Goal: Obtain resource: Download file/media

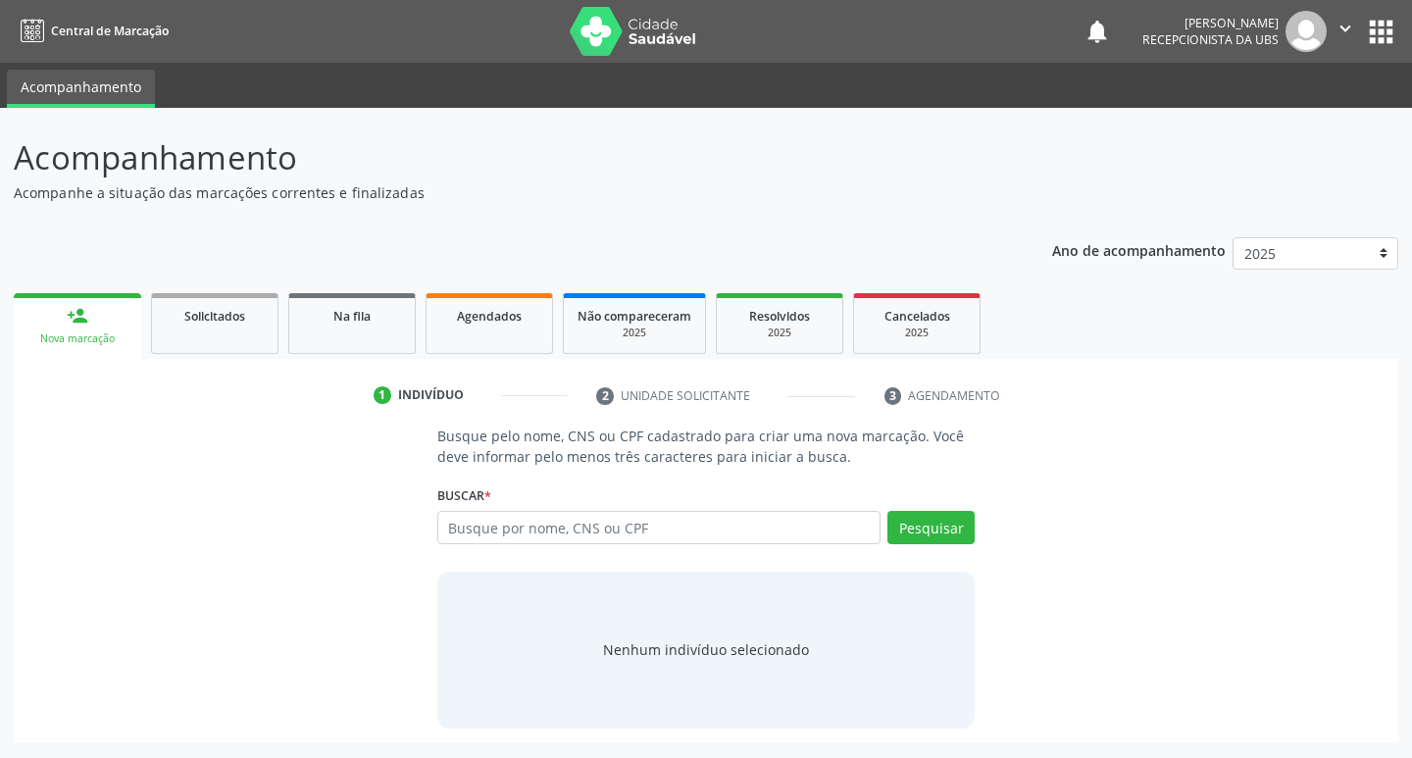
click at [449, 524] on input "text" at bounding box center [659, 527] width 444 height 33
type input "71675010420"
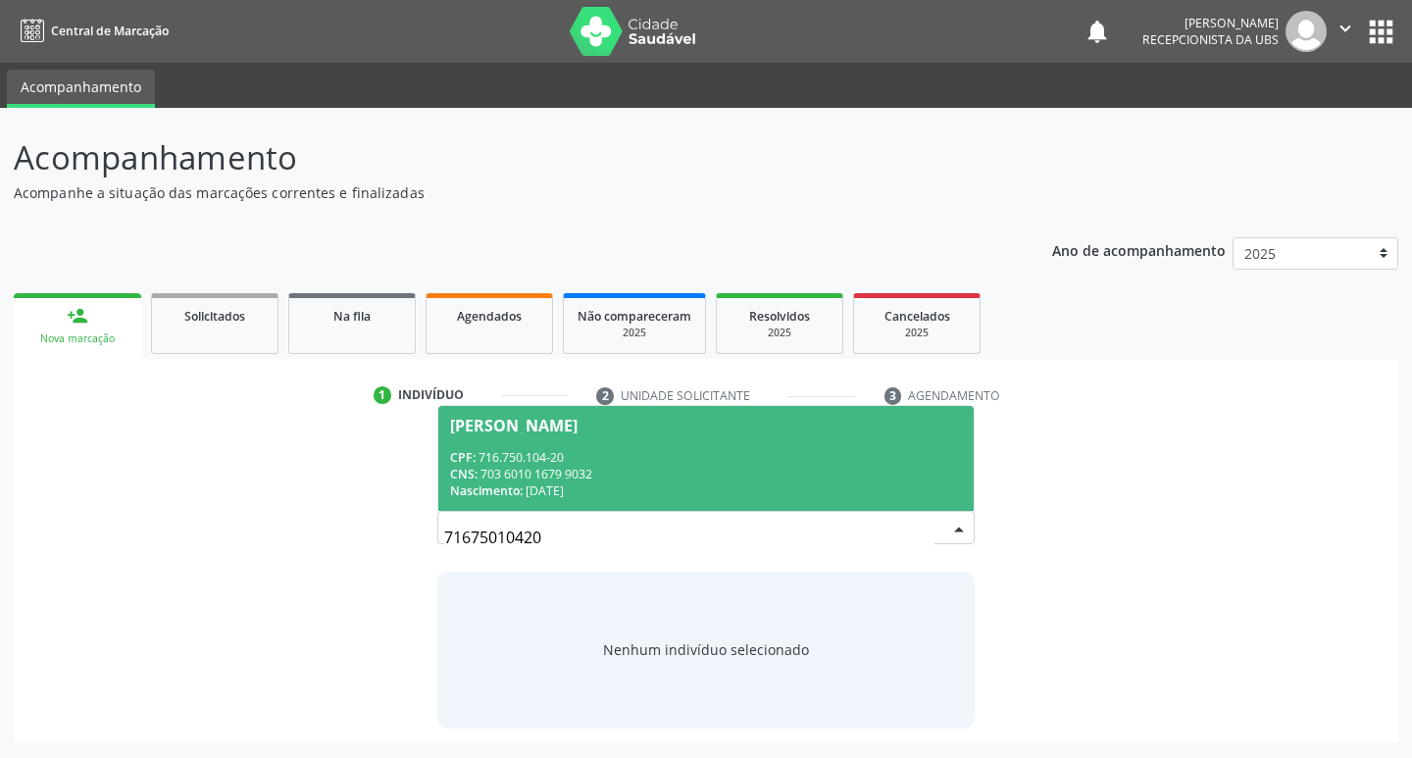
click at [493, 445] on span "[PERSON_NAME] CPF: 716.750.104-20 CNS: 703 6010 1679 9032 Nascimento: [DATE]" at bounding box center [706, 458] width 536 height 105
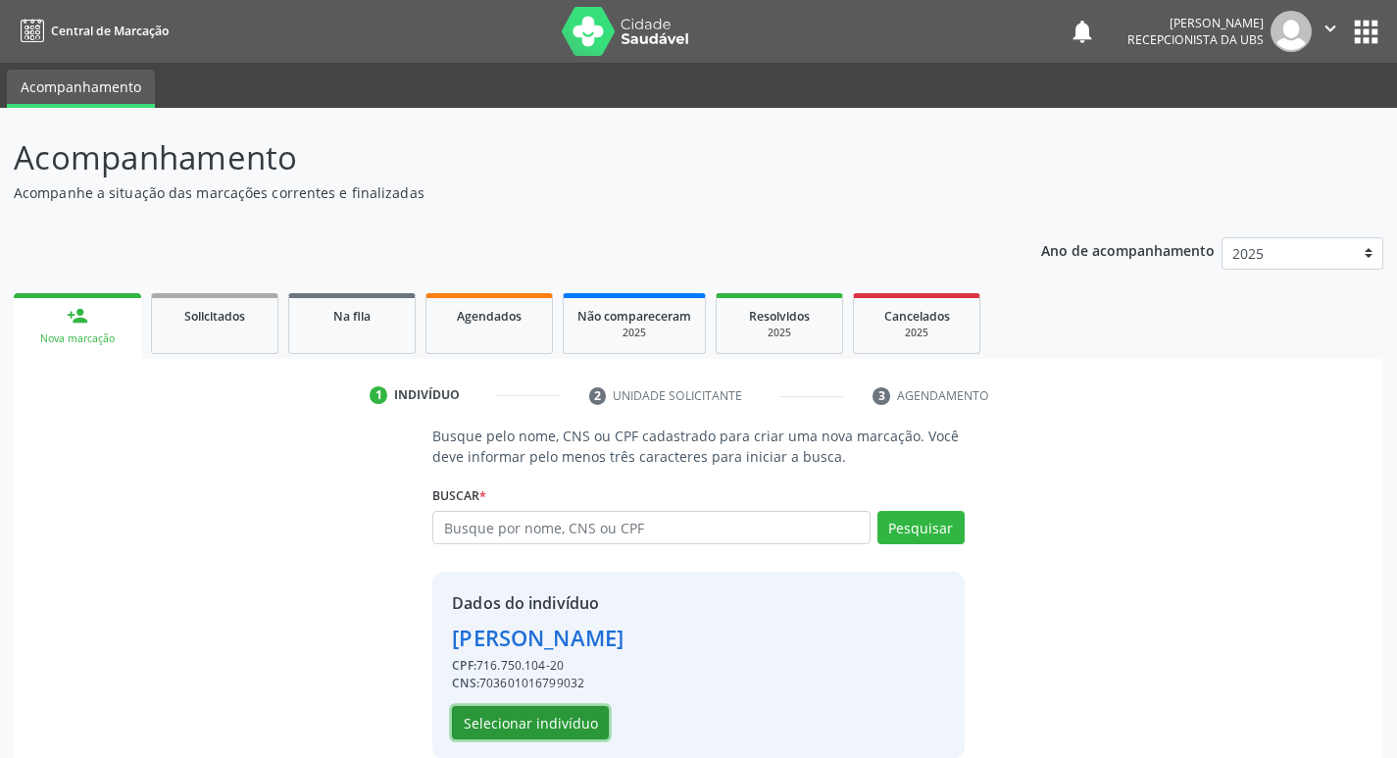
click at [576, 734] on button "Selecionar indivíduo" at bounding box center [530, 722] width 157 height 33
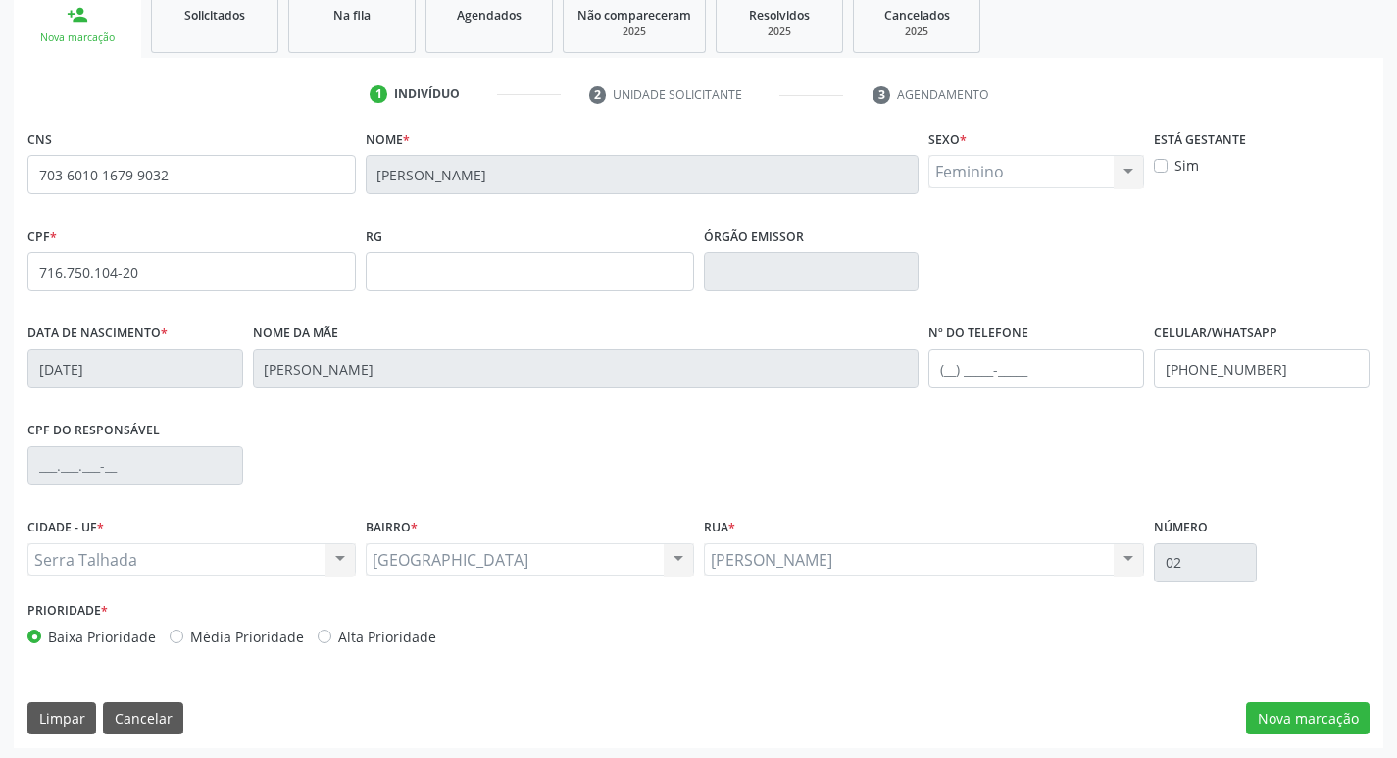
scroll to position [305, 0]
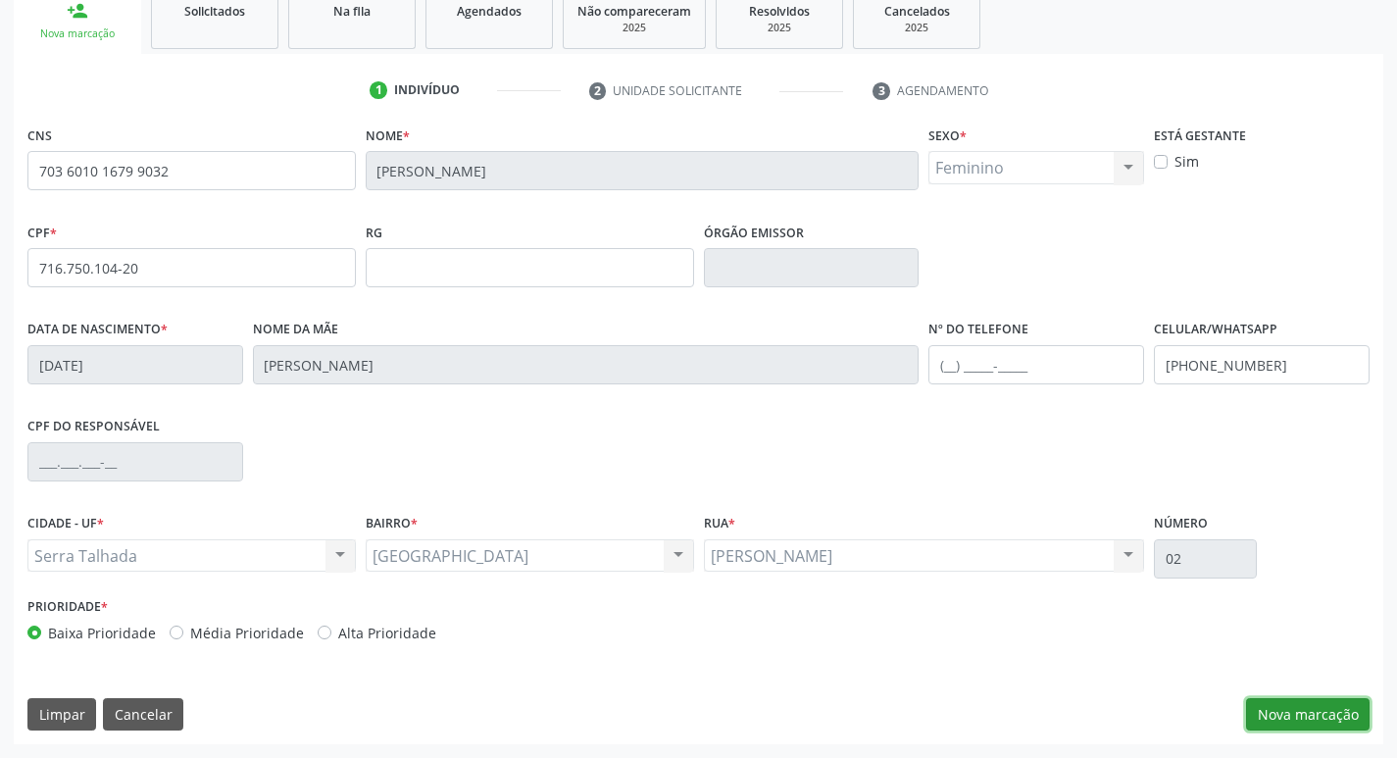
click at [1328, 706] on button "Nova marcação" at bounding box center [1308, 714] width 124 height 33
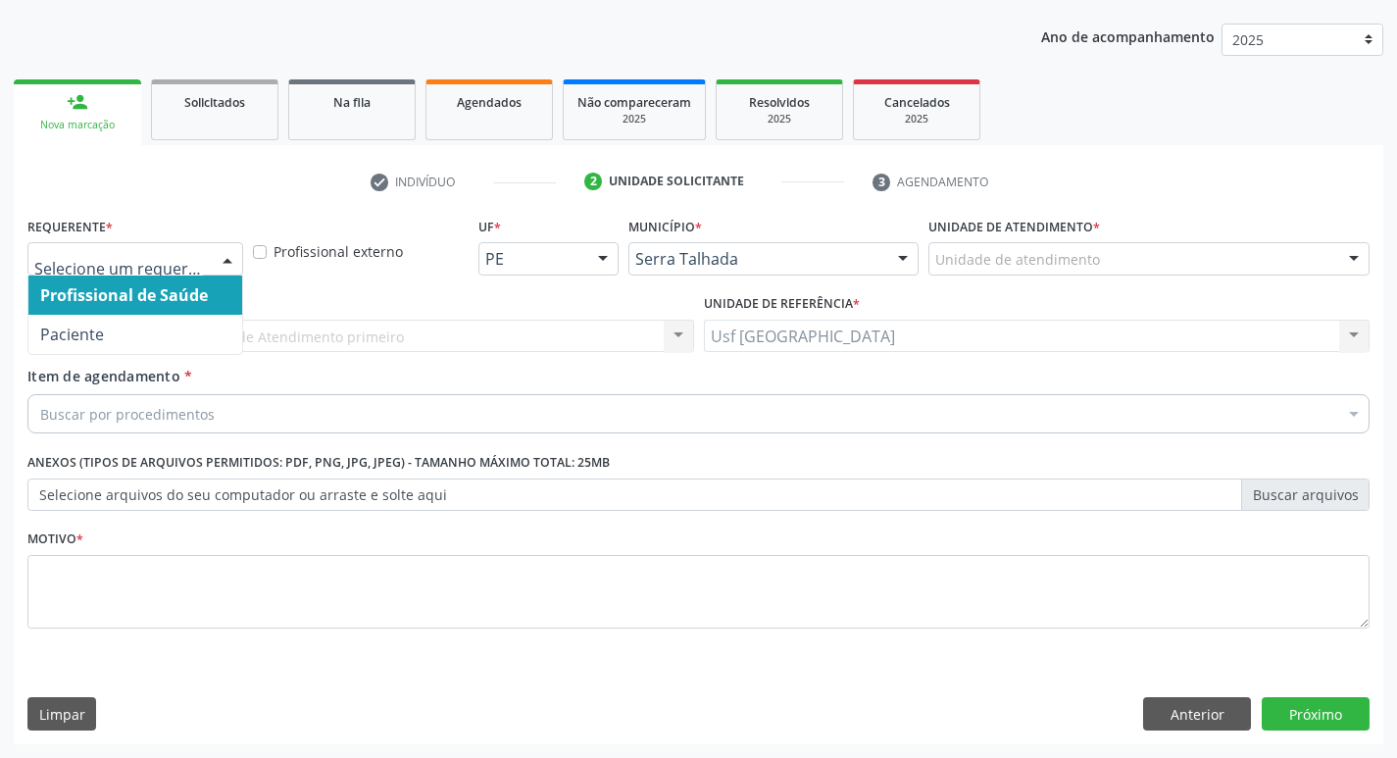
click at [167, 312] on span "Profissional de Saúde" at bounding box center [135, 295] width 214 height 39
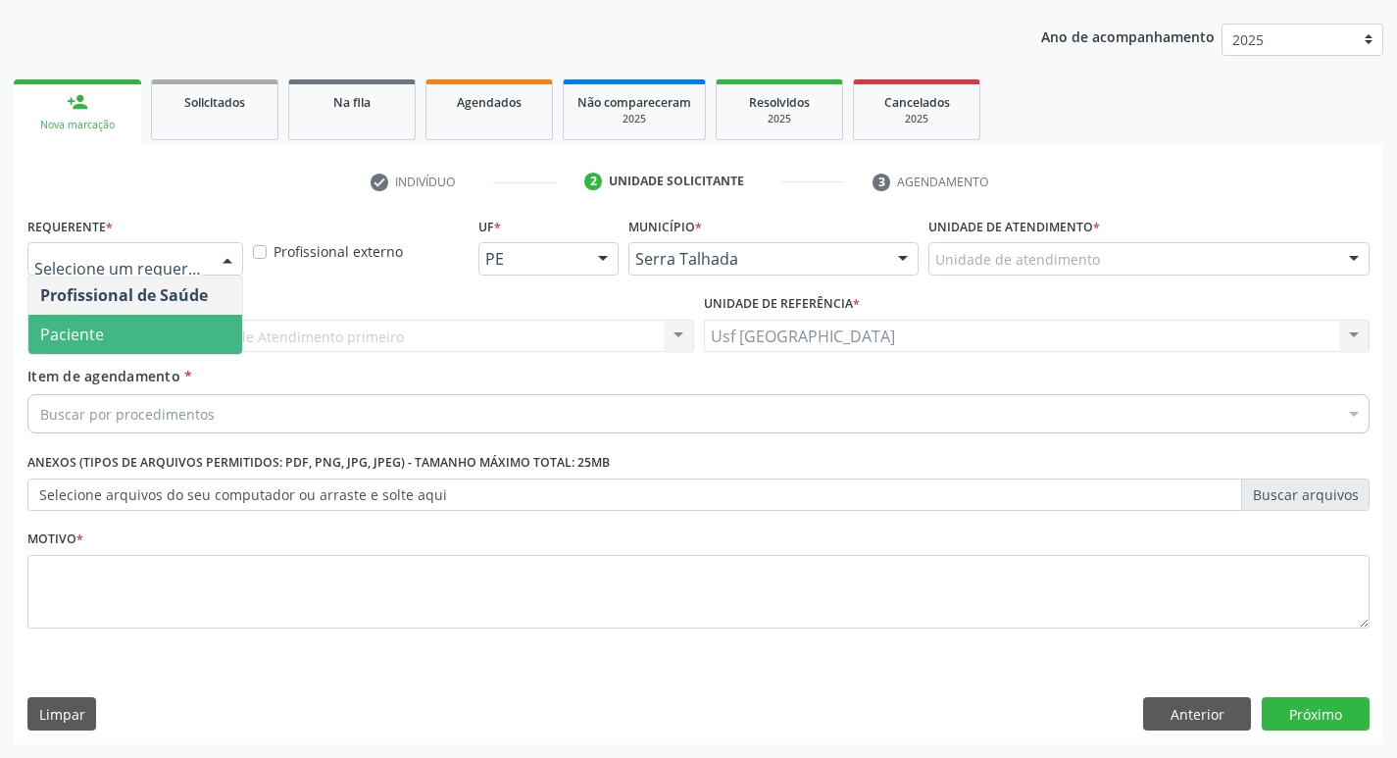
click at [151, 323] on span "Paciente" at bounding box center [135, 334] width 214 height 39
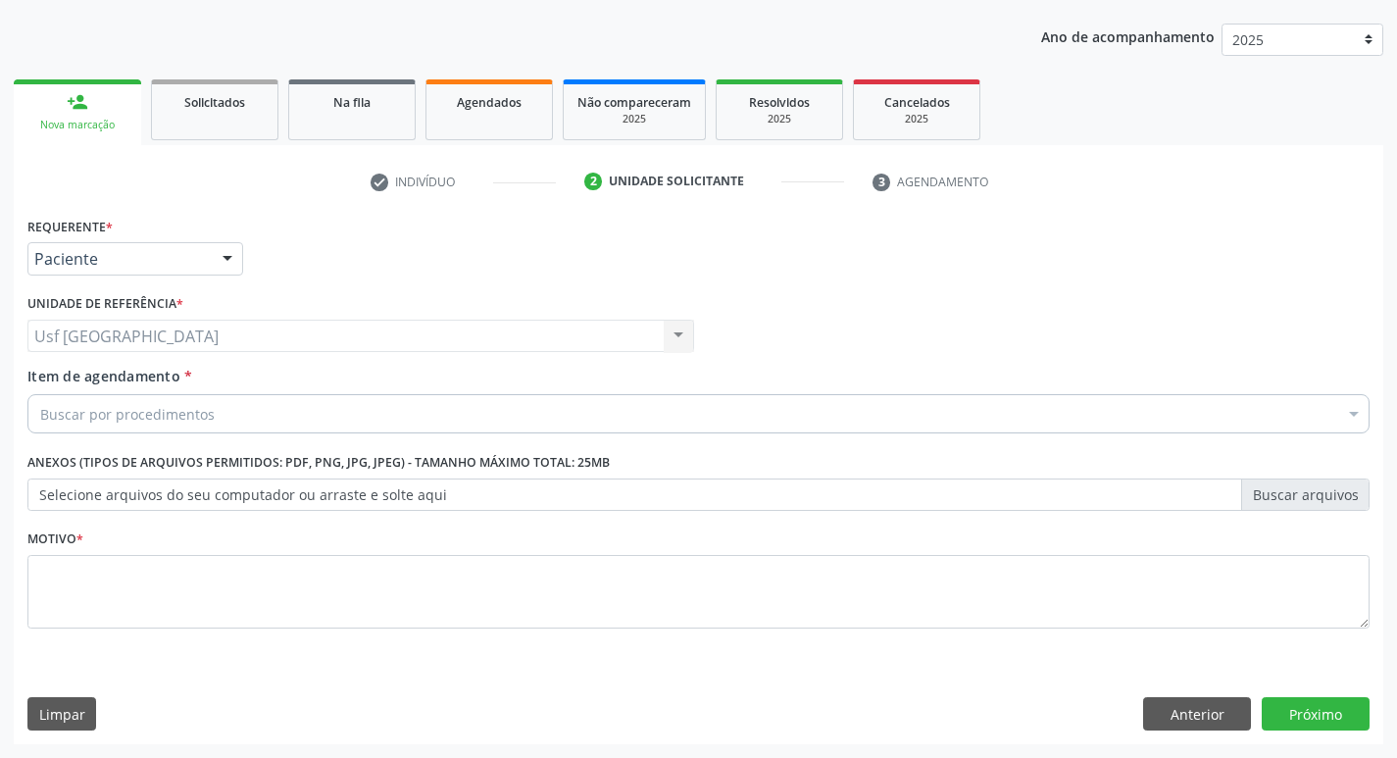
click at [153, 396] on div "Buscar por procedimentos" at bounding box center [698, 413] width 1342 height 39
click at [40, 415] on input "Item de agendamento *" at bounding box center [40, 413] width 0 height 39
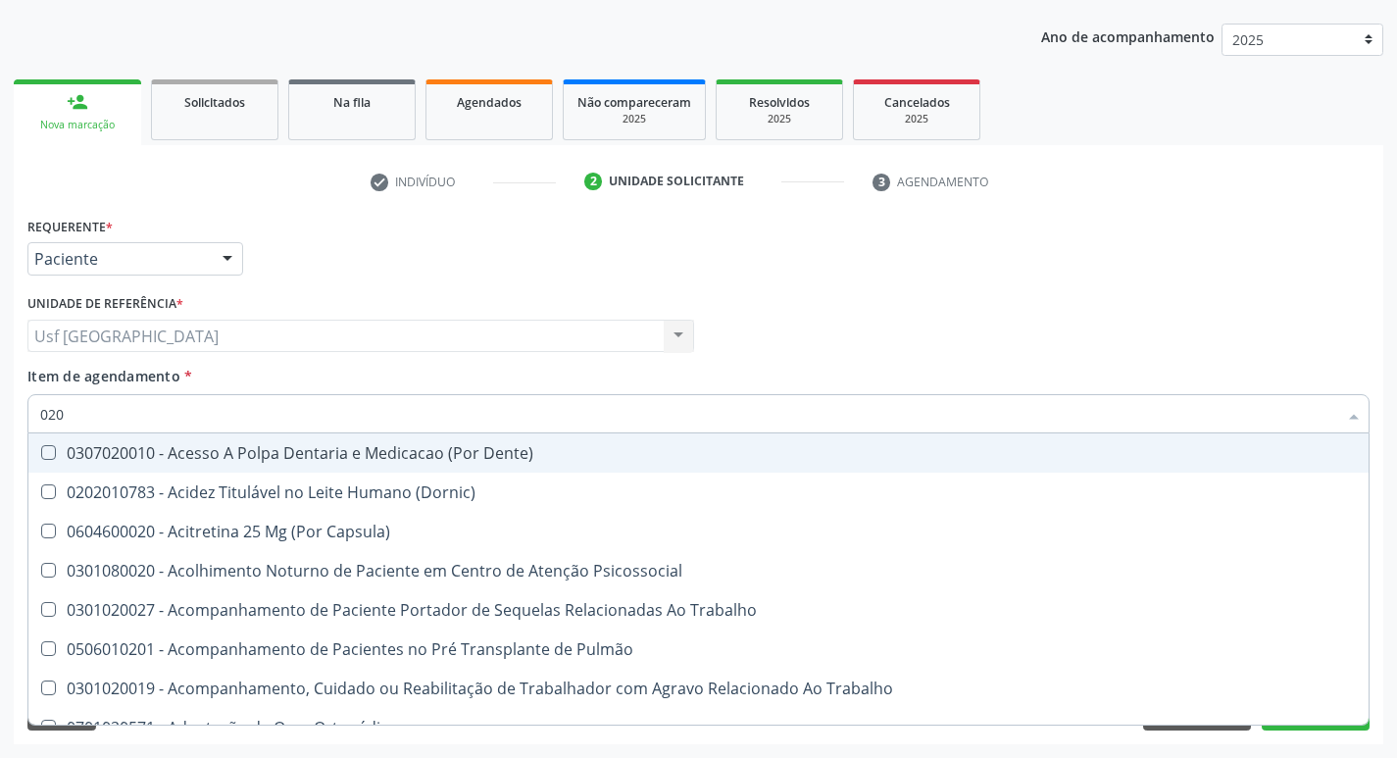
type input "020"
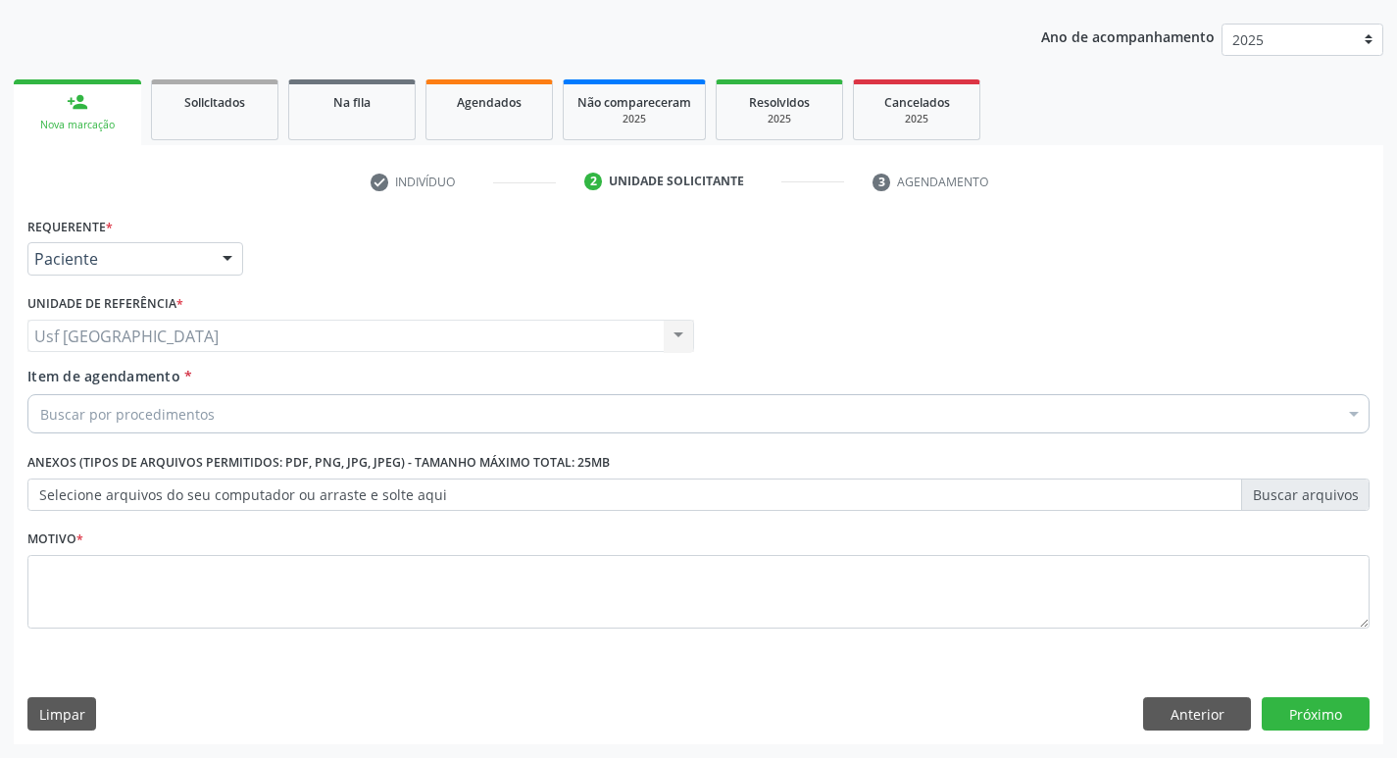
click at [431, 420] on div "Buscar por procedimentos" at bounding box center [698, 413] width 1342 height 39
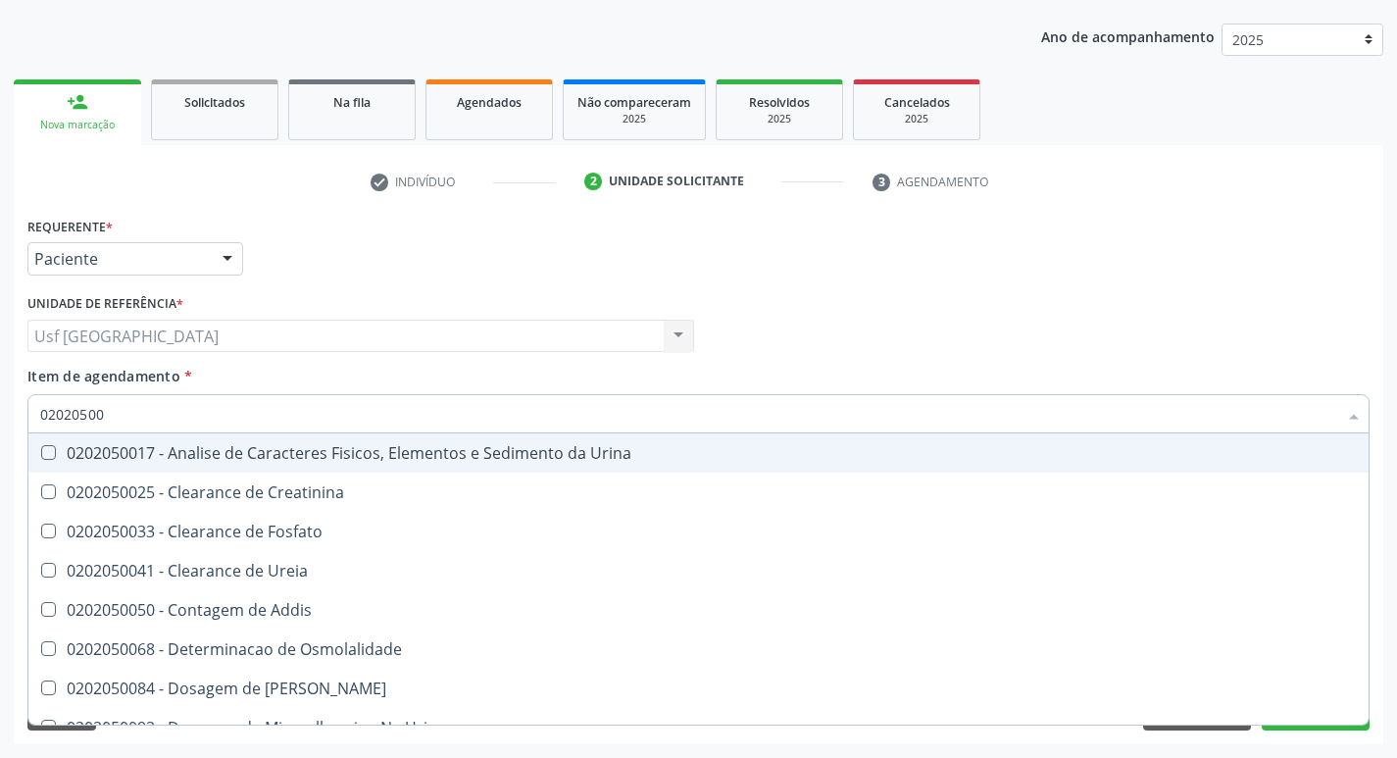
type input "020205001"
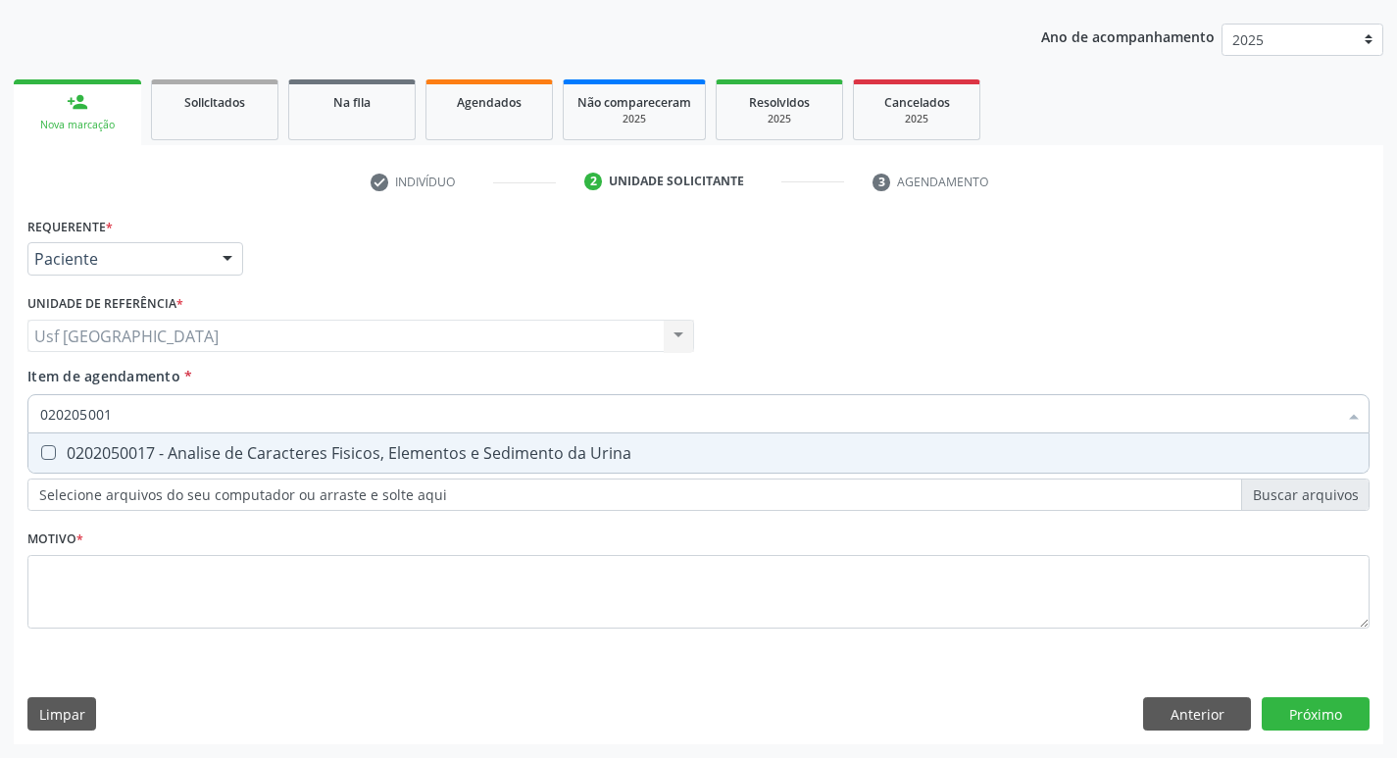
click at [457, 446] on div "0202050017 - Analise de Caracteres Fisicos, Elementos e Sedimento da Urina" at bounding box center [698, 453] width 1317 height 16
checkbox Urina "true"
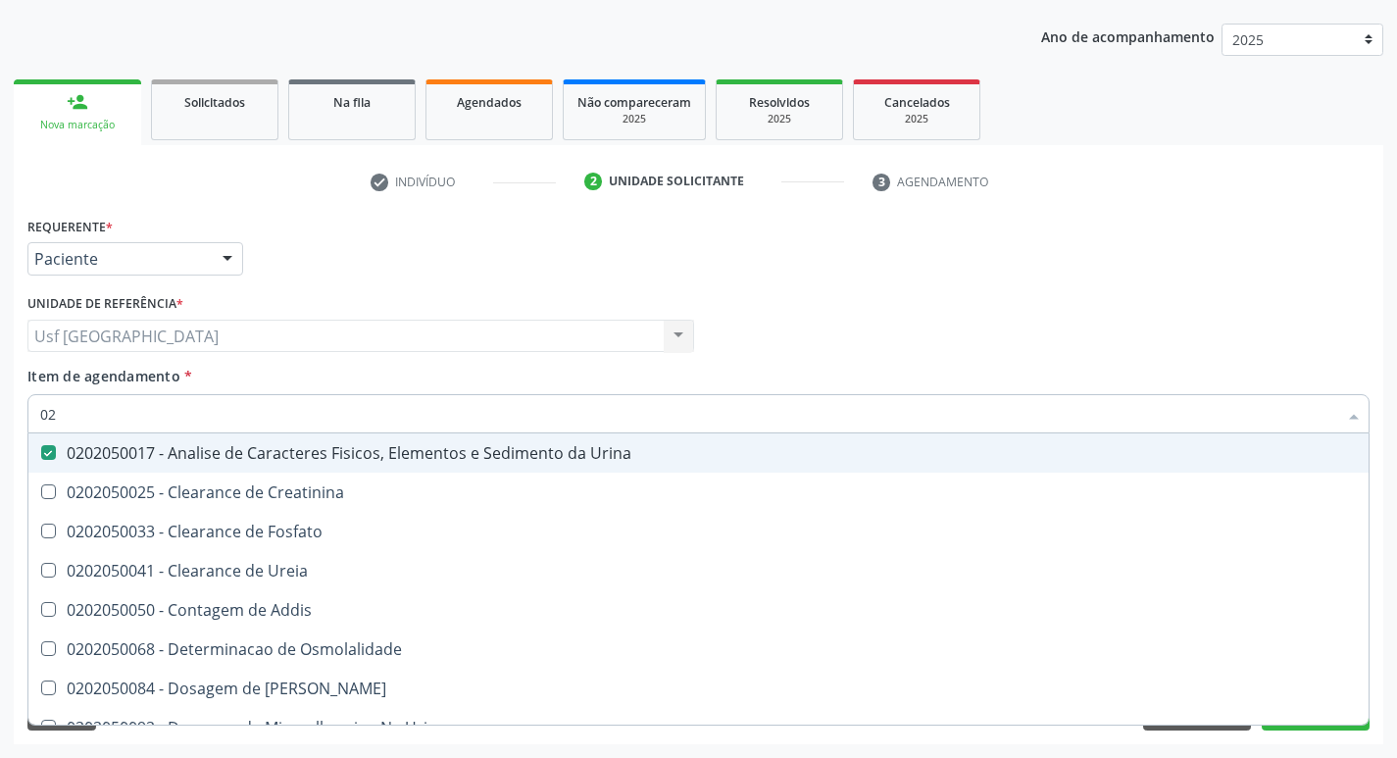
type input "0"
checkbox Urina "false"
checkbox Fosfato "false"
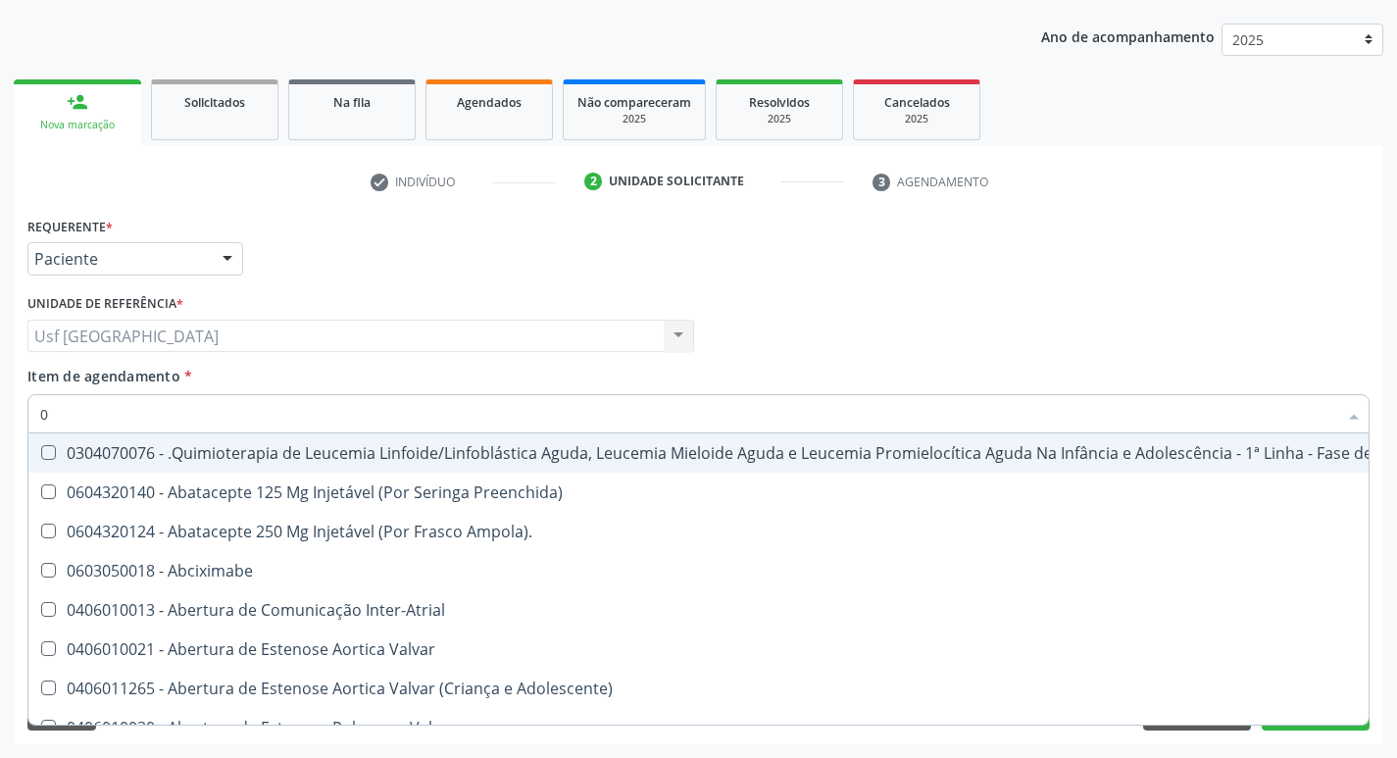
type input "02"
checkbox Coração "true"
checkbox Urina "false"
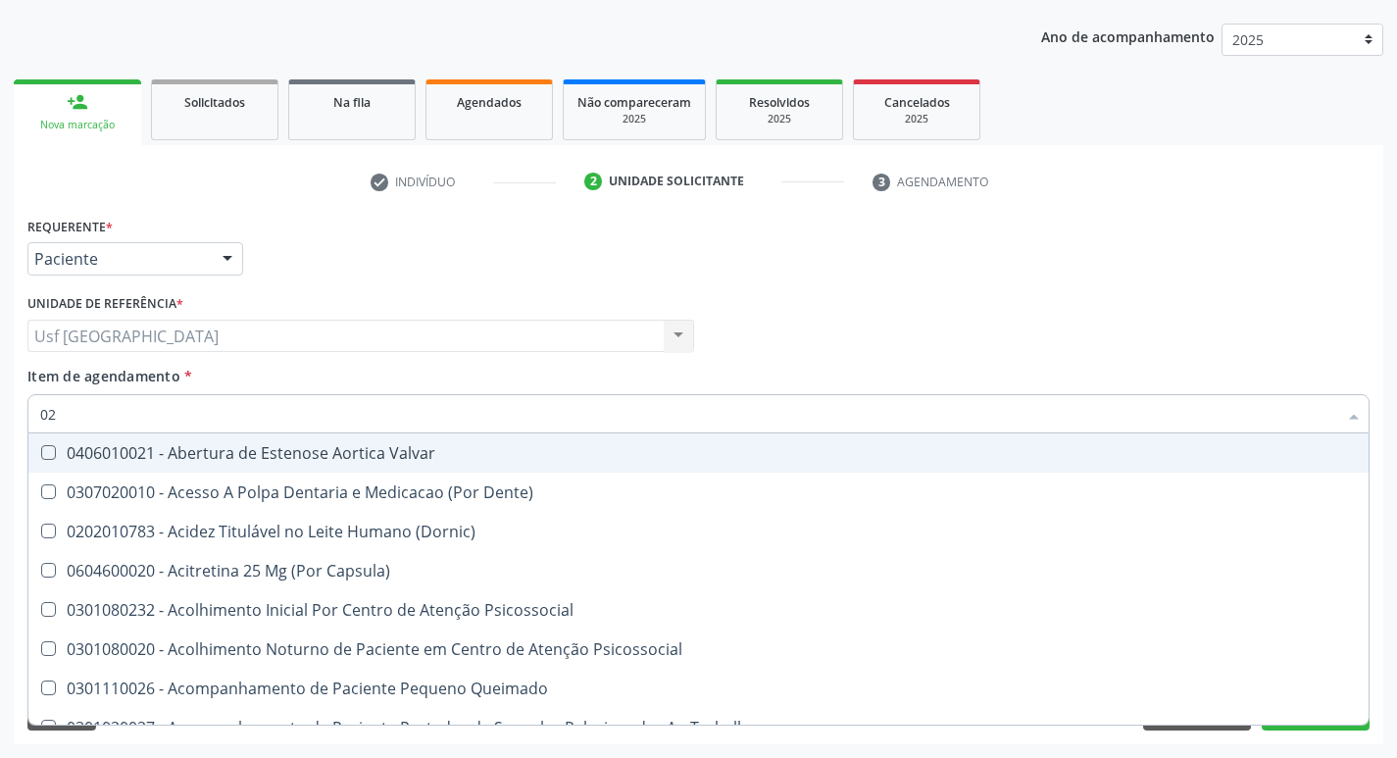
type input "020"
checkbox Terapeutica "true"
checkbox Urina "false"
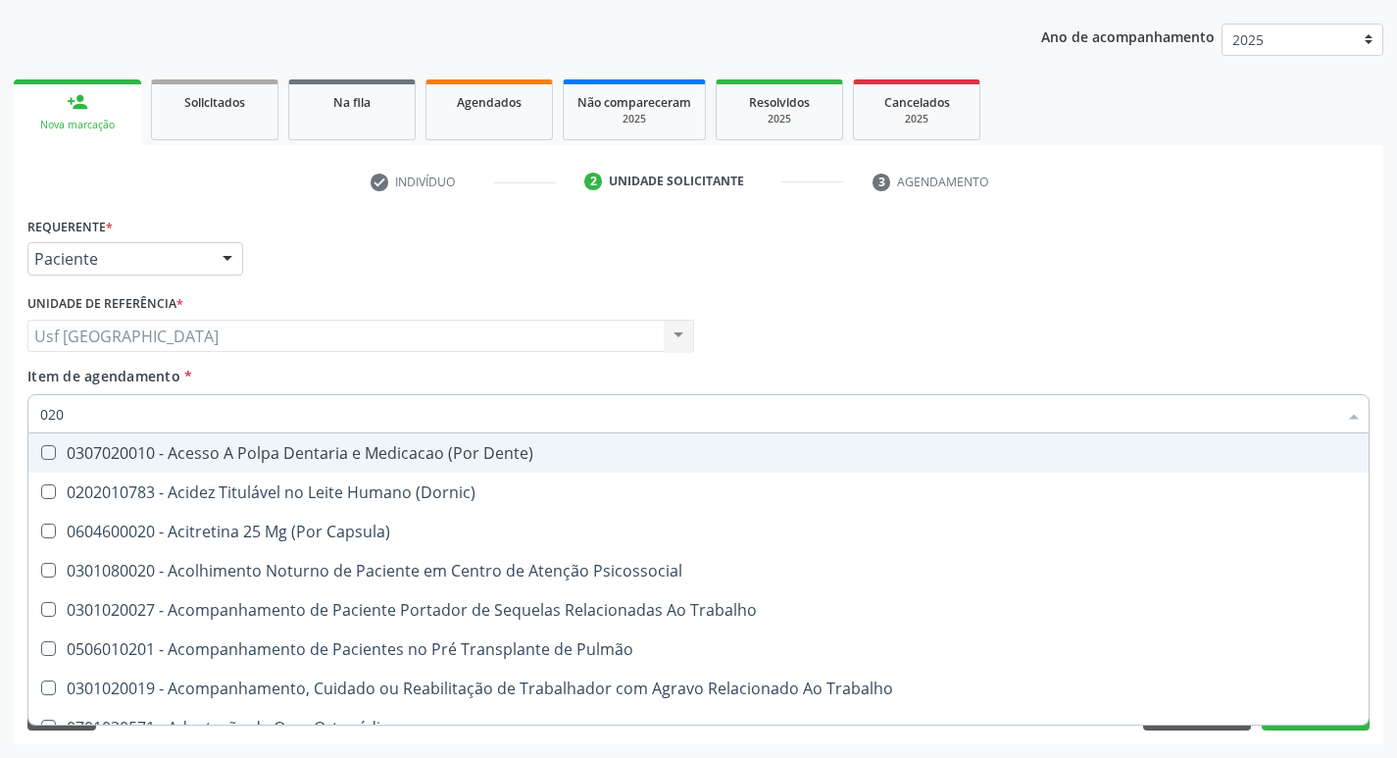
type input "0202"
checkbox Capsula\) "true"
checkbox Urina "false"
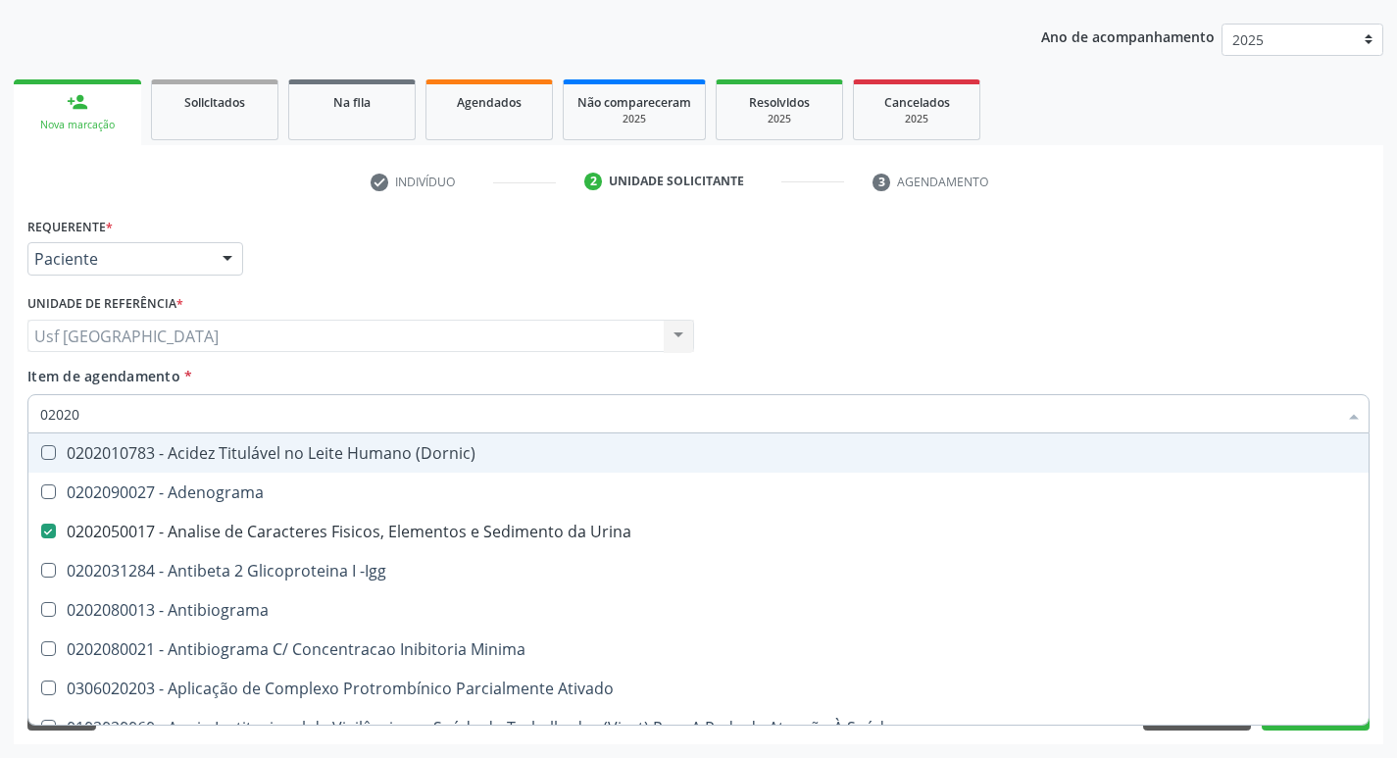
type input "020202"
checkbox Urina "false"
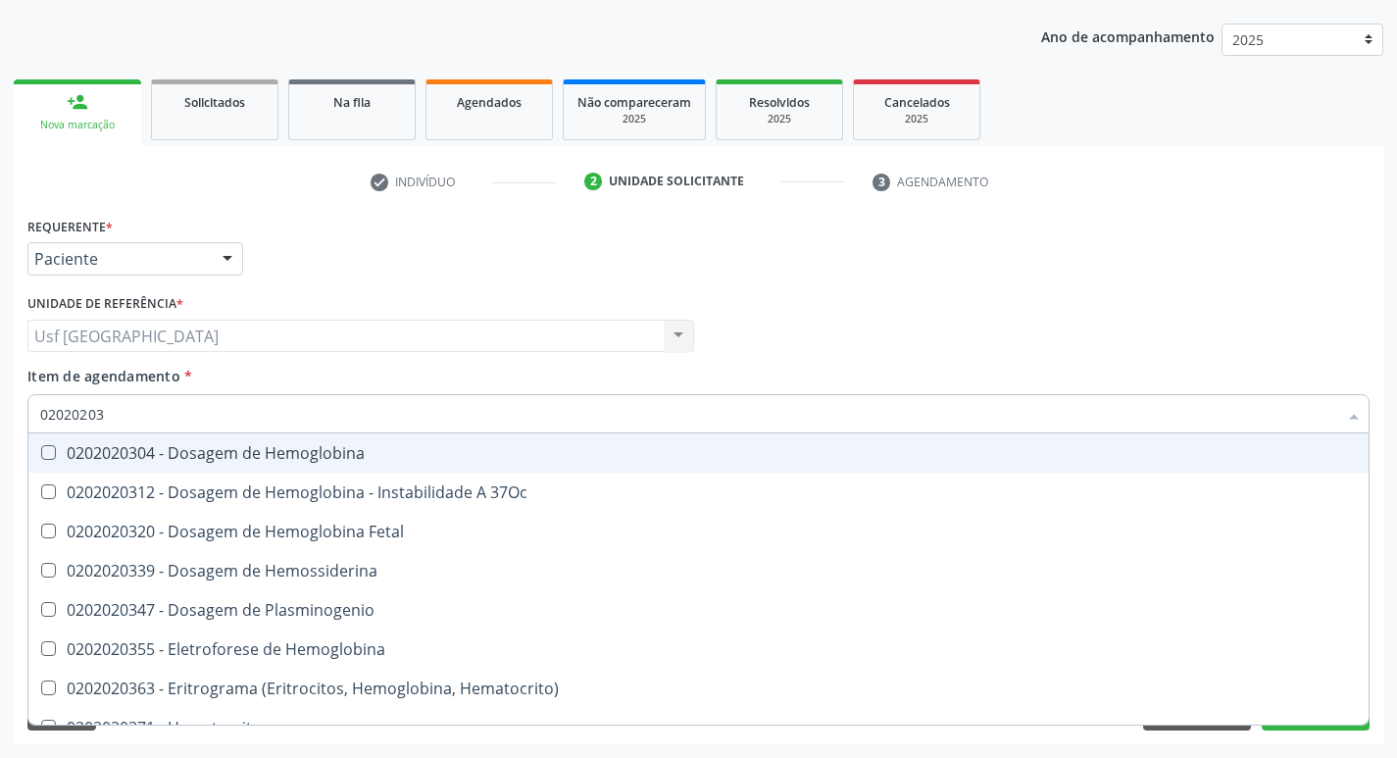
type input "020202038"
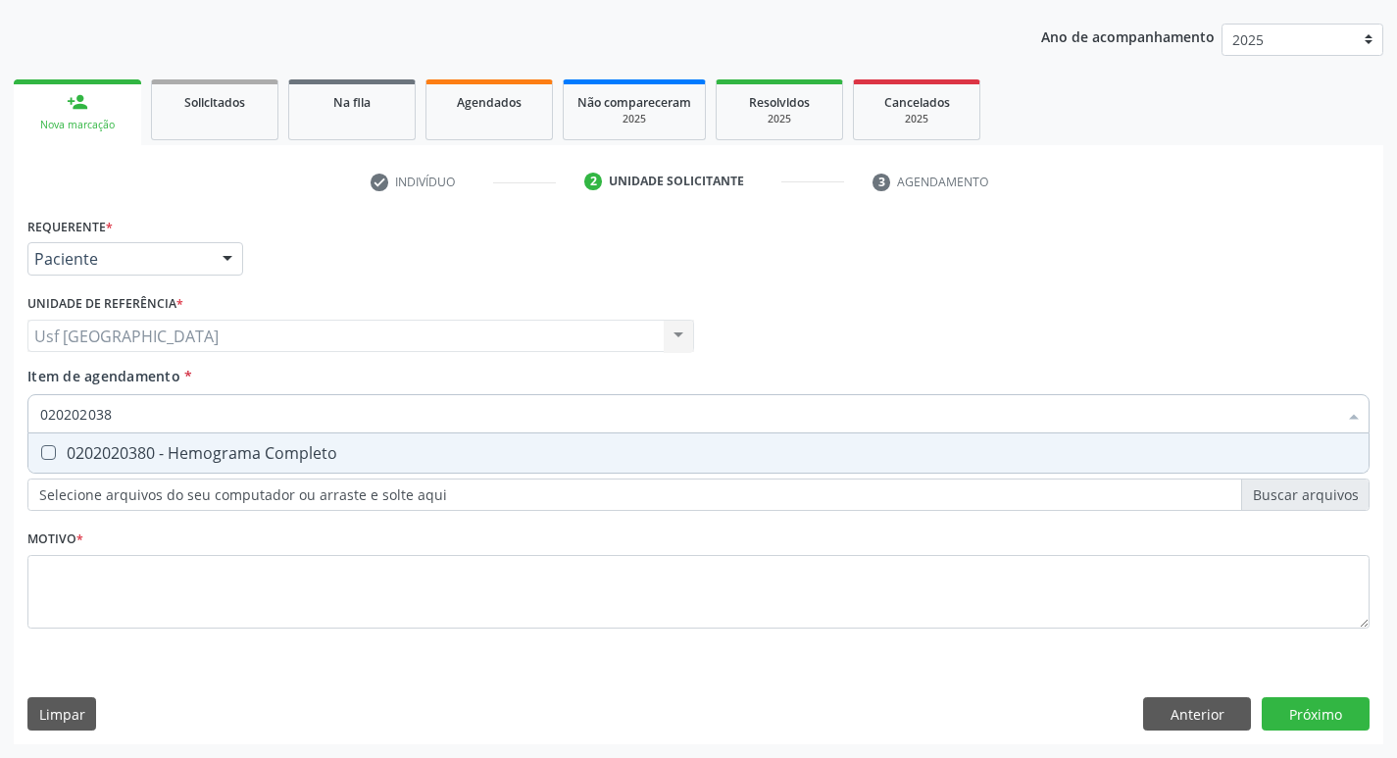
click at [407, 454] on div "0202020380 - Hemograma Completo" at bounding box center [698, 453] width 1317 height 16
checkbox Completo "true"
type input "02020203"
checkbox Completo "false"
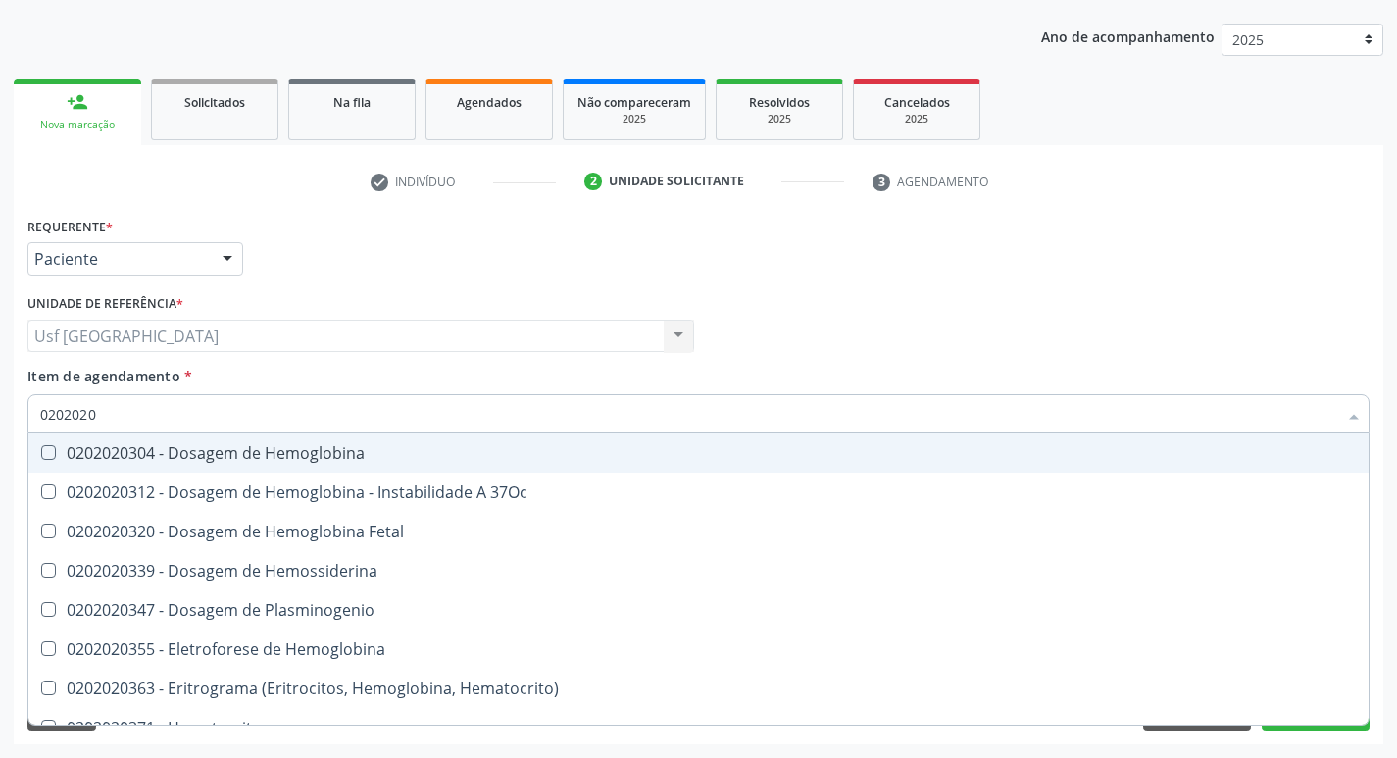
type input "020202"
checkbox Completo "false"
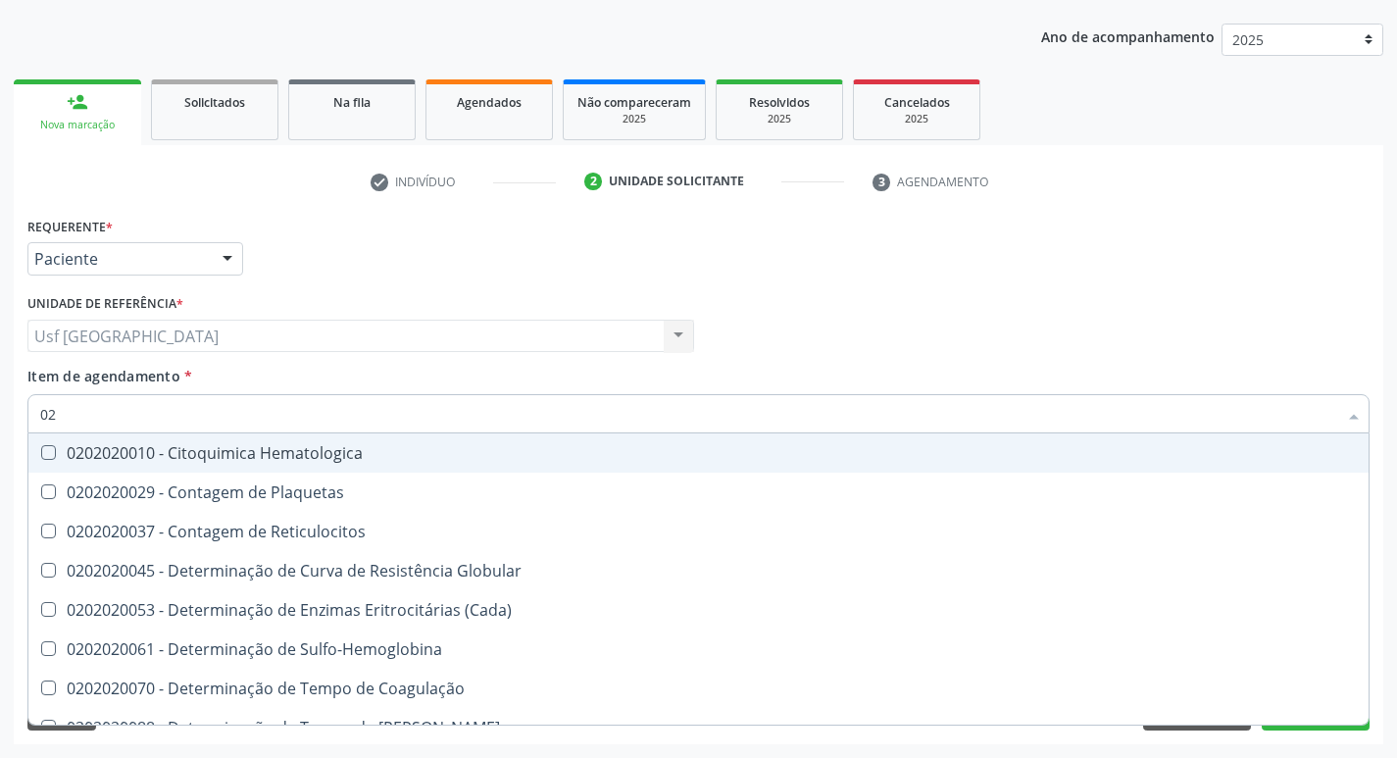
type input "0"
checkbox Reticulocitos "false"
checkbox Xii "false"
checkbox Completo "false"
checkbox Mandibular "false"
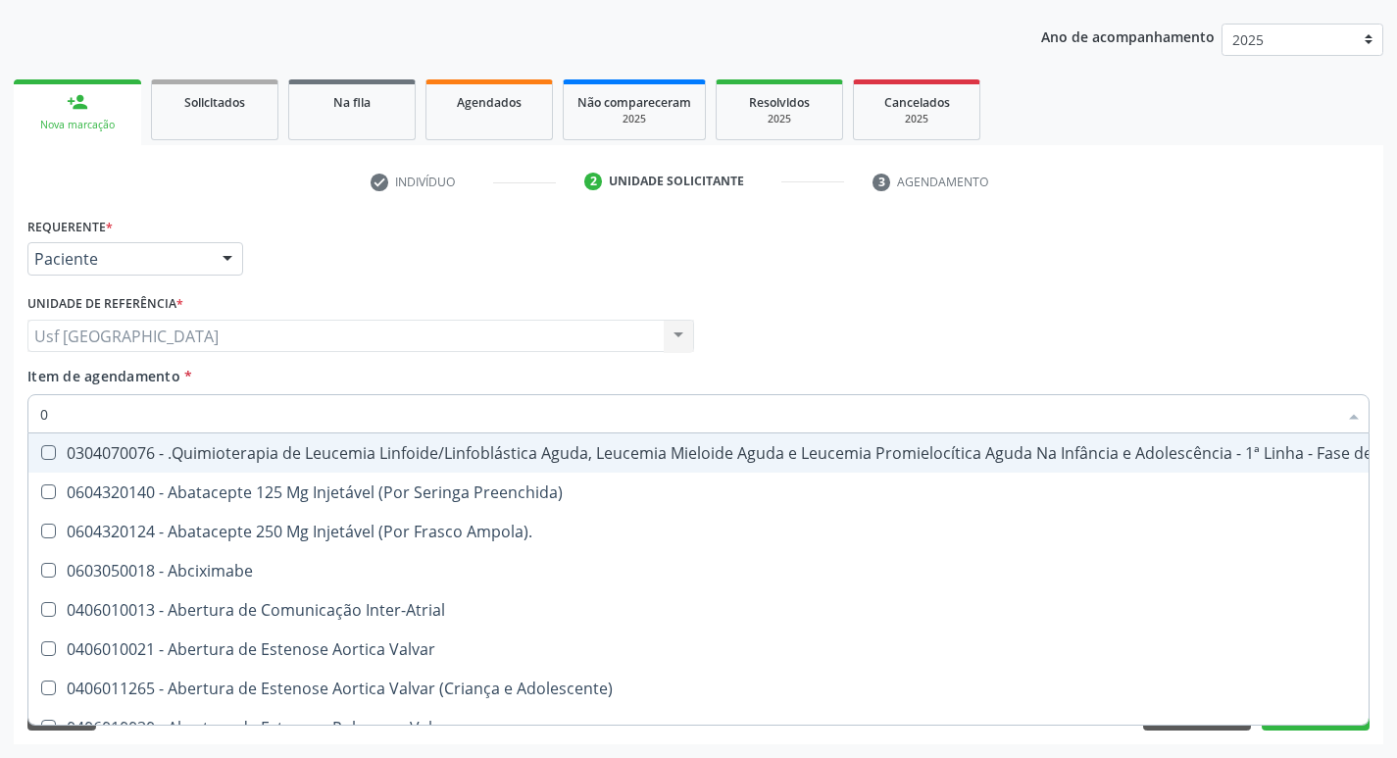
type input "02"
checkbox Coração "true"
checkbox Urina "false"
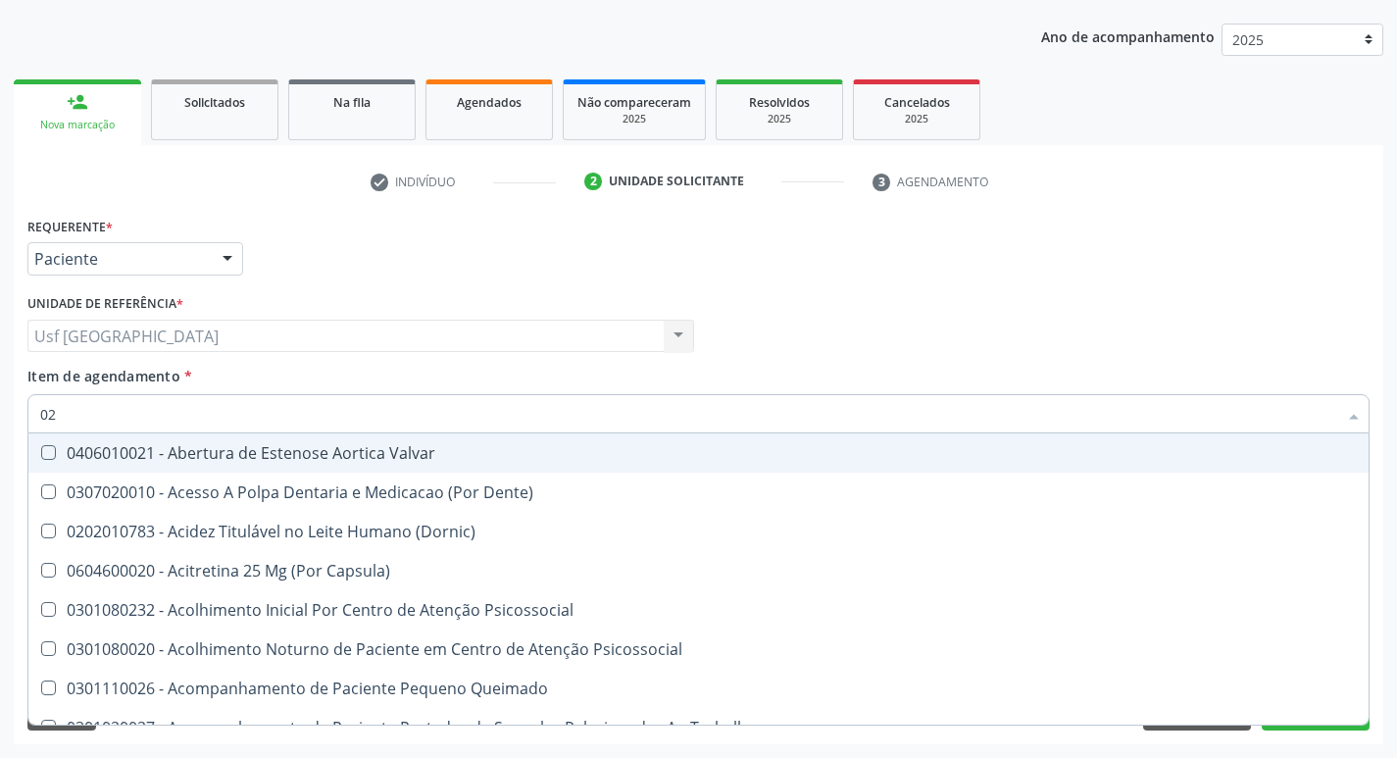
type input "020"
checkbox Terapeutica "true"
checkbox Urina "false"
checkbox \(T3\) "true"
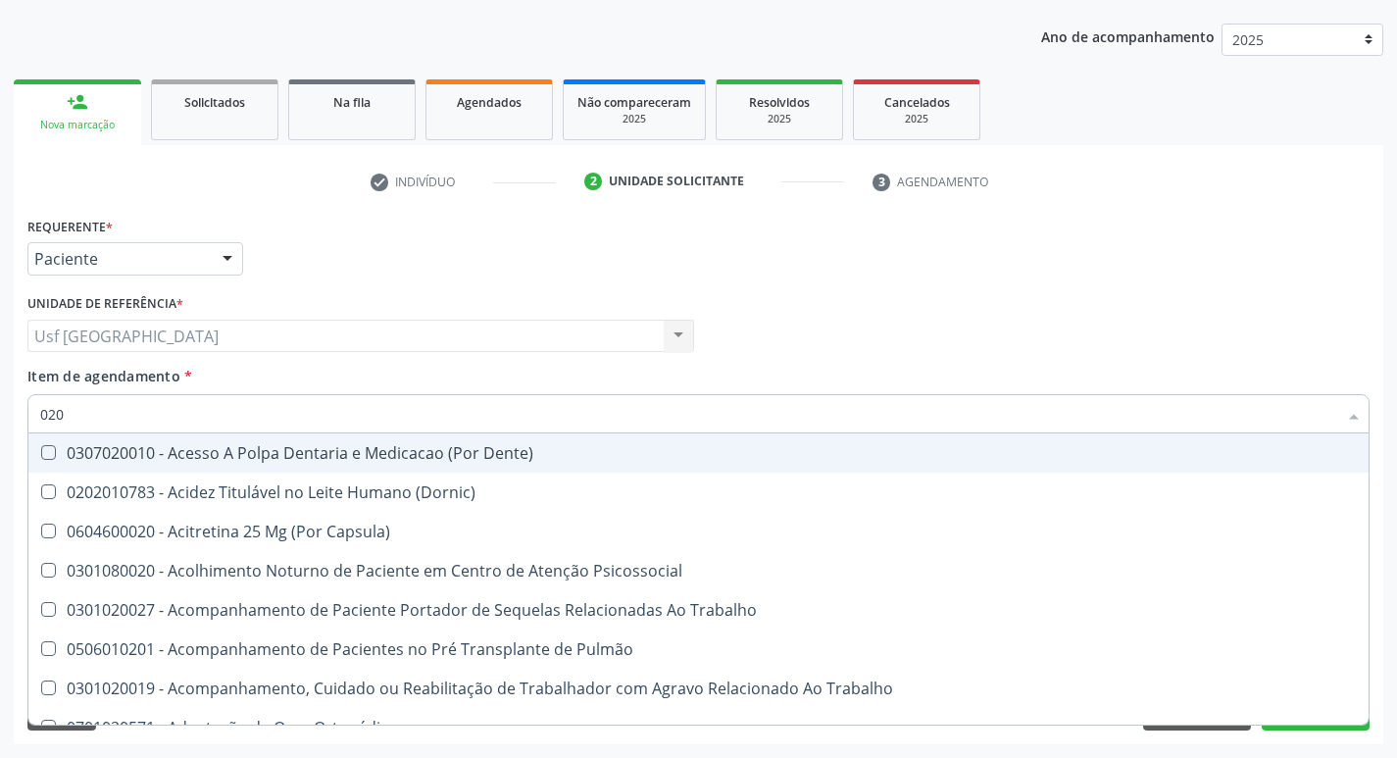
type input "0202"
checkbox Capsula\) "true"
checkbox Urina "false"
checkbox Biologica "true"
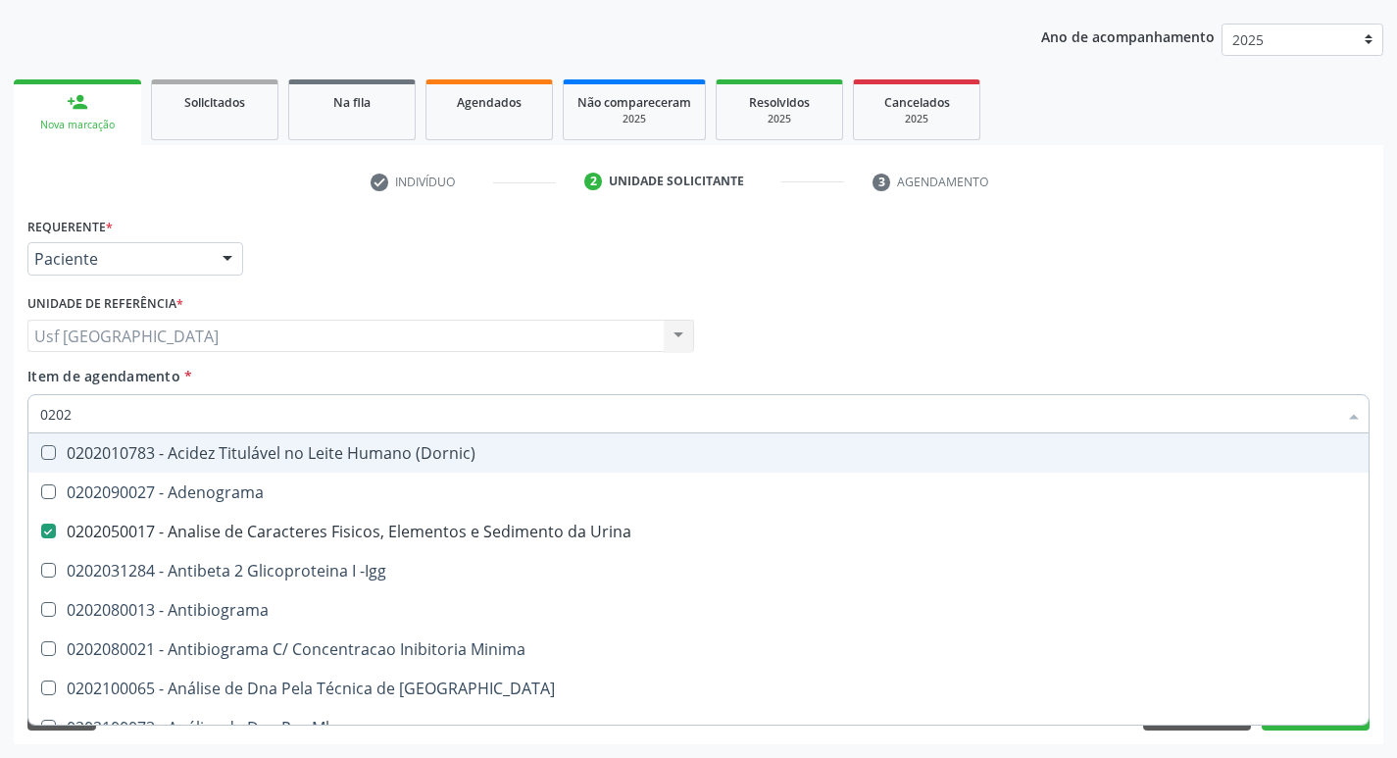
type input "02020"
checkbox Zinco "true"
checkbox Completo "false"
type input "020203"
checkbox Urina "false"
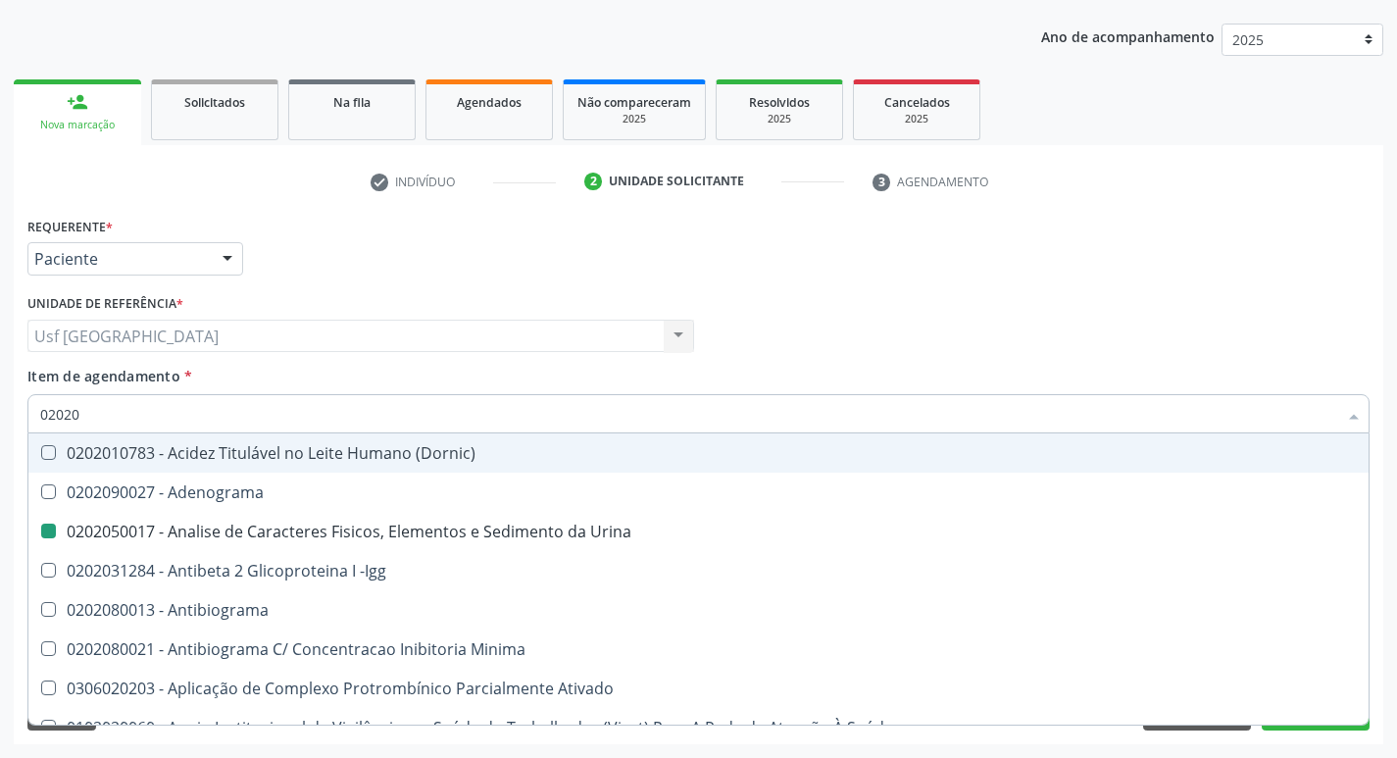
checkbox Aminoacidos "true"
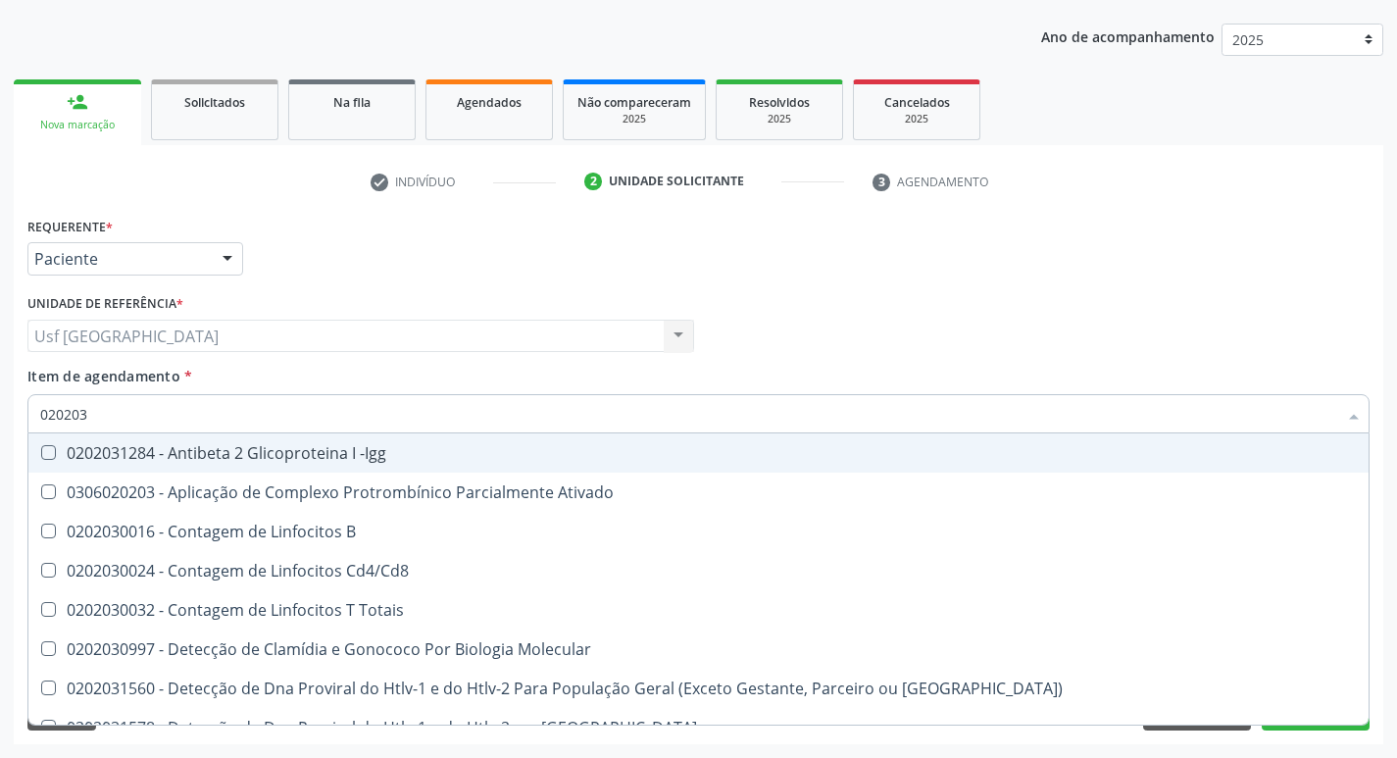
type input "0202030"
checkbox Completo "false"
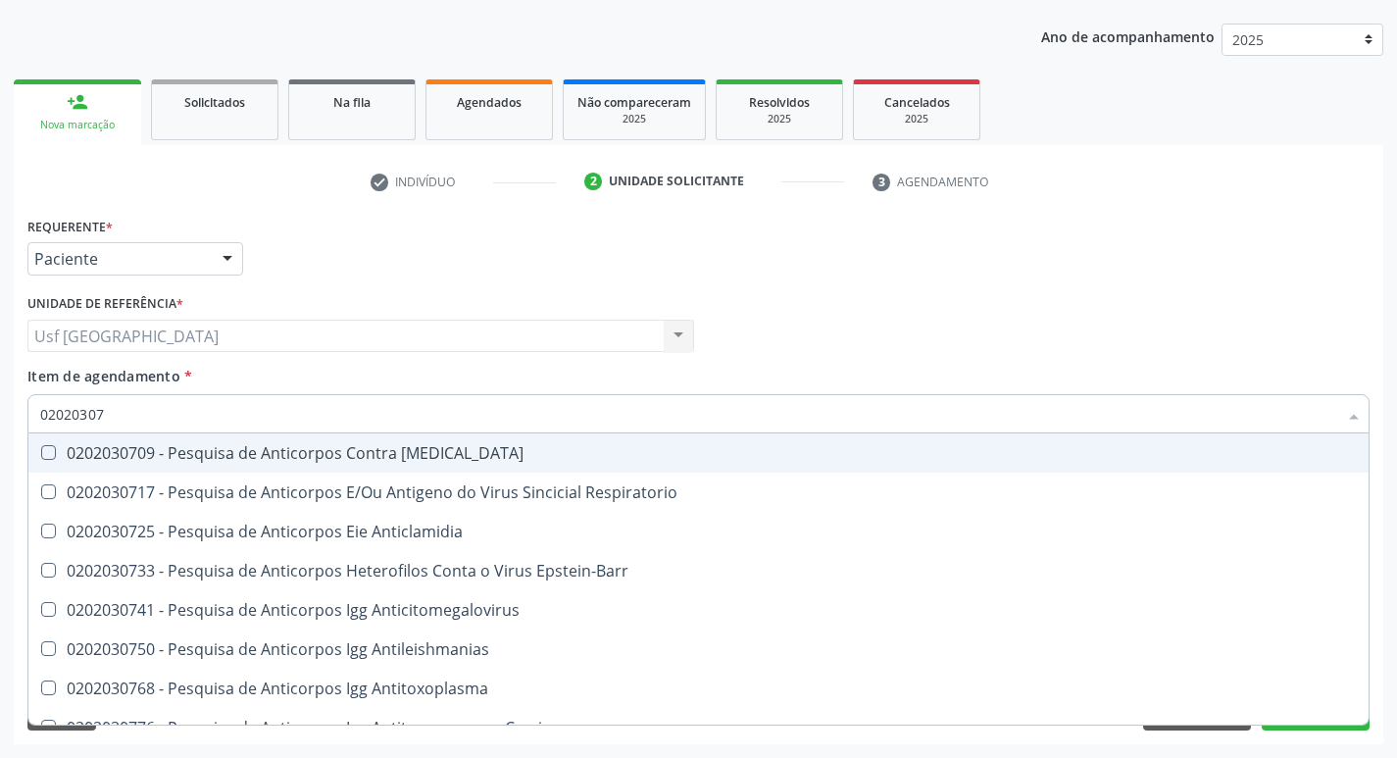
type input "020203076"
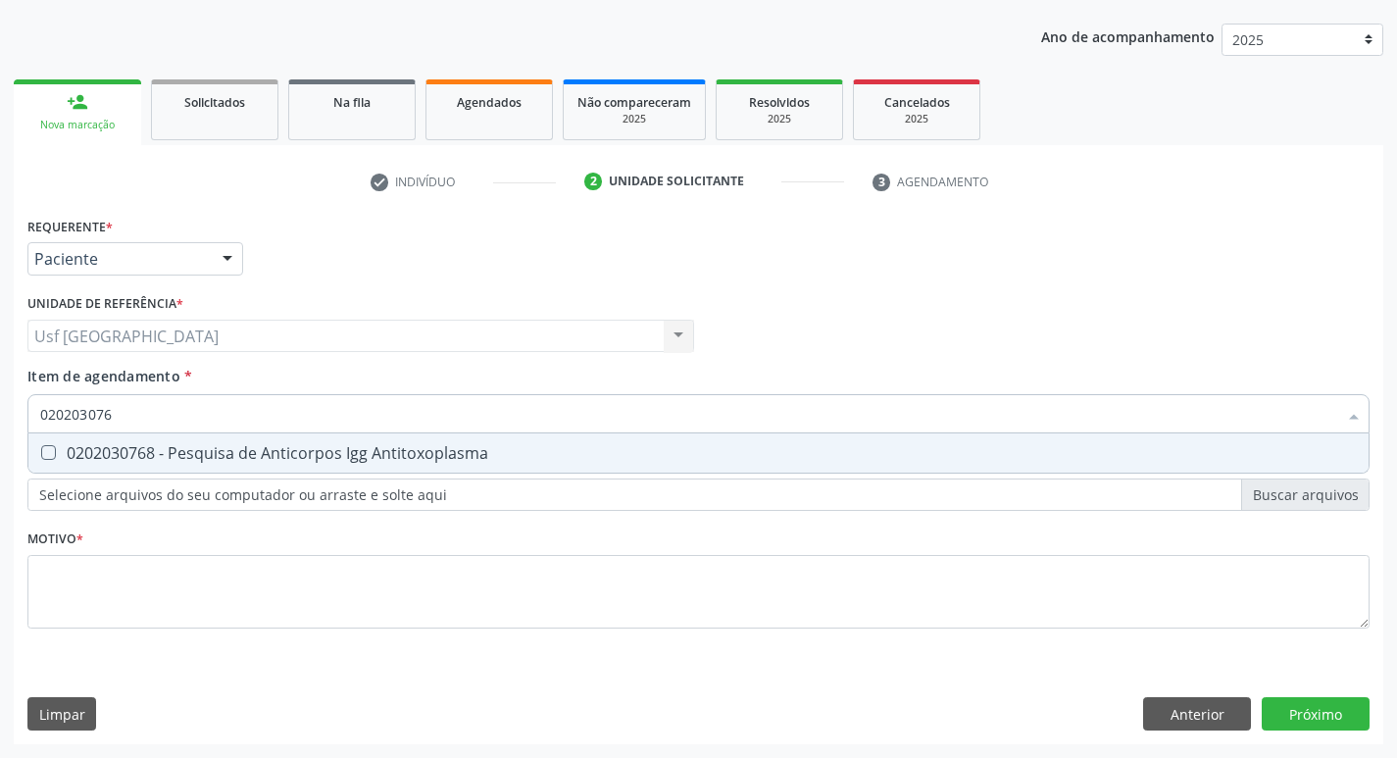
click at [407, 453] on div "0202030768 - Pesquisa de Anticorpos Igg Antitoxoplasma" at bounding box center [698, 453] width 1317 height 16
checkbox Antitoxoplasma "true"
type input "02020307"
checkbox Antitoxoplasma "false"
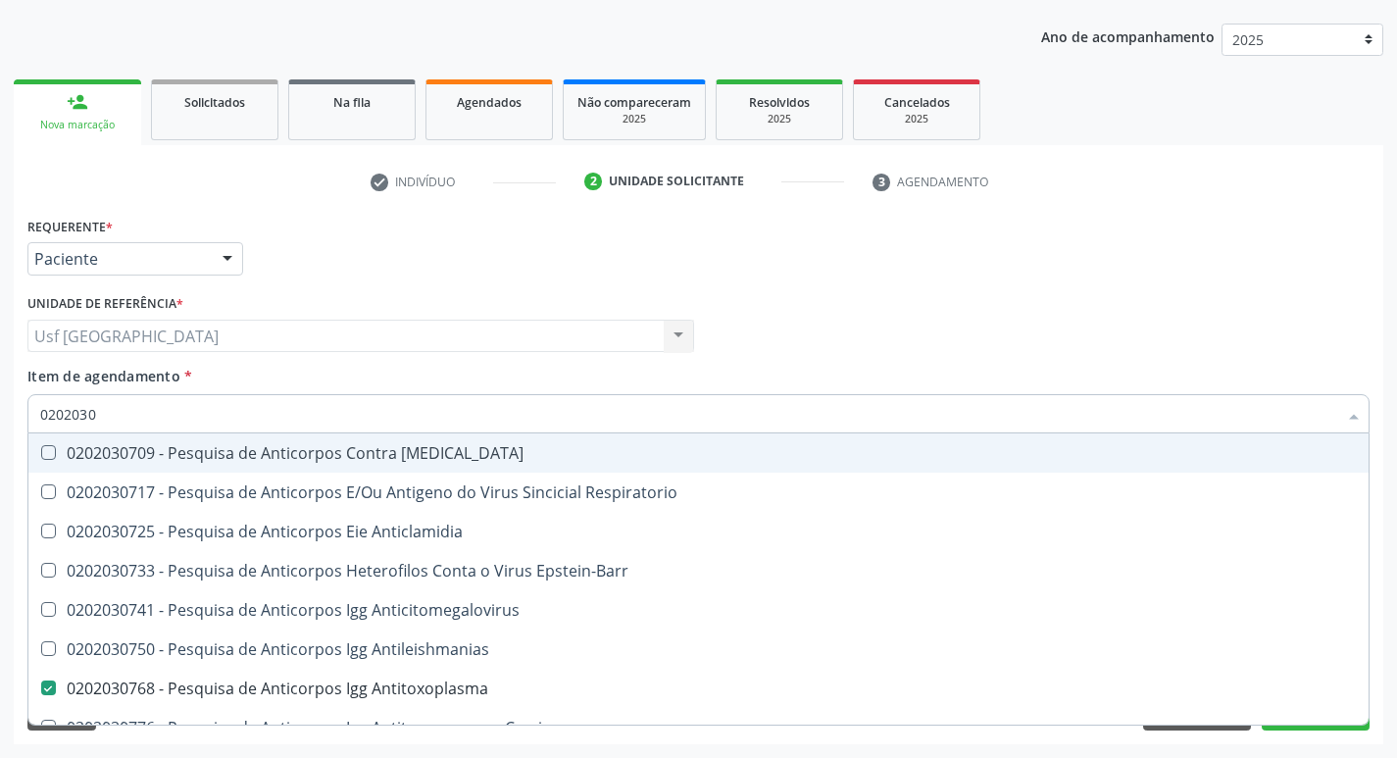
type input "020203"
checkbox Antitoxoplasma "false"
type input "0"
checkbox Anticlamidia "false"
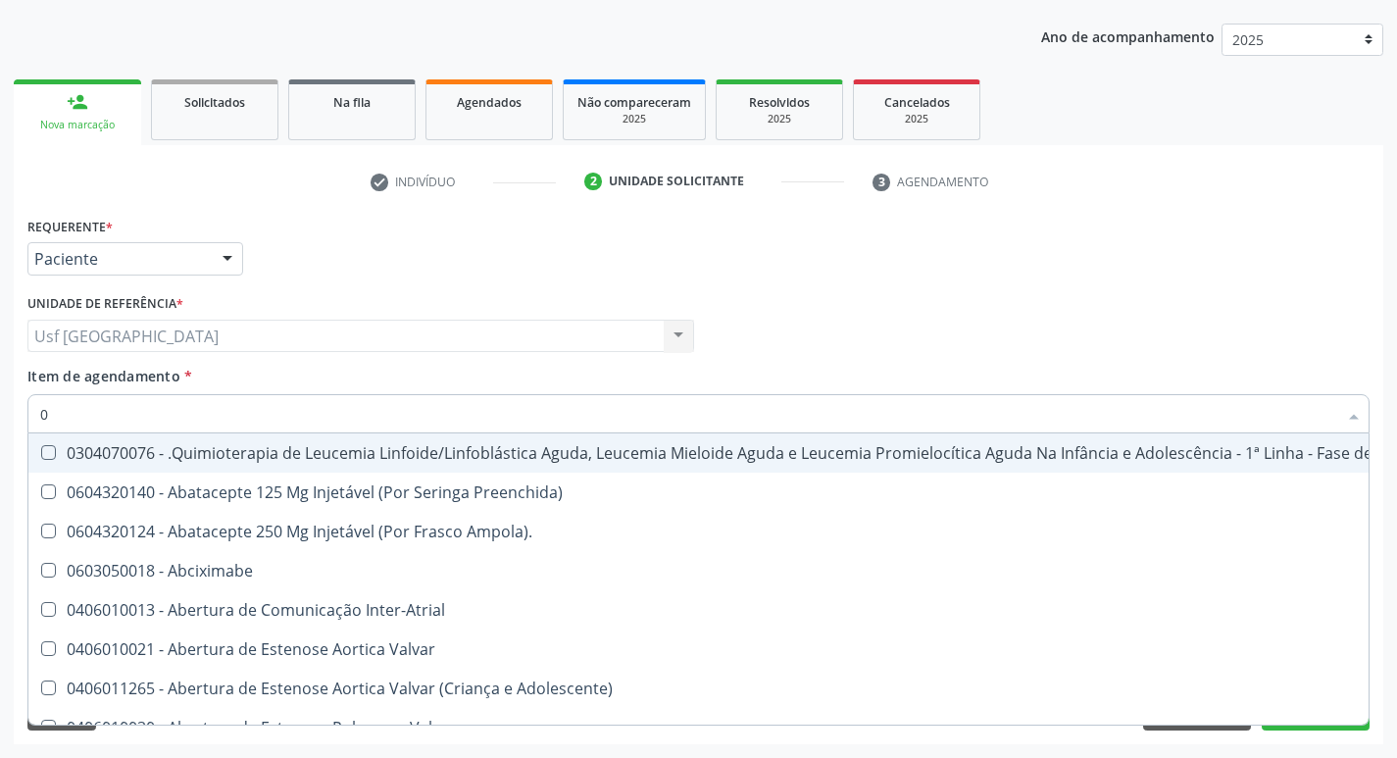
type input "02"
checkbox Coração "true"
checkbox Urina "false"
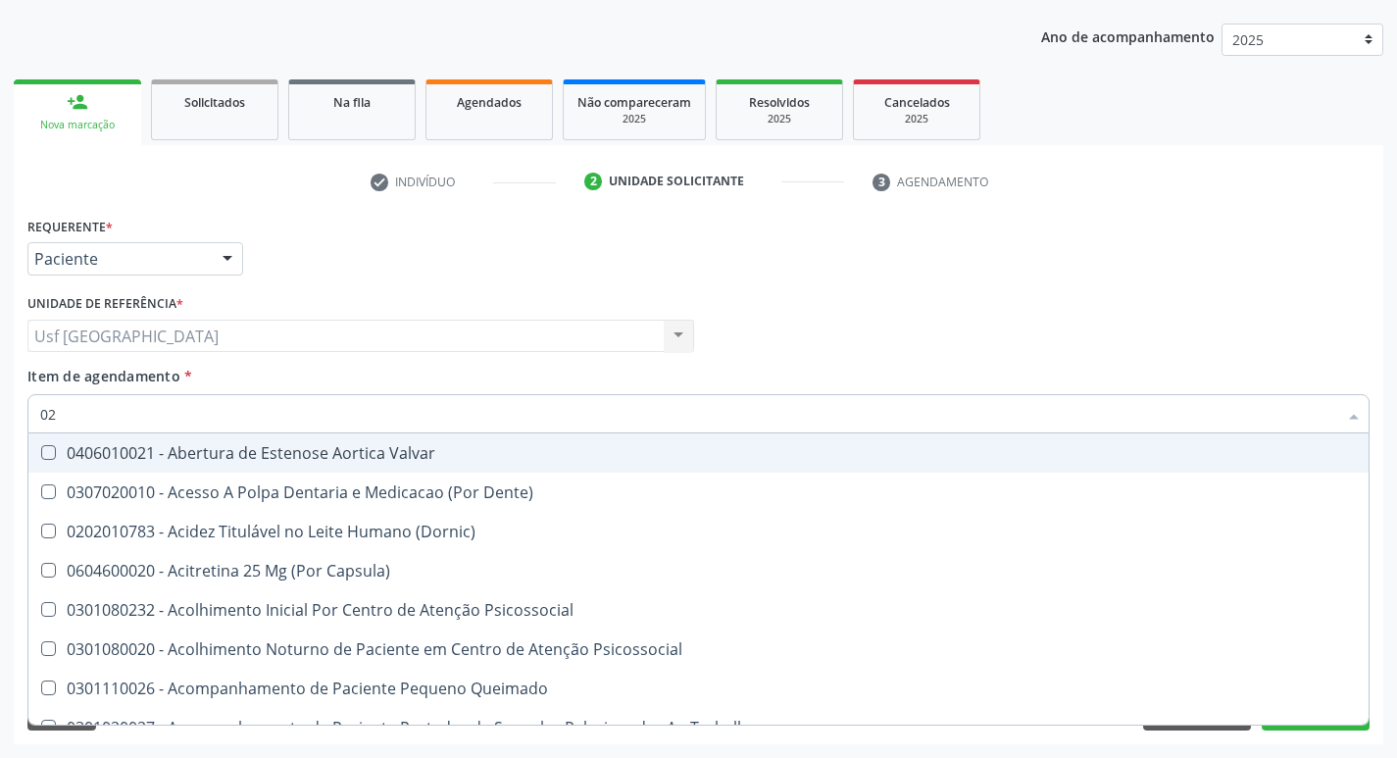
type input "020"
checkbox Terapeutica "true"
checkbox Urina "false"
checkbox \(T3\) "true"
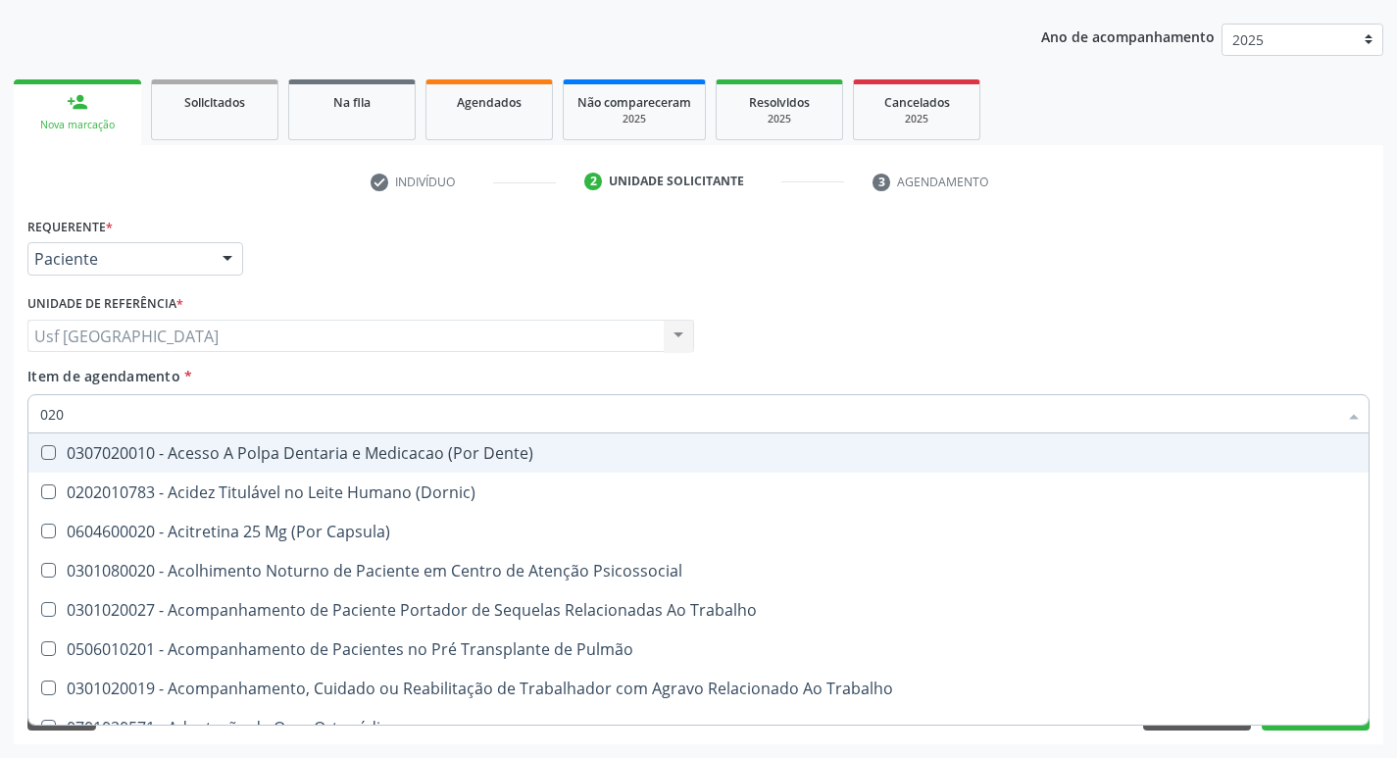
type input "0202"
checkbox Capsula\) "true"
checkbox Urina "false"
checkbox Biologica "true"
checkbox Dosagens\) "true"
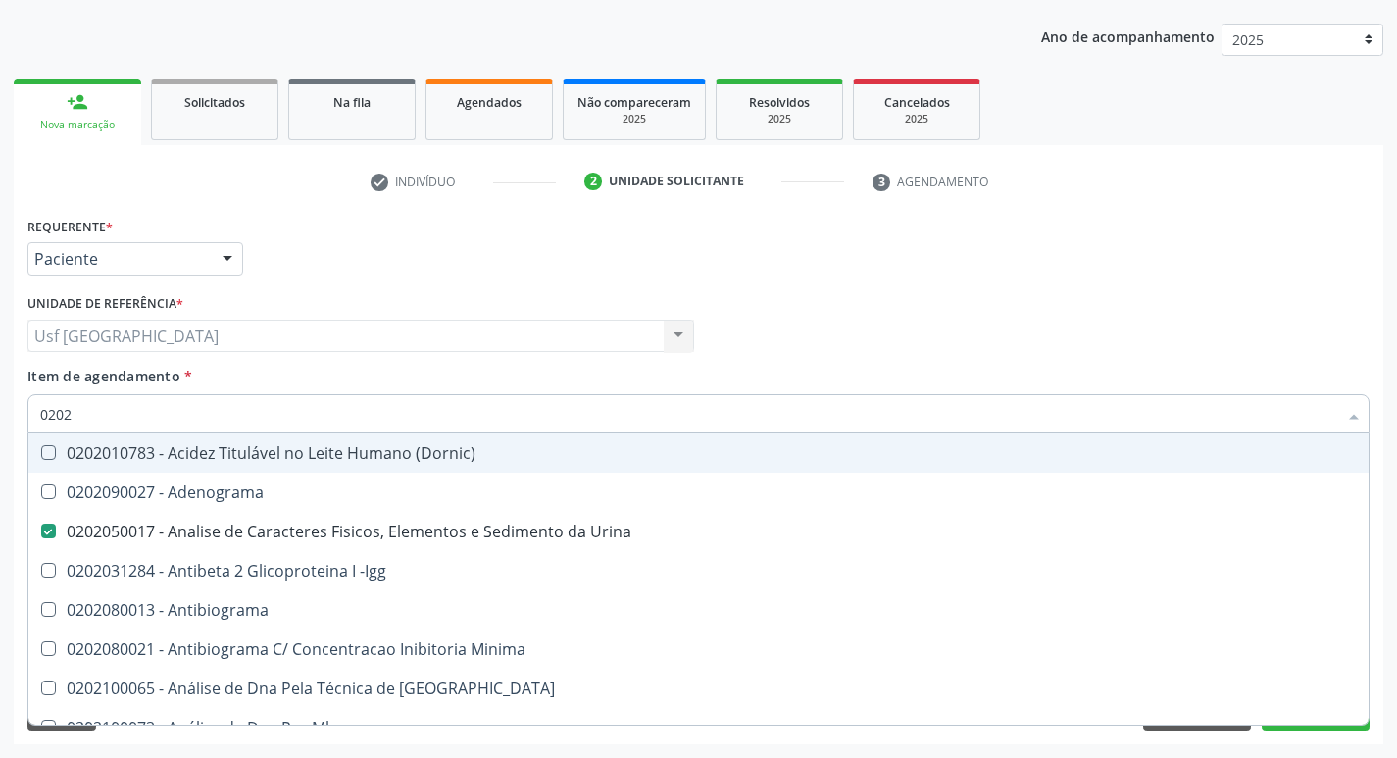
type input "02020"
checkbox Zinco "true"
checkbox Completo "false"
checkbox Carini "true"
checkbox Antitoxoplasma "false"
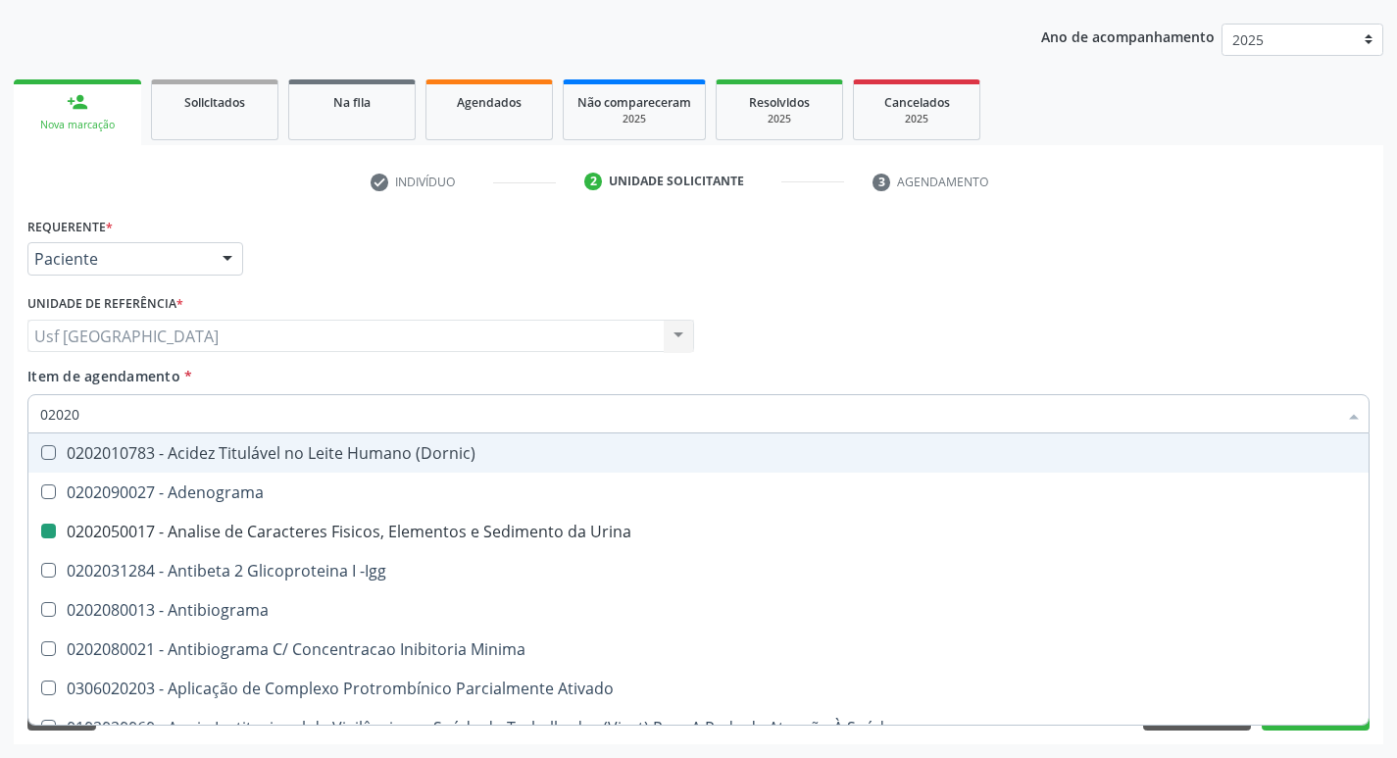
type input "020203"
checkbox Urina "false"
checkbox Aminoacidos "true"
checkbox Anti-Achr "true"
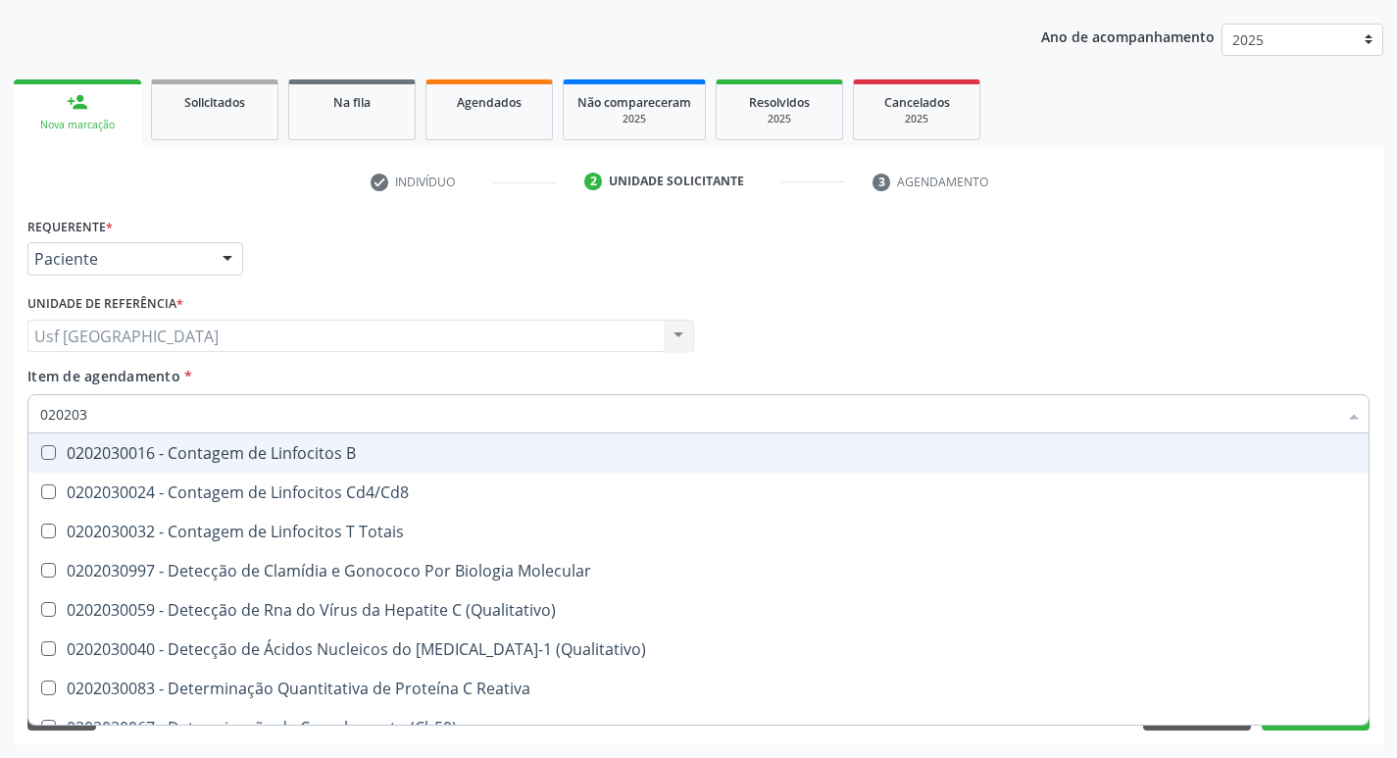
type input "0202030"
checkbox Antiglomerulo "false"
checkbox Antitoxoplasma "true"
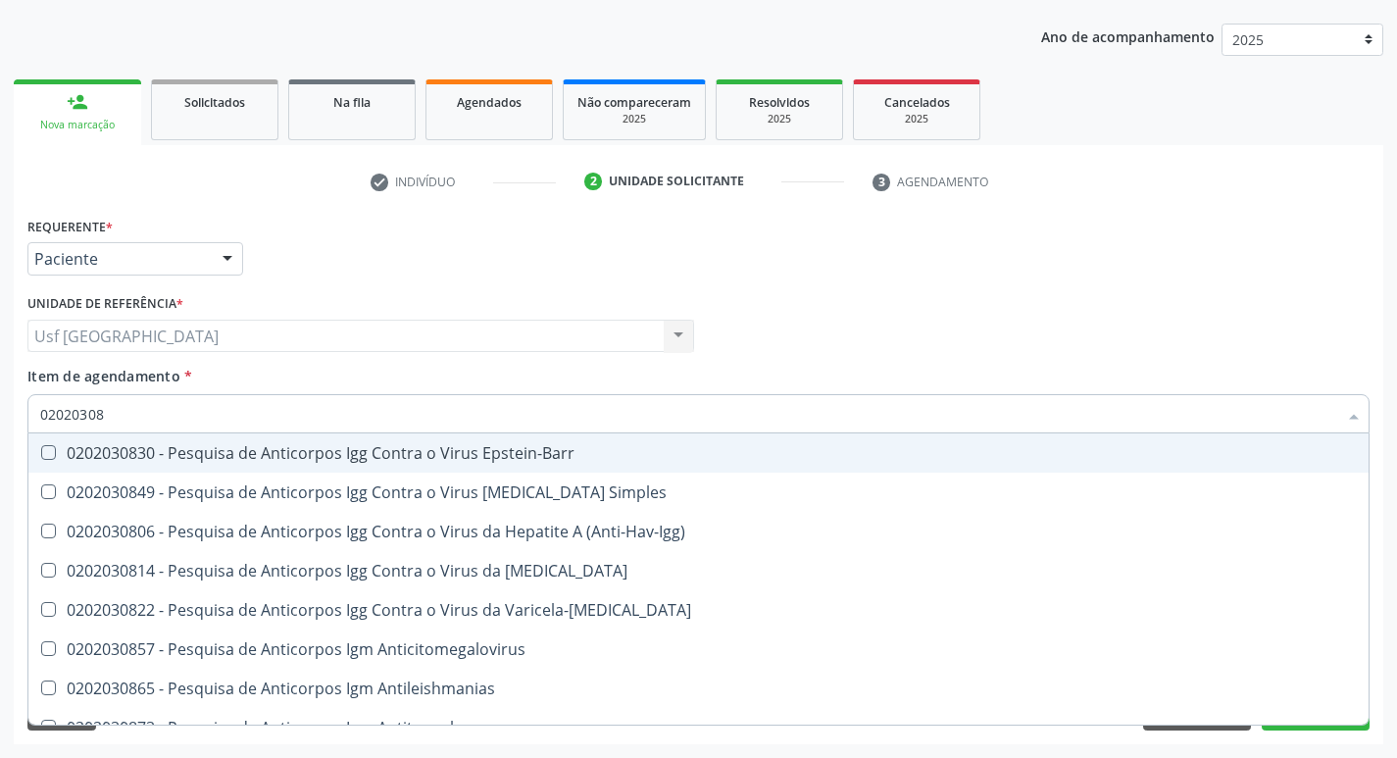
type input "020203087"
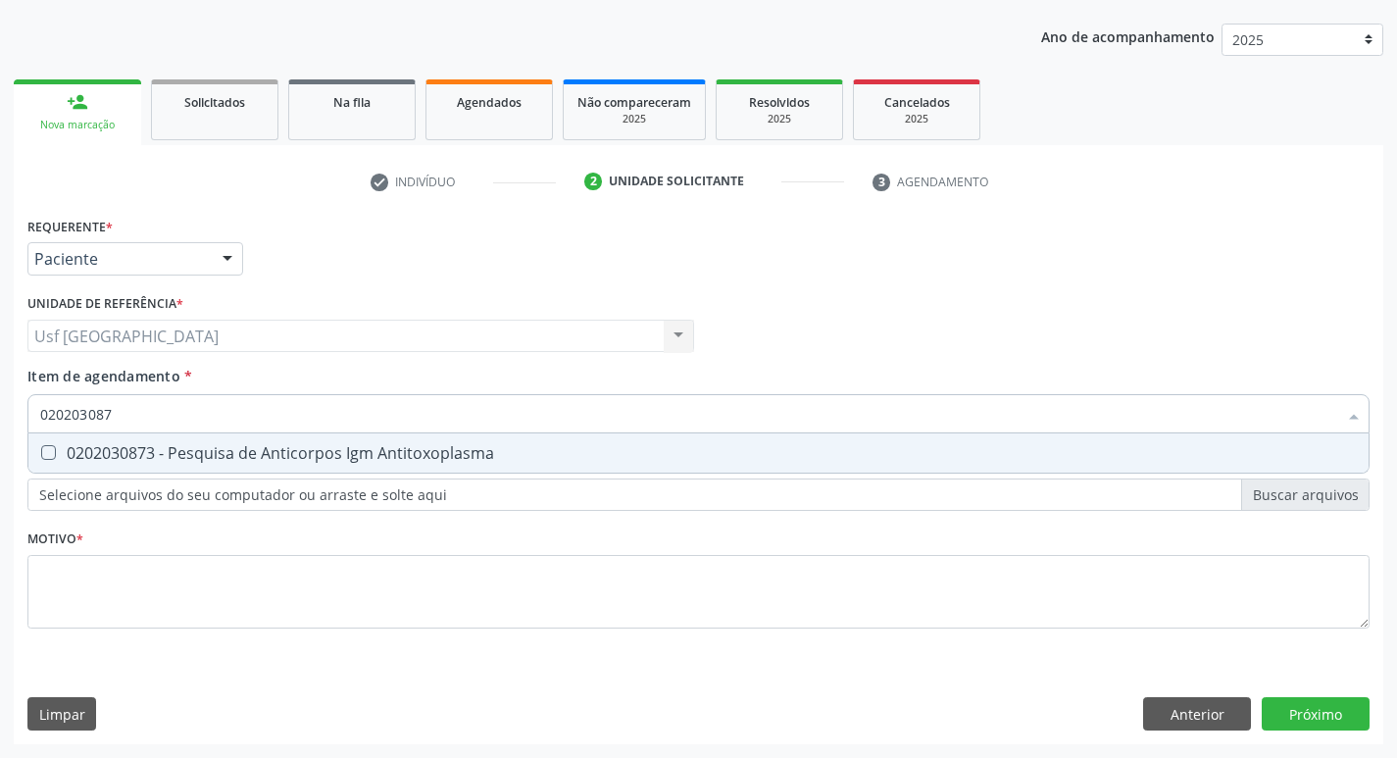
click at [407, 452] on div "0202030873 - Pesquisa de Anticorpos Igm Antitoxoplasma" at bounding box center [698, 453] width 1317 height 16
checkbox Antitoxoplasma "true"
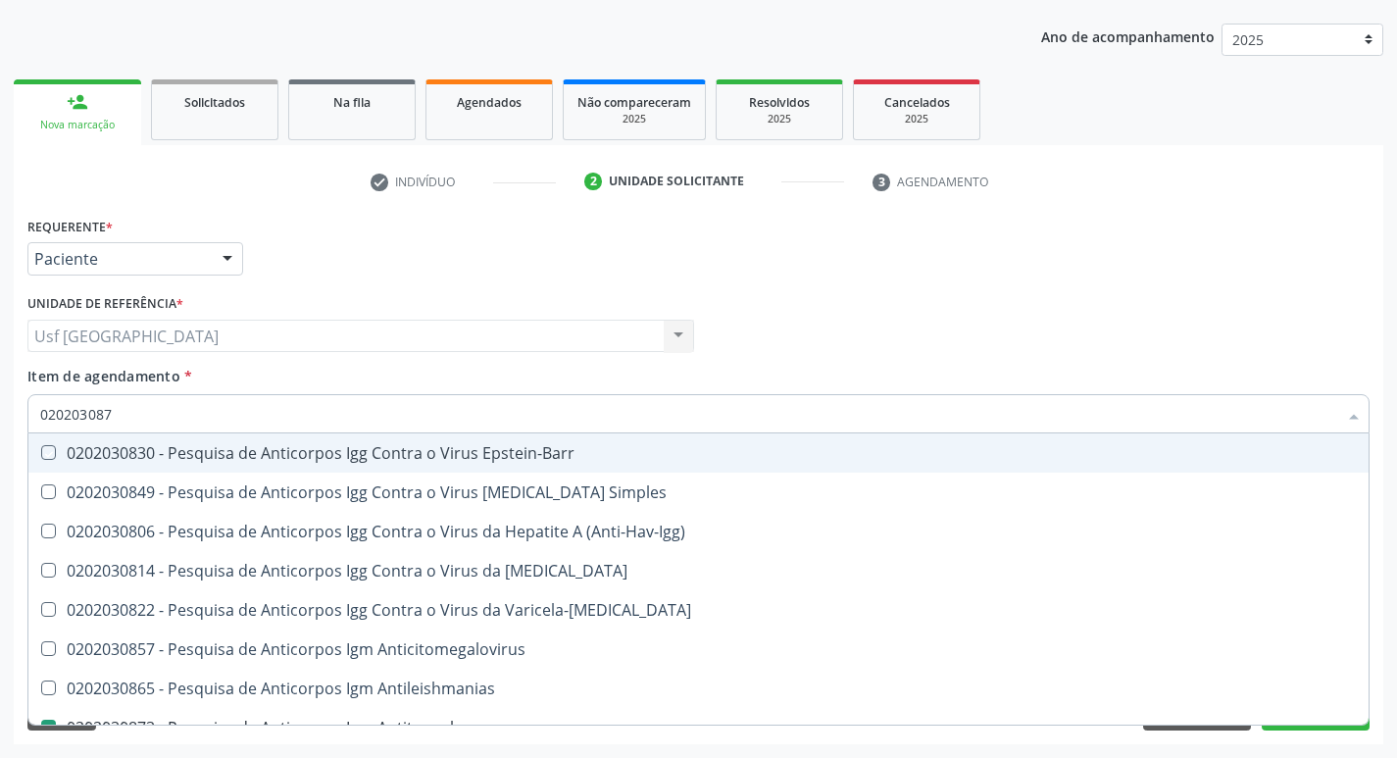
type input "02020308"
checkbox Epstein-Barr "false"
type input "020203"
checkbox Antitoxoplasma "false"
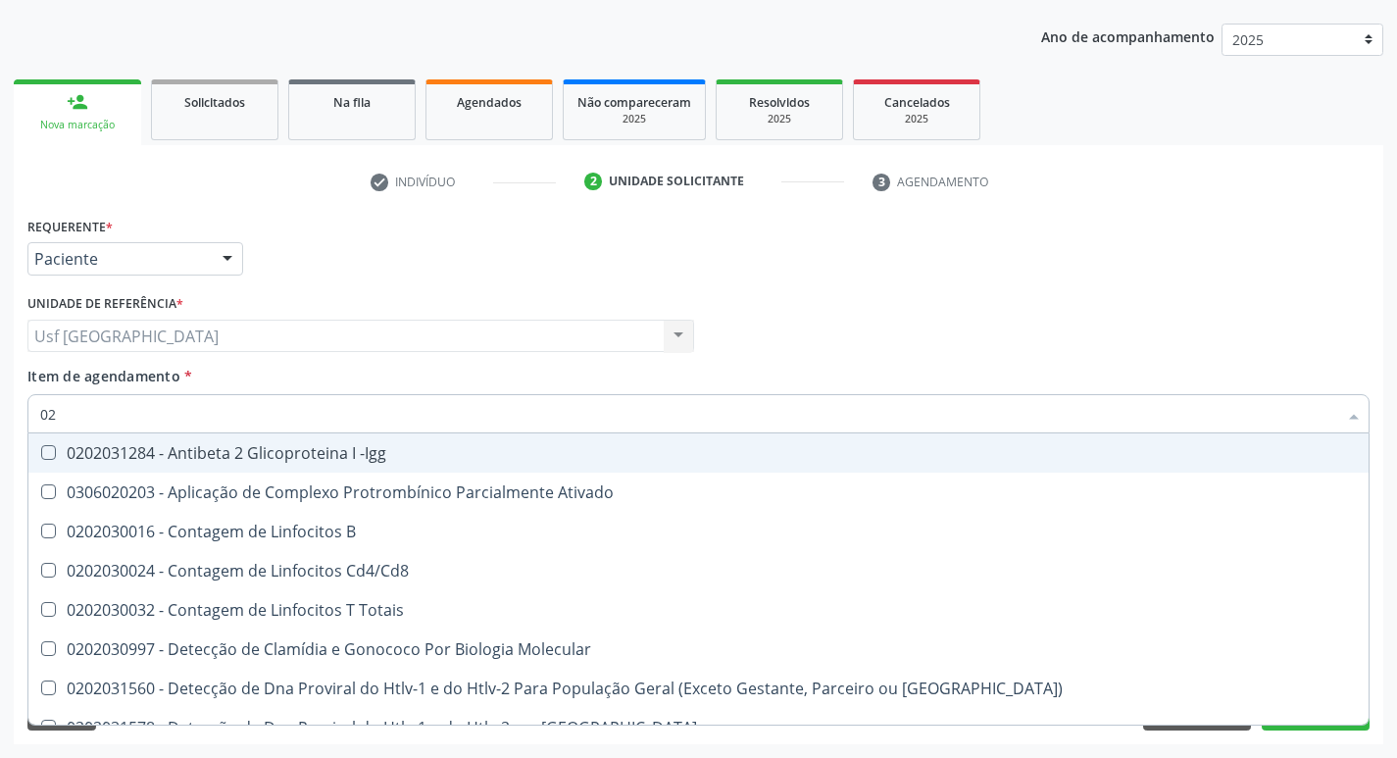
type input "0"
checkbox B "false"
checkbox Crioaglutinina "false"
checkbox Completo "false"
checkbox Gestante "false"
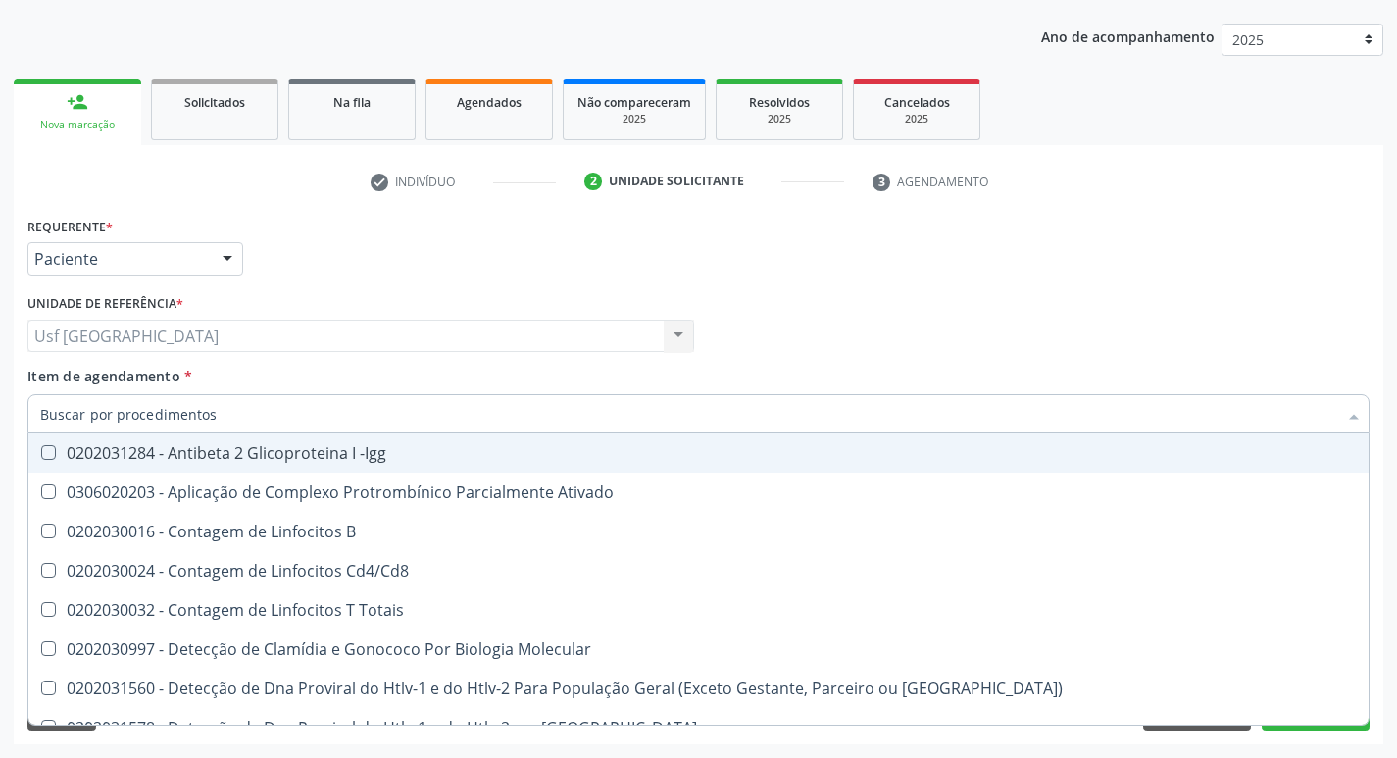
checkbox Antitoxoplasma "false"
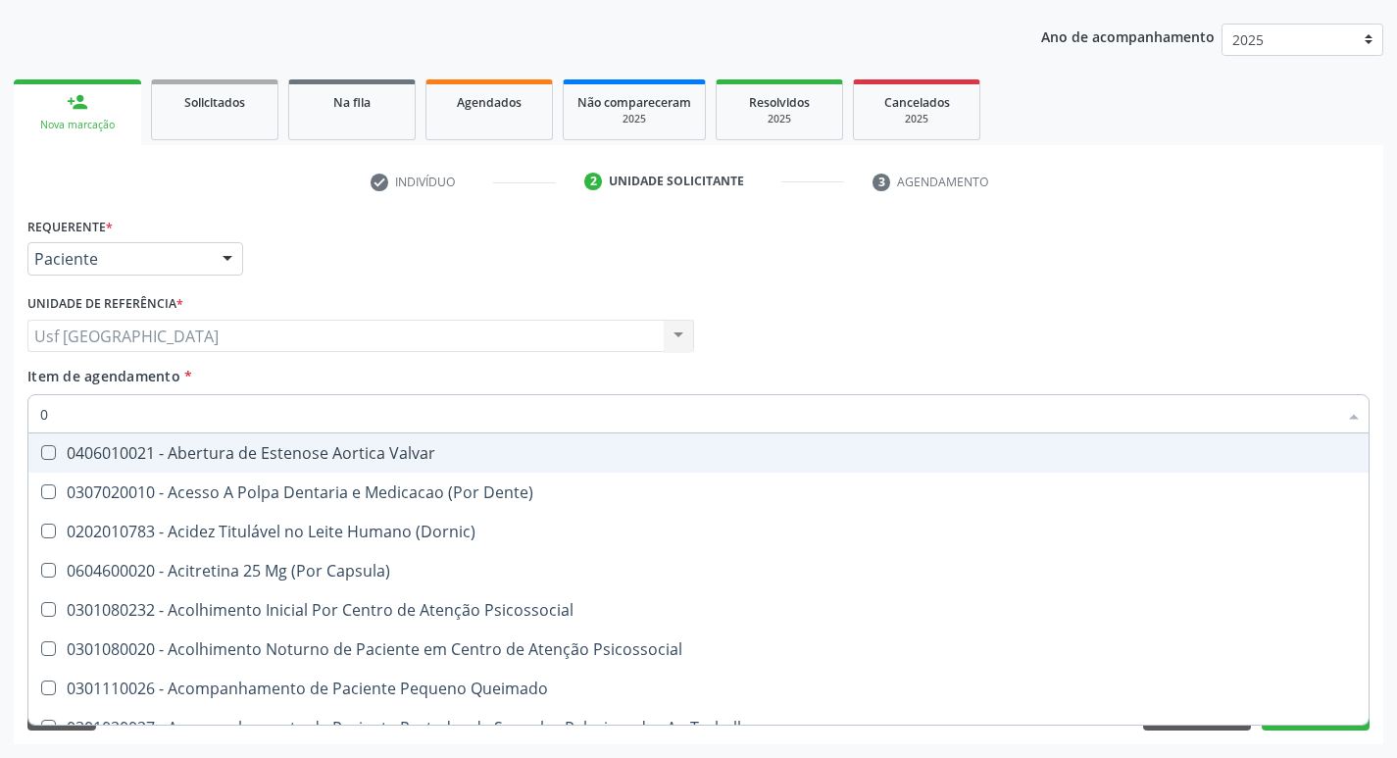
type input "02"
checkbox Urina "true"
checkbox Especializada "false"
type input "020"
checkbox Terapeutica "true"
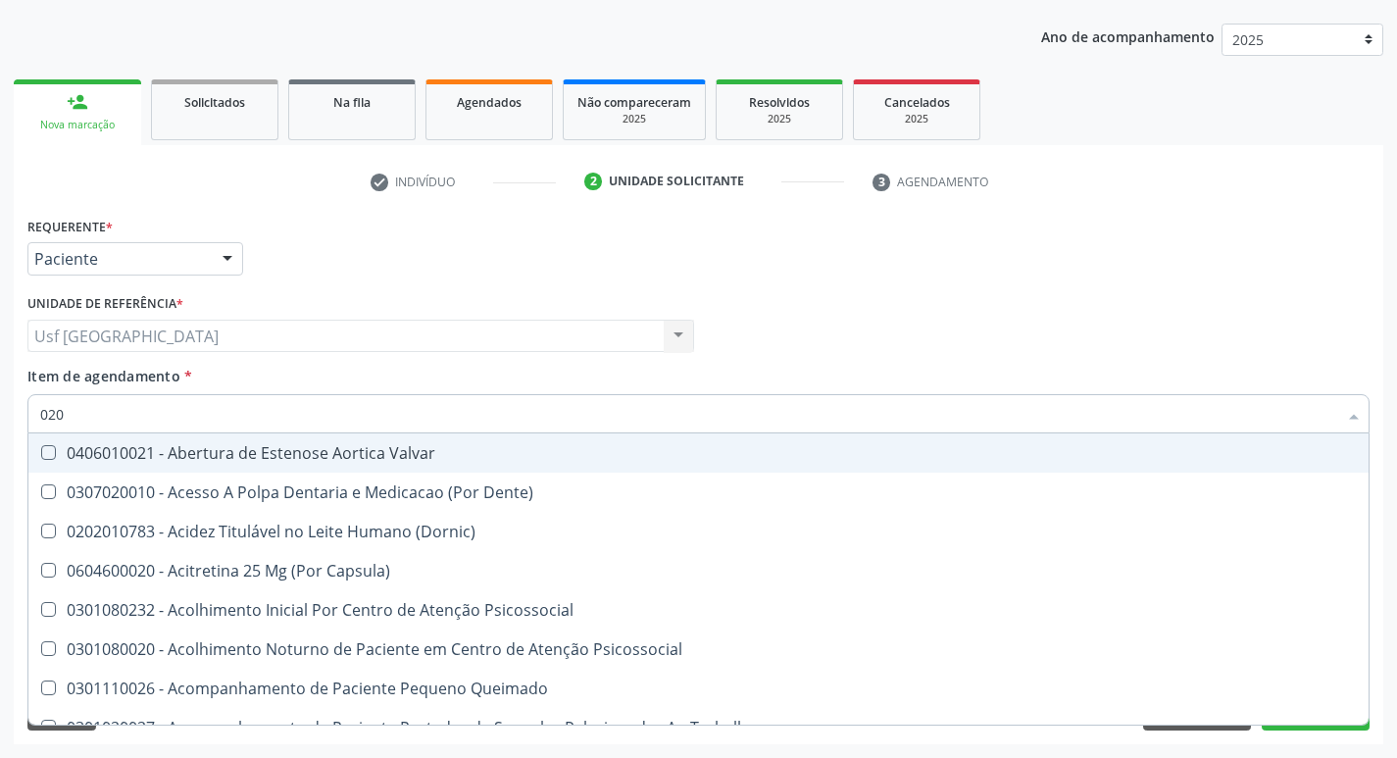
checkbox Urina "false"
checkbox \(T3\) "true"
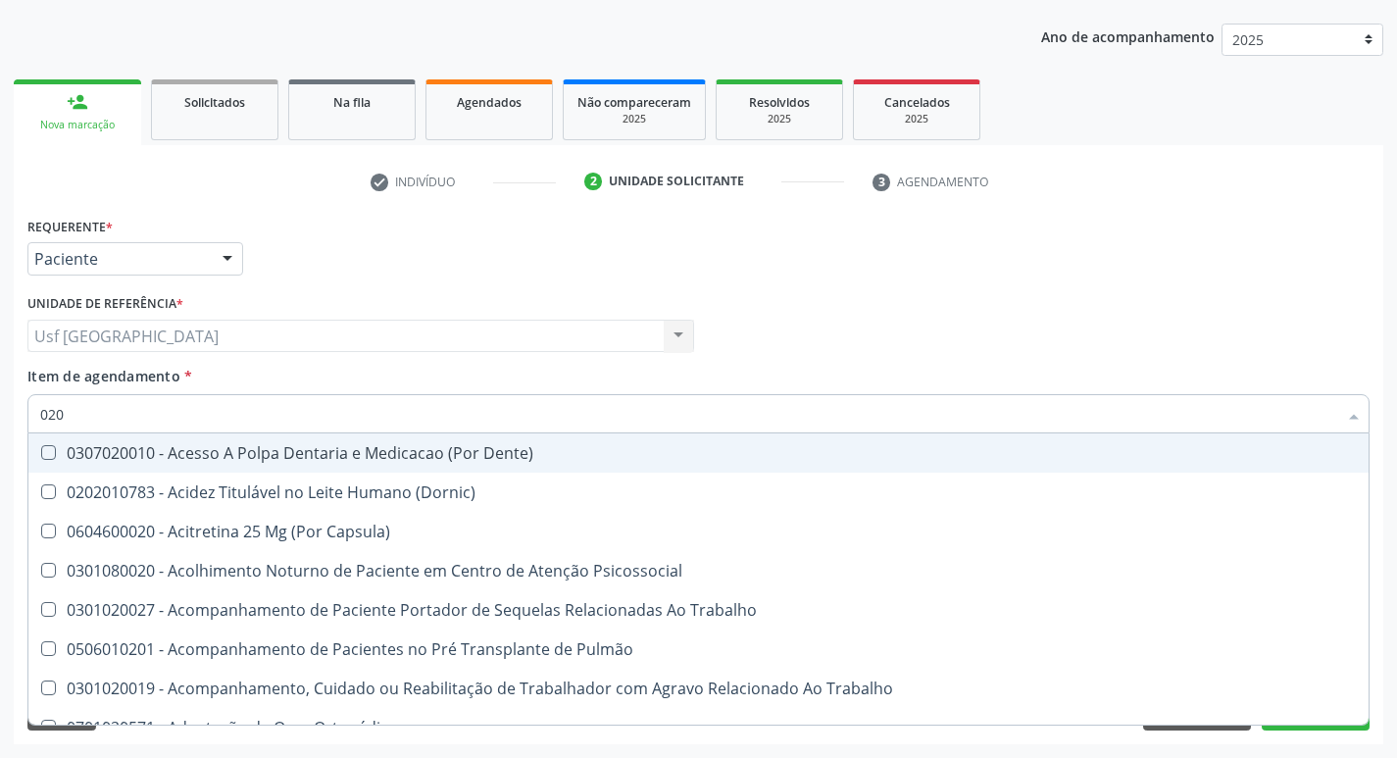
type input "0202"
checkbox Capsula\) "true"
checkbox Urina "false"
checkbox Biologica "true"
checkbox Dosagens\) "true"
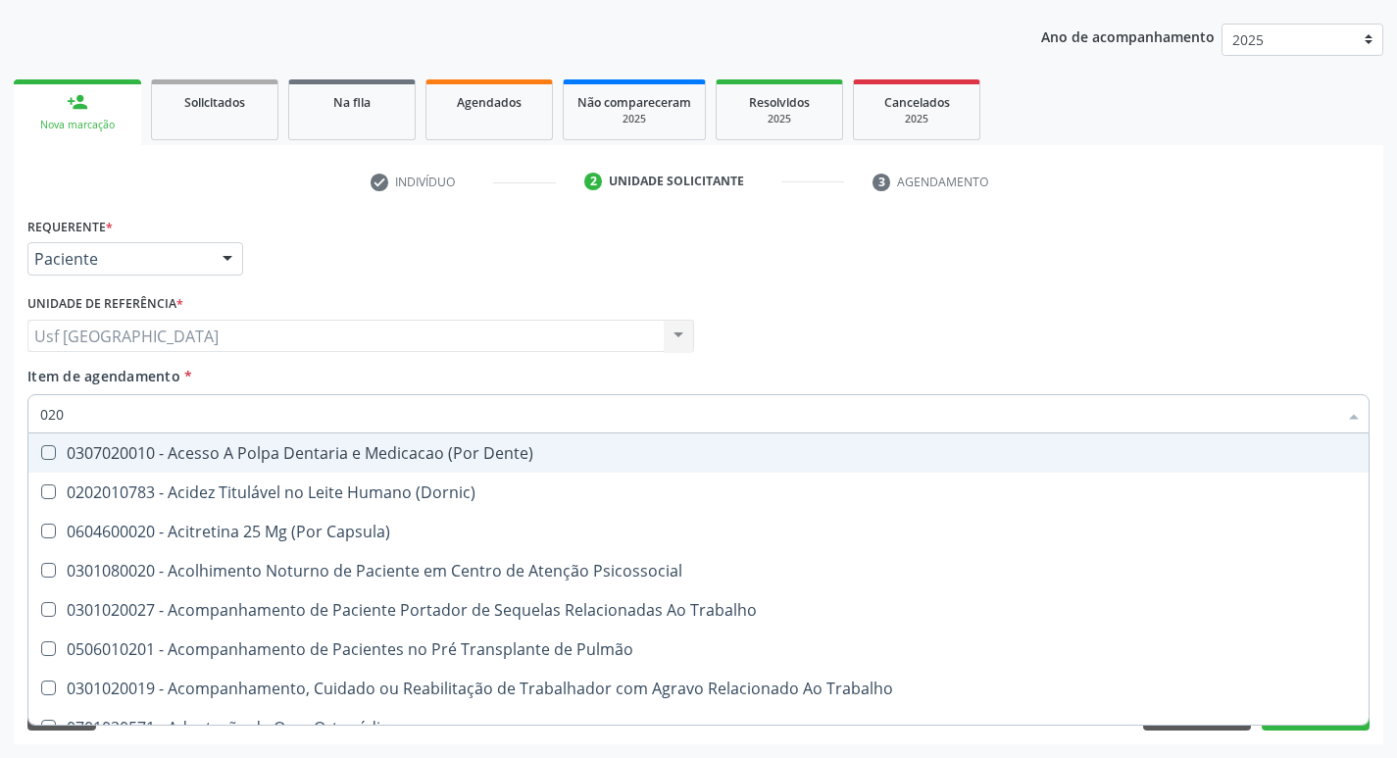
checkbox Euglobulina "true"
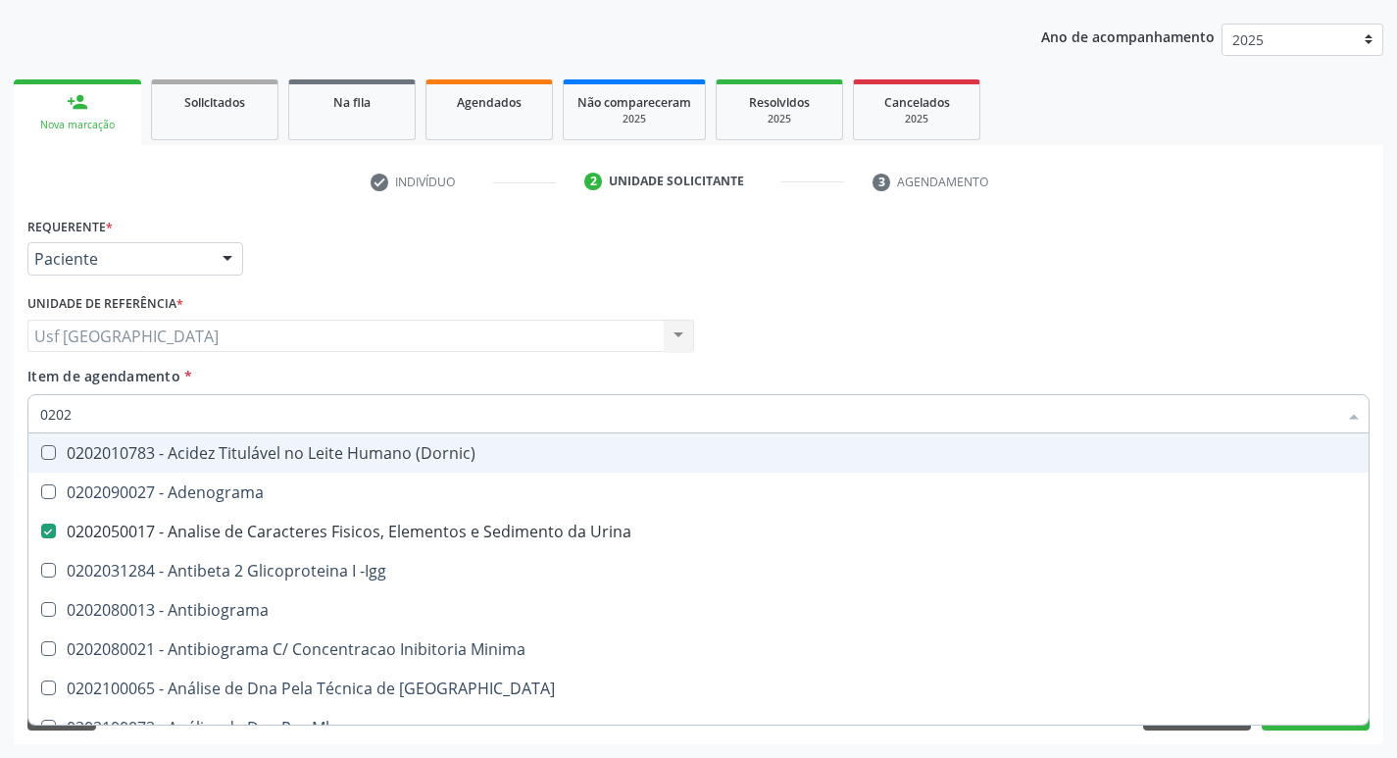
type input "02020"
checkbox Zinco "true"
checkbox Completo "false"
checkbox Carini "true"
checkbox Parceria\) "true"
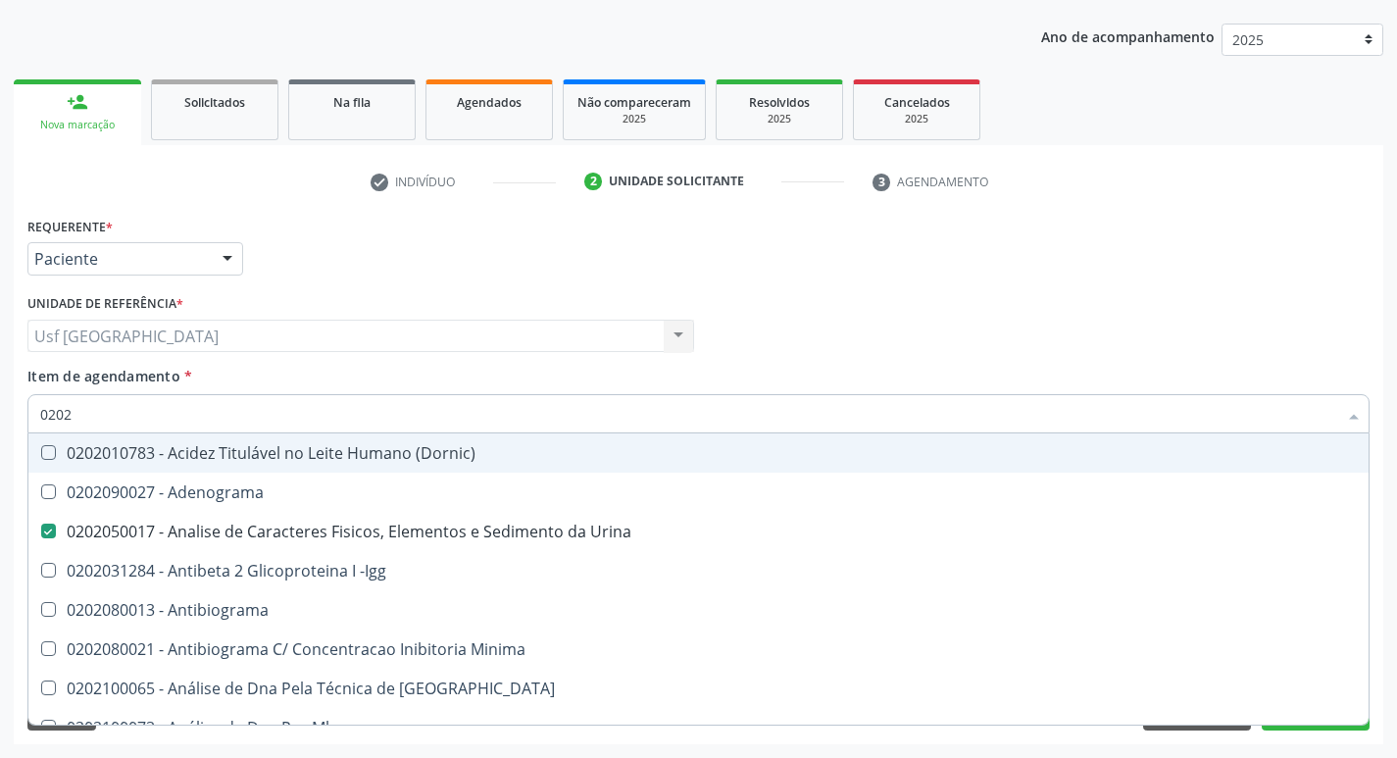
checkbox Antitoxoplasma "false"
type input "020208"
checkbox Urina "false"
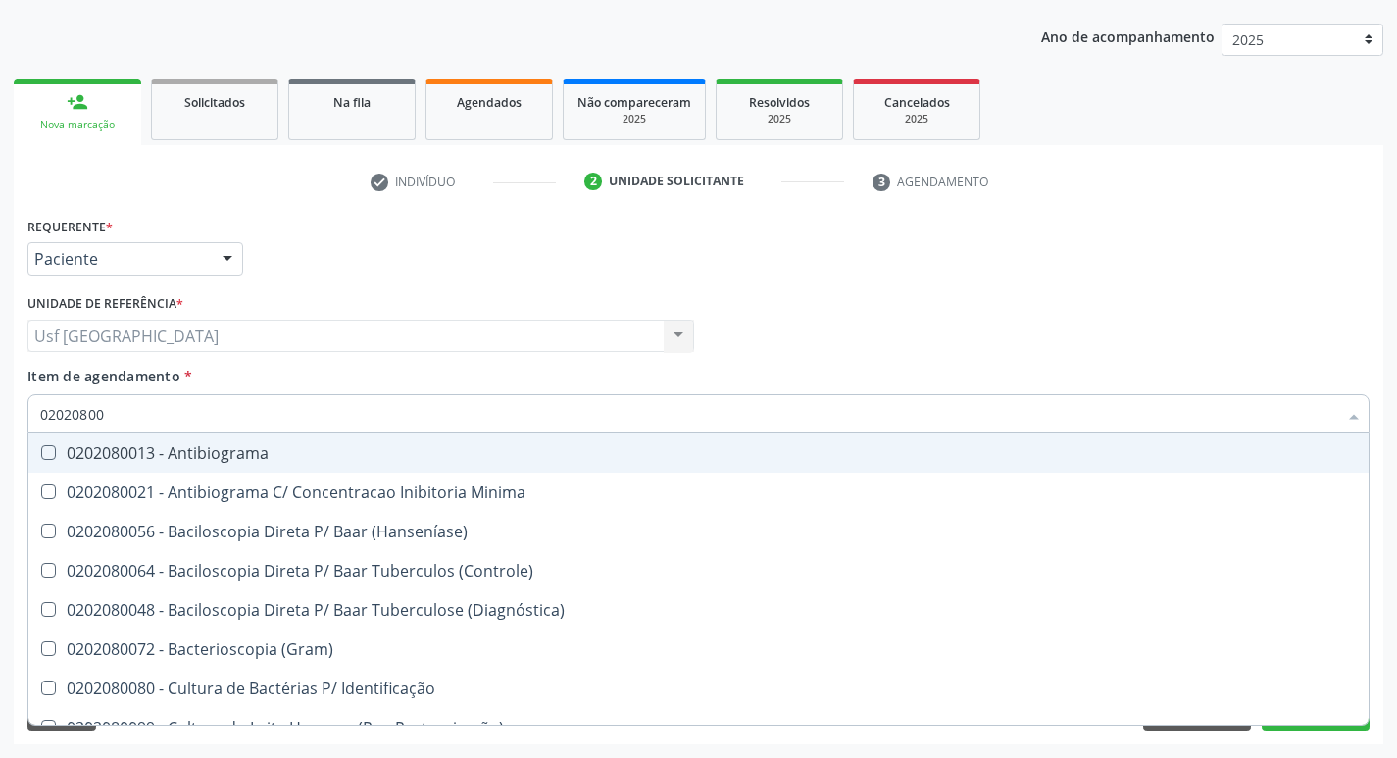
type input "020208008"
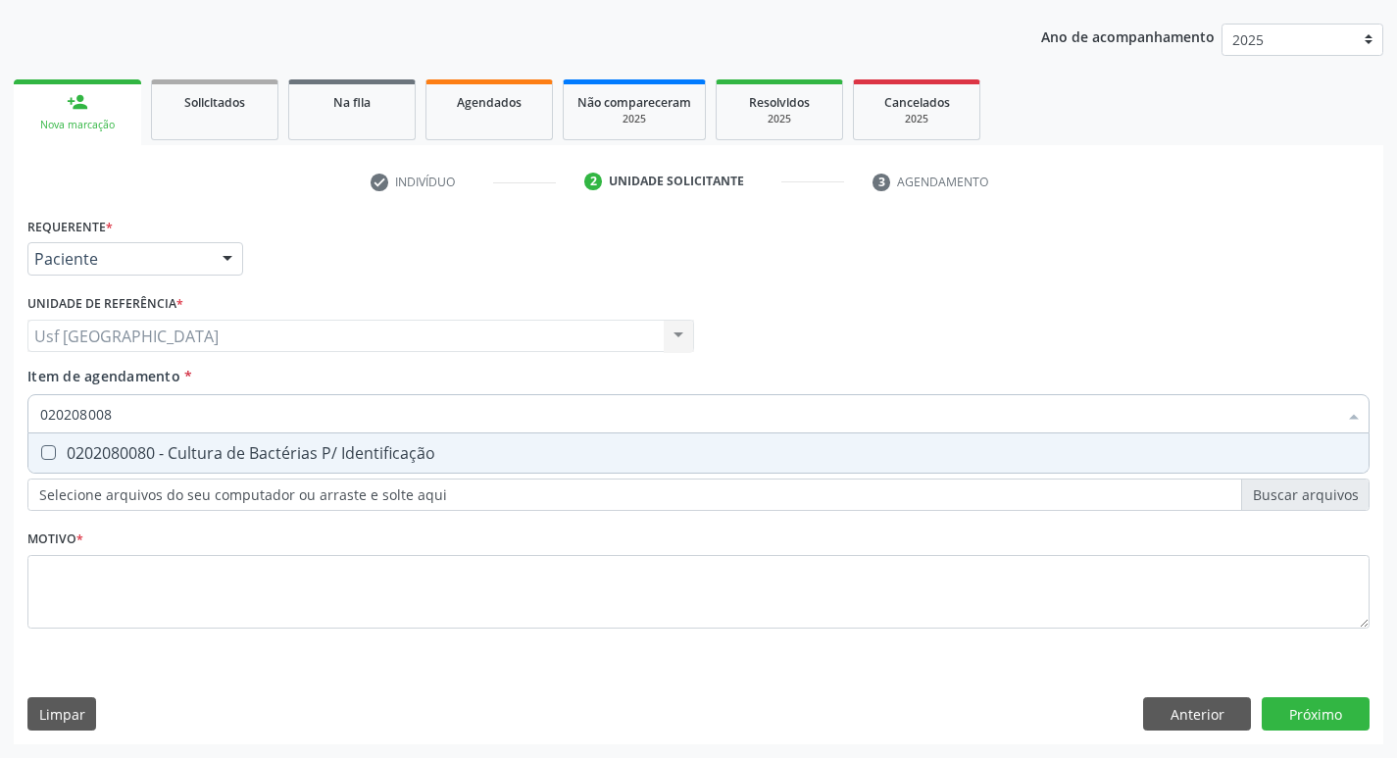
click at [407, 445] on div "0202080080 - Cultura de Bactérias P/ Identificação" at bounding box center [698, 453] width 1317 height 16
checkbox Identificação "true"
type input "02020800"
checkbox Identificação "false"
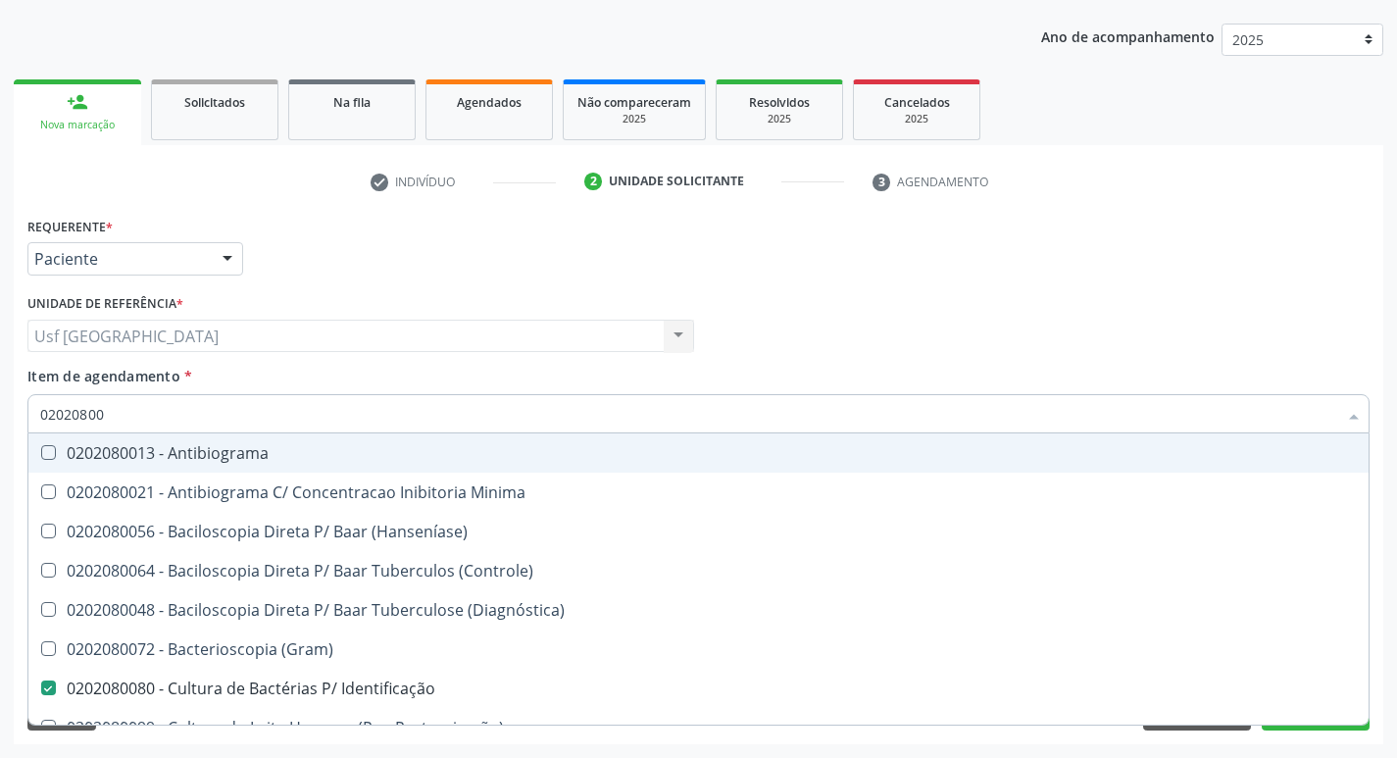
type input "0202080"
checkbox Identificação "false"
type input "0"
checkbox \(Hanseníase\) "false"
checkbox Identificação "false"
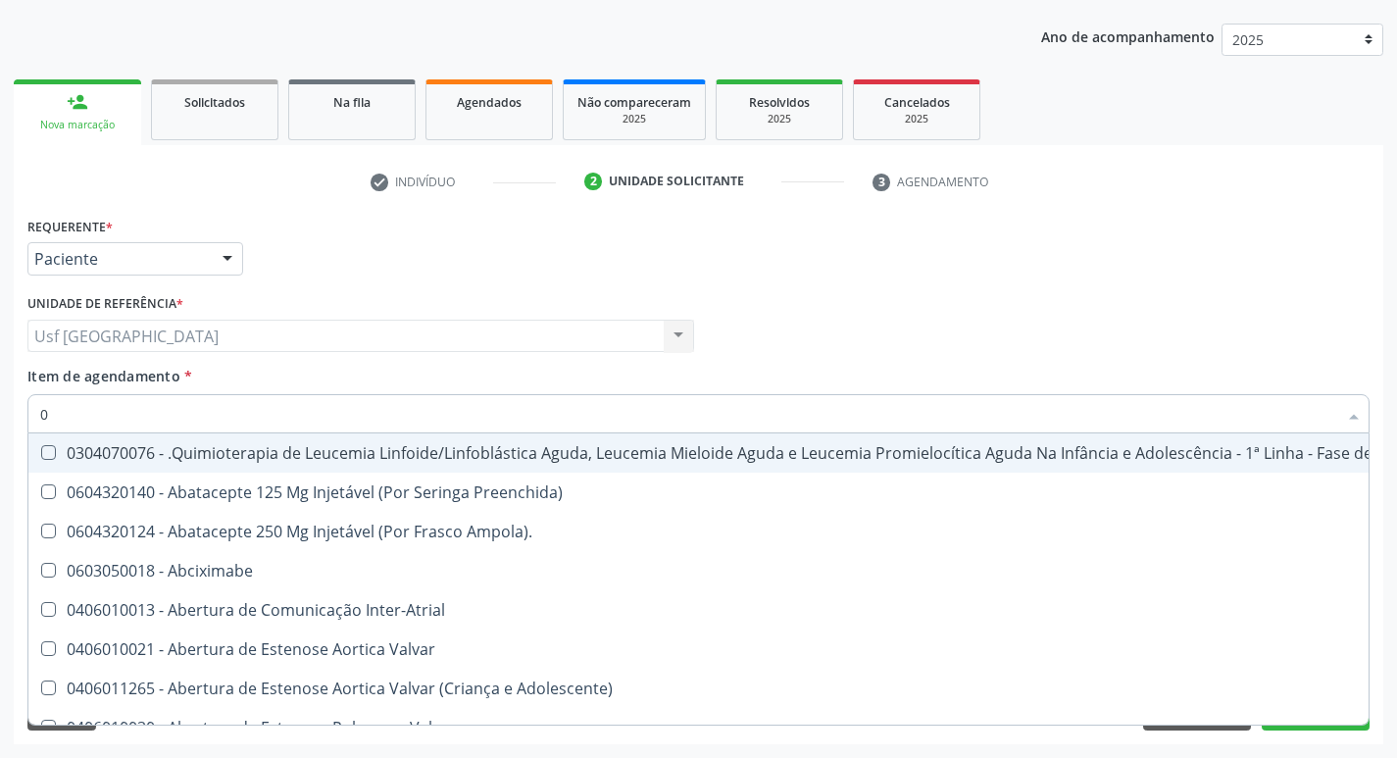
type input "02"
checkbox Coração "true"
checkbox Urina "false"
checkbox \(Unilateral\) "true"
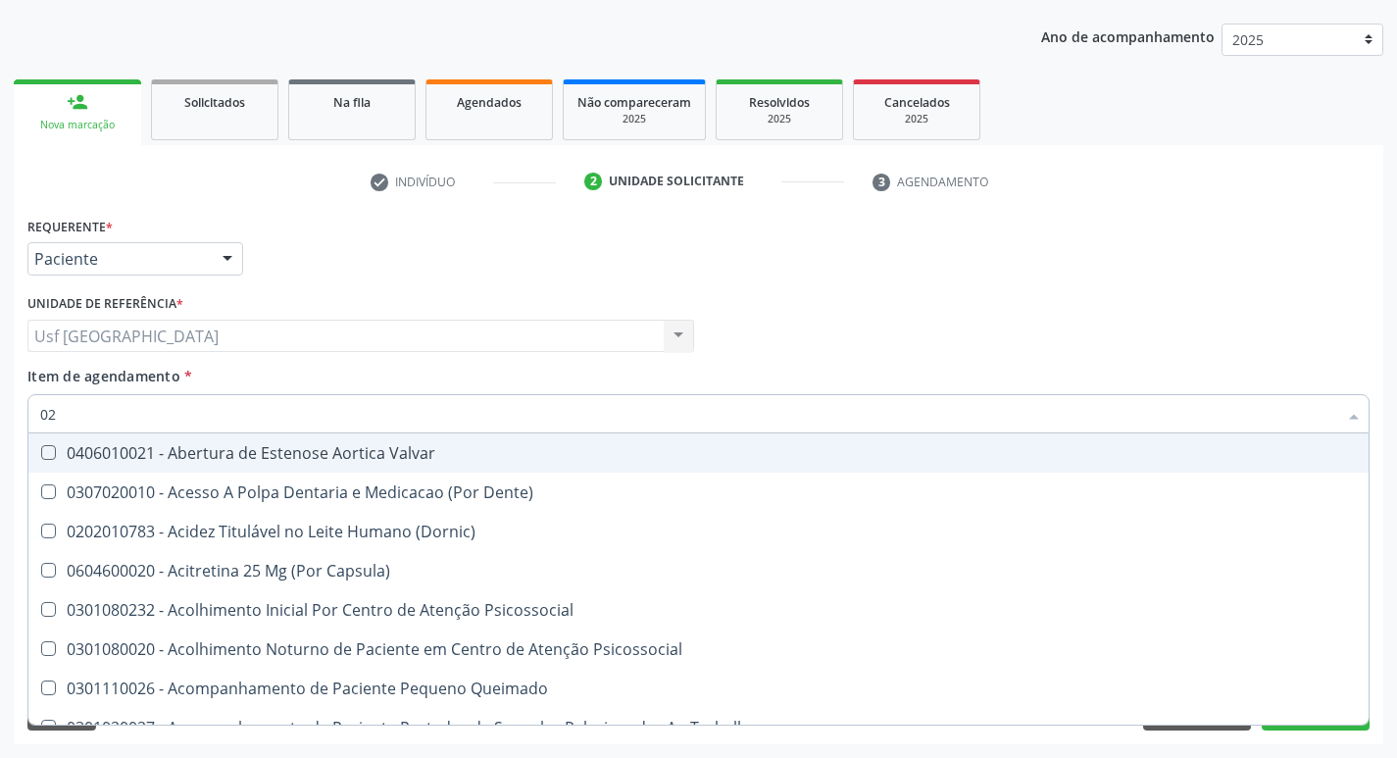
type input "020"
checkbox Terapeutica "true"
checkbox Urina "false"
checkbox Gastro-Esofagico "true"
checkbox Identificação "false"
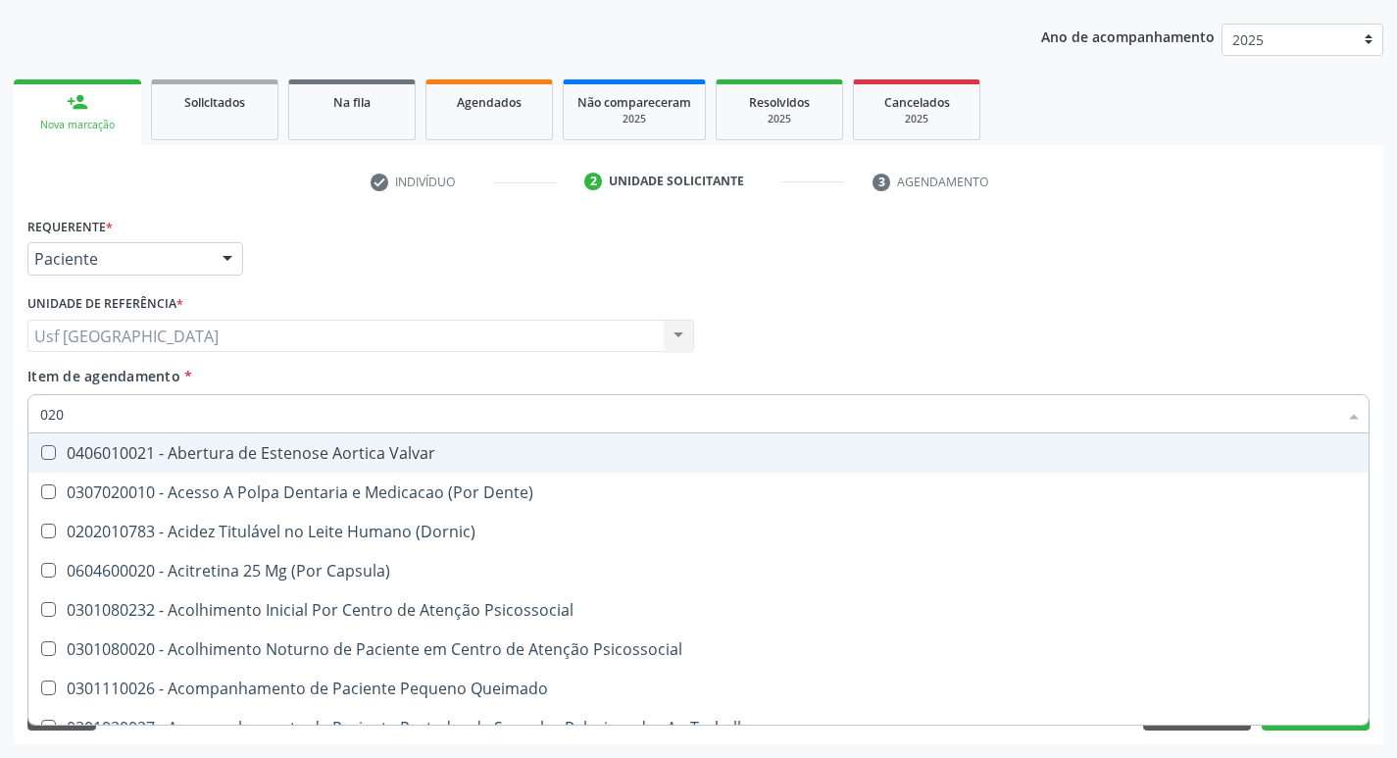
checkbox \(T3\) "true"
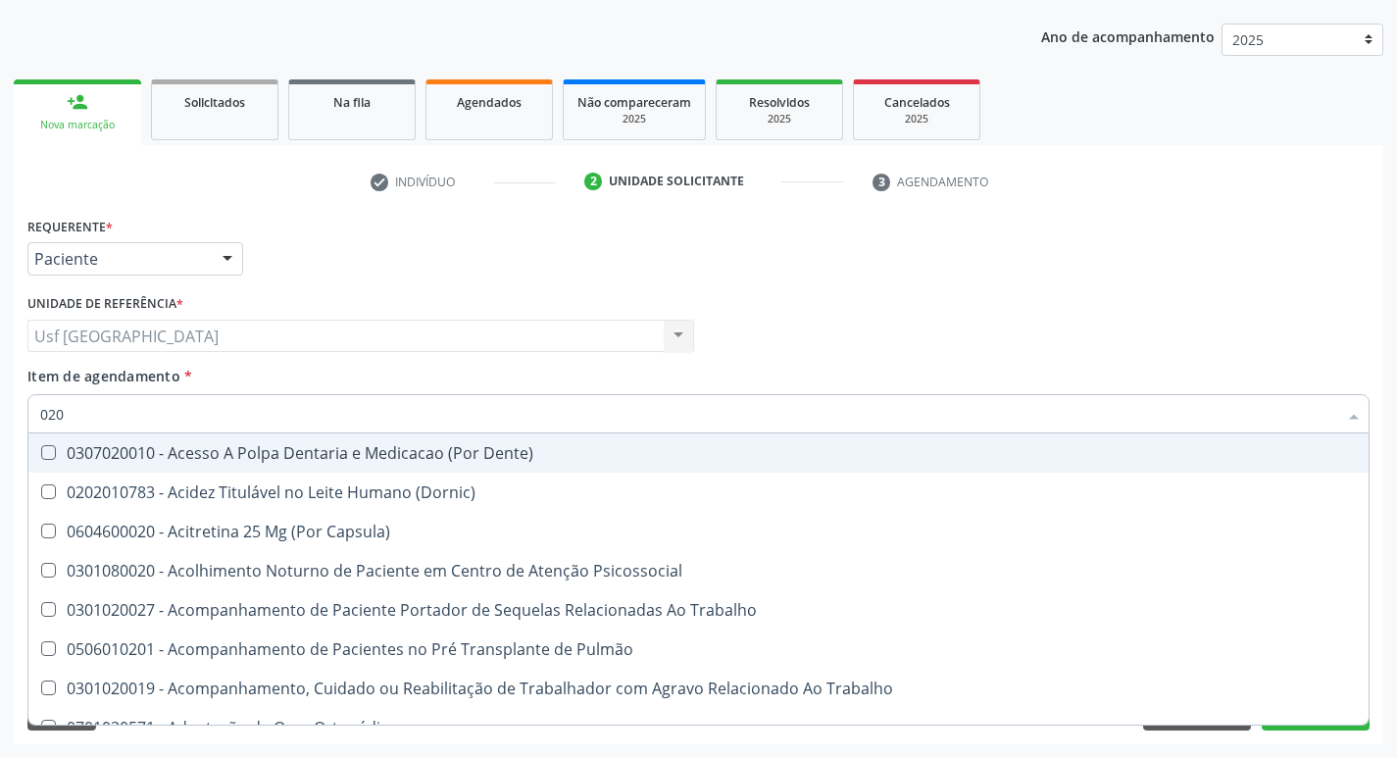
type input "0202"
checkbox Capsula\) "true"
checkbox Urina "false"
checkbox Blot "true"
checkbox Biologica "true"
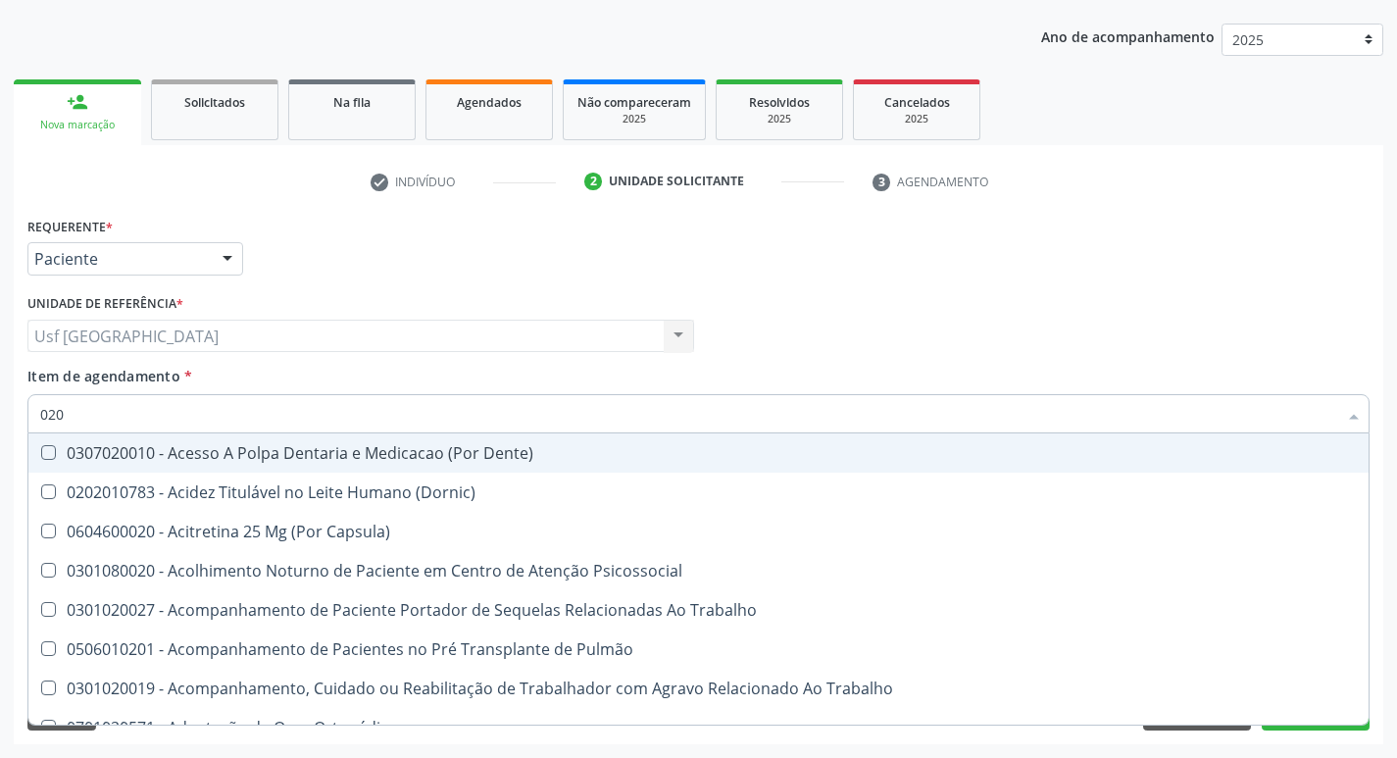
checkbox Identificação "false"
checkbox Dosagens\) "true"
checkbox Euglobulina "true"
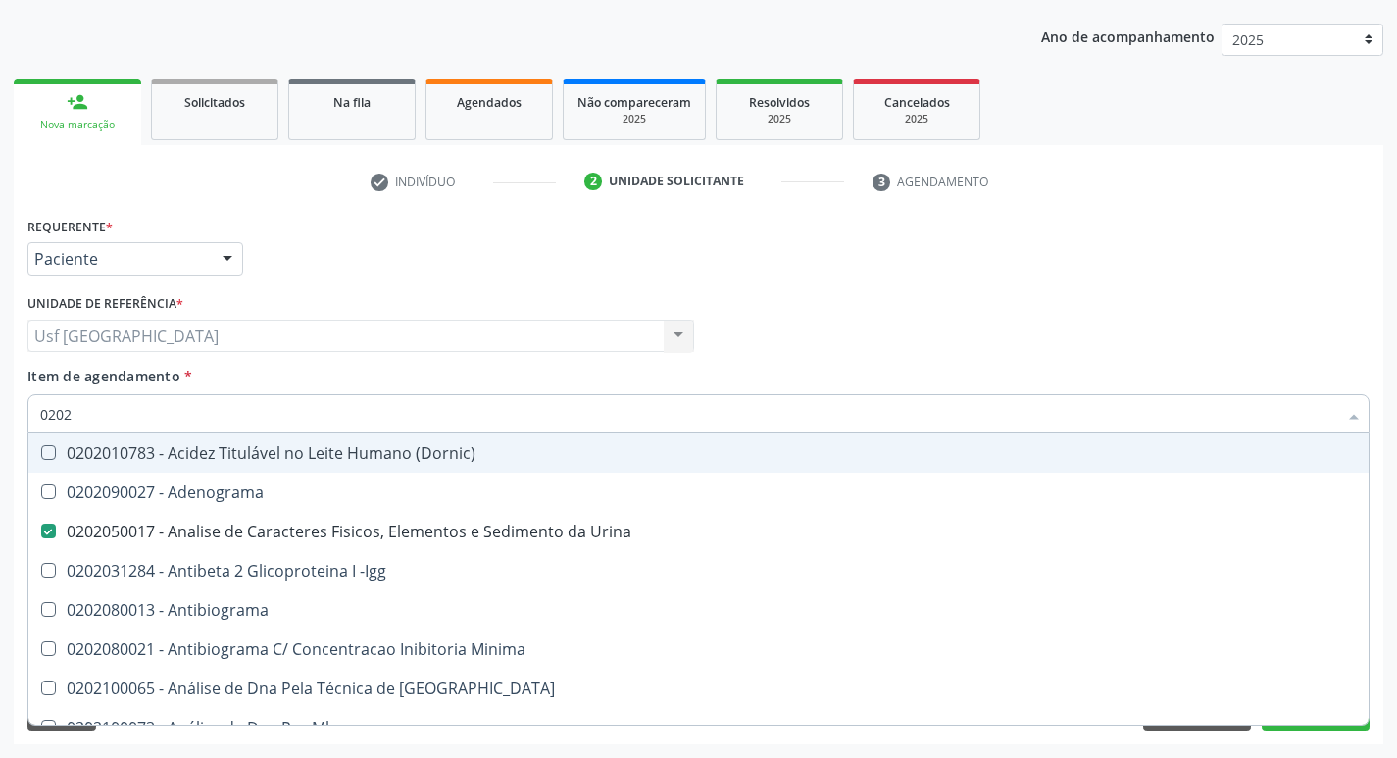
type input "02020"
checkbox Anaerobicas "true"
checkbox Identificação "false"
checkbox Zinco "true"
checkbox Completo "false"
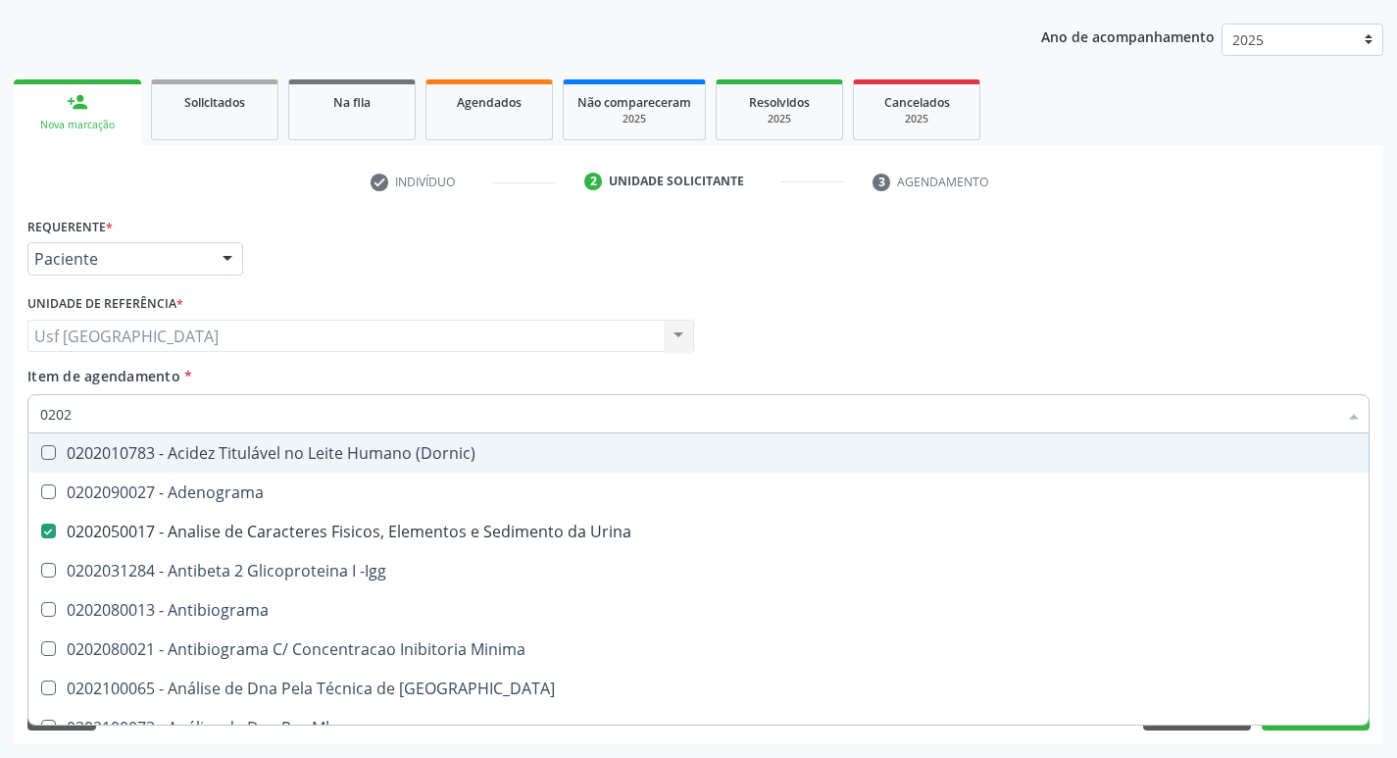
checkbox Carini "true"
checkbox Parceria\) "true"
checkbox Antitoxoplasma "false"
type input "020206"
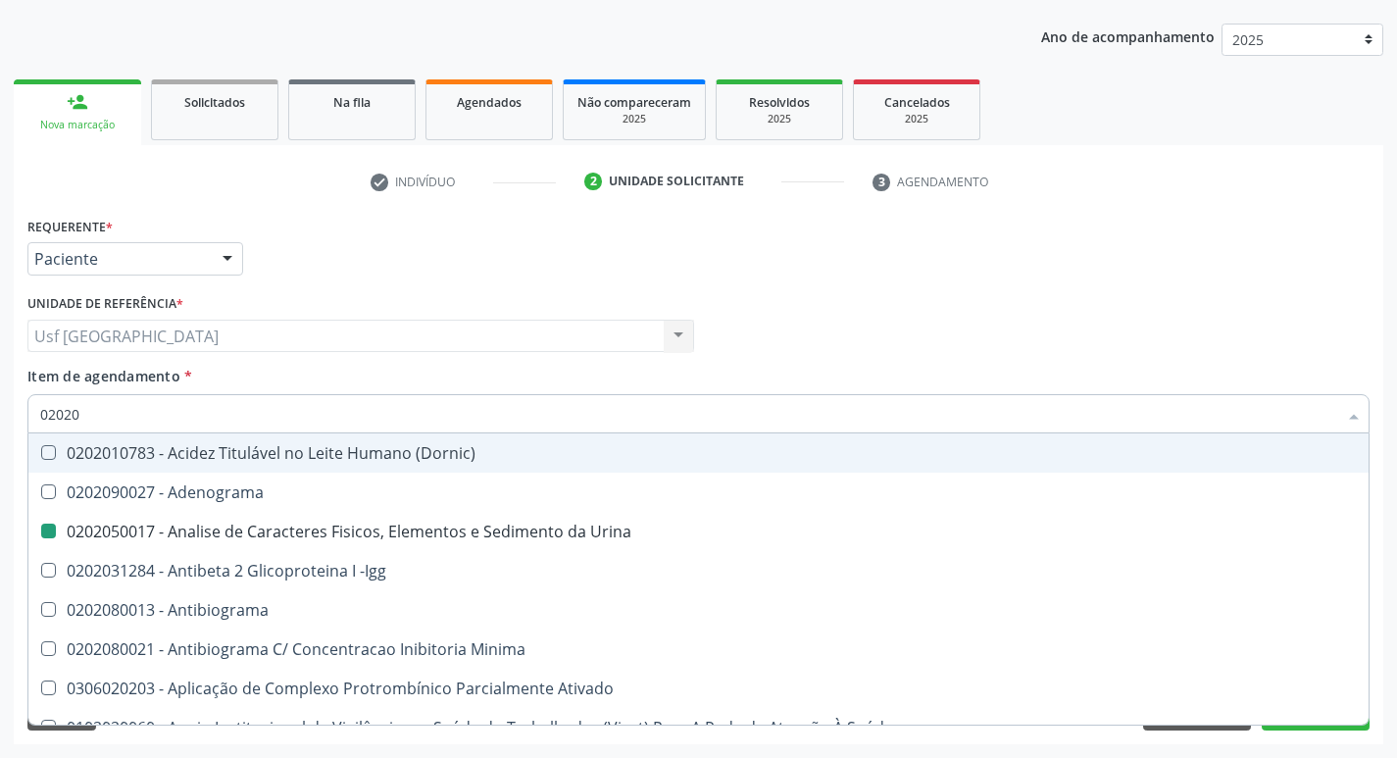
checkbox Urina "false"
checkbox Identificação "false"
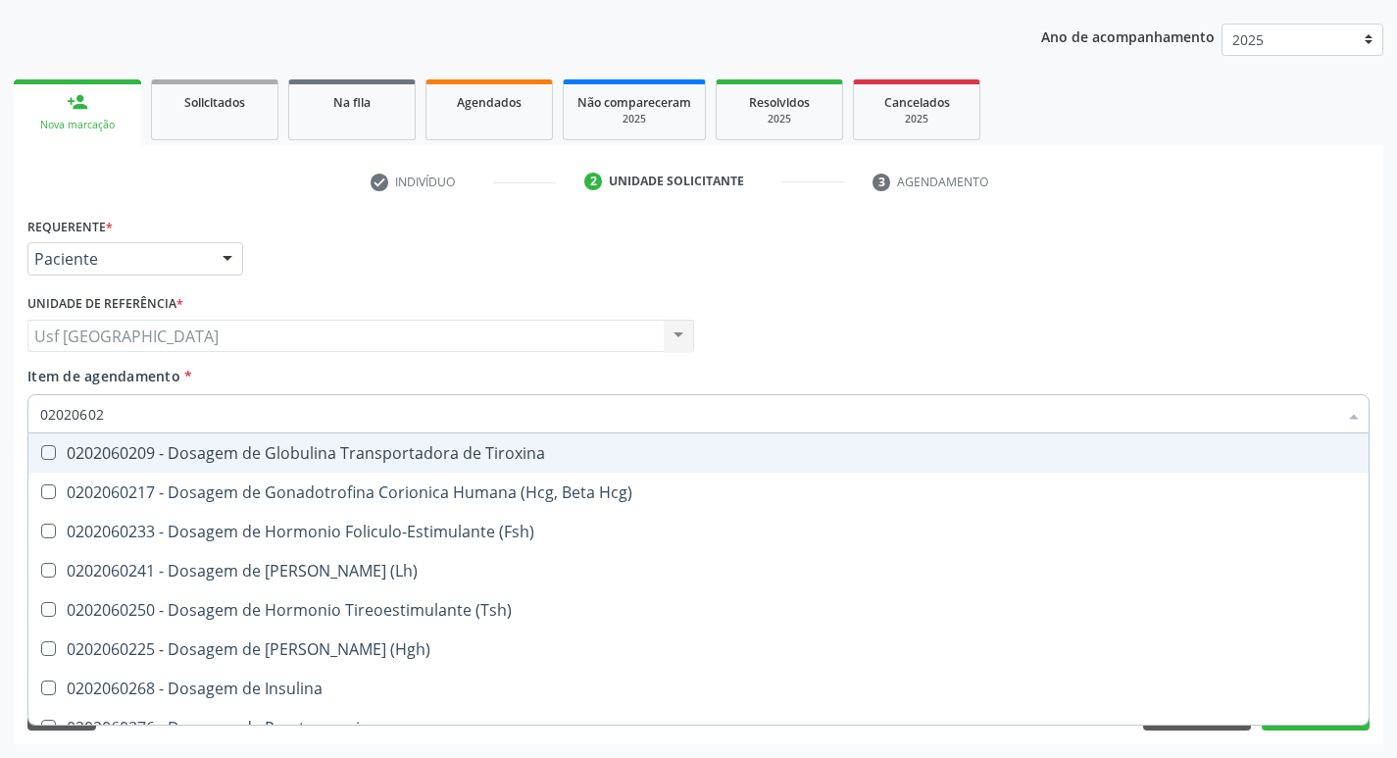
type input "020206025"
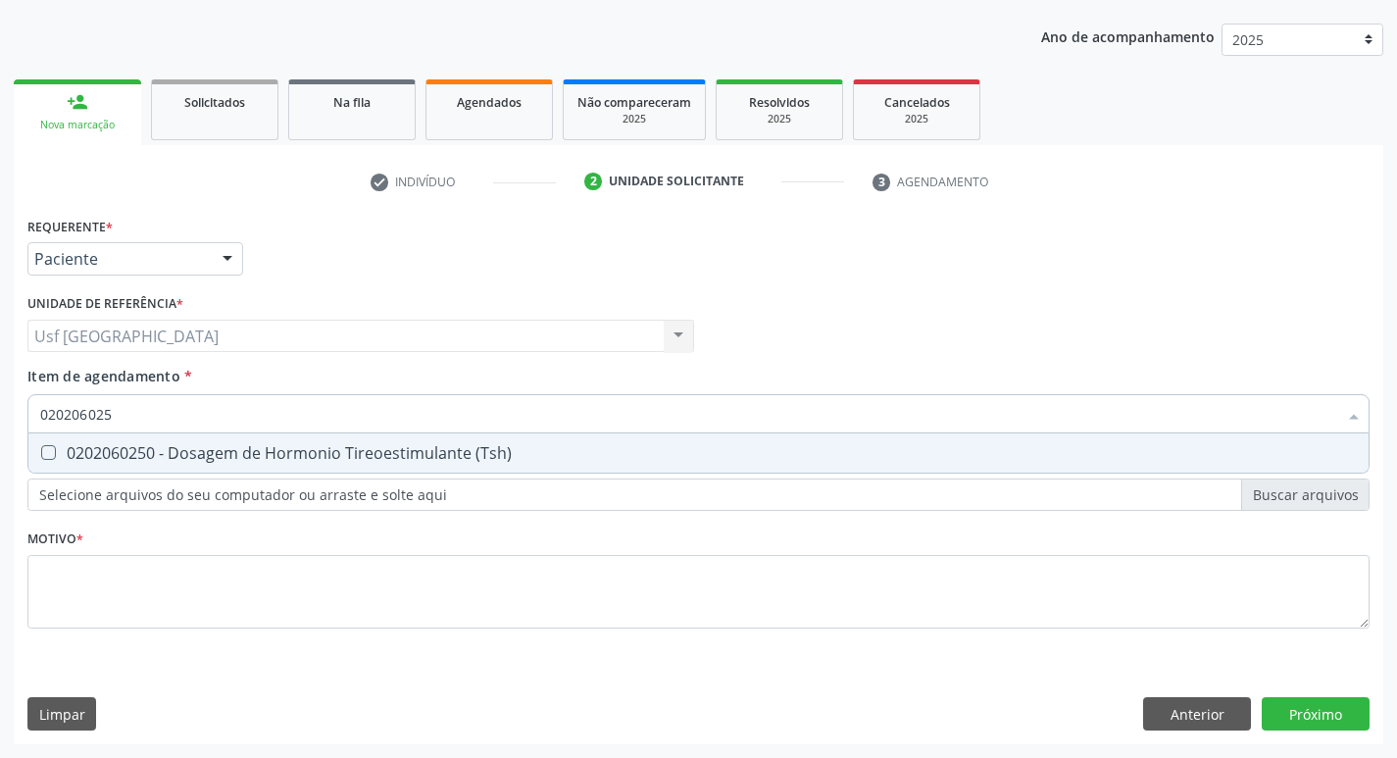
click at [407, 445] on div "0202060250 - Dosagem de Hormonio Tireoestimulante (Tsh)" at bounding box center [698, 453] width 1317 height 16
checkbox \(Tsh\) "true"
type input "02020602"
checkbox \(Tsh\) "false"
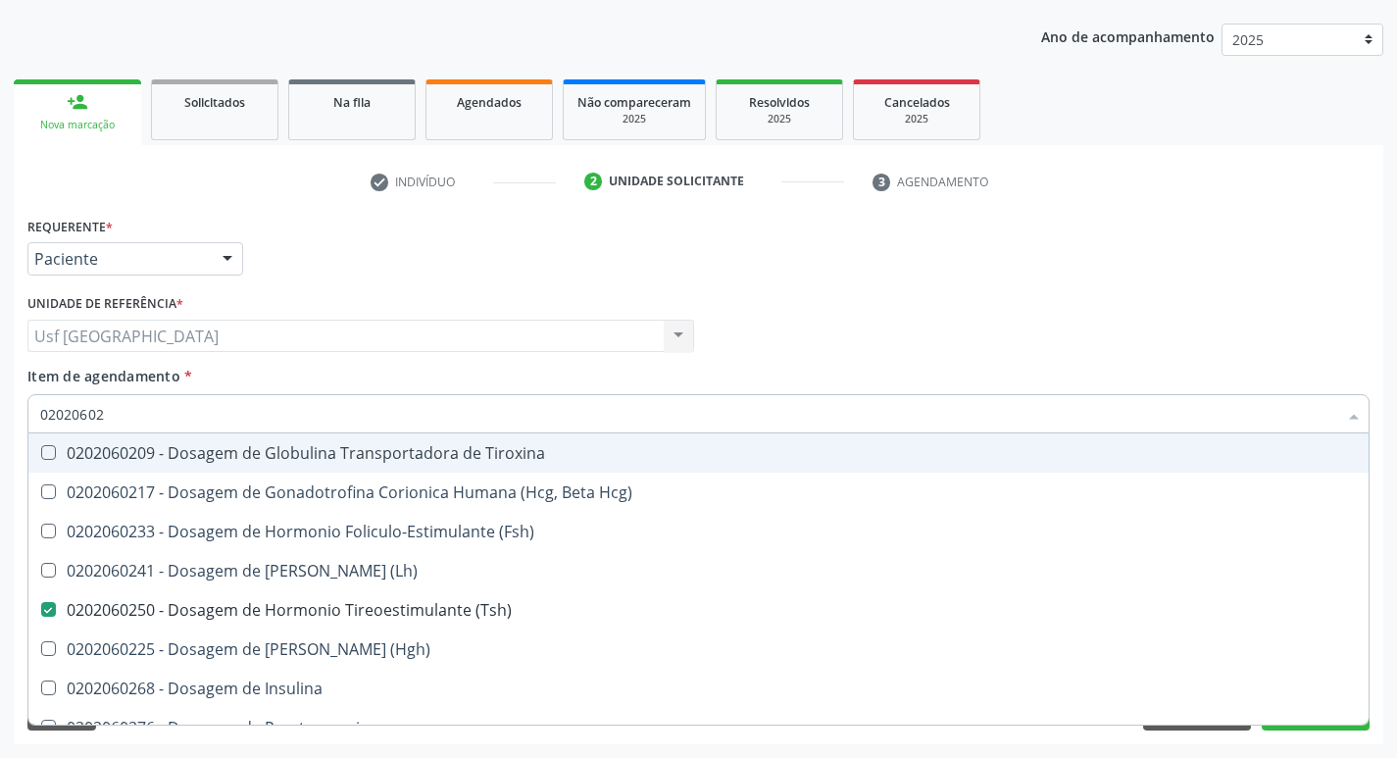
type input "0202060"
checkbox \(Tsh\) "false"
type input "0"
checkbox \(Fsh\) "false"
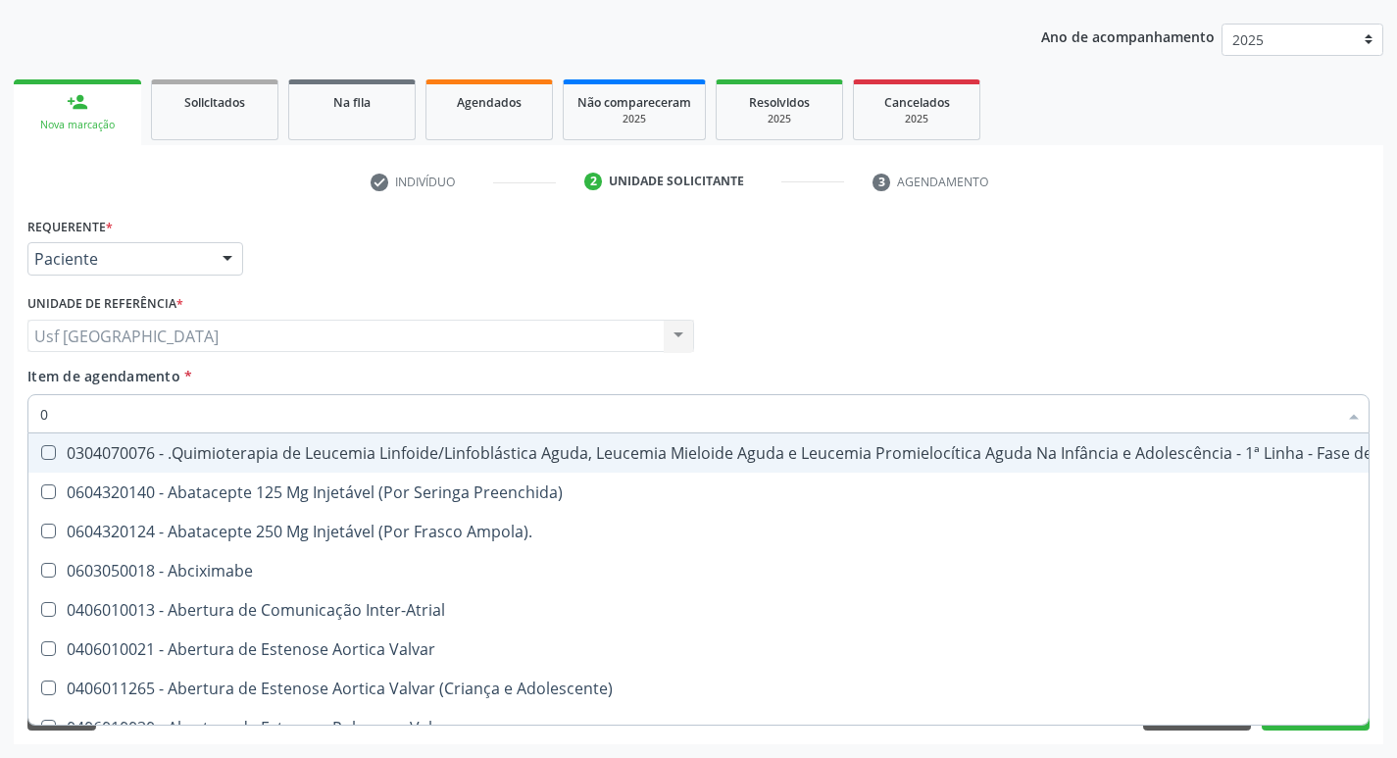
type input "02"
checkbox Coração "true"
checkbox Urina "false"
checkbox \(Unilateral\) "true"
checkbox Odontogeriatra "true"
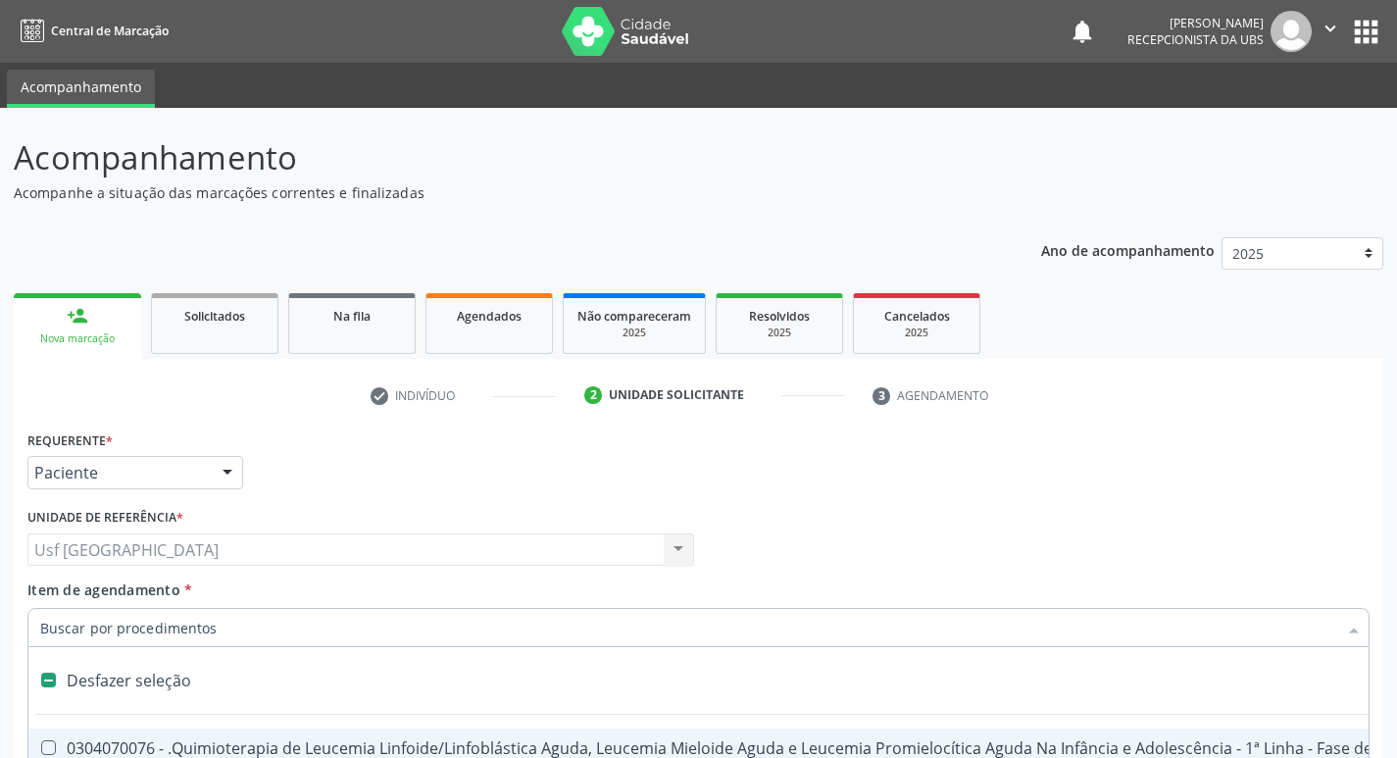
scroll to position [214, 0]
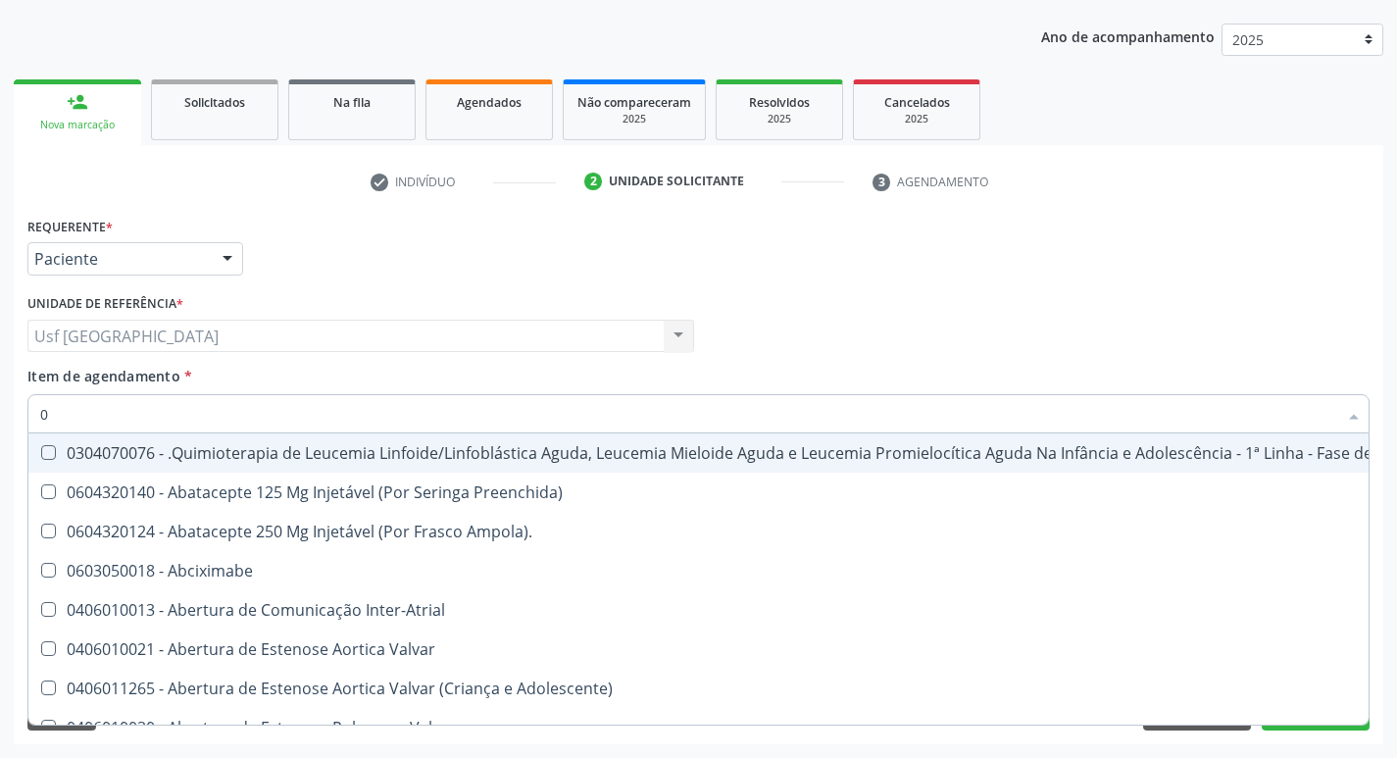
type input "02"
checkbox Coração "true"
checkbox Urina "false"
checkbox \(Unilateral\) "true"
checkbox Drogas "true"
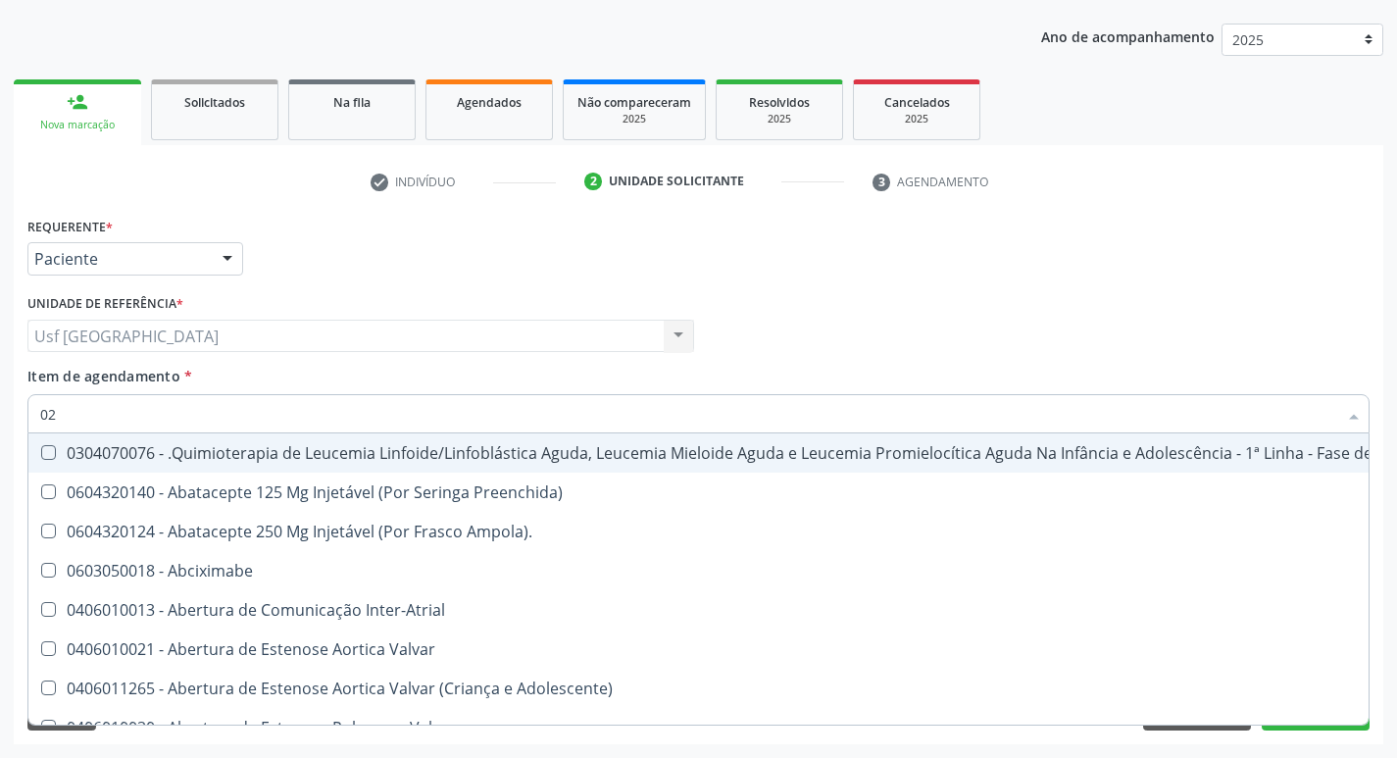
checkbox Ciclodialise "true"
checkbox Antibiotico "true"
checkbox \(Liquido\) "true"
checkbox Coclear "true"
checkbox Orofacial "true"
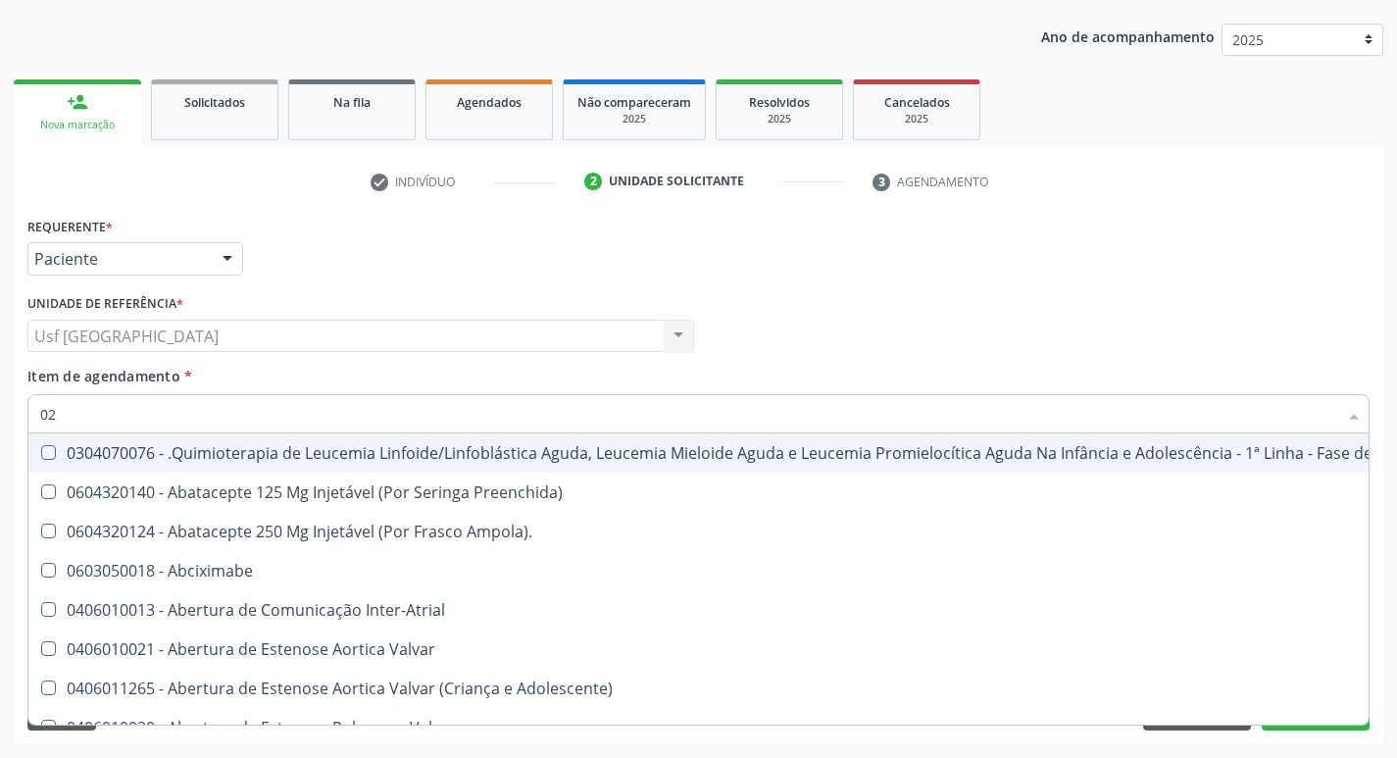
checkbox Odontogeriatra "true"
checkbox Comprimido\) "true"
checkbox Ml\) "true"
checkbox Embolizante "true"
checkbox Colecistectomia "true"
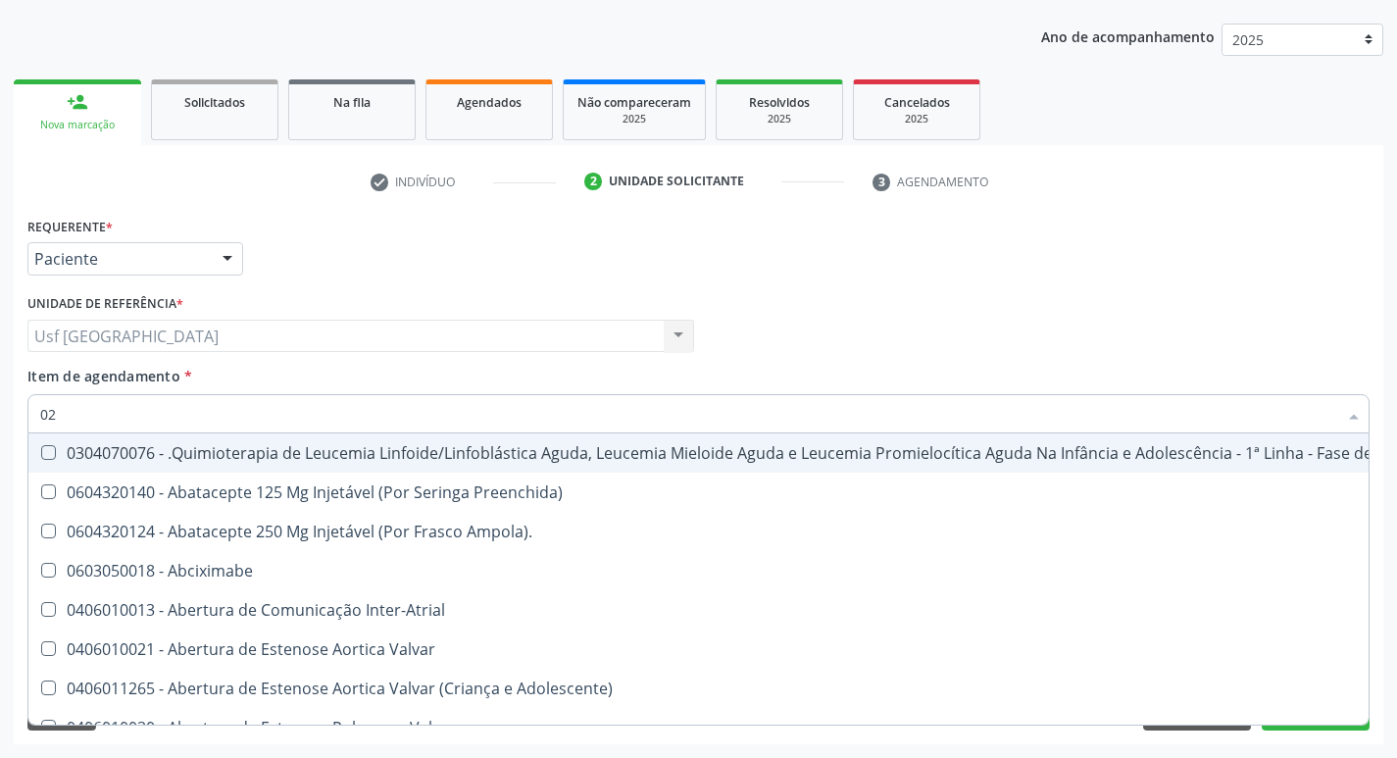
checkbox \(Coloscopia\) "true"
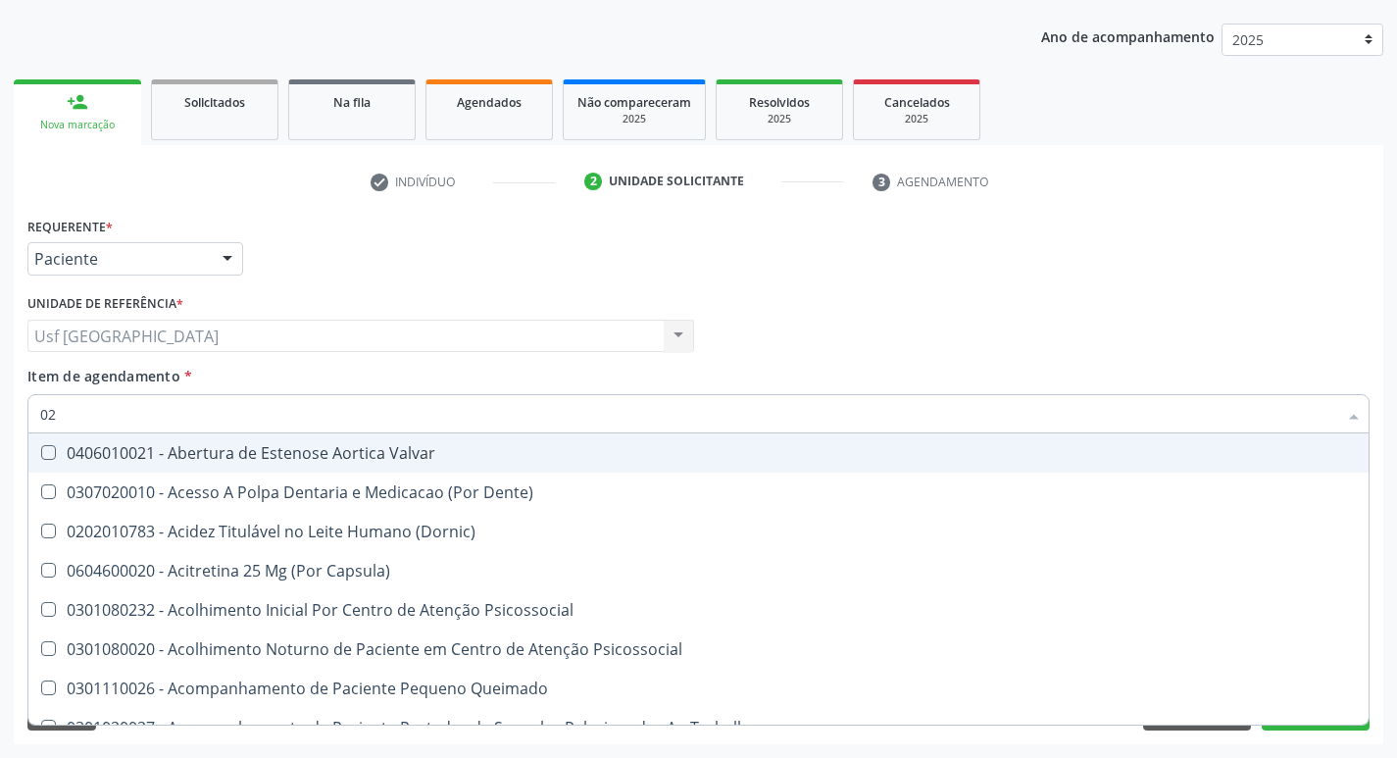
type input "020"
checkbox Terapeutica "true"
checkbox Urina "false"
checkbox Gastro-Esofagico "true"
checkbox Intra-Aortico "true"
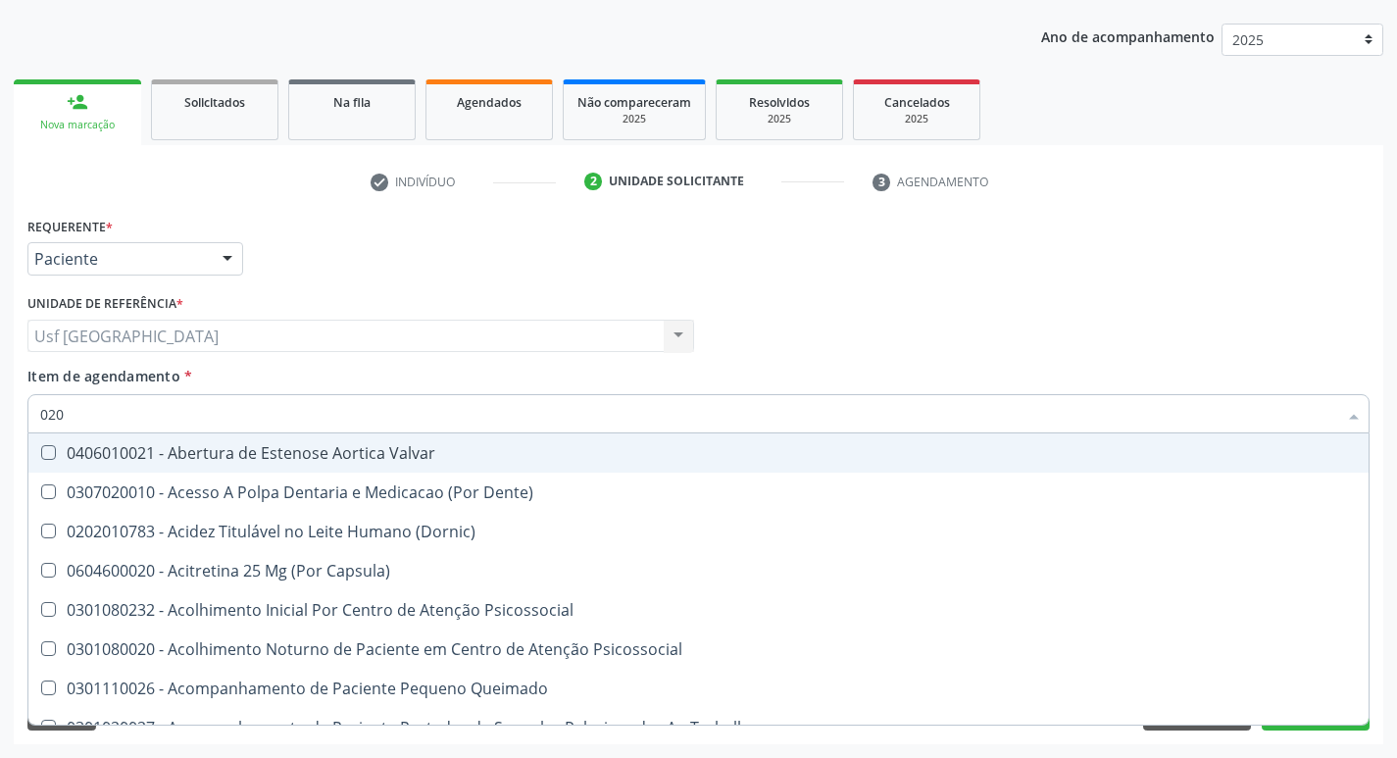
checkbox Splintagem "true"
checkbox Congênita "true"
checkbox Complementar\) "true"
checkbox Identificação "false"
checkbox \(Qualitativo\) "true"
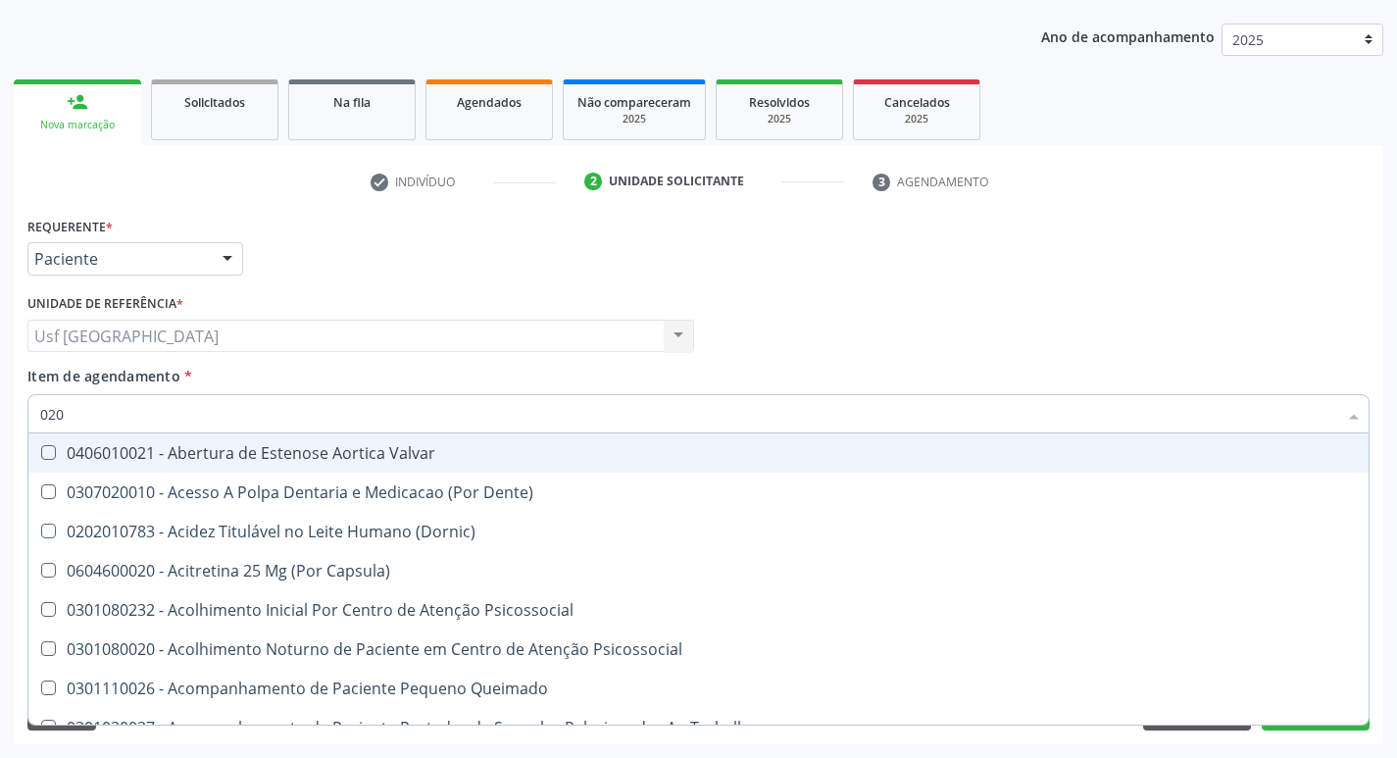
checkbox Glomerular "true"
checkbox Hormonais "true"
checkbox Semana\) "true"
checkbox Pediátrico "true"
checkbox Dias "true"
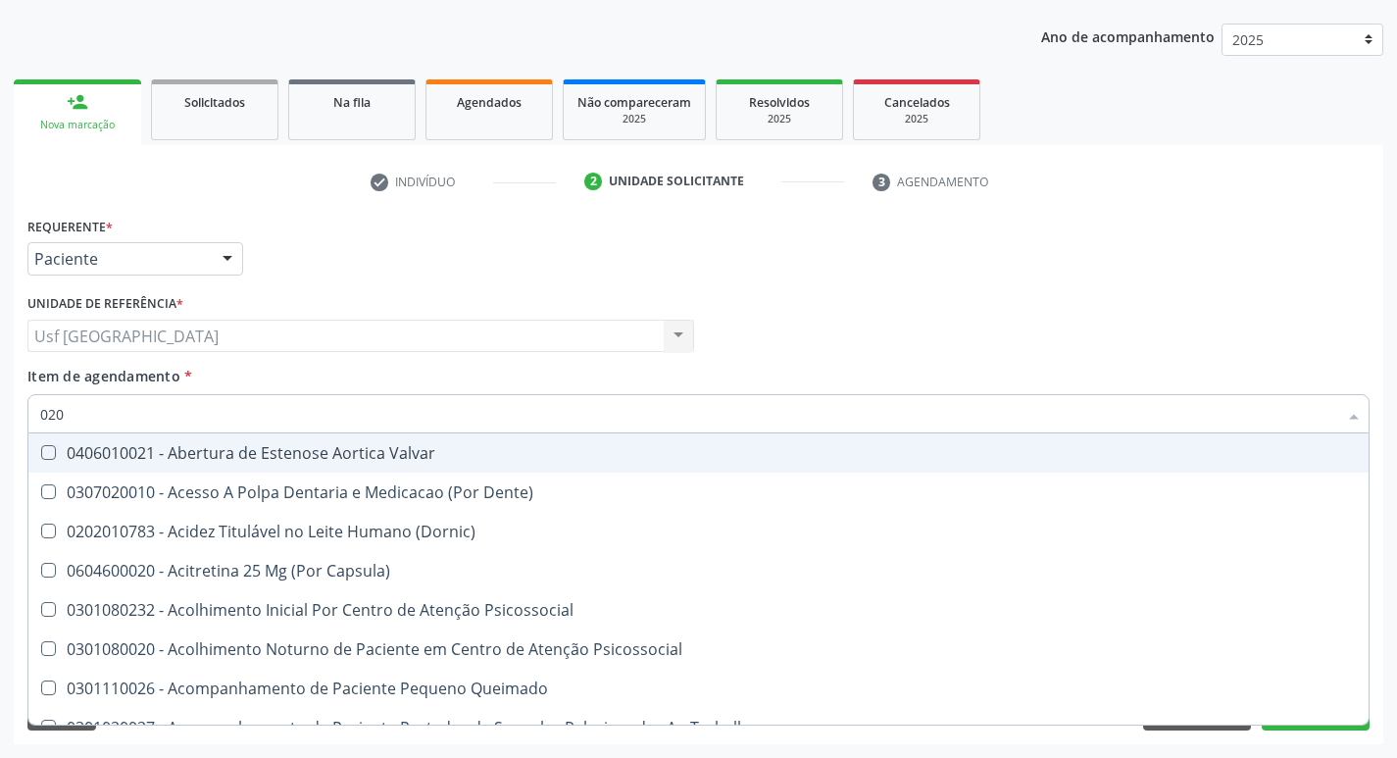
checkbox Ii\) "true"
checkbox Urico "false"
checkbox \(Ada\) "true"
checkbox Fracoes "false"
checkbox Total "false"
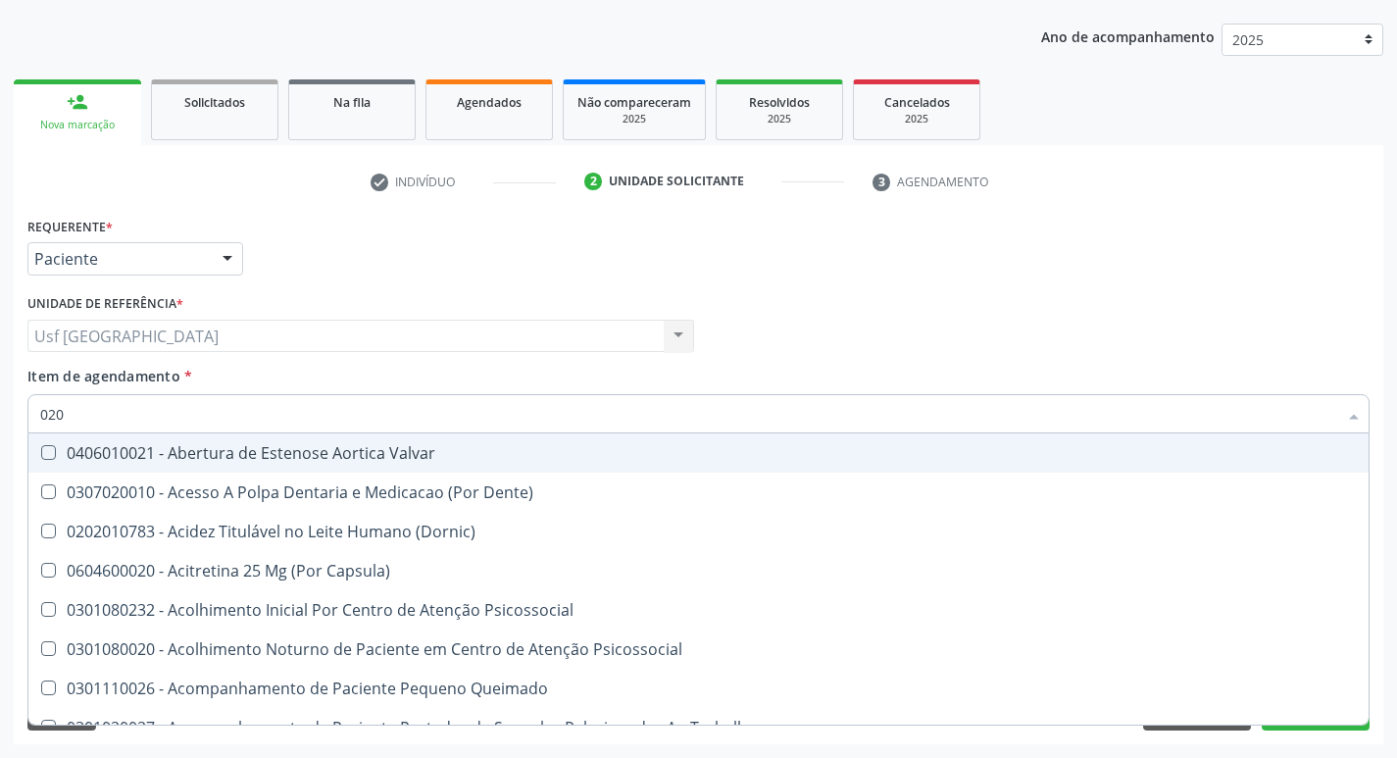
checkbox Creatinina "false"
checkbox Glicose "false"
checkbox Glicosilada "false"
checkbox \(Tsh\) "false"
checkbox \(Tgo\) "false"
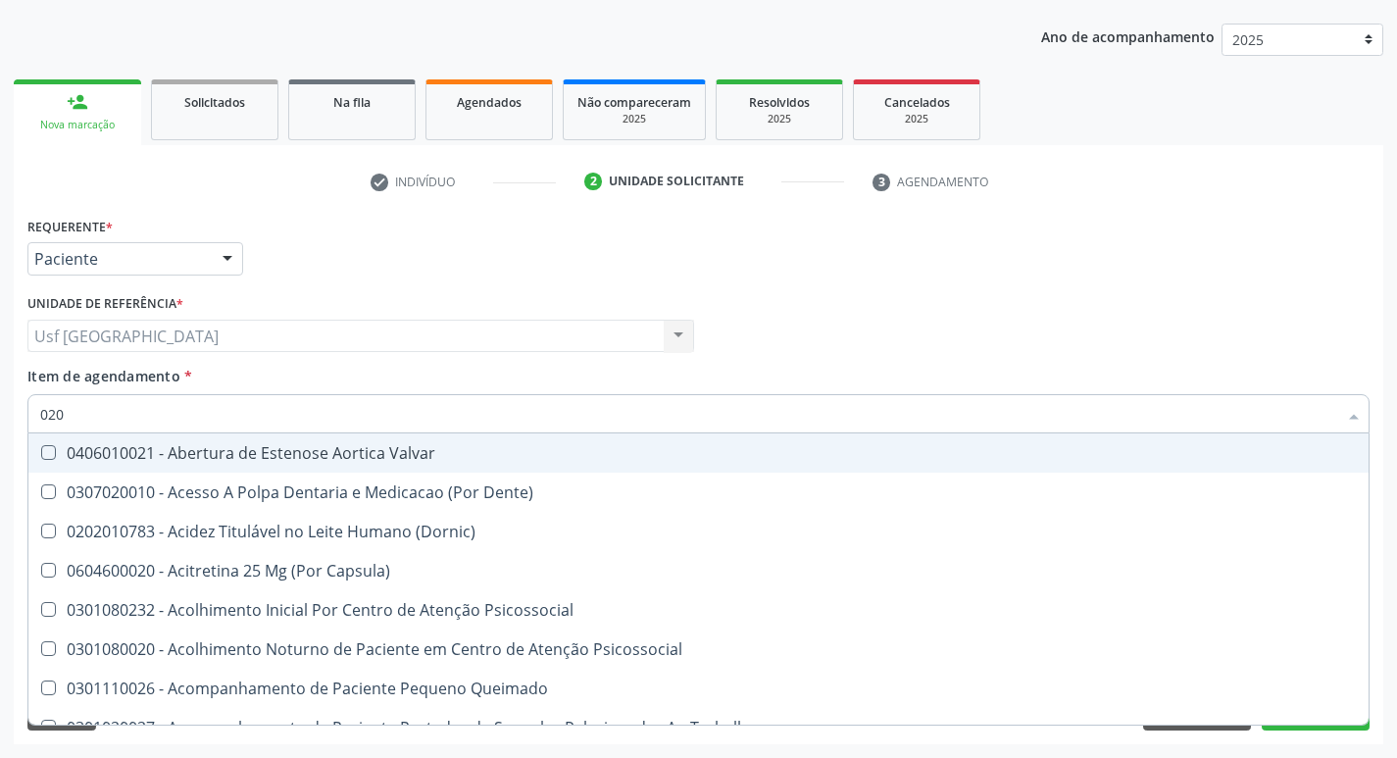
checkbox \(Tgp\) "false"
checkbox Triglicerideos "false"
checkbox \(T3\) "true"
checkbox Ureia "false"
checkbox Hemoglobina "false"
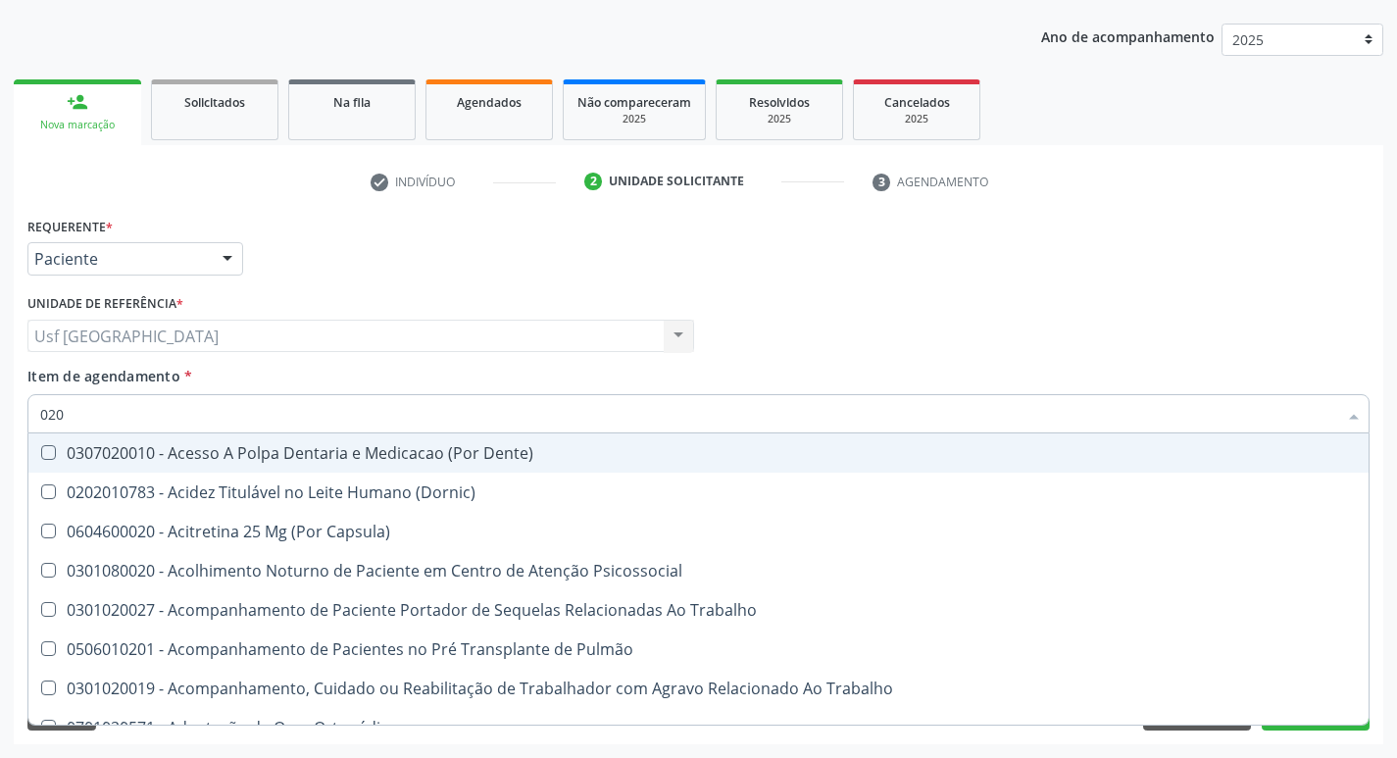
type input "0202"
checkbox Capsula\) "true"
checkbox Urina "false"
checkbox Blot "true"
checkbox População "true"
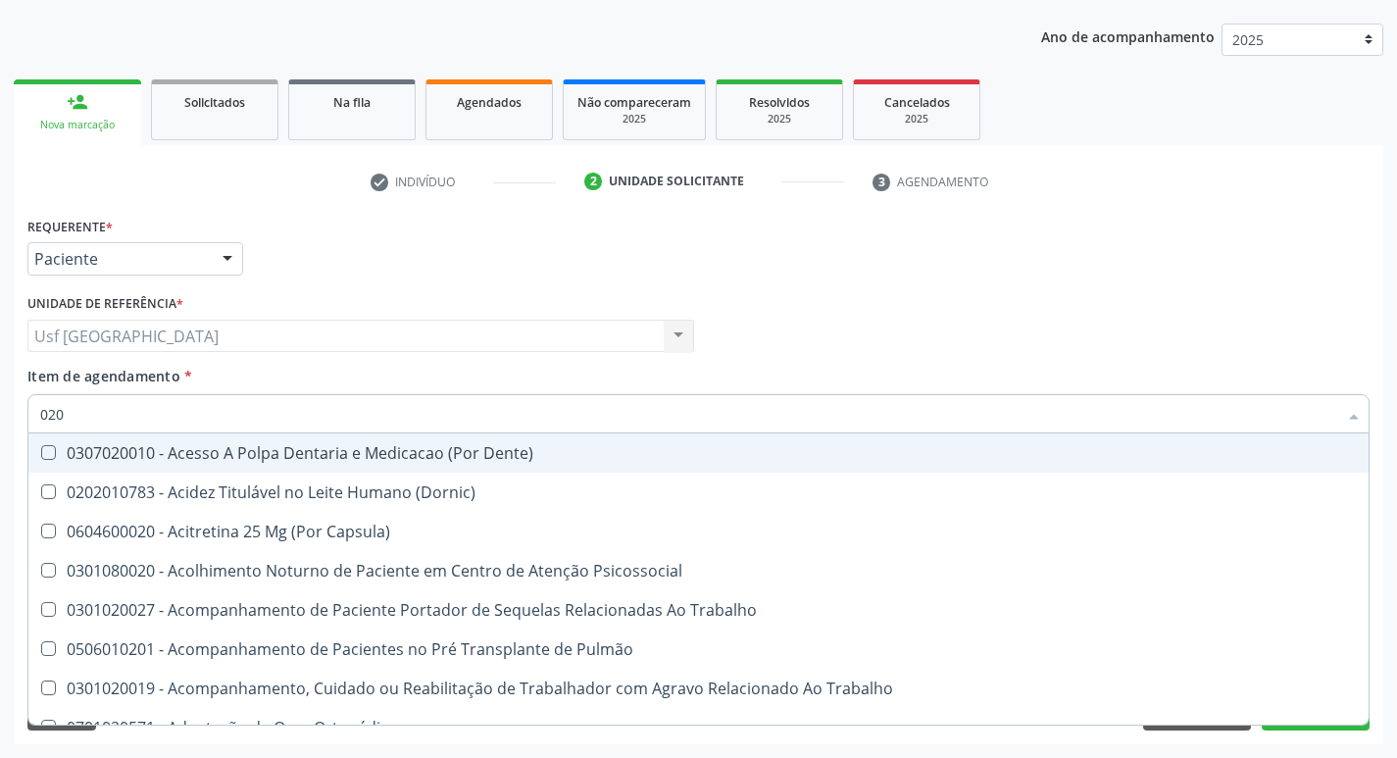
checkbox Pré-Escalênica "true"
checkbox Fragmento "true"
checkbox Ossea "true"
checkbox Laser "true"
checkbox Septostomia "true"
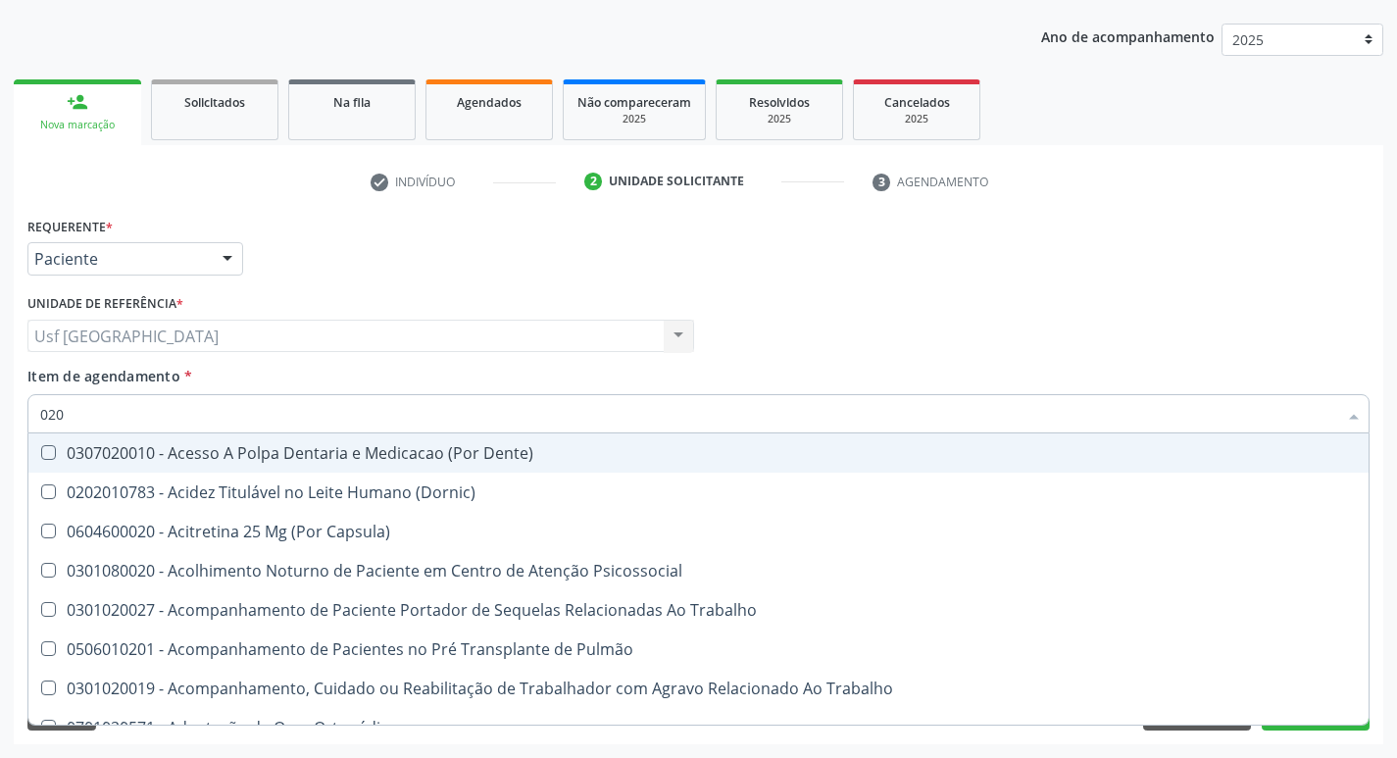
checkbox Drogas "true"
checkbox \(Spcto\) "true"
checkbox 67 "true"
checkbox Projecoes\) "true"
checkbox Estimulo "true"
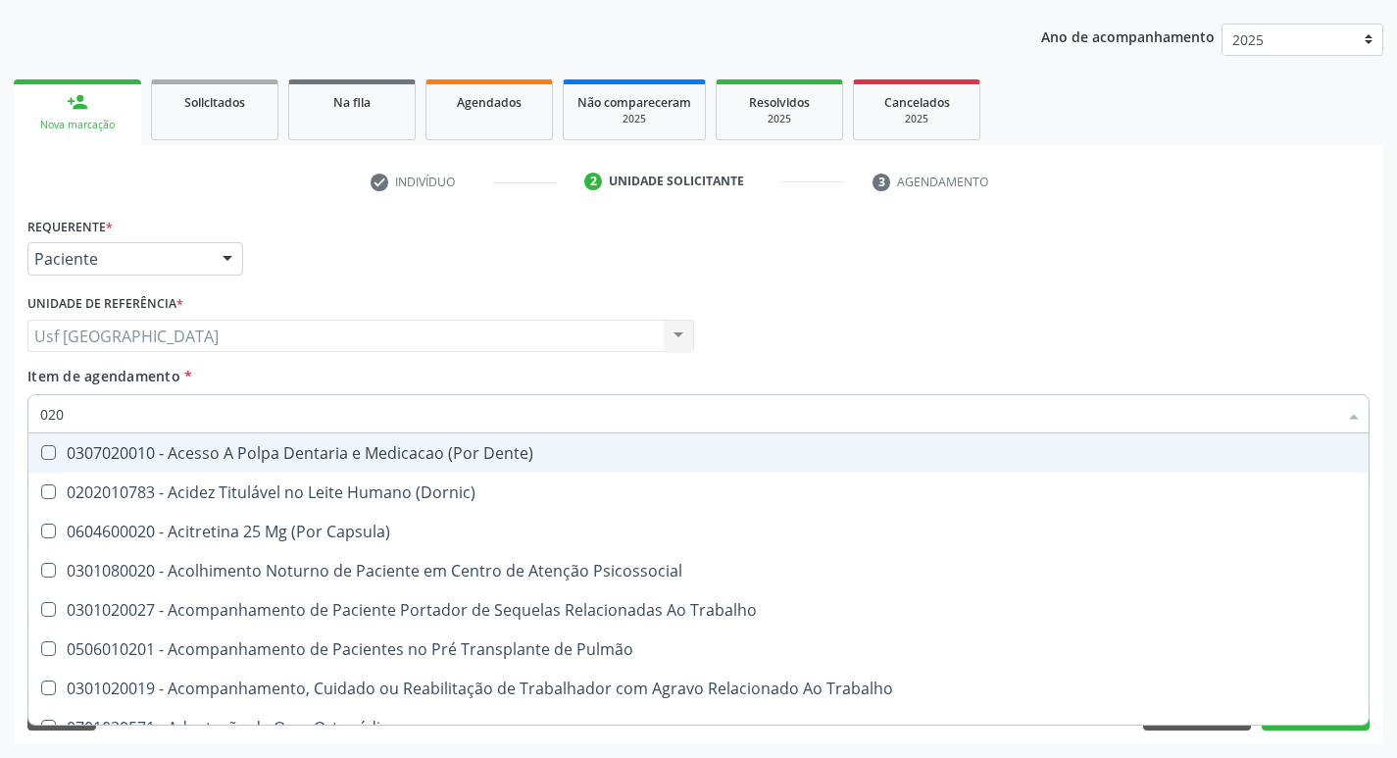
checkbox Indireta "true"
checkbox Biologica "true"
checkbox Identificação "false"
checkbox \(Ch50\) "true"
checkbox Dosagens\) "true"
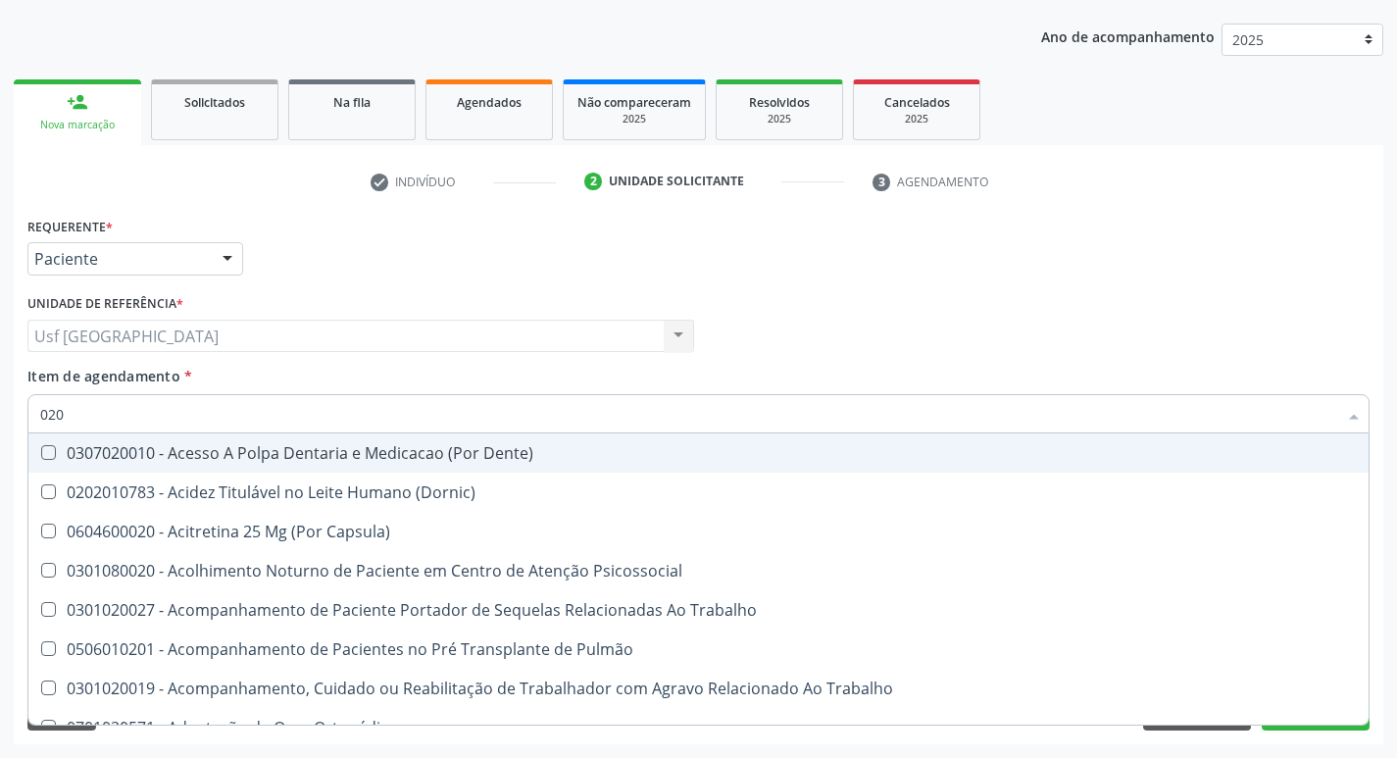
checkbox Reverso "true"
checkbox Euglobulina "true"
checkbox Urico "false"
checkbox Fracoes "false"
checkbox Total "false"
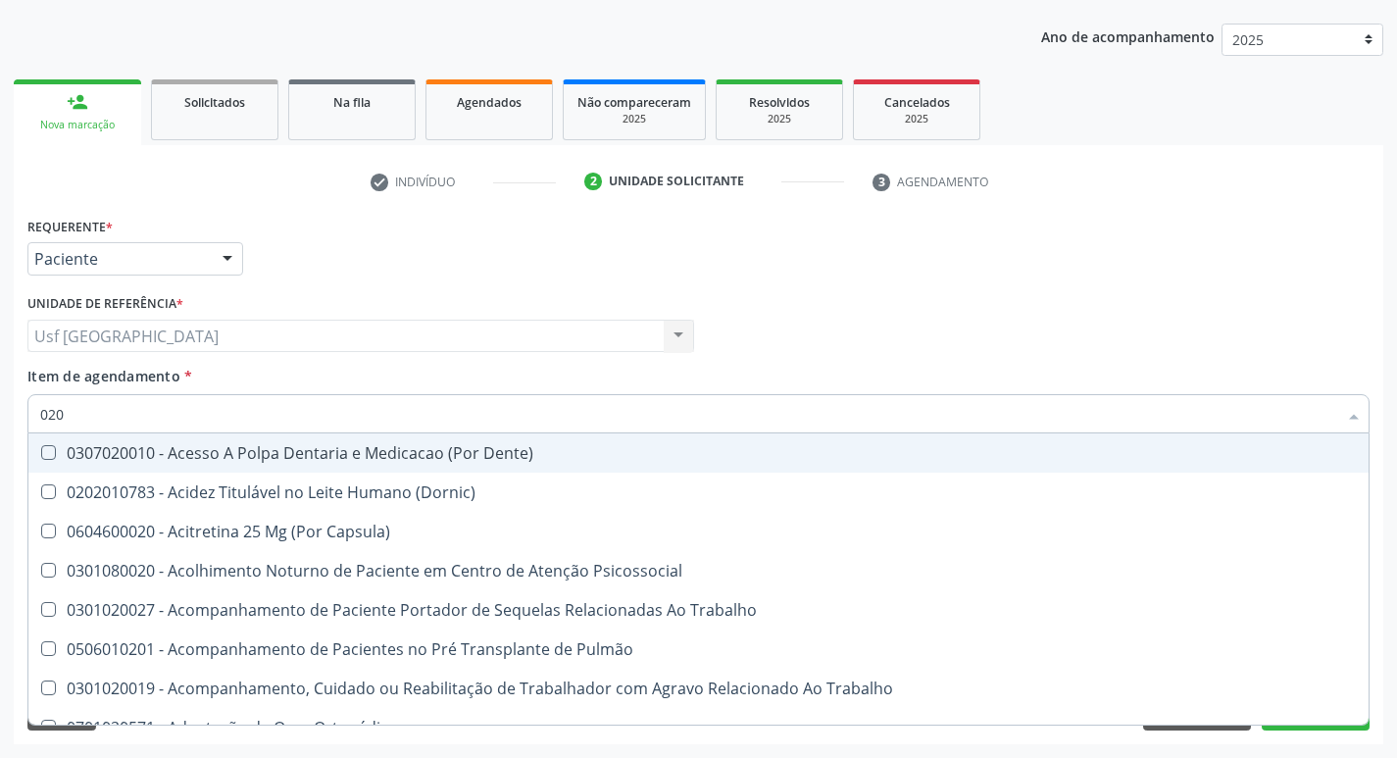
checkbox Creatinina "false"
checkbox Glicose "false"
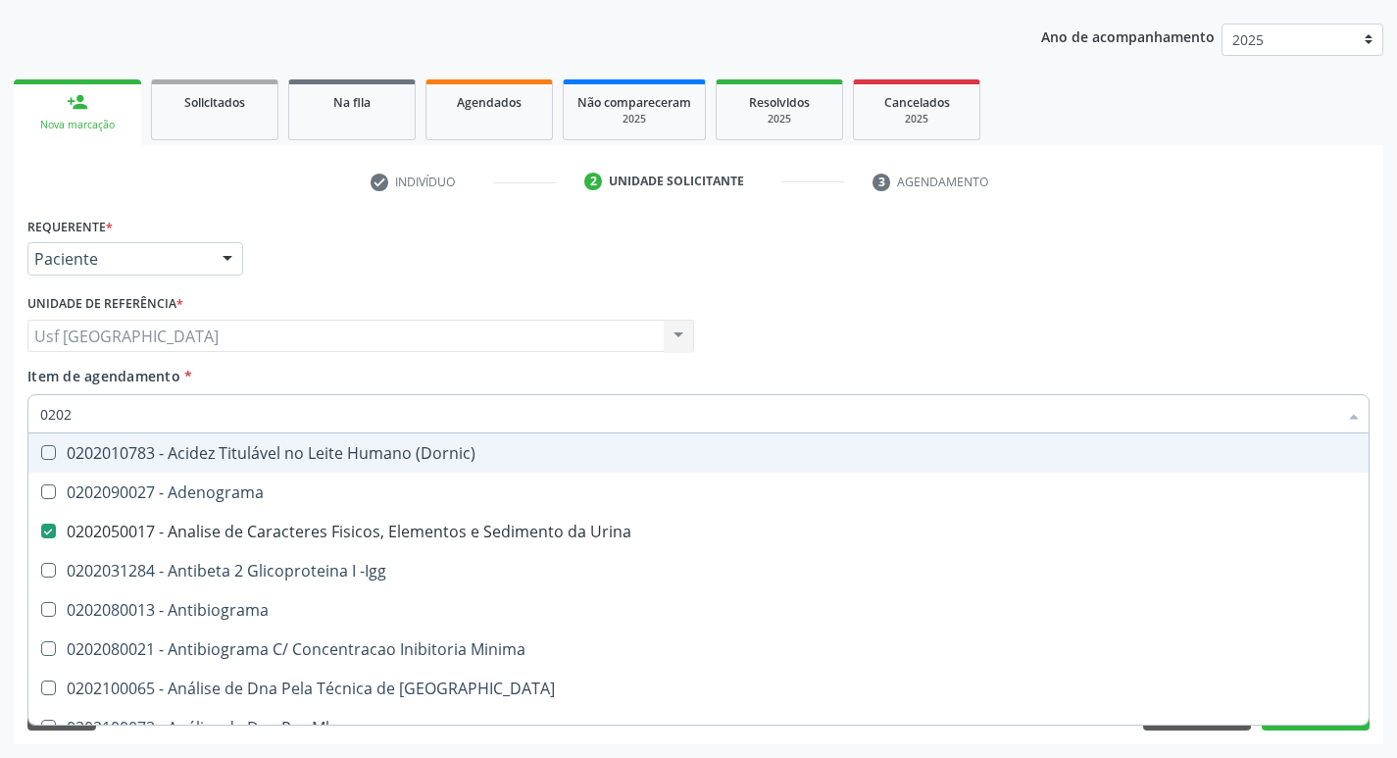
type input "02020"
checkbox Anaerobicas "true"
checkbox Identificação "false"
checkbox Organicos "true"
checkbox Urico "false"
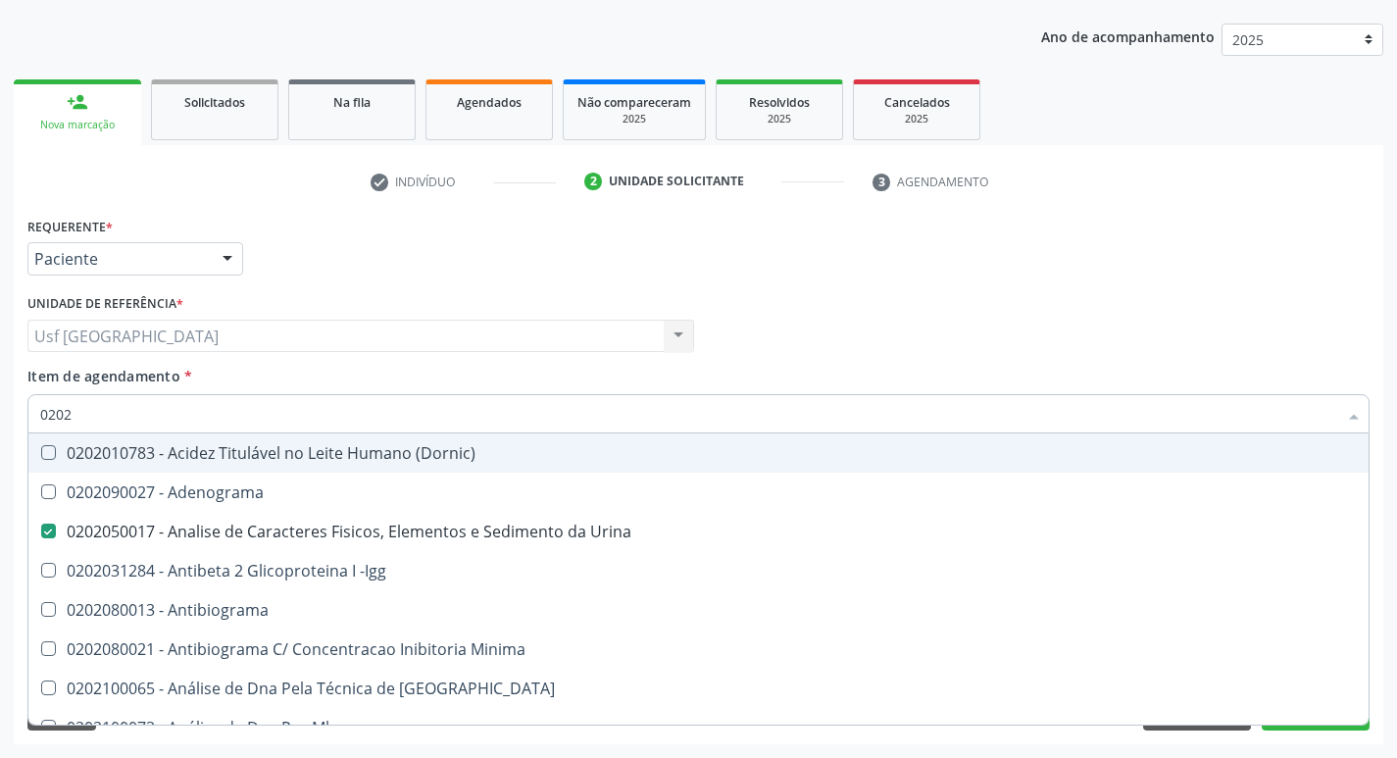
checkbox Alfa-2-Macroglobulina "true"
checkbox Barbituratos "true"
checkbox Fracoes "false"
checkbox Calcio "true"
checkbox Total "false"
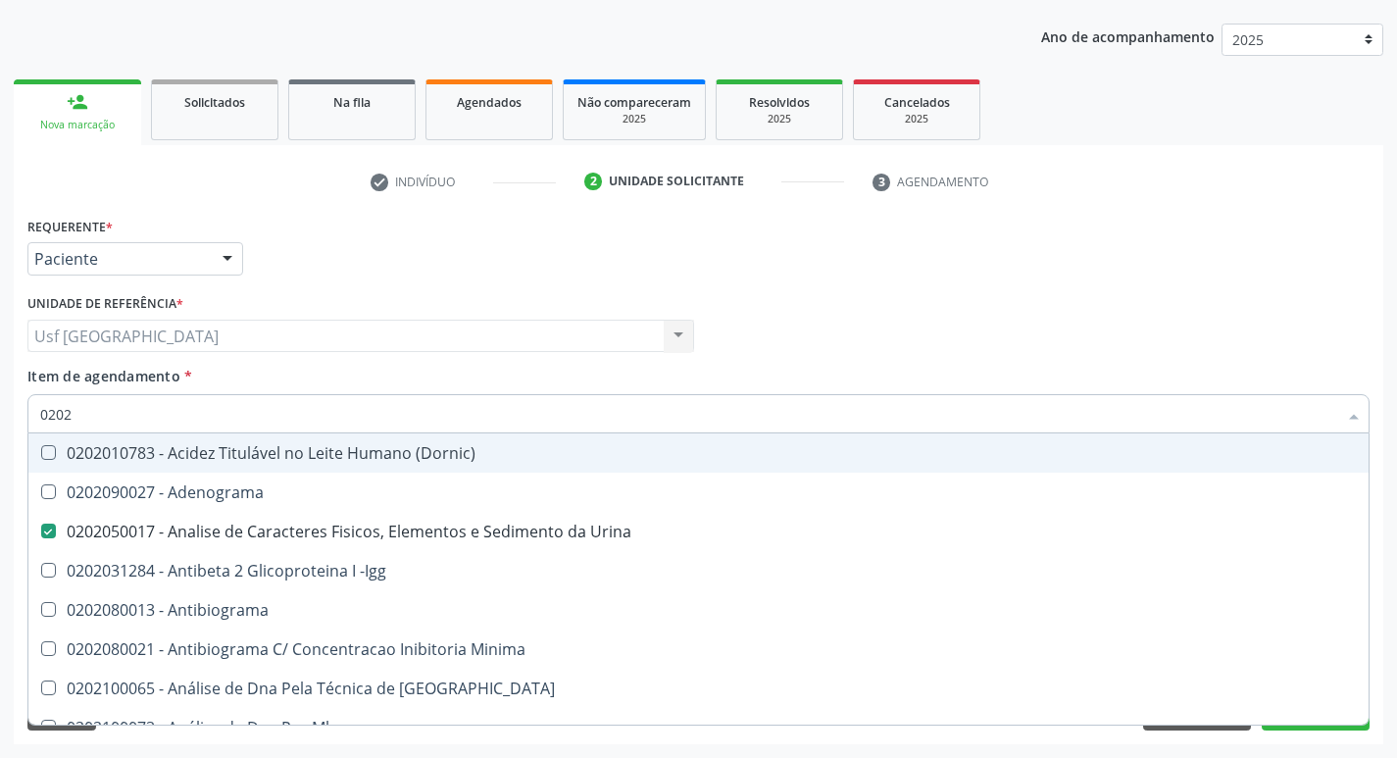
checkbox Creatinina "false"
checkbox Xi "true"
checkbox Fibrinogenio "true"
checkbox Esperma "true"
checkbox Glicose "false"
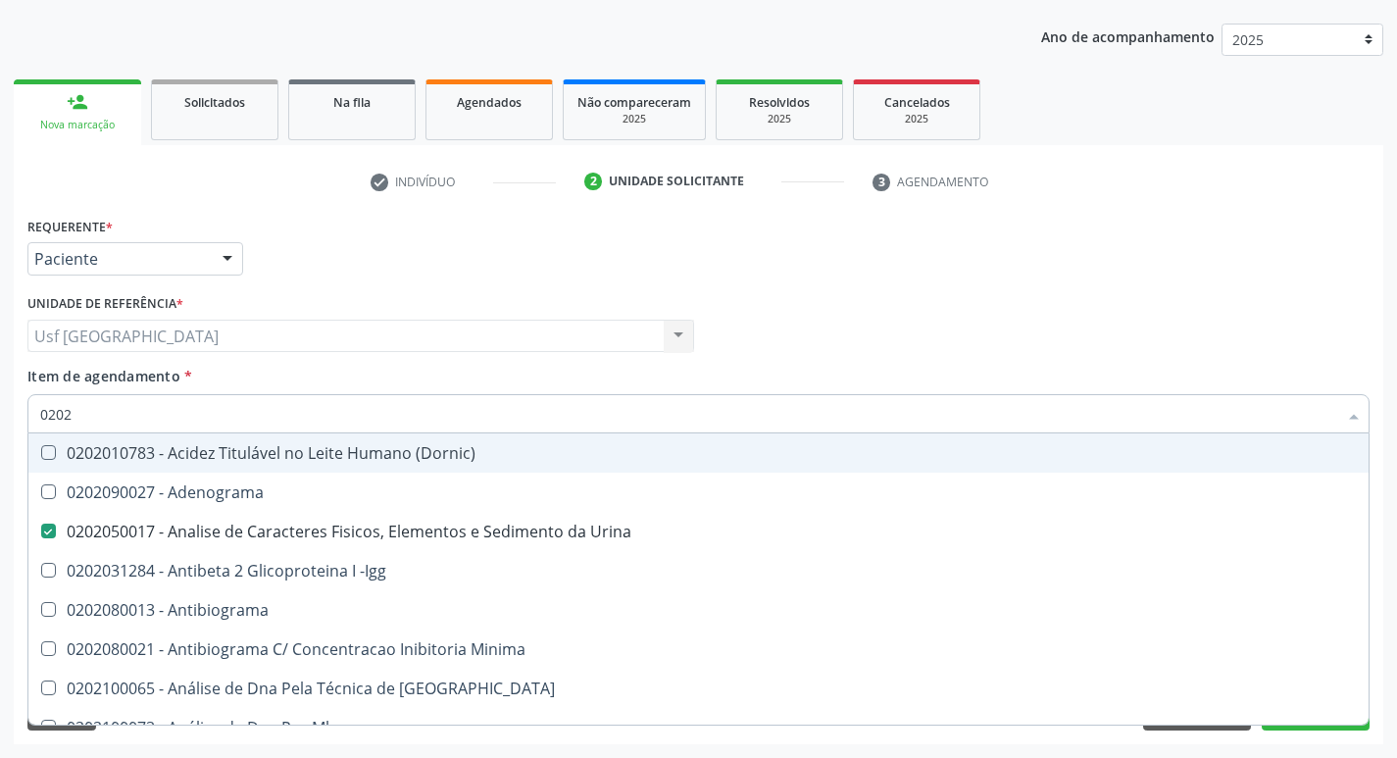
checkbox Glicosilada "false"
checkbox \(Tsh\) "false"
checkbox Prolactina "true"
checkbox Funcional "true"
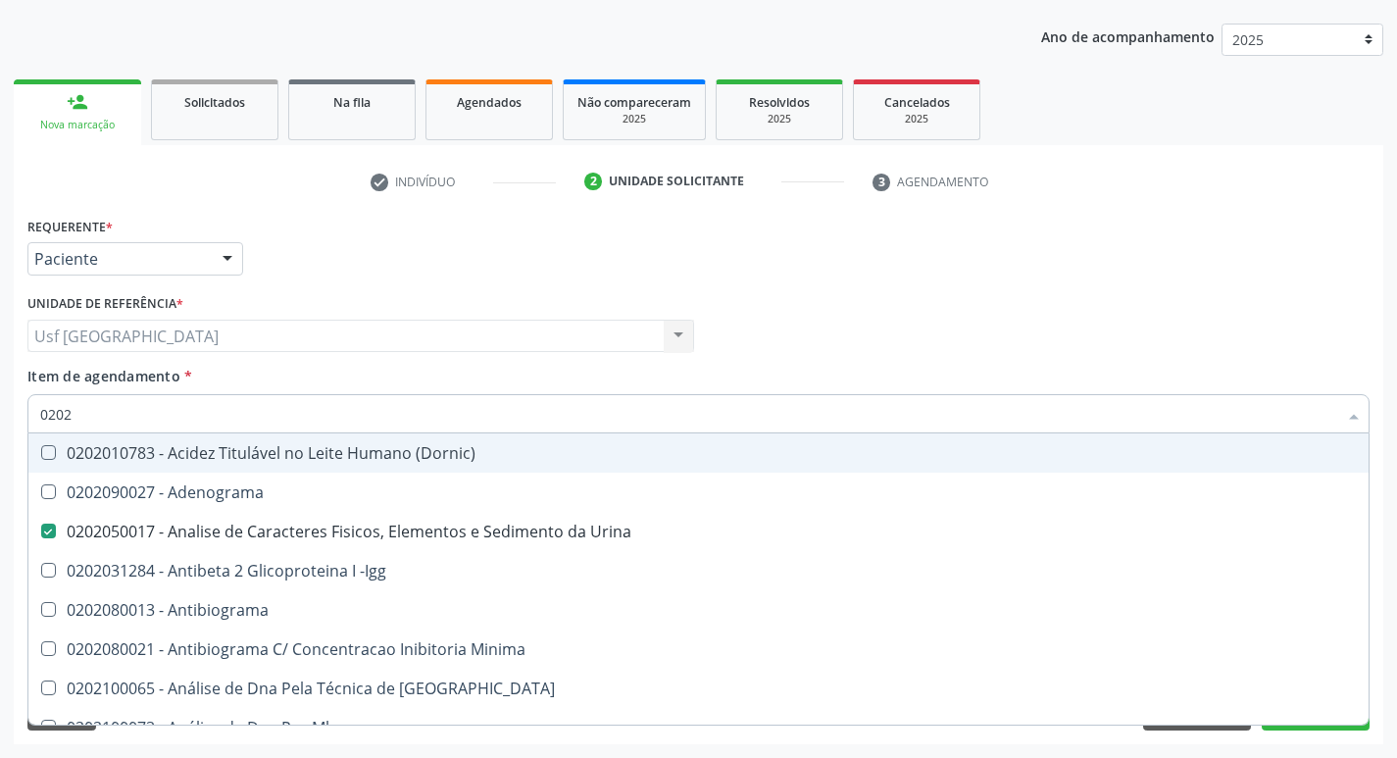
checkbox Derrames "true"
checkbox Sirolimo "true"
checkbox \(Tgo\) "false"
checkbox \(Tgp\) "false"
checkbox Triglicerideos "false"
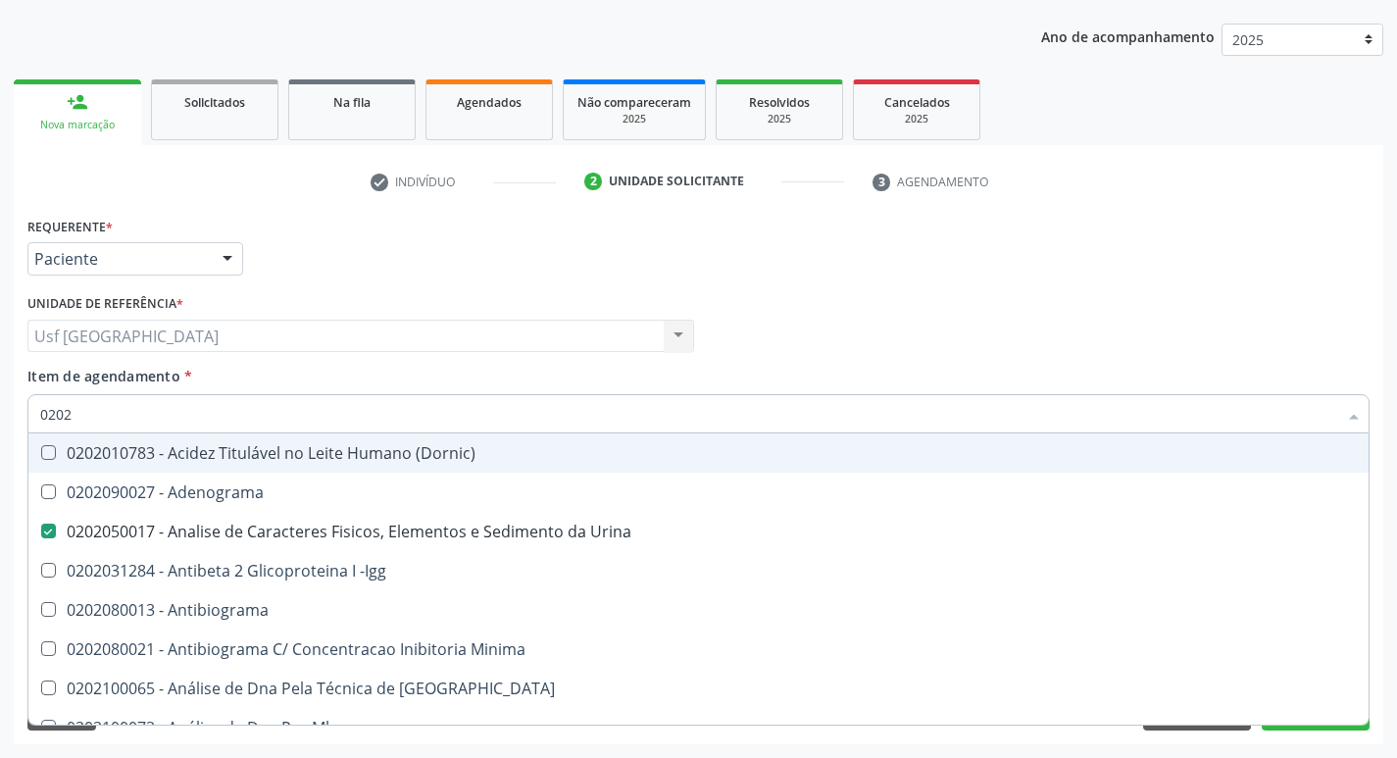
checkbox Ureia "false"
checkbox Zinco "true"
checkbox Hemoglobina "false"
checkbox Completo "false"
checkbox Trabalho "true"
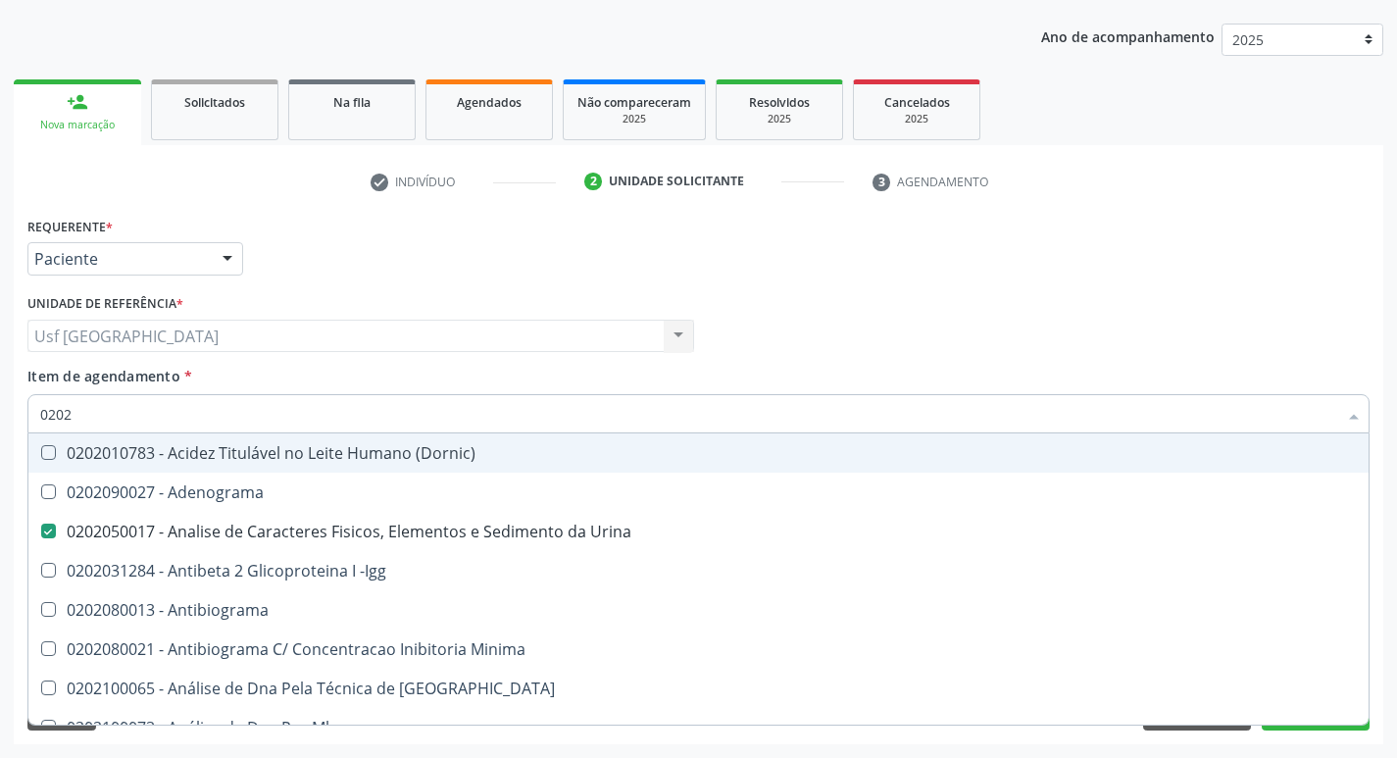
checkbox Carini "true"
checkbox Gestante "true"
checkbox Parceria\) "true"
checkbox Anticitomegalovirus "false"
checkbox Antitoxoplasma "false"
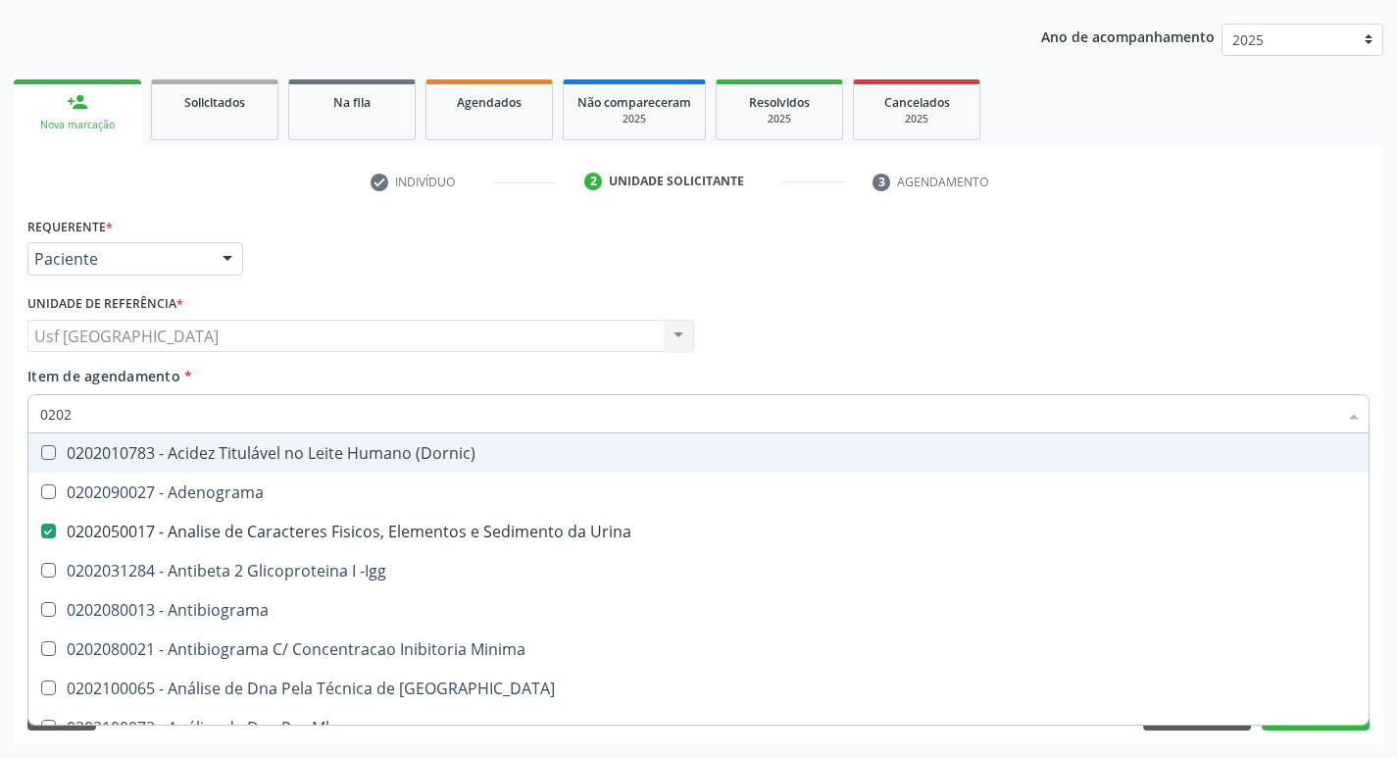
checkbox Anticitomegalovirus "false"
checkbox Antitoxoplasma "false"
type input "020201"
checkbox Urina "false"
checkbox Osmolar "true"
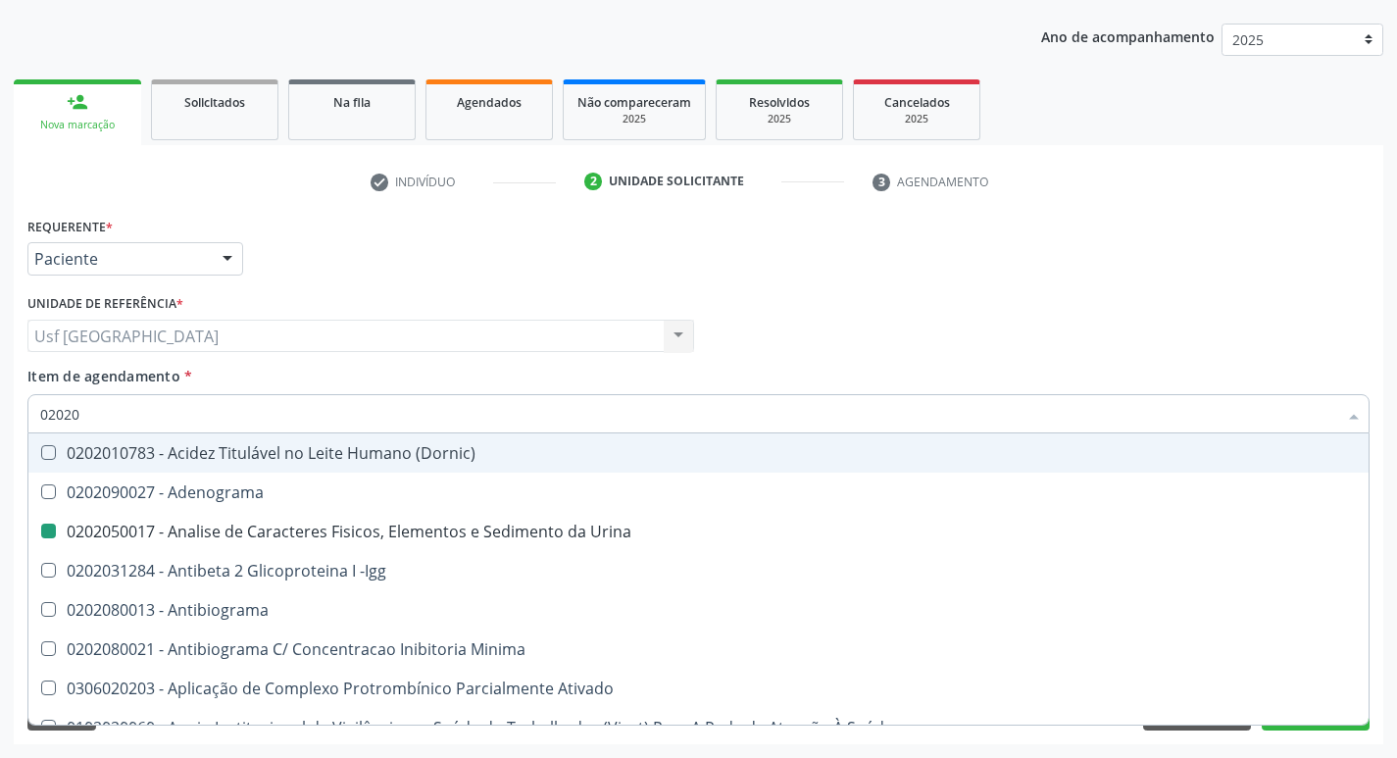
checkbox Plaquetas "true"
checkbox Identificação "false"
checkbox Parceria\) "true"
checkbox Gestante "true"
checkbox T3 "true"
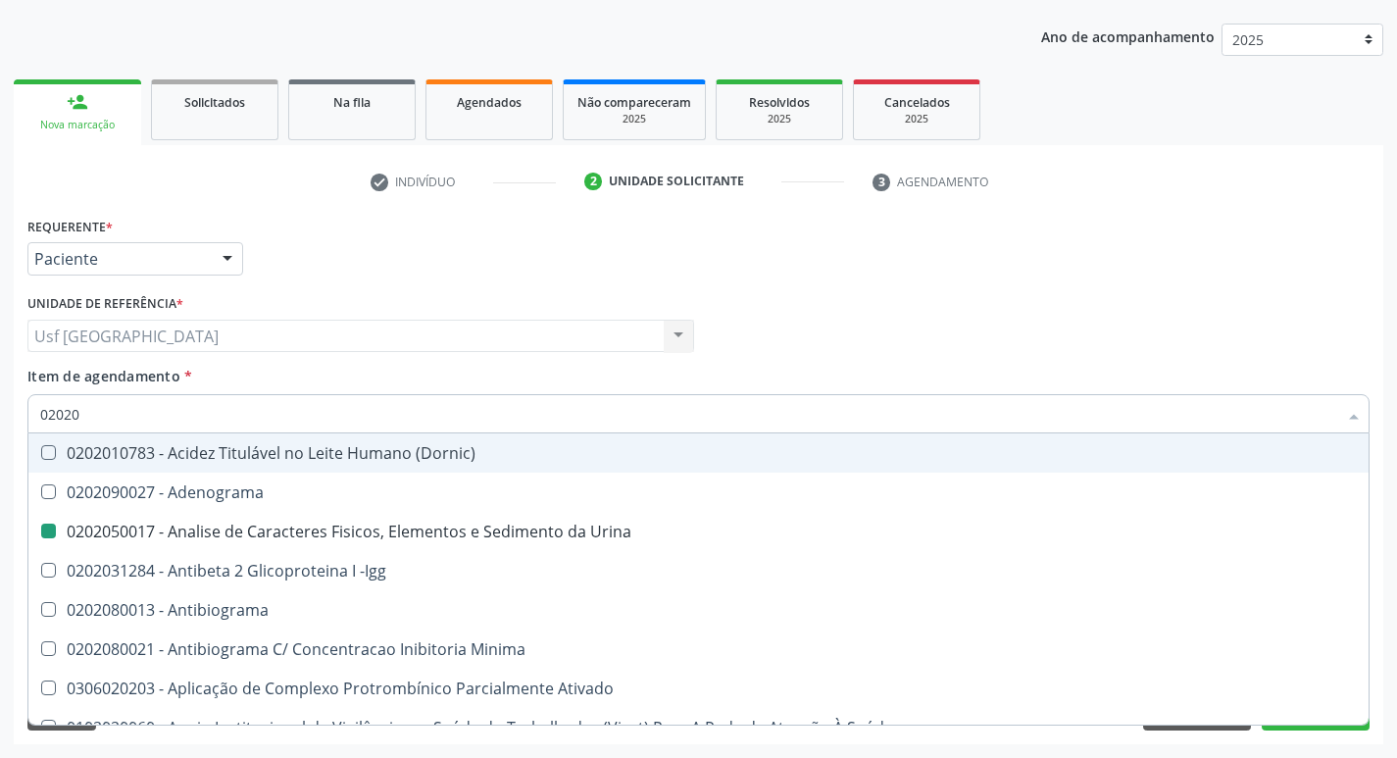
checkbox Coagulação "true"
checkbox 17-Hidroxicorticosteroides "true"
checkbox D "true"
checkbox Acetona "true"
checkbox Ascorbico "true"
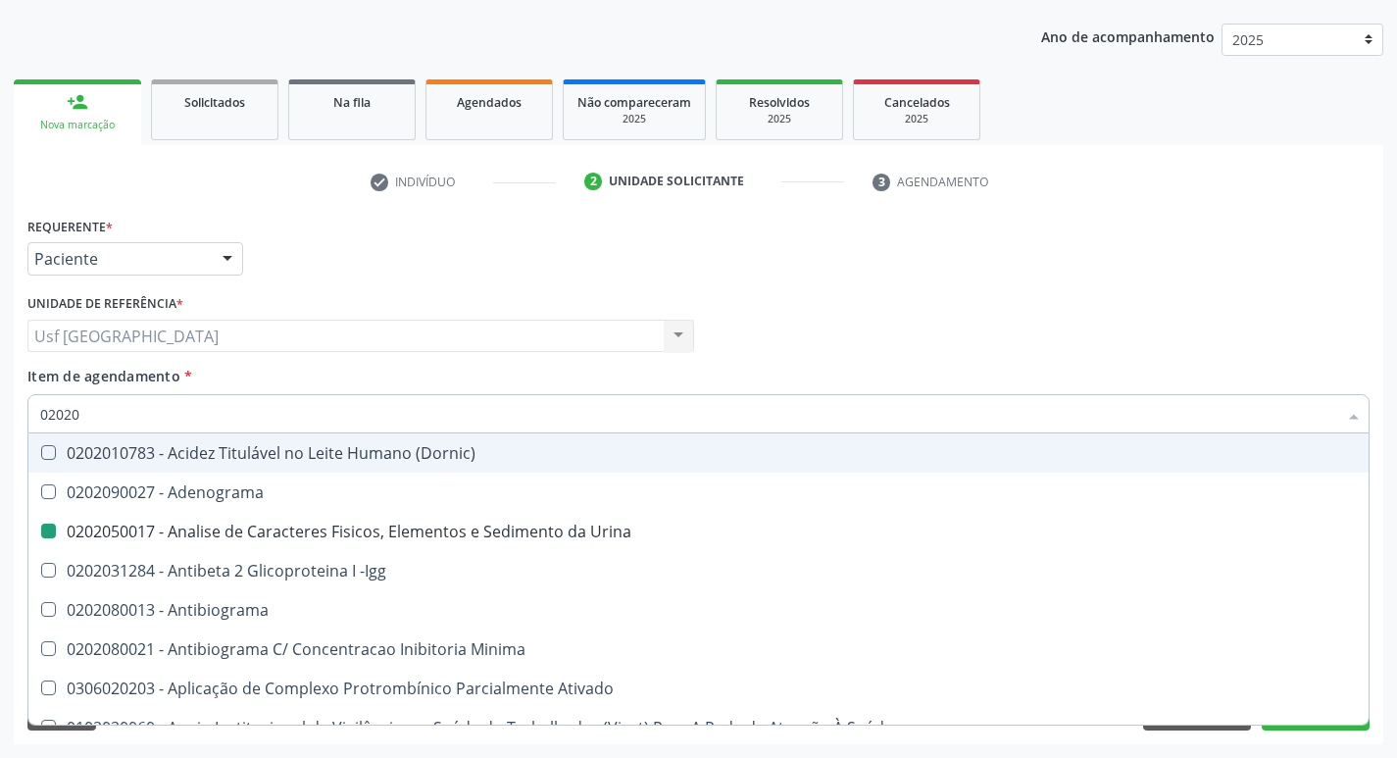
checkbox Urico "false"
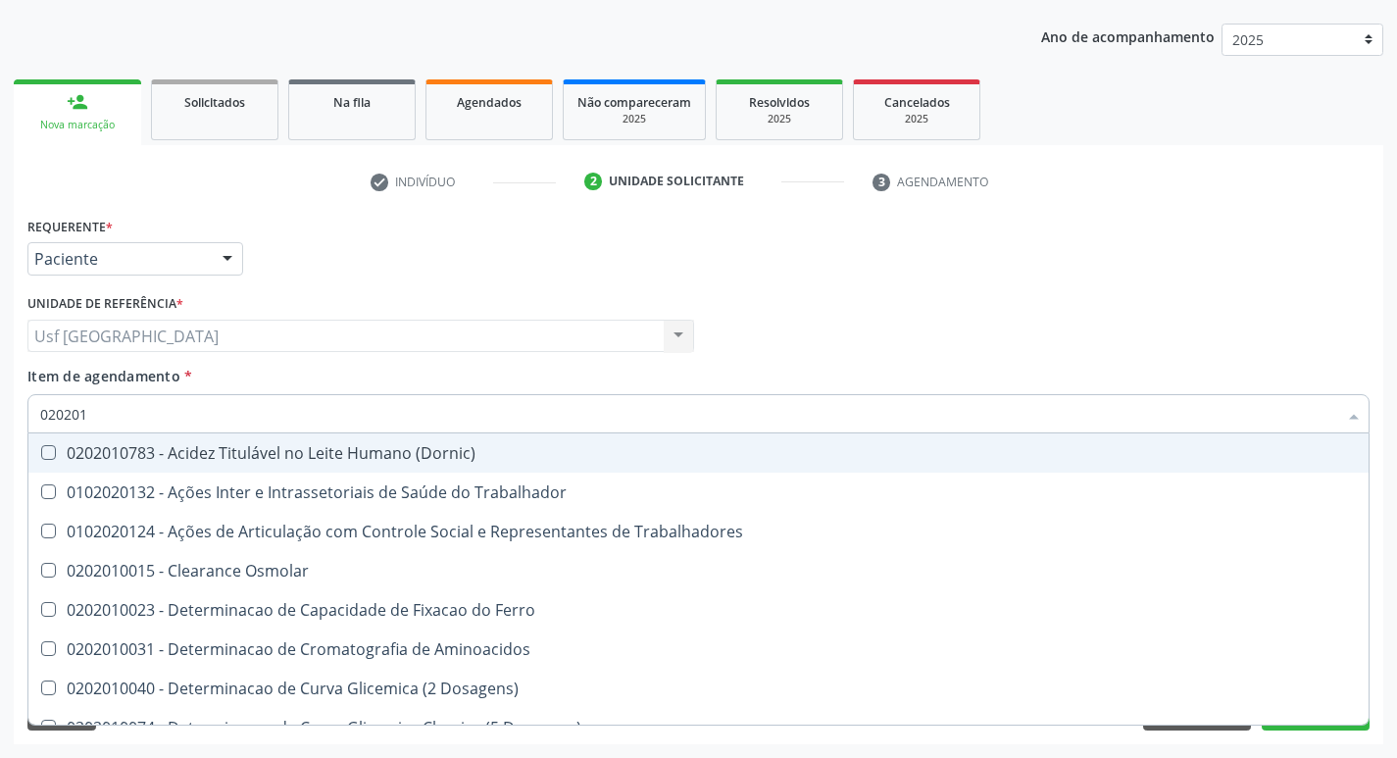
type input "0202010"
checkbox Ativada\) "true"
checkbox Urico "false"
checkbox Vanilmandelico "true"
checkbox Ionizavel "true"
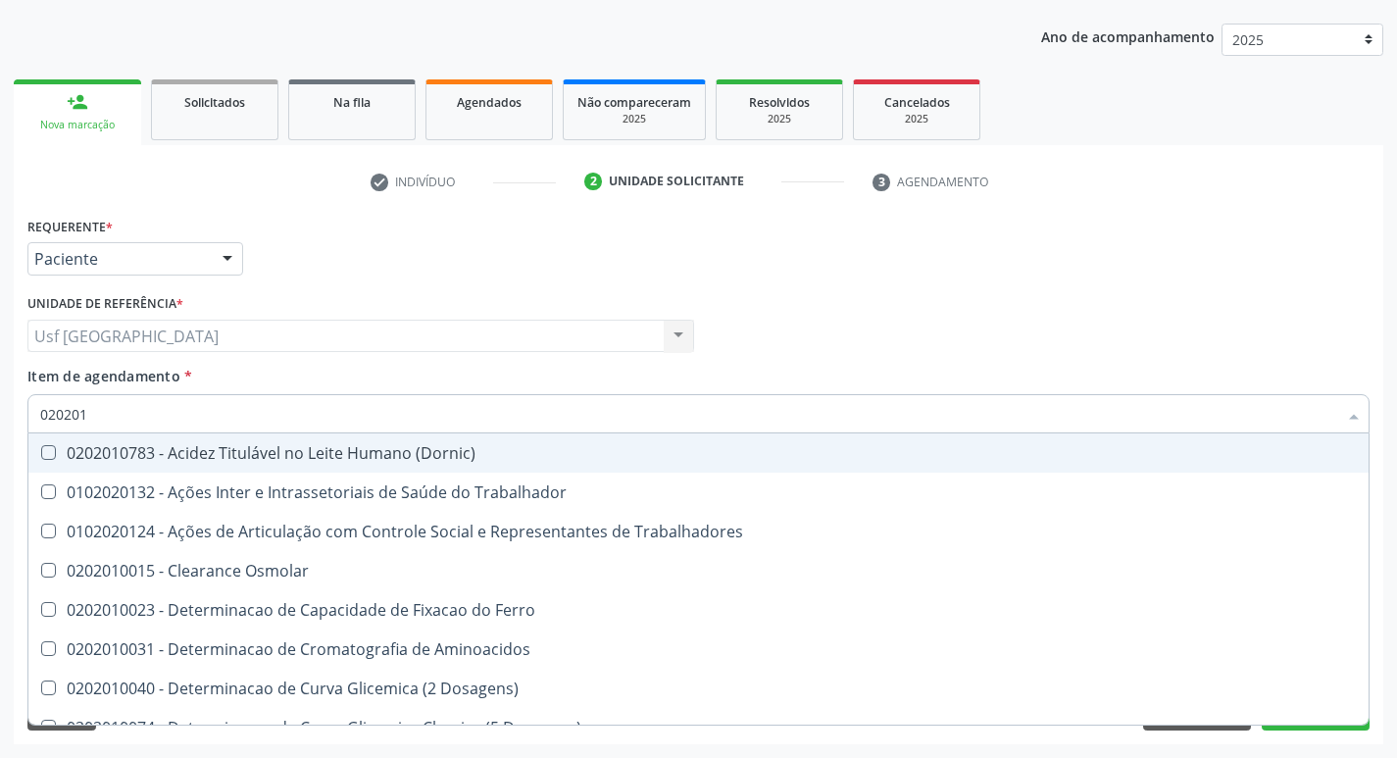
checkbox Total "false"
checkbox Creatinina "false"
checkbox II "true"
checkbox Serico "true"
checkbox Glicose "false"
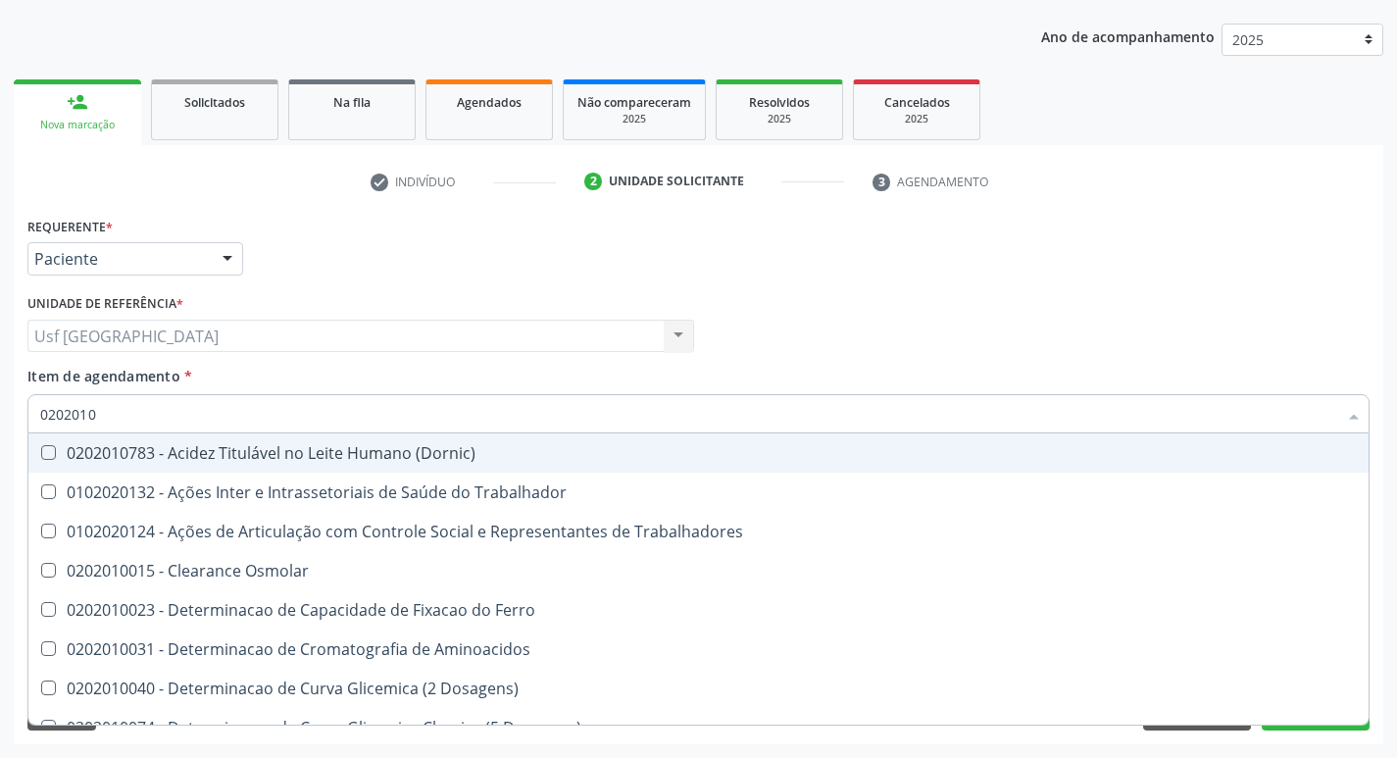
checkbox Glicosilada "false"
checkbox Leucino-Aminopeptidase "true"
checkbox Lipase "true"
checkbox Muco-Proteinas "true"
checkbox Piruvato "true"
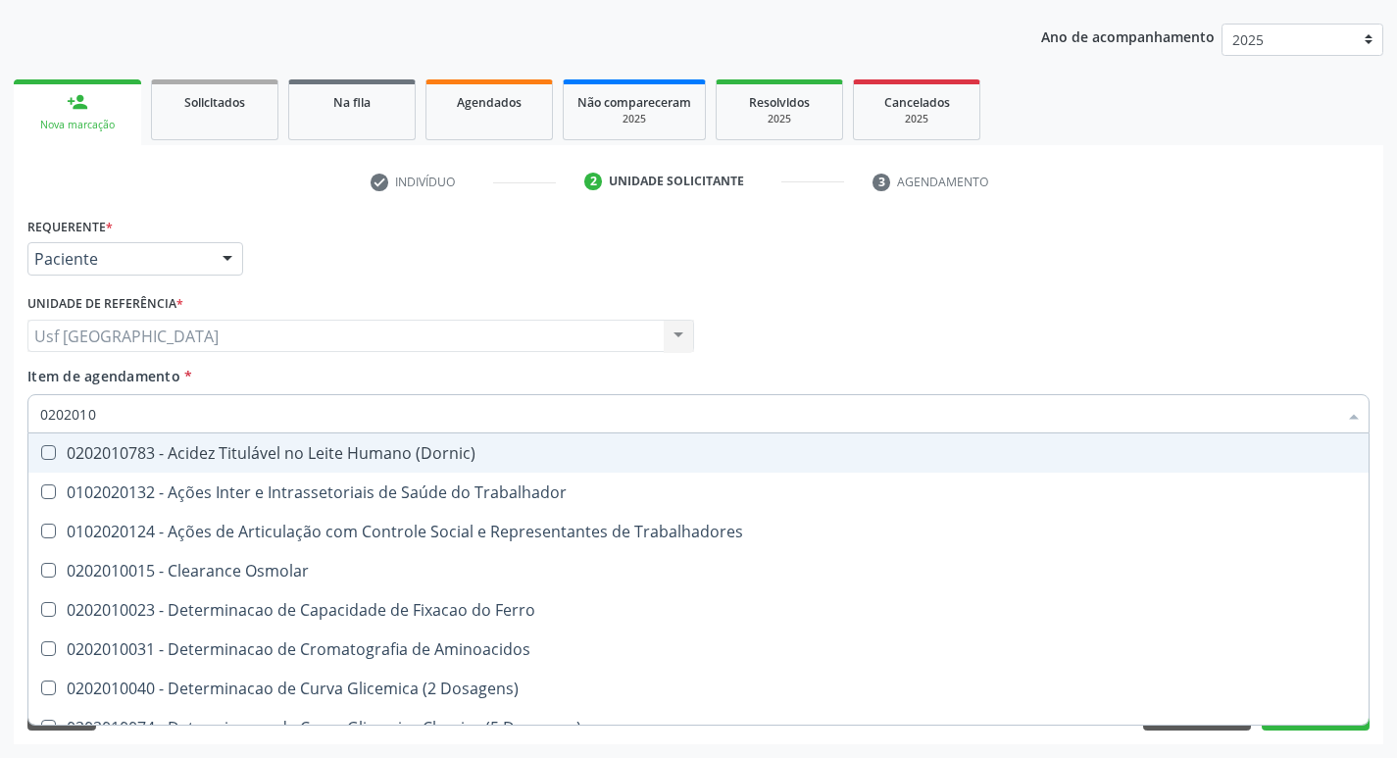
checkbox \(Tgo\) "false"
checkbox \(Tgp\) "false"
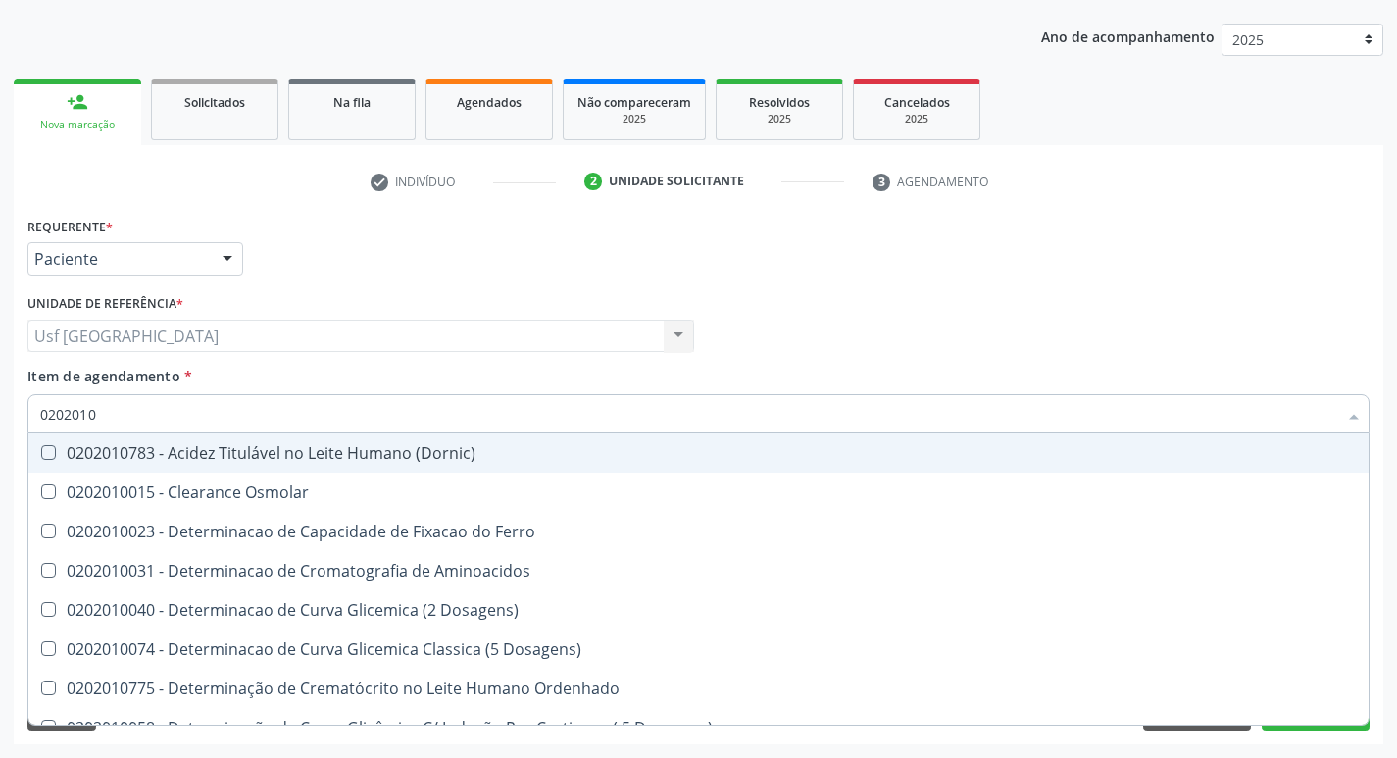
type input "02020103"
checkbox Osmolar "true"
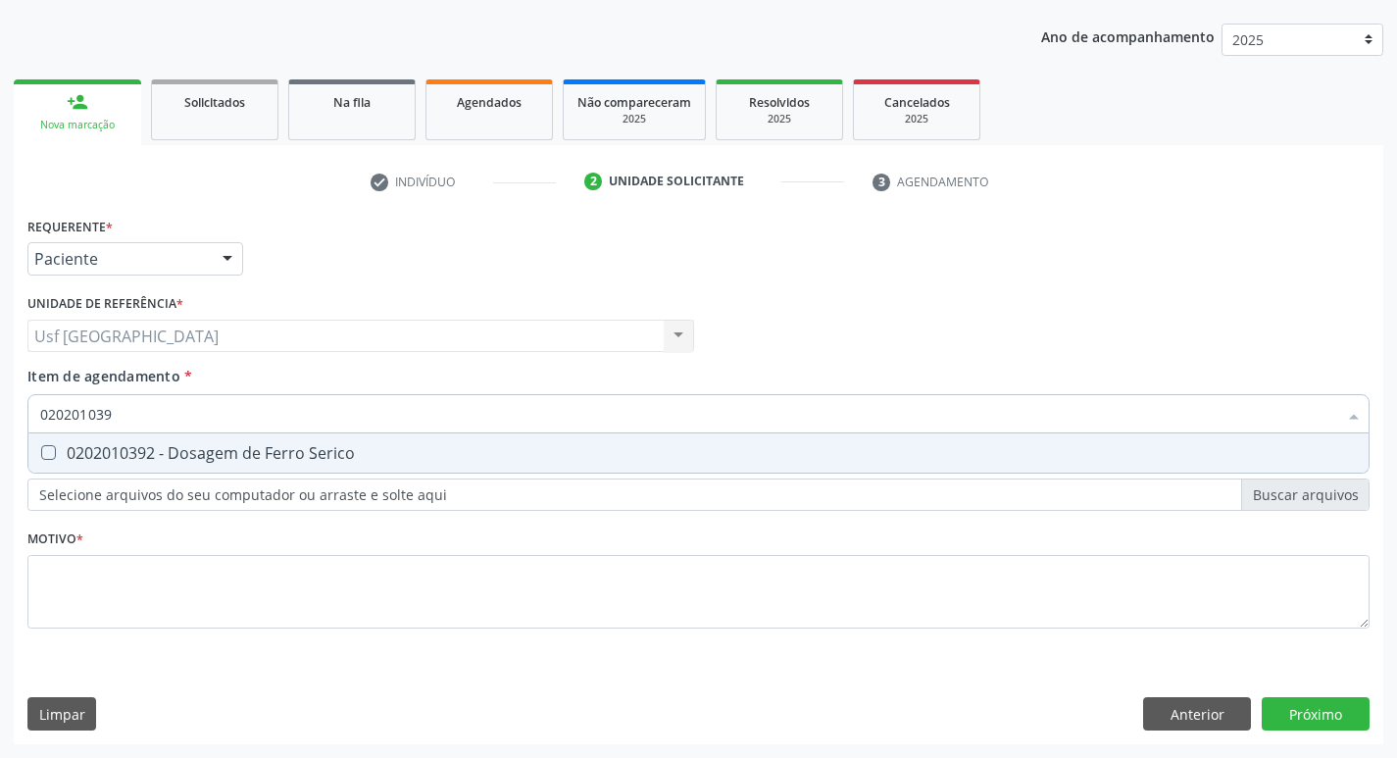
type input "0202010392"
click at [355, 462] on span "0202010392 - Dosagem de Ferro Serico" at bounding box center [698, 452] width 1341 height 39
checkbox Serico "true"
type input "02020103"
checkbox Serico "false"
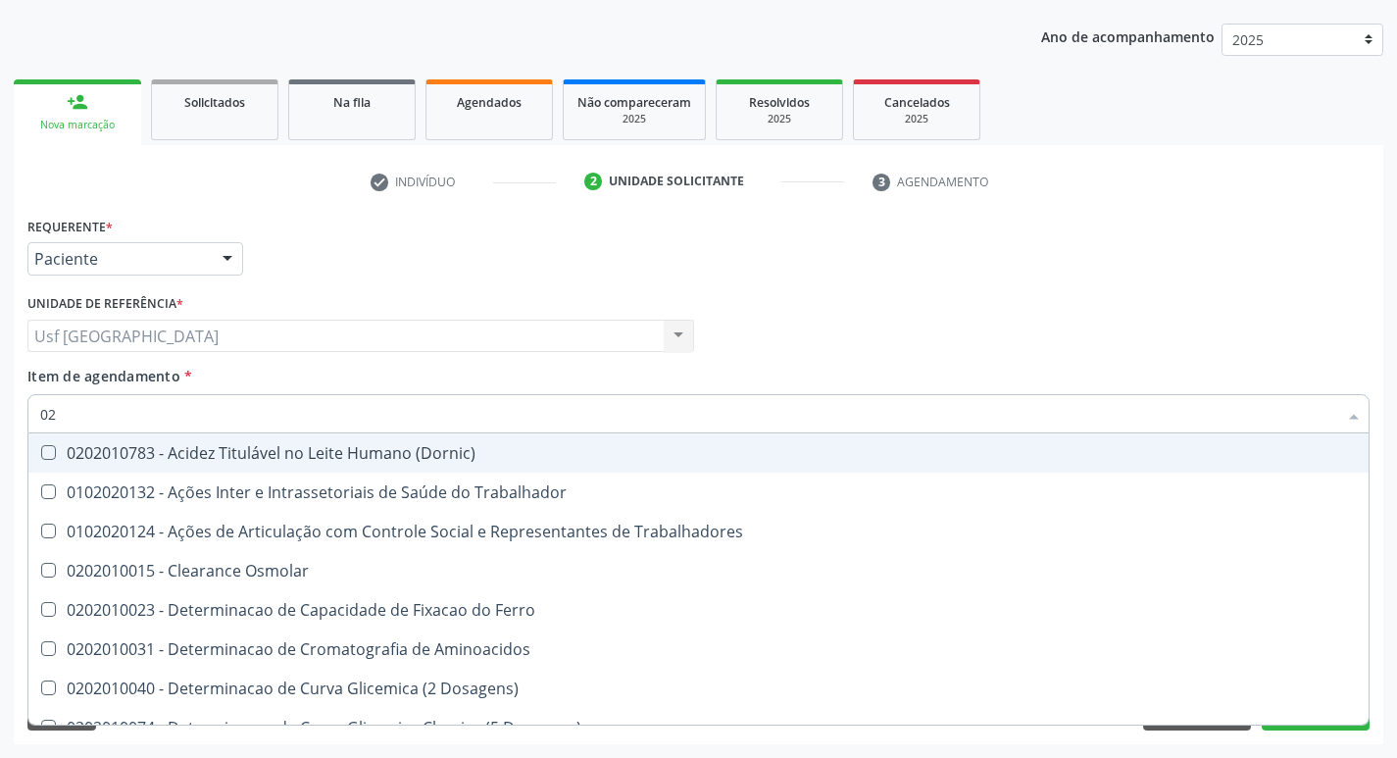
type input "0"
checkbox Trabalhadores "false"
checkbox Urico "false"
checkbox Acida "false"
checkbox Fracoes "false"
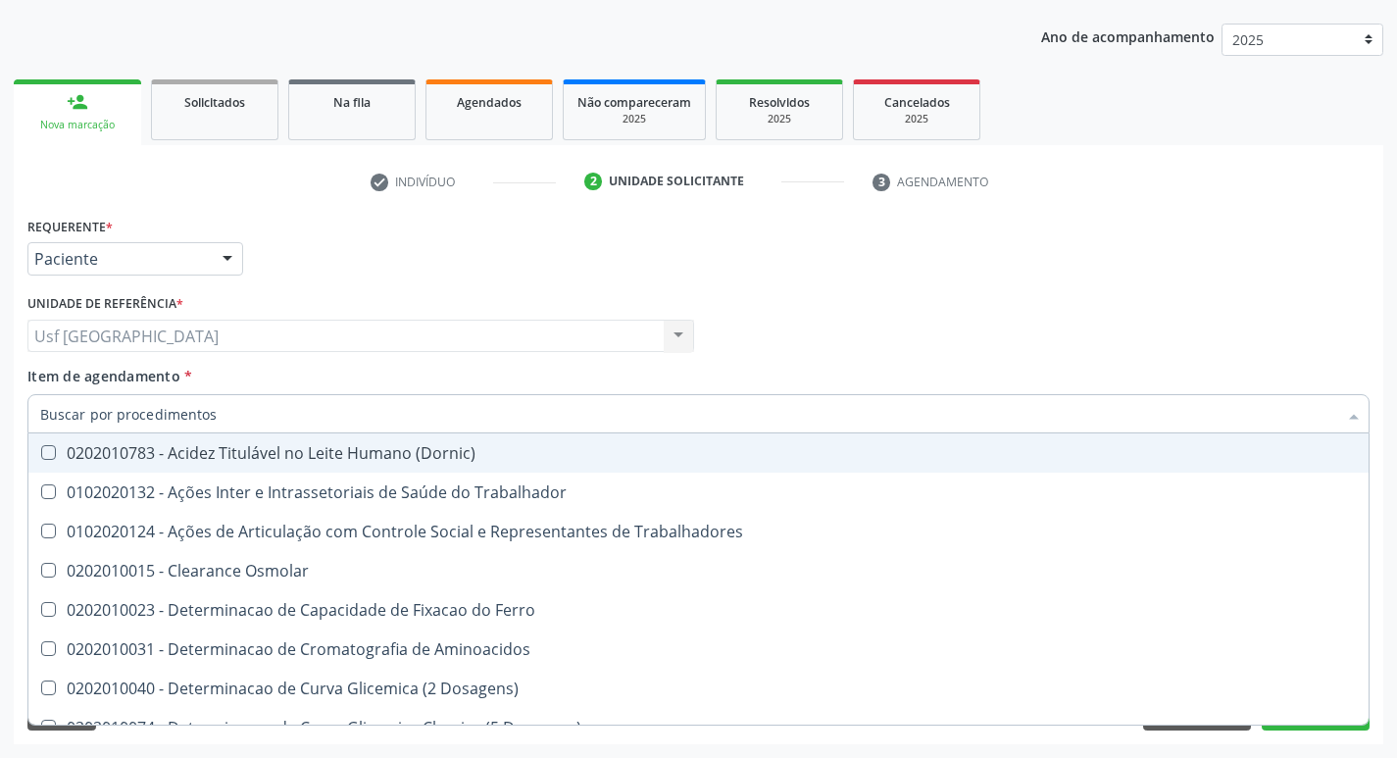
checkbox Cloreto "false"
checkbox Total "false"
checkbox Creatinina "false"
checkbox Serico "false"
checkbox Alcalina "false"
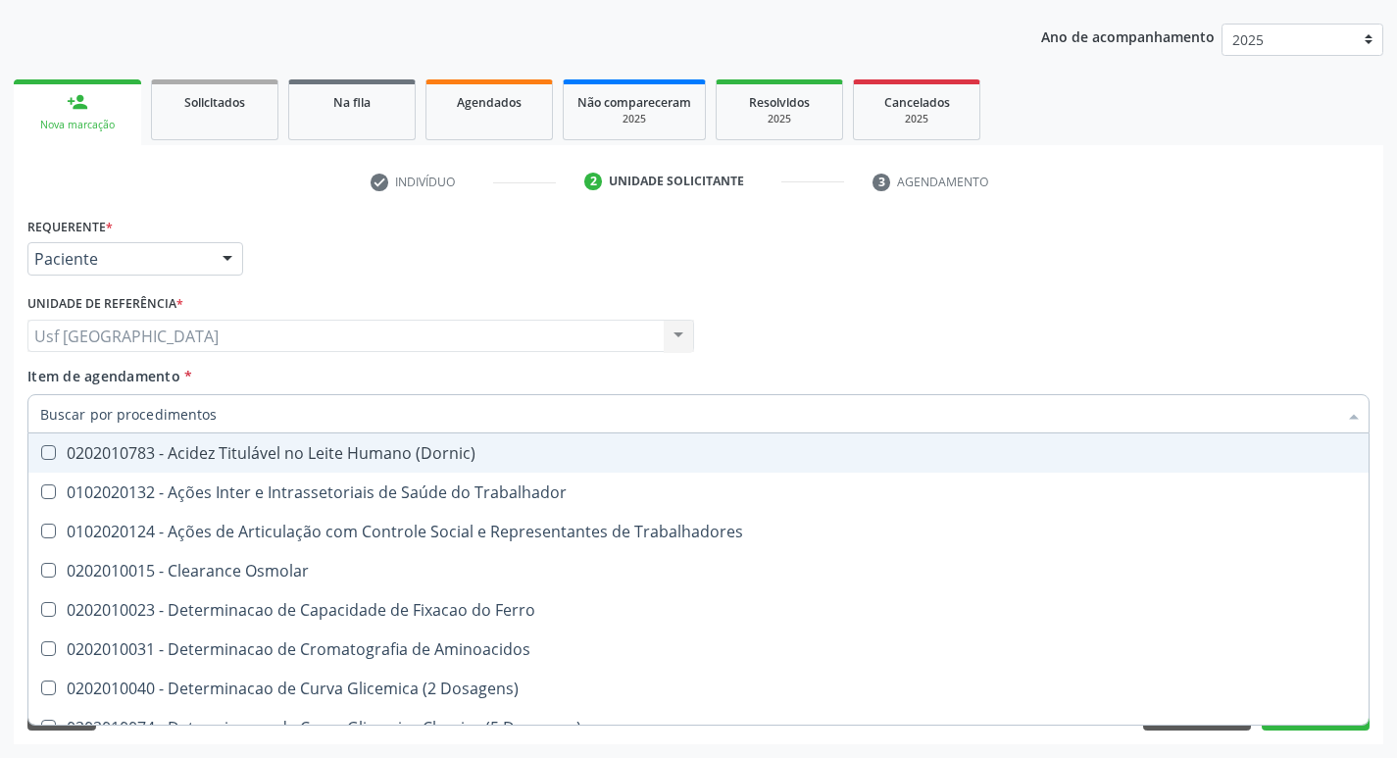
checkbox Glicose "false"
checkbox Glicosilada "false"
checkbox \(Tgo\) "false"
checkbox \(Tgp\) "false"
checkbox Triglicerideos "false"
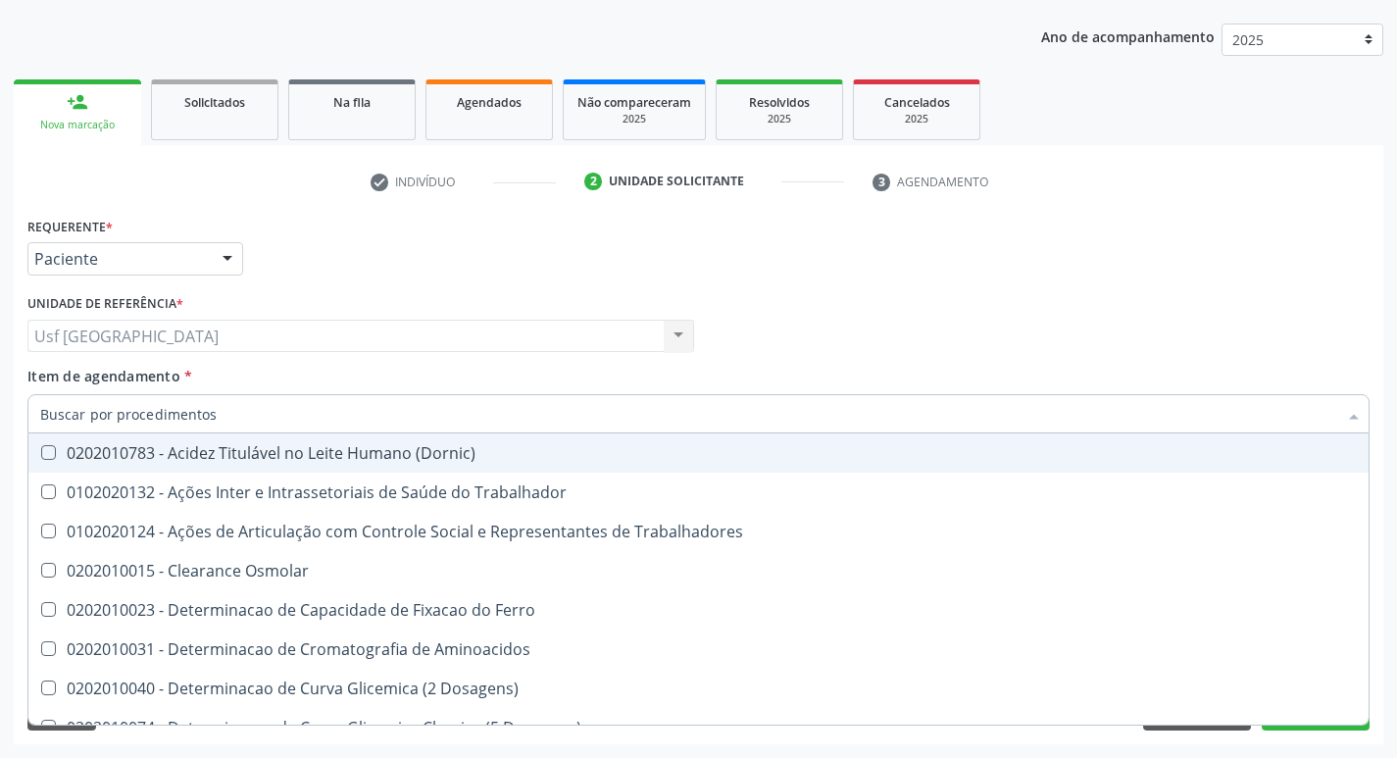
checkbox Ureia "false"
checkbox Trabalho "false"
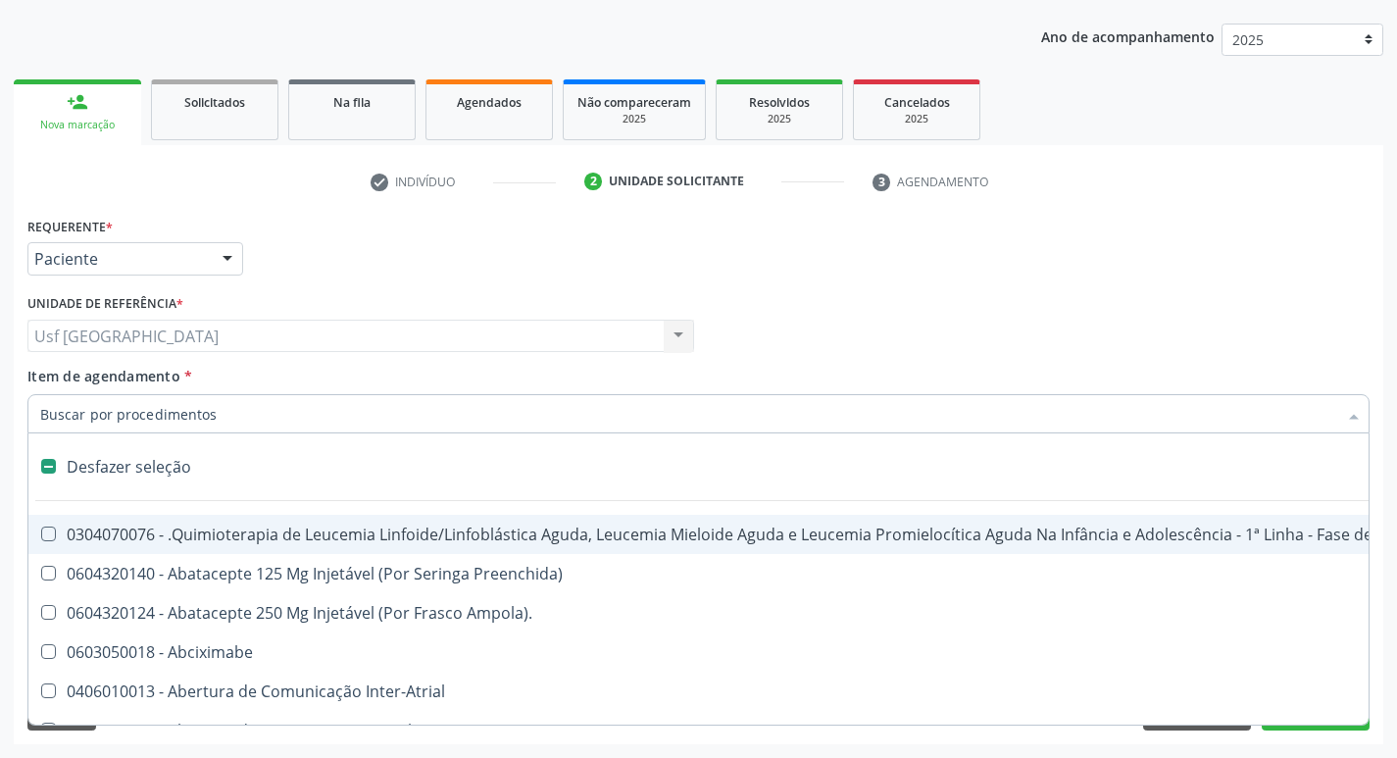
click at [456, 369] on div "Item de agendamento * Desfazer seleção 0304070076 - .Quimioterapia de Leucemia …" at bounding box center [698, 397] width 1342 height 62
checkbox Preenchida\) "true"
checkbox Ampola\)\ "true"
checkbox Abciximabe "true"
checkbox Inter-Atrial "true"
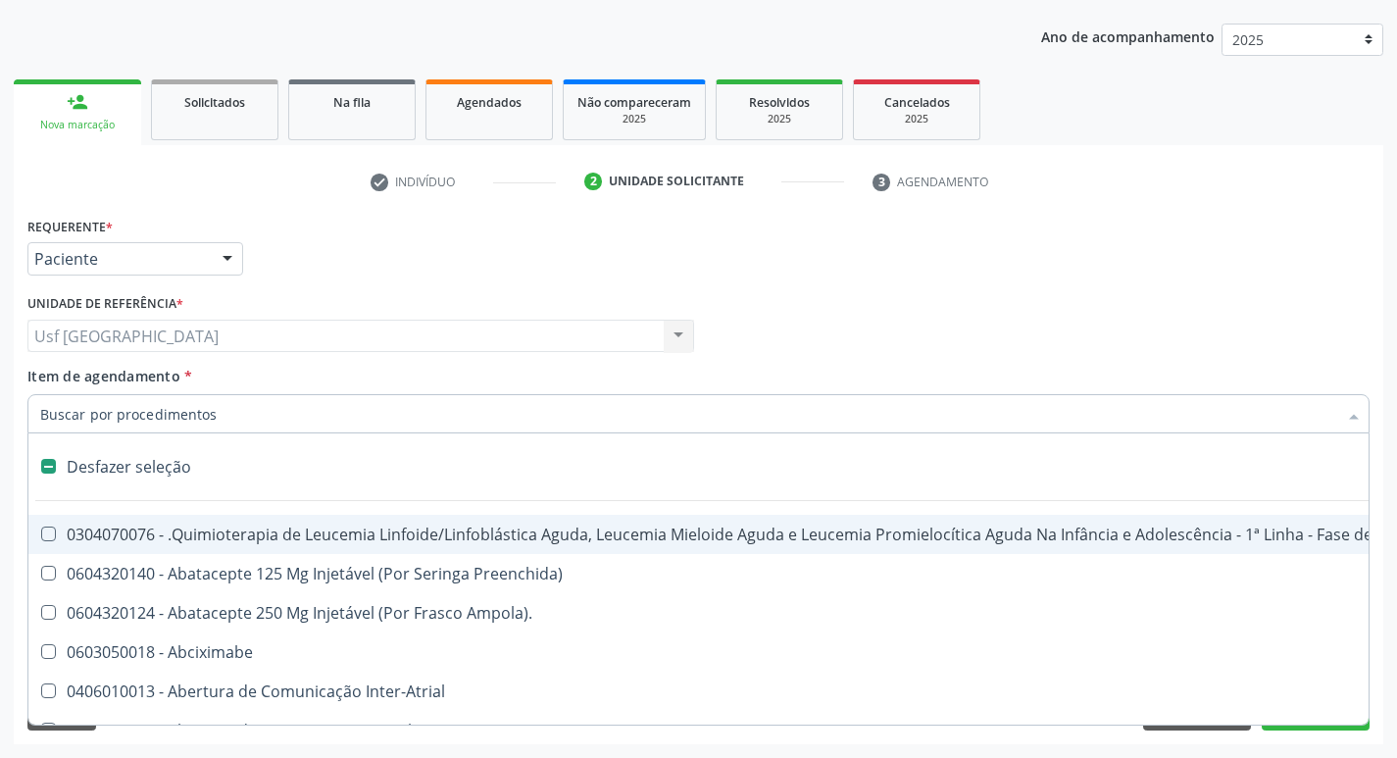
checkbox Valvar "true"
checkbox Adolescente\) "true"
checkbox Valvar "true"
checkbox Adolescente\) "true"
checkbox Paciente\) "true"
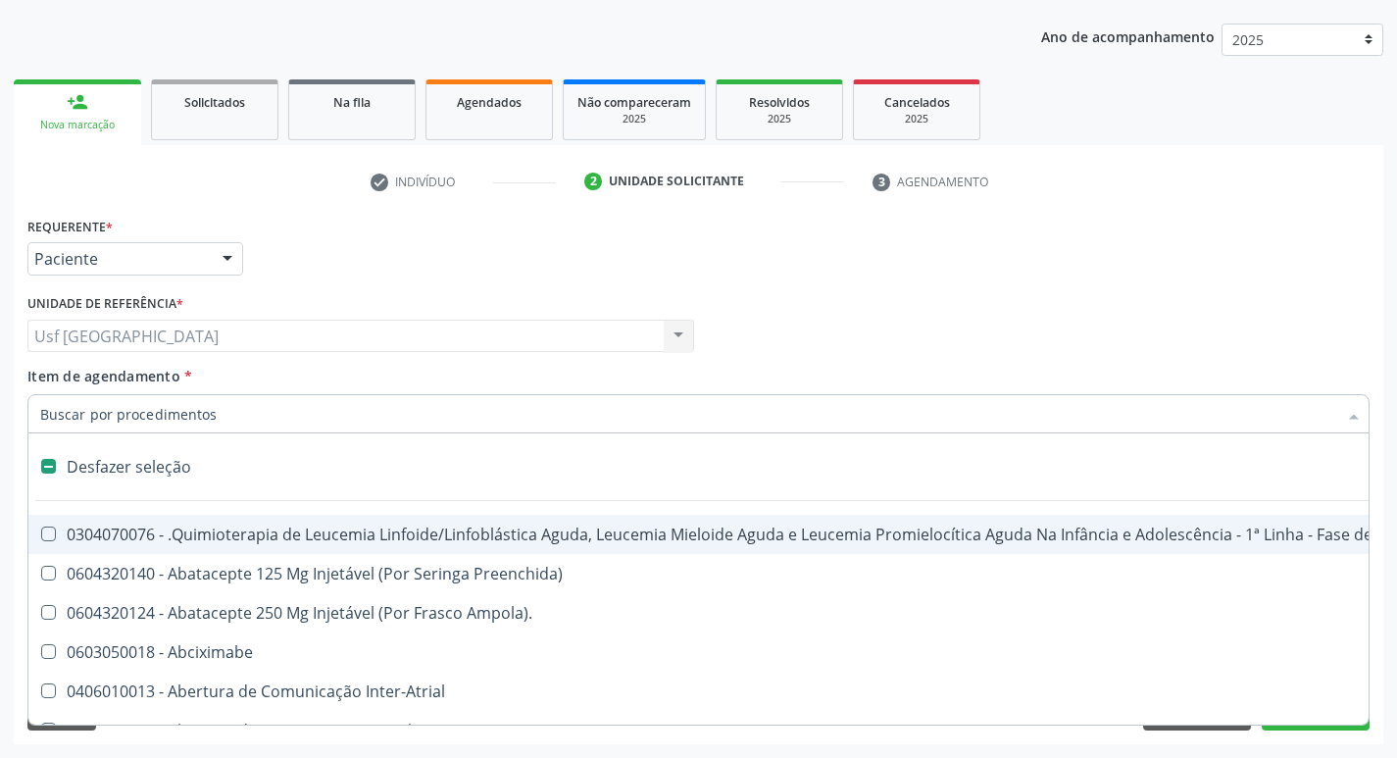
checkbox Dente\) "true"
checkbox Comprimido\) "true"
checkbox \(Dornic\) "true"
checkbox Capsula\) "true"
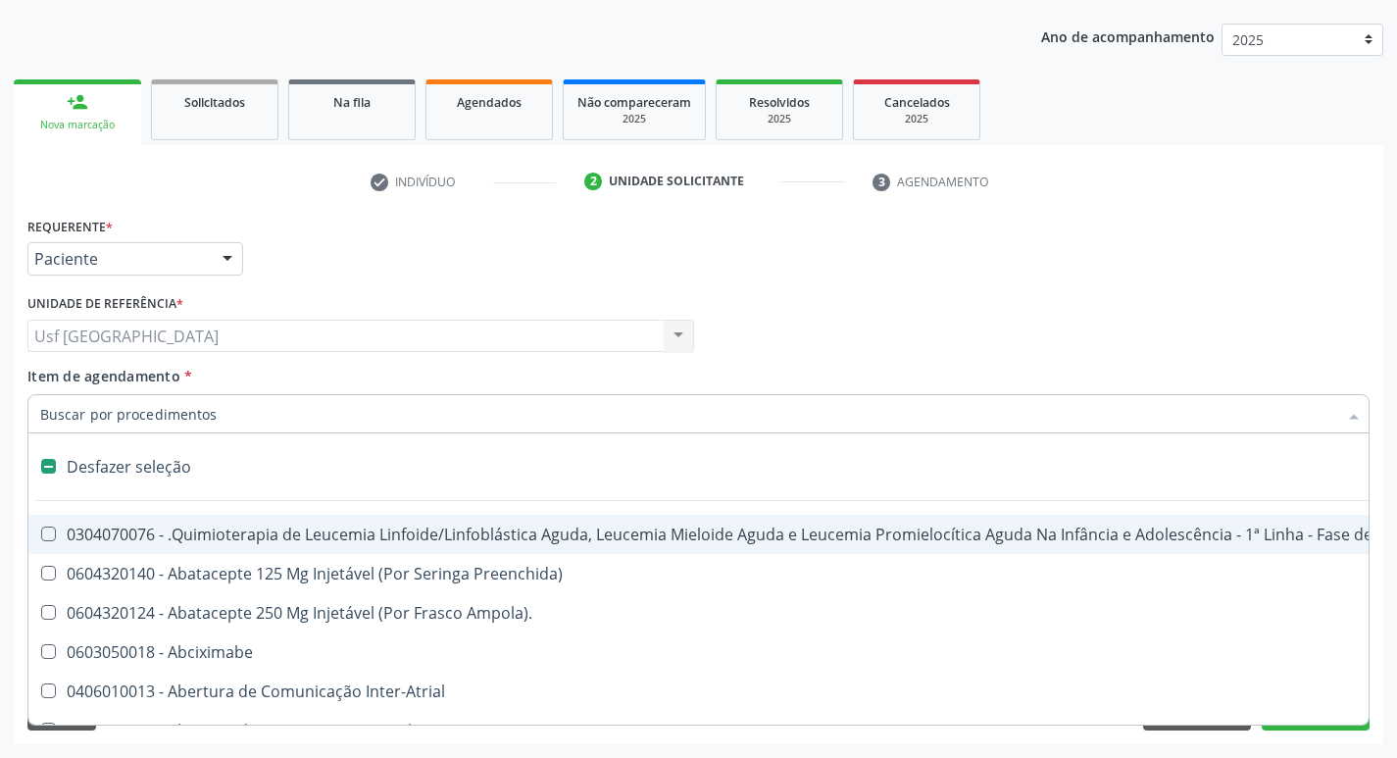
checkbox Psicossocial "true"
checkbox Risco "true"
checkbox Lei "true"
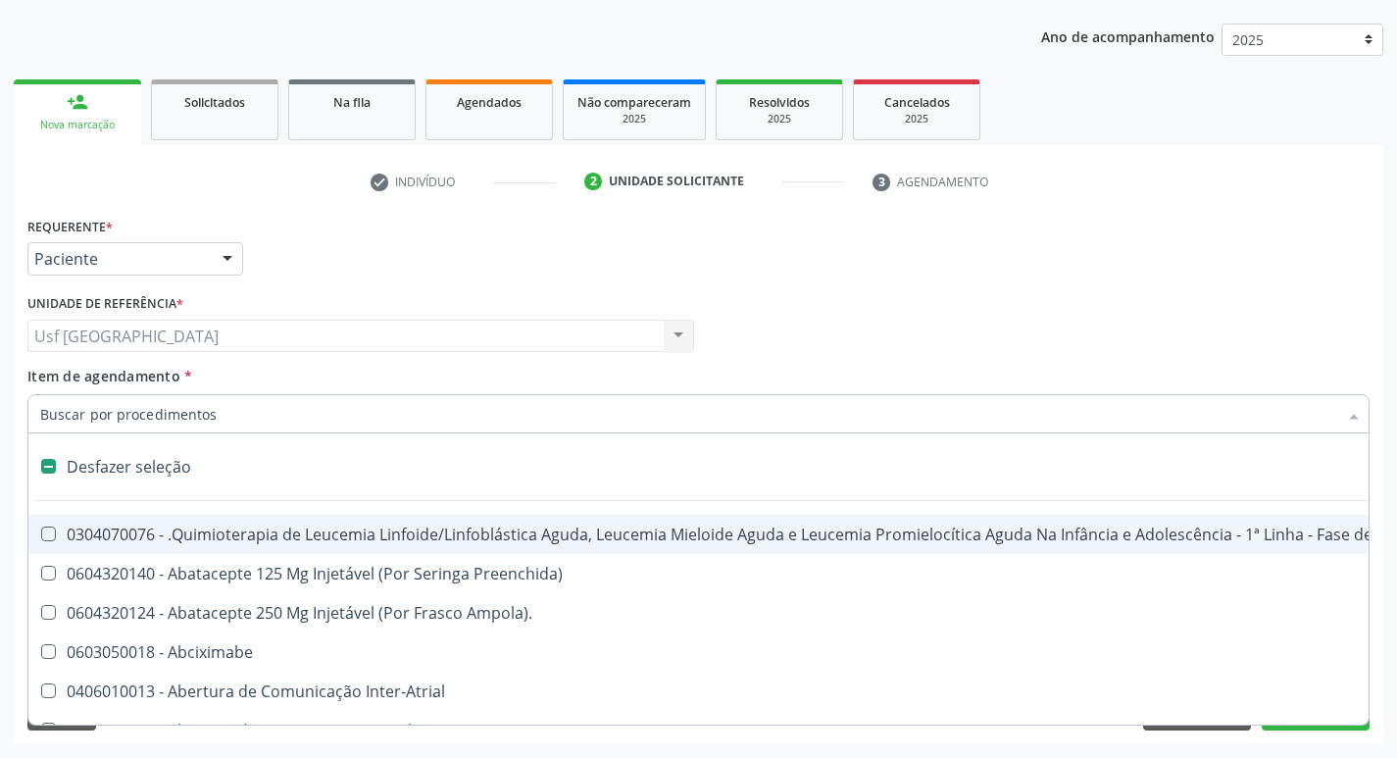
checkbox Psicossocial "true"
checkbox Urina "false"
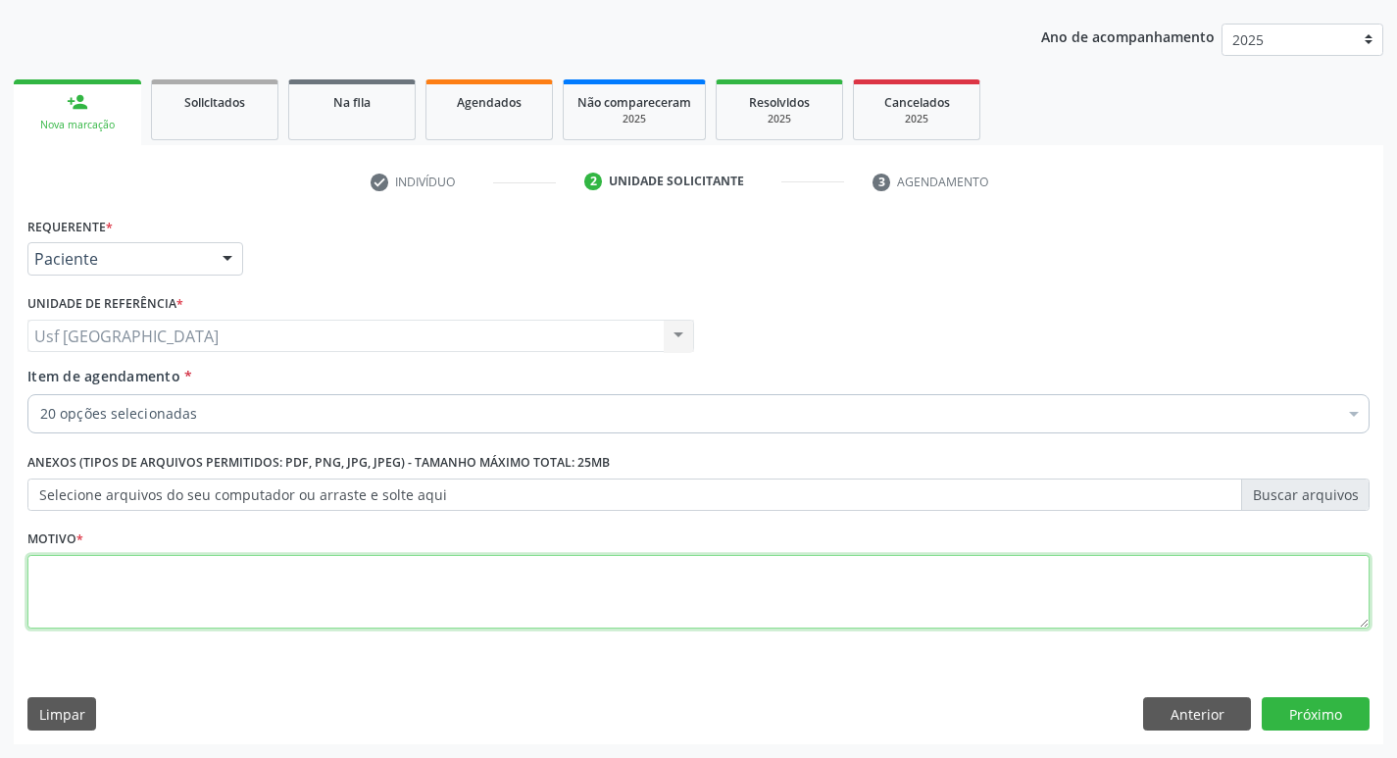
click at [430, 600] on textarea at bounding box center [698, 592] width 1342 height 75
type textarea "h"
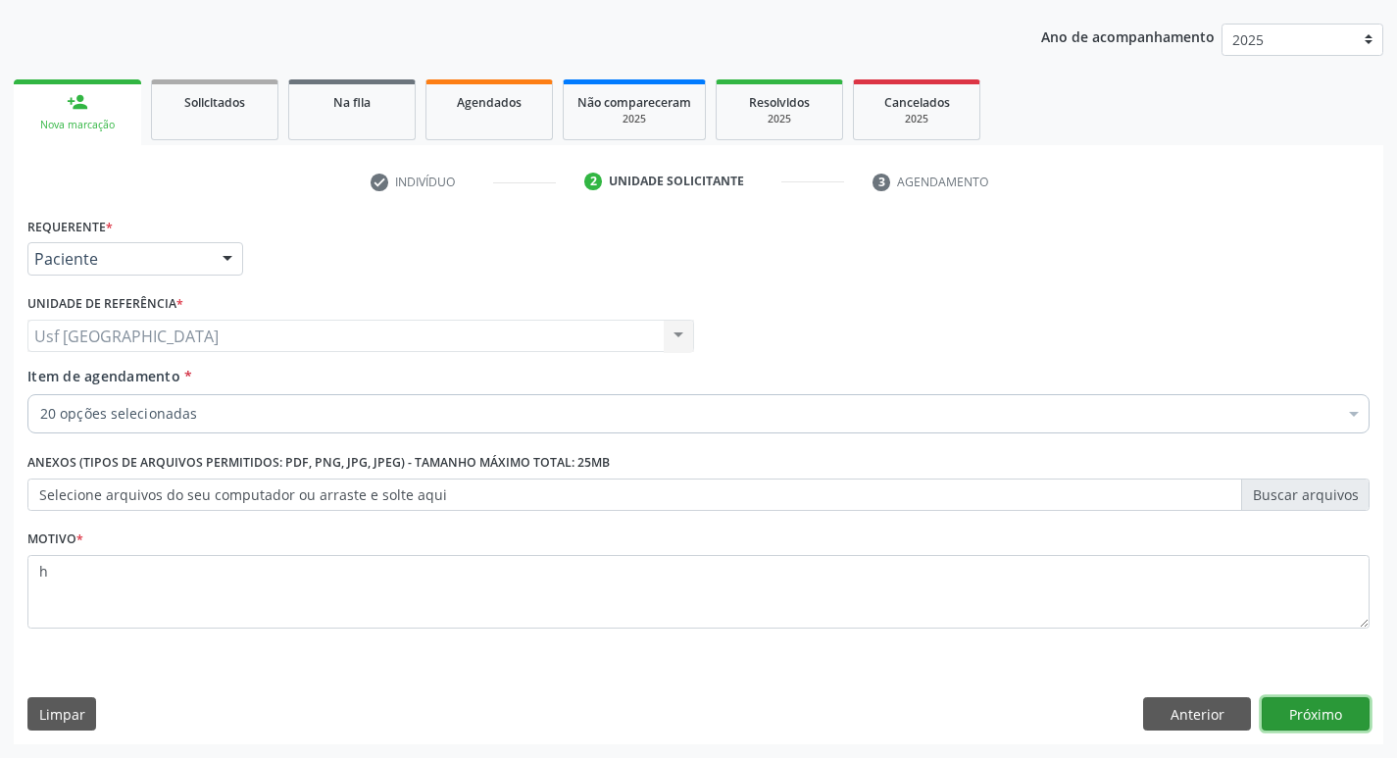
click at [1291, 725] on button "Próximo" at bounding box center [1316, 713] width 108 height 33
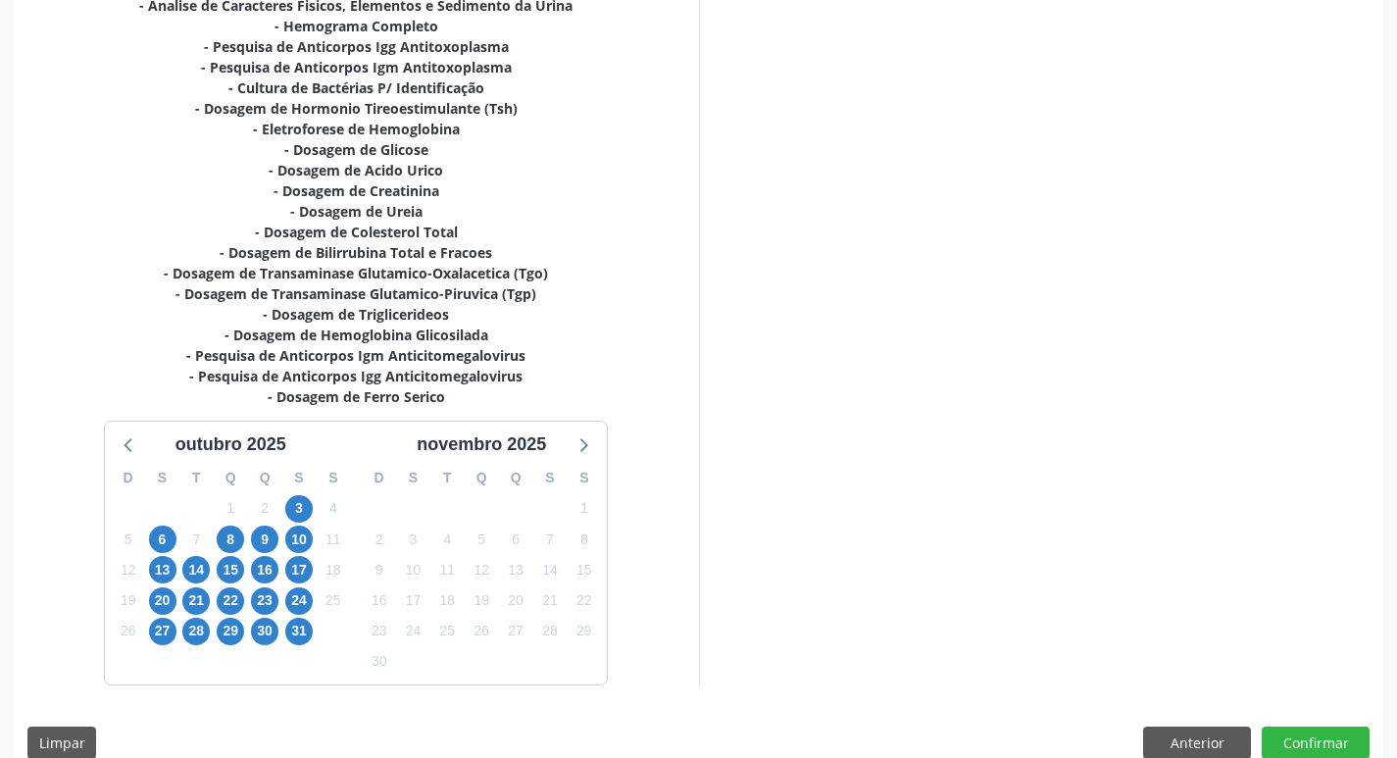
scroll to position [486, 0]
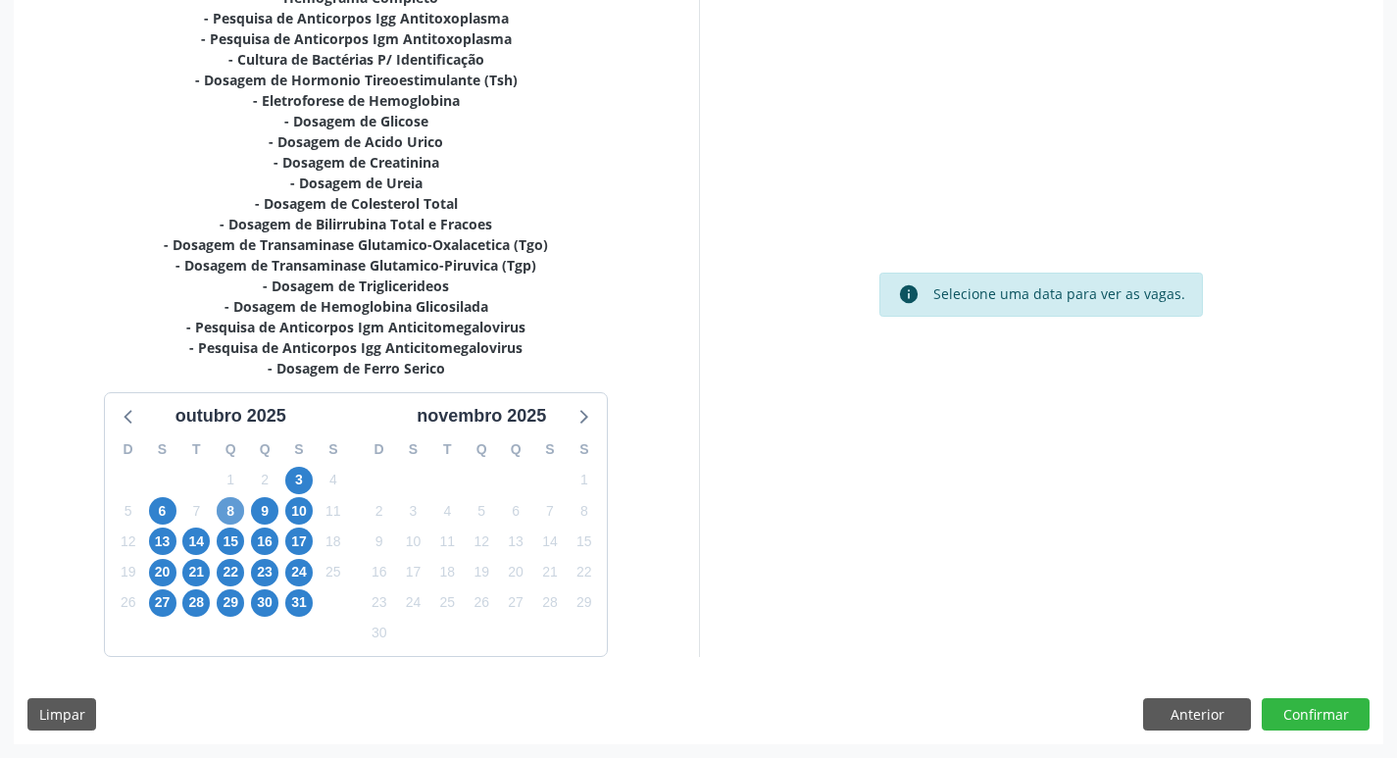
click at [218, 504] on div "8" at bounding box center [230, 511] width 27 height 30
click at [241, 513] on span "8" at bounding box center [230, 510] width 27 height 27
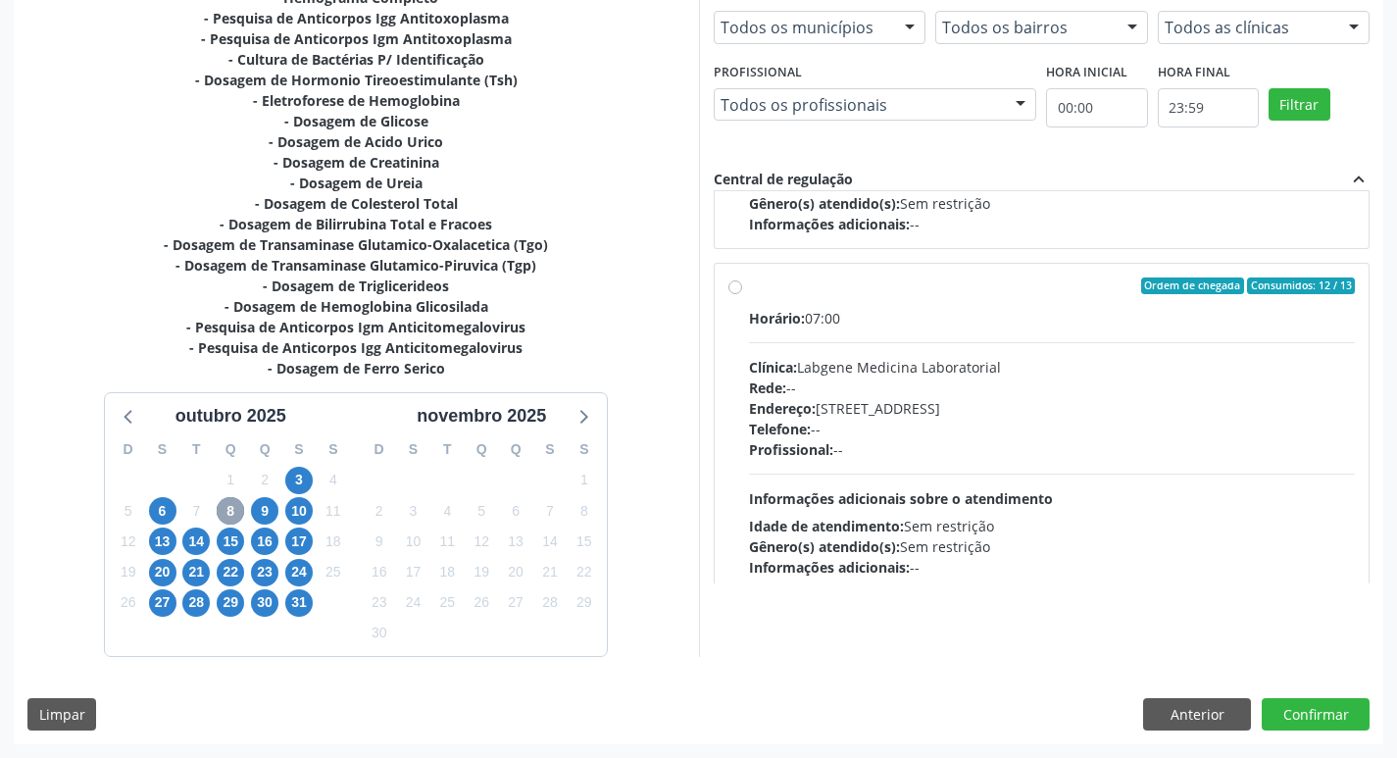
scroll to position [981, 0]
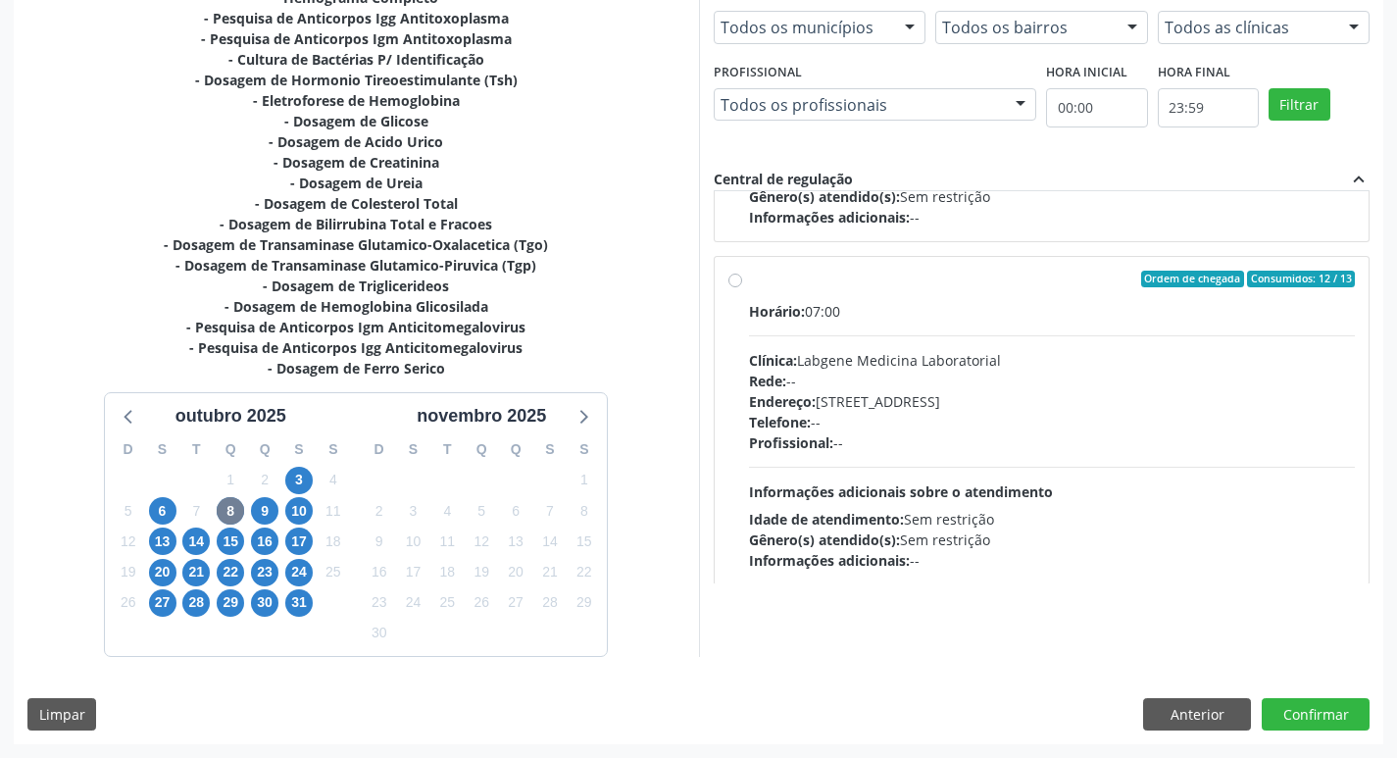
click at [1089, 438] on div "Profissional: --" at bounding box center [1052, 442] width 607 height 21
click at [742, 288] on input "Ordem de chegada Consumidos: 12 / 13 Horário: 07:00 Clínica: Labgene Medicina L…" at bounding box center [736, 280] width 14 height 18
radio input "true"
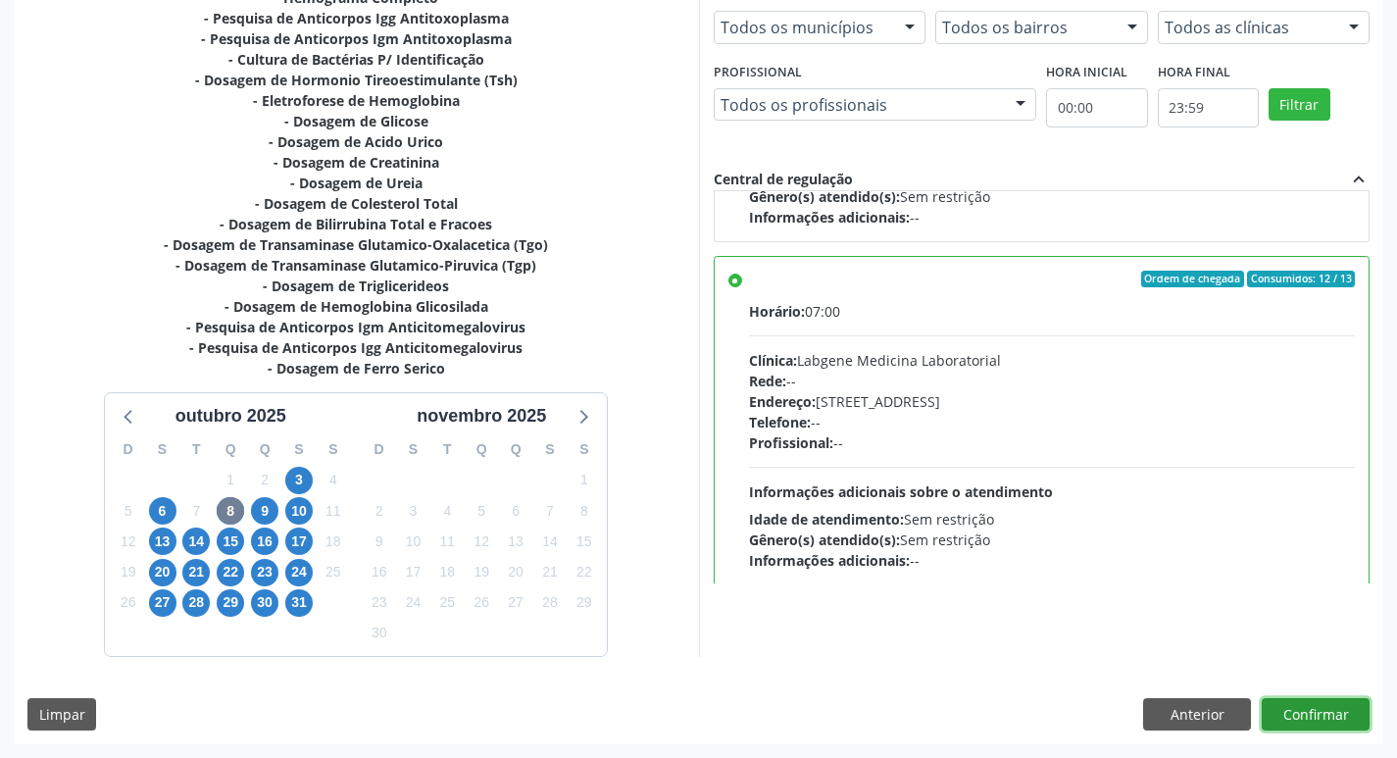
click at [1303, 706] on button "Confirmar" at bounding box center [1316, 714] width 108 height 33
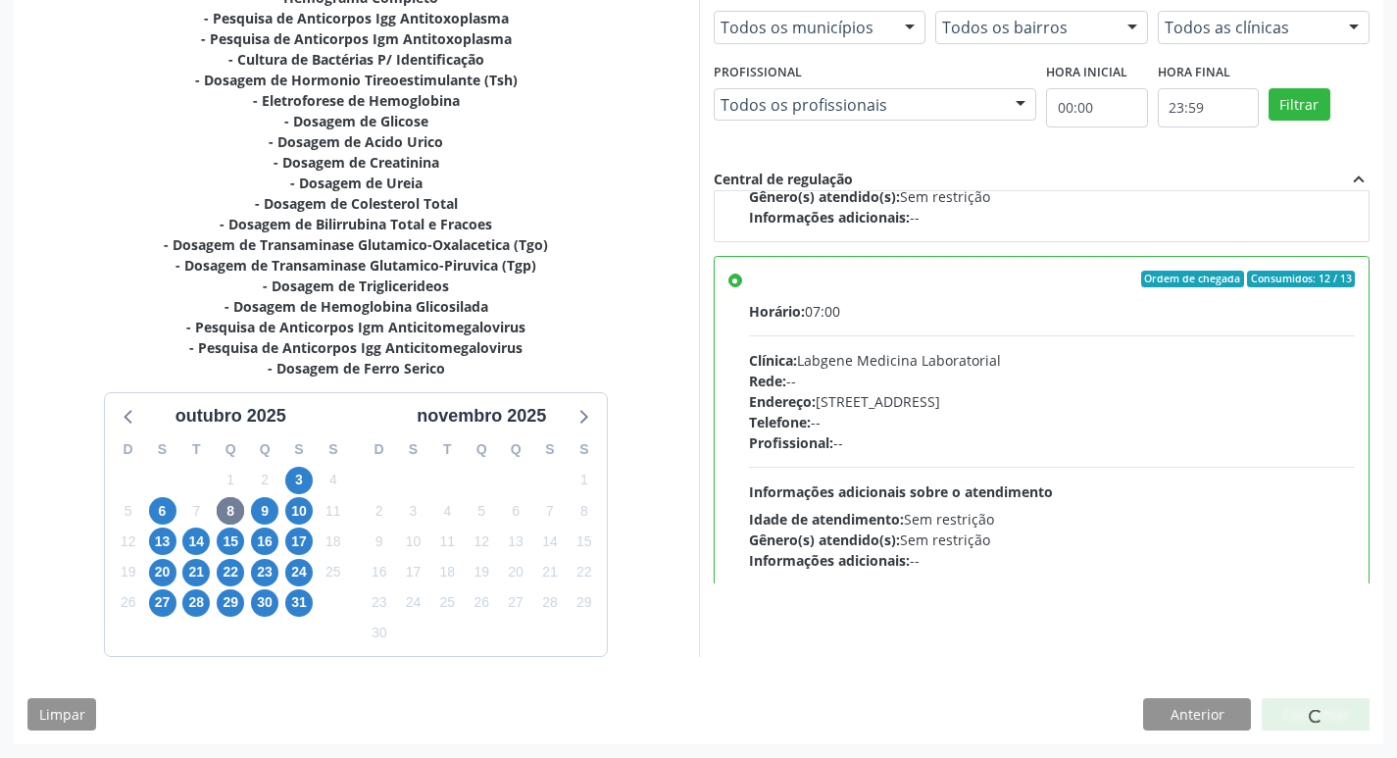
scroll to position [0, 0]
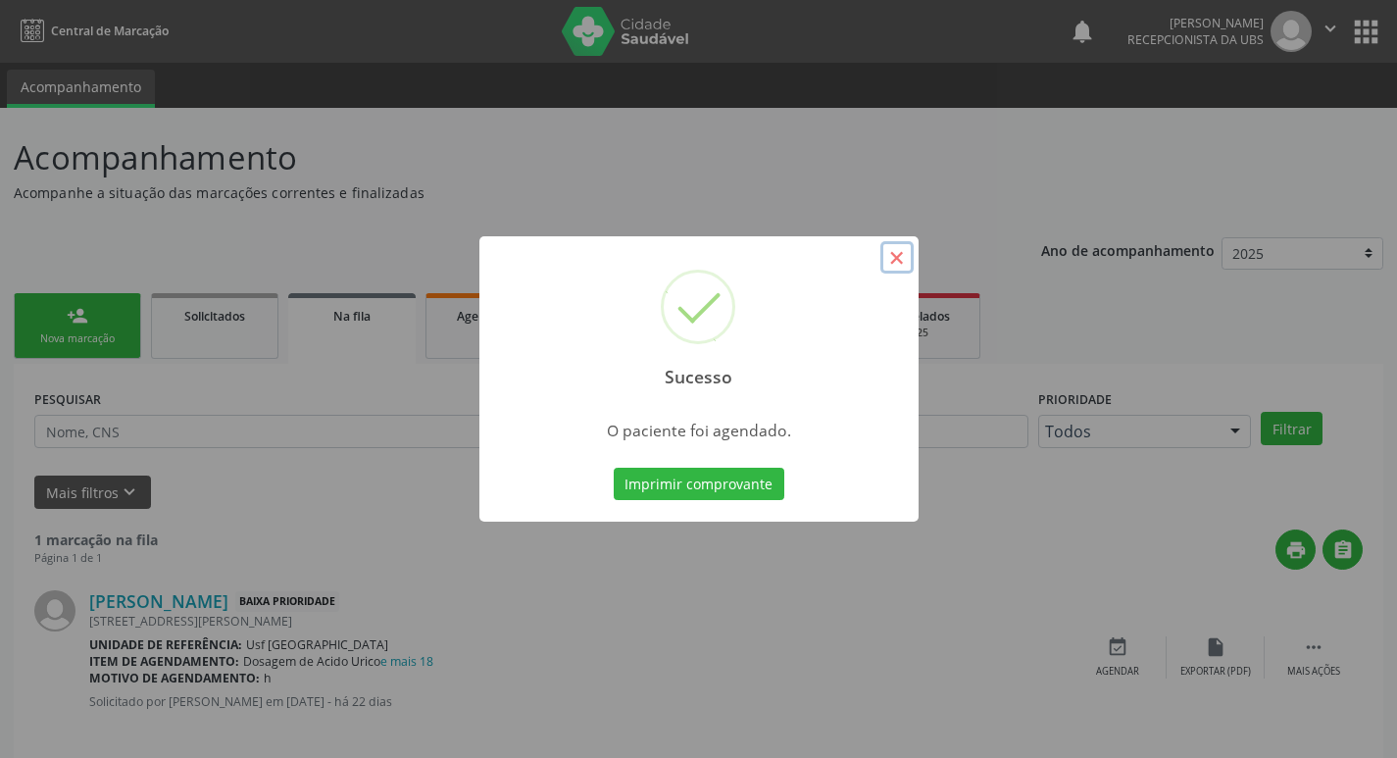
click at [898, 265] on button "×" at bounding box center [897, 257] width 33 height 33
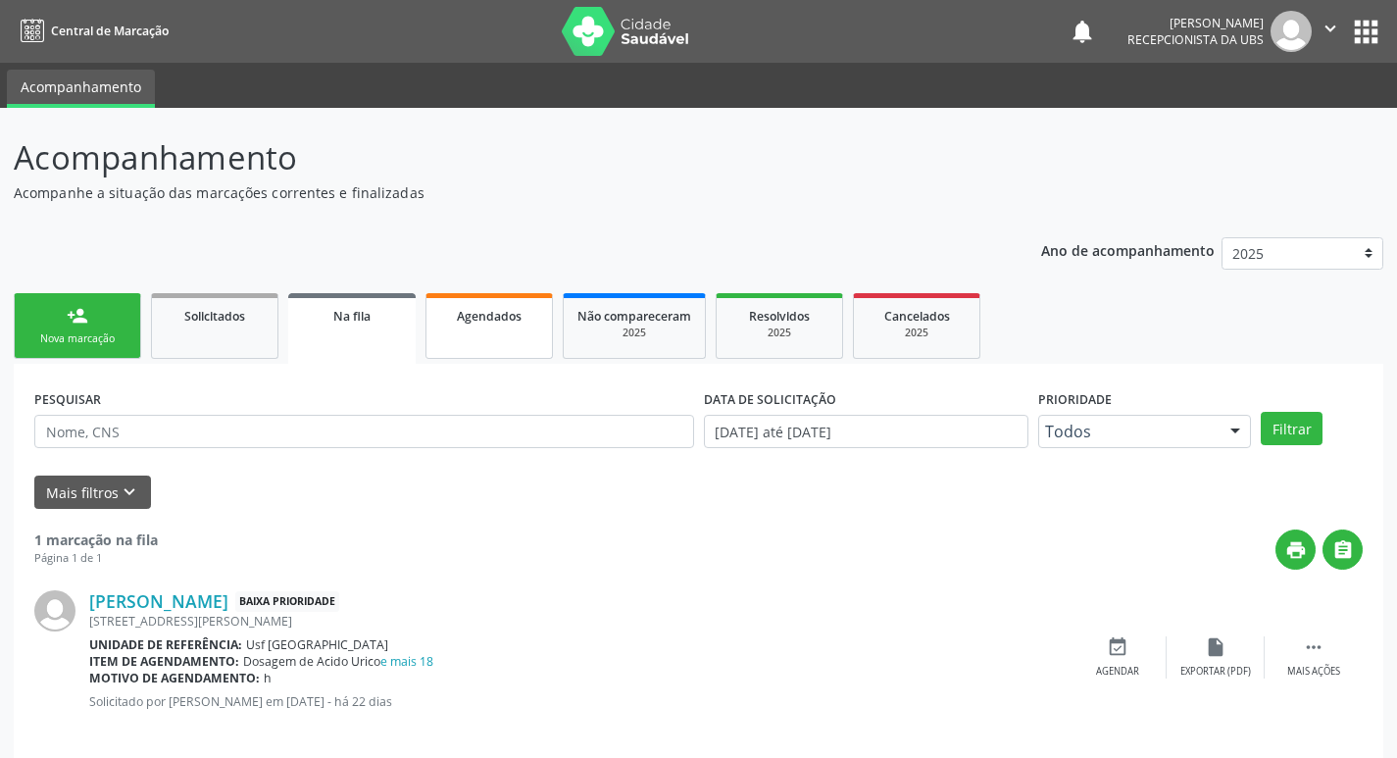
click at [493, 328] on link "Agendados" at bounding box center [489, 326] width 127 height 66
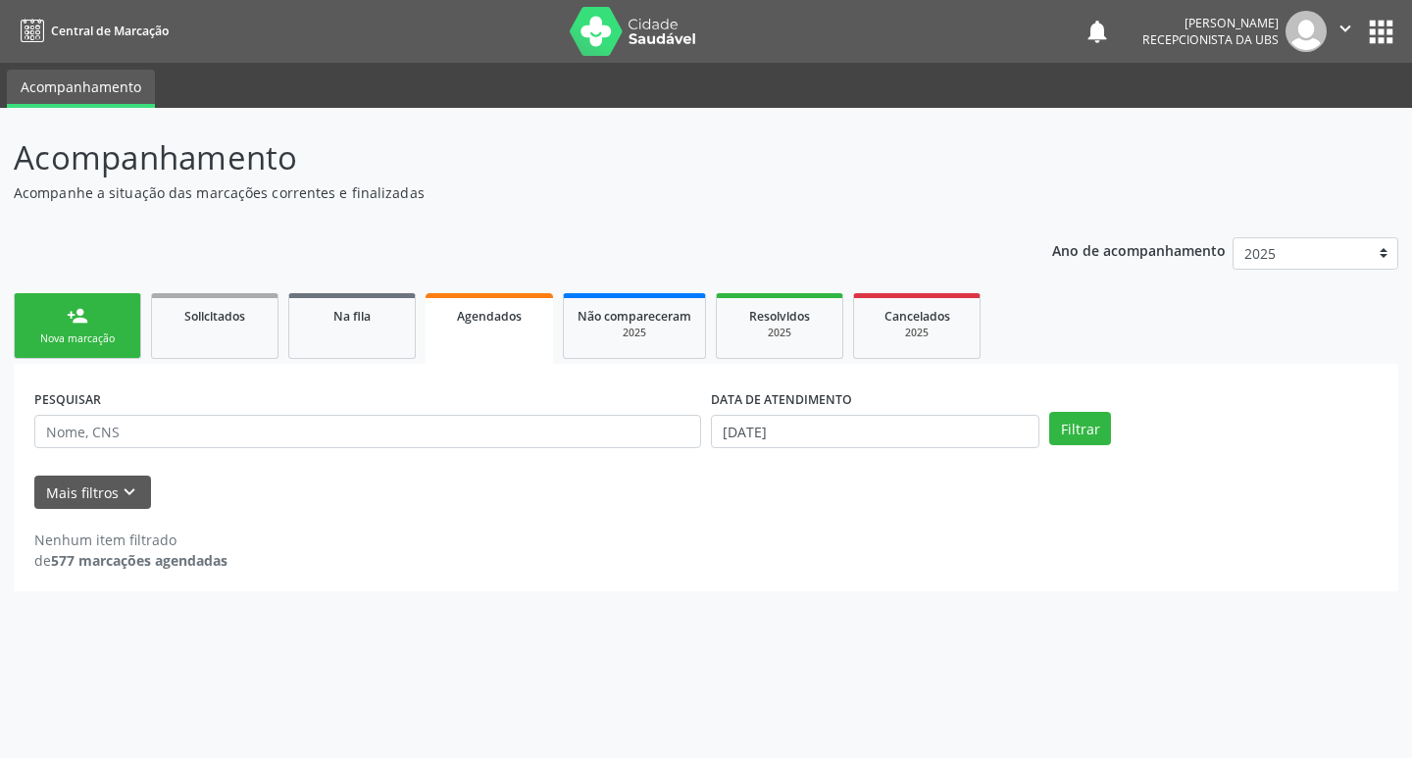
click at [1113, 423] on div "Filtrar" at bounding box center [1213, 428] width 338 height 33
click at [1094, 423] on button "Filtrar" at bounding box center [1080, 428] width 62 height 33
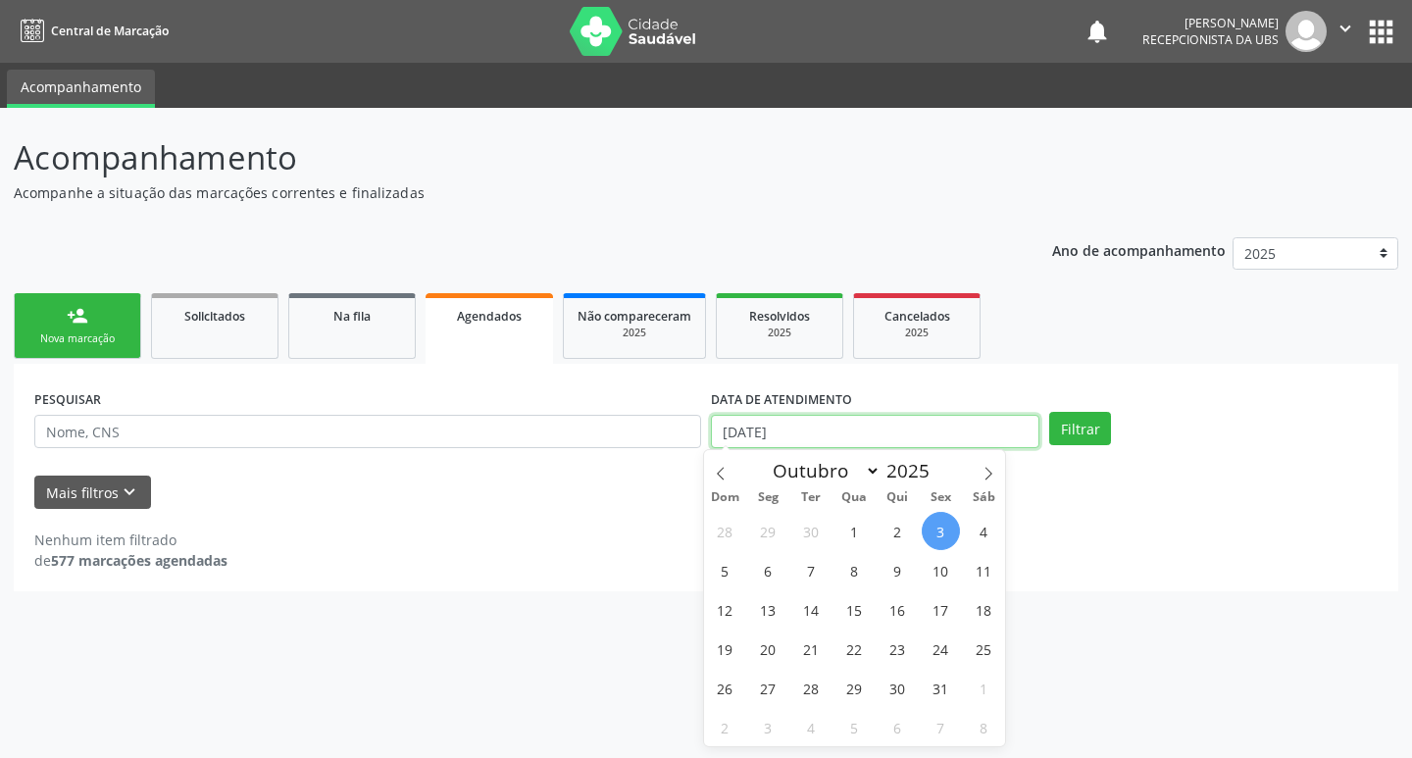
click at [858, 437] on input "03/10/2025" at bounding box center [875, 431] width 329 height 33
click at [845, 561] on span "8" at bounding box center [855, 570] width 38 height 38
type input "08/10/2025"
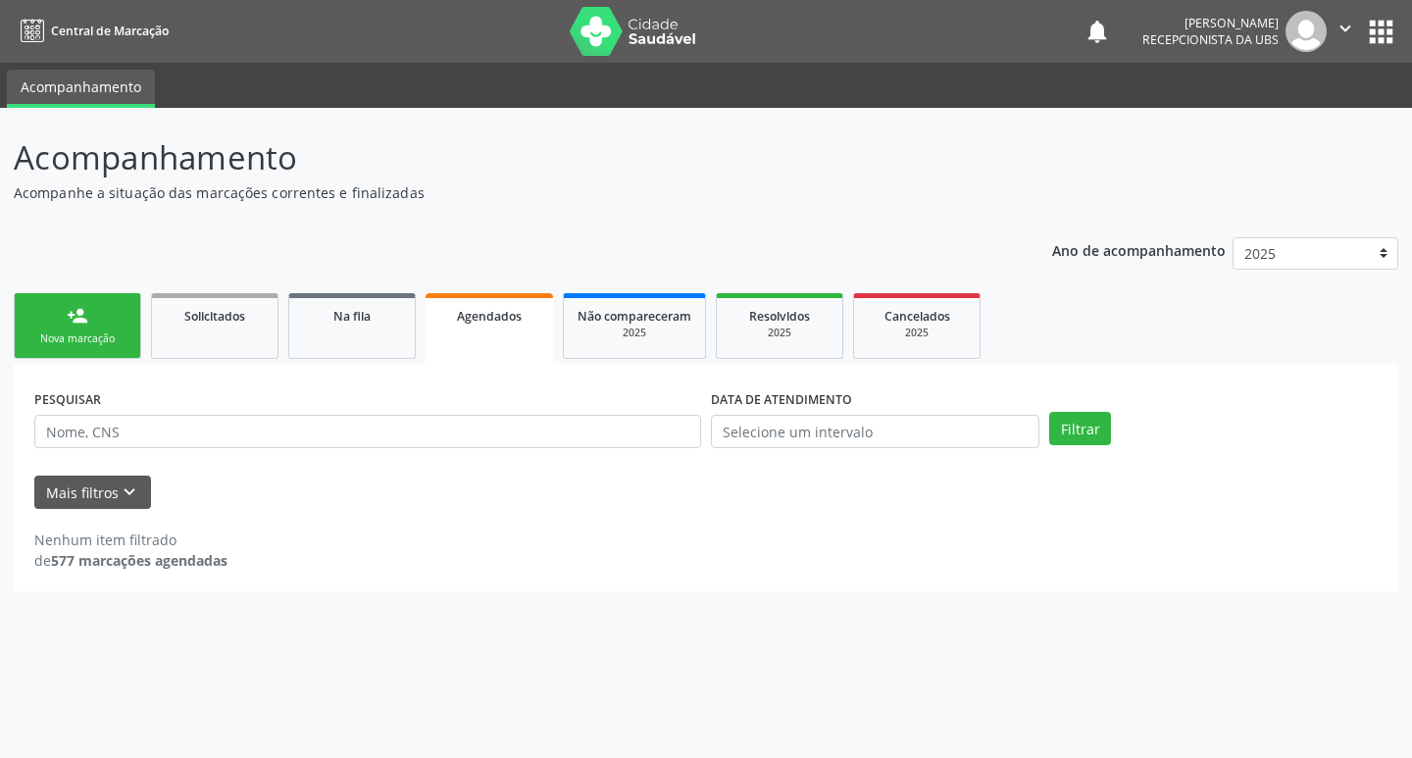
click at [1046, 427] on div "Filtrar" at bounding box center [1213, 428] width 338 height 33
click at [1049, 426] on button "Filtrar" at bounding box center [1080, 428] width 62 height 33
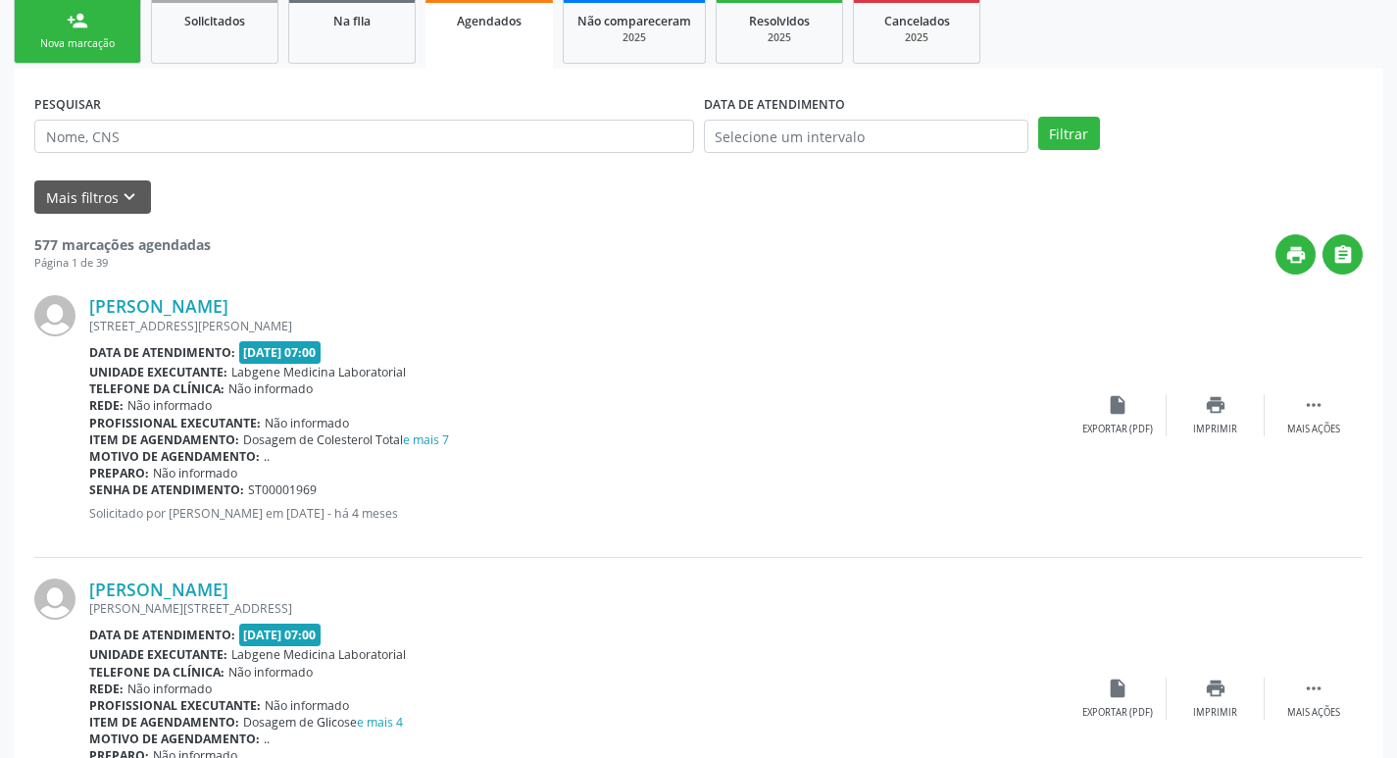
scroll to position [294, 0]
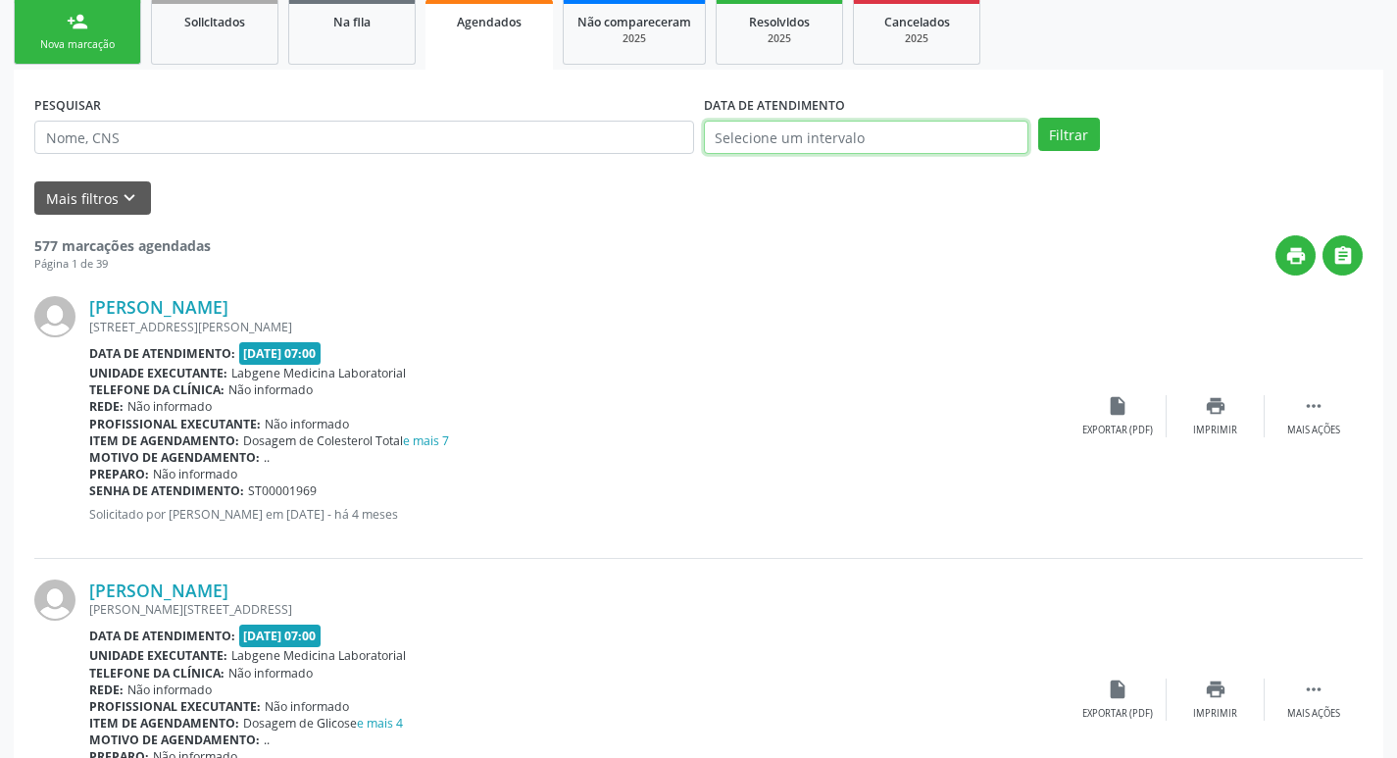
click at [800, 148] on input "text" at bounding box center [866, 137] width 325 height 33
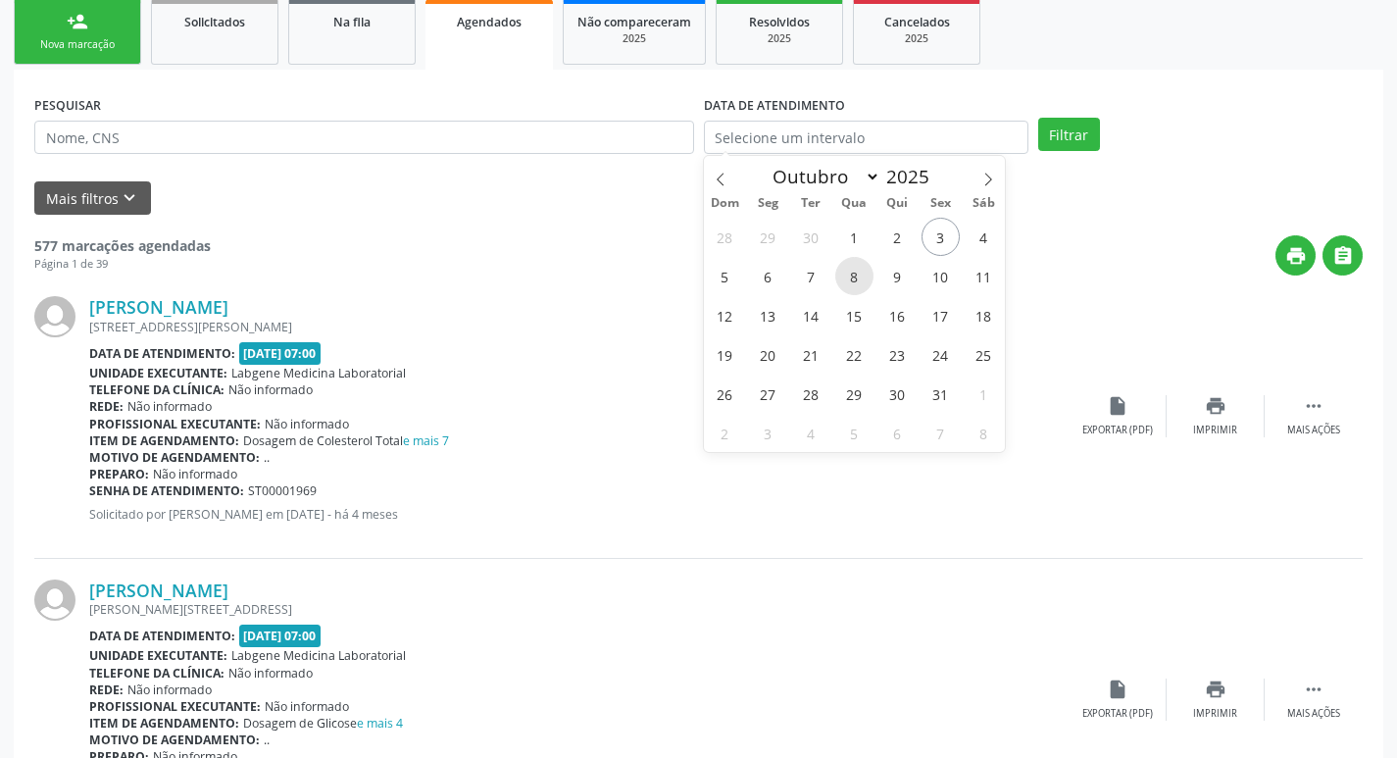
click at [854, 267] on span "8" at bounding box center [855, 276] width 38 height 38
type input "08/10/2025"
click at [1052, 134] on button "Filtrar" at bounding box center [1069, 134] width 62 height 33
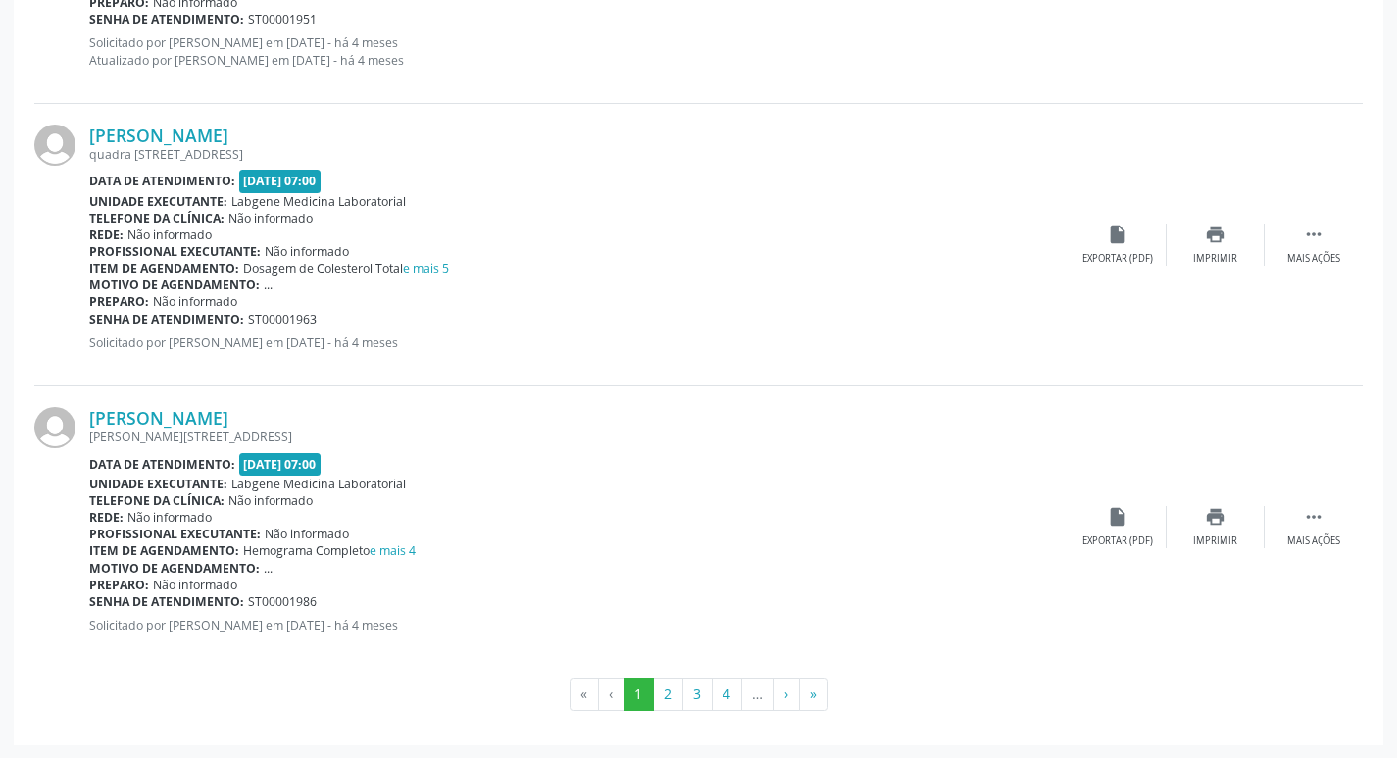
scroll to position [4159, 0]
click at [824, 689] on button "»" at bounding box center [813, 693] width 29 height 33
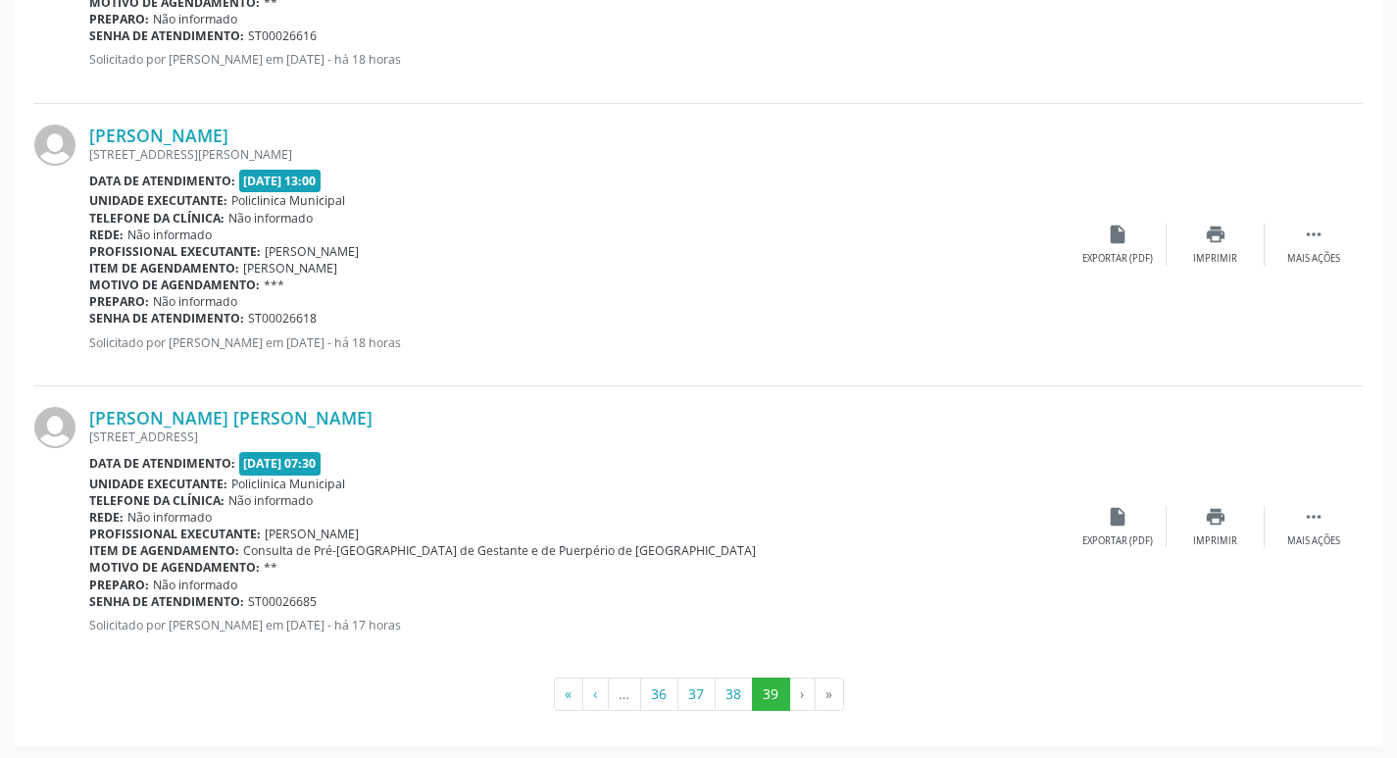
scroll to position [1881, 0]
click at [727, 692] on button "38" at bounding box center [734, 693] width 38 height 33
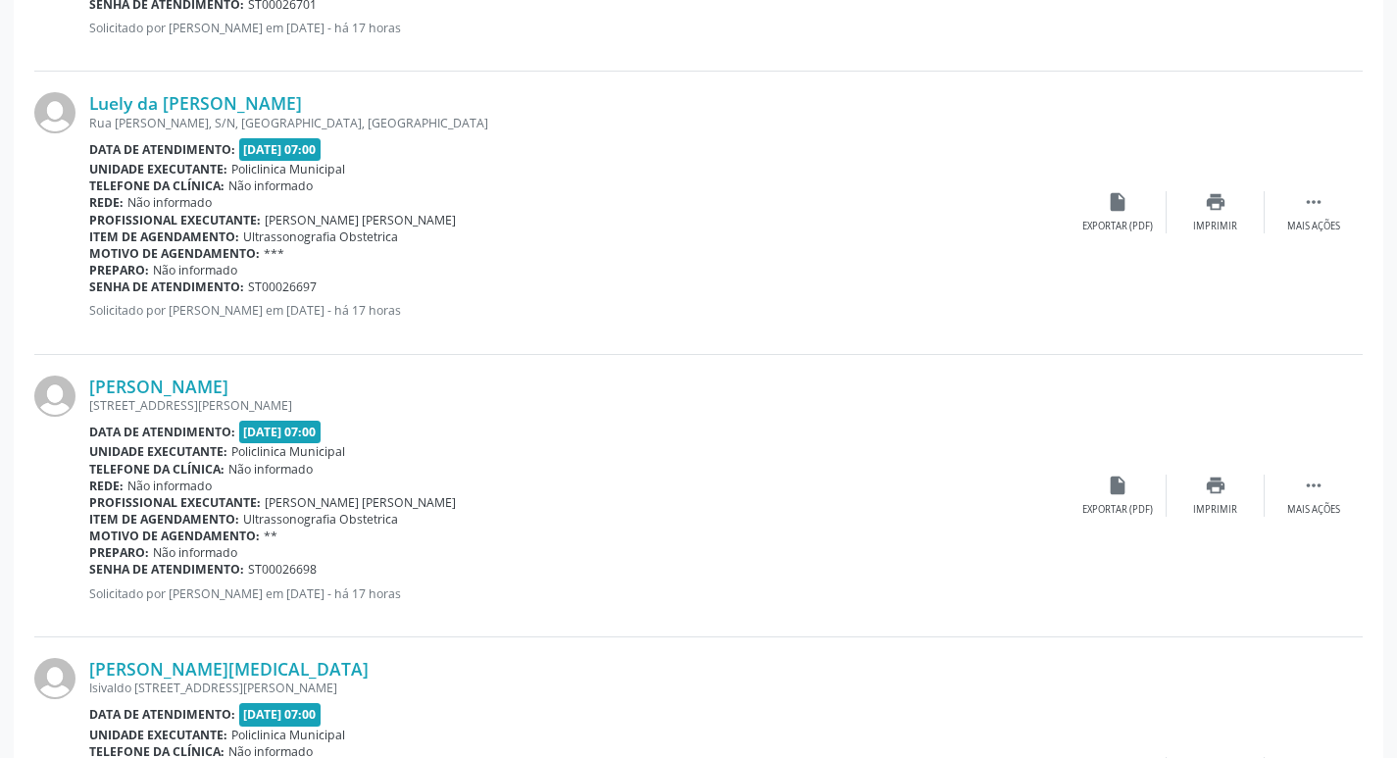
scroll to position [4142, 0]
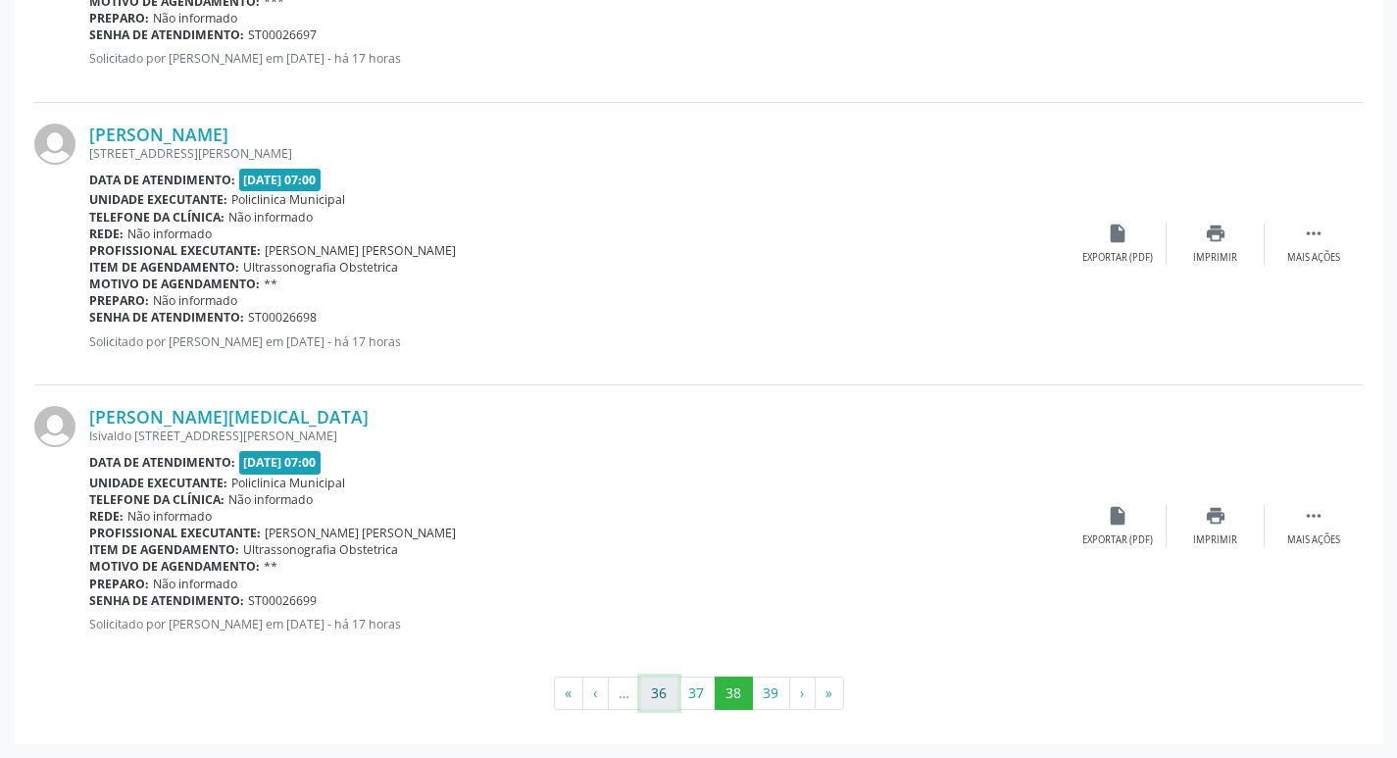
click at [664, 695] on button "36" at bounding box center [659, 693] width 38 height 33
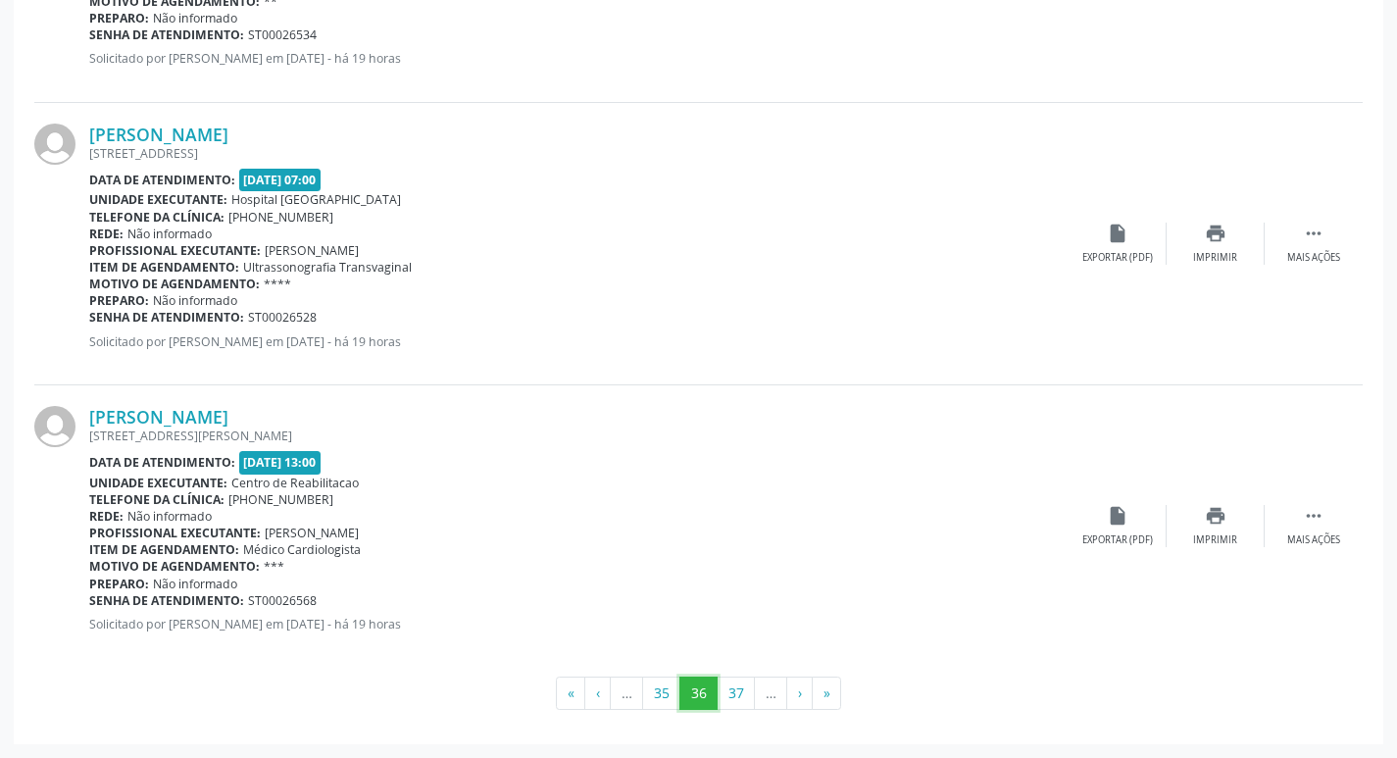
click at [680, 691] on button "36" at bounding box center [699, 693] width 38 height 33
click at [668, 690] on button "35" at bounding box center [661, 693] width 38 height 33
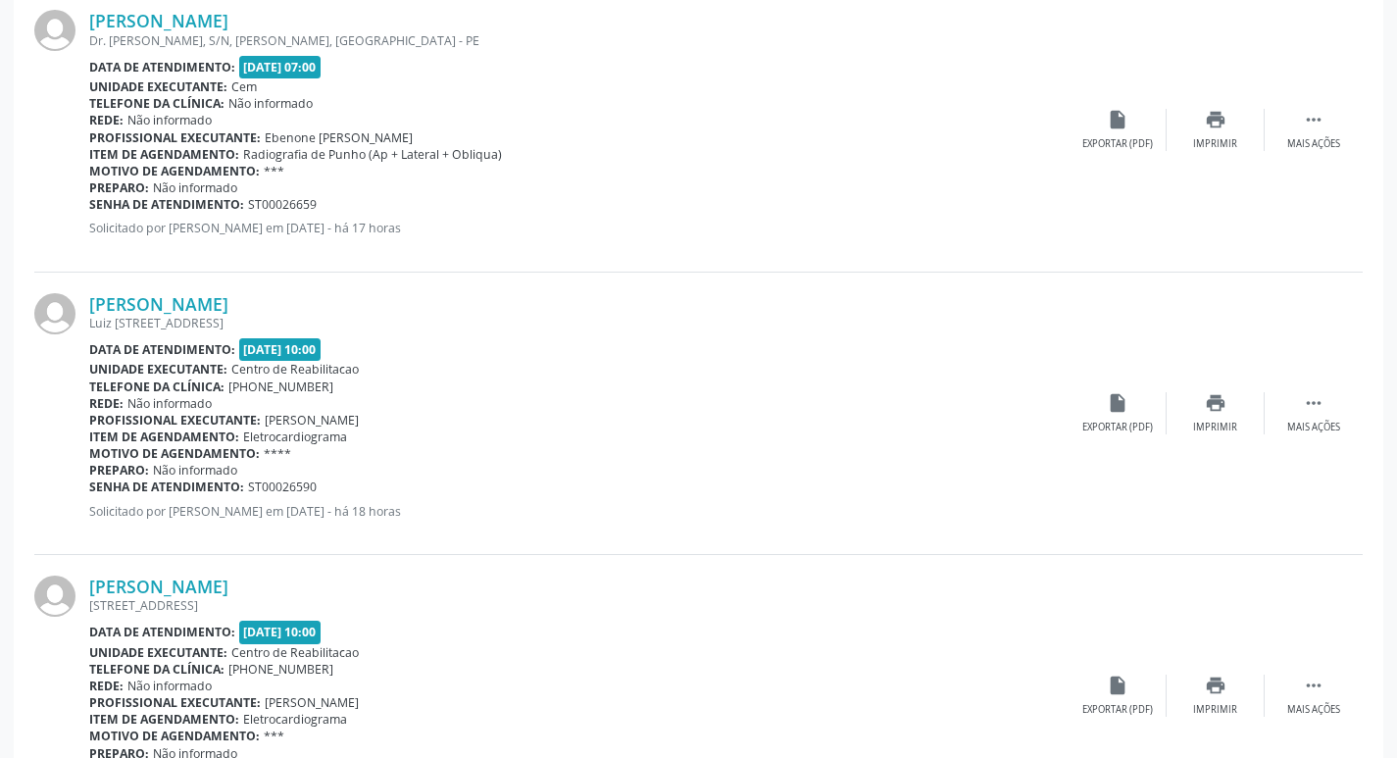
scroll to position [4119, 0]
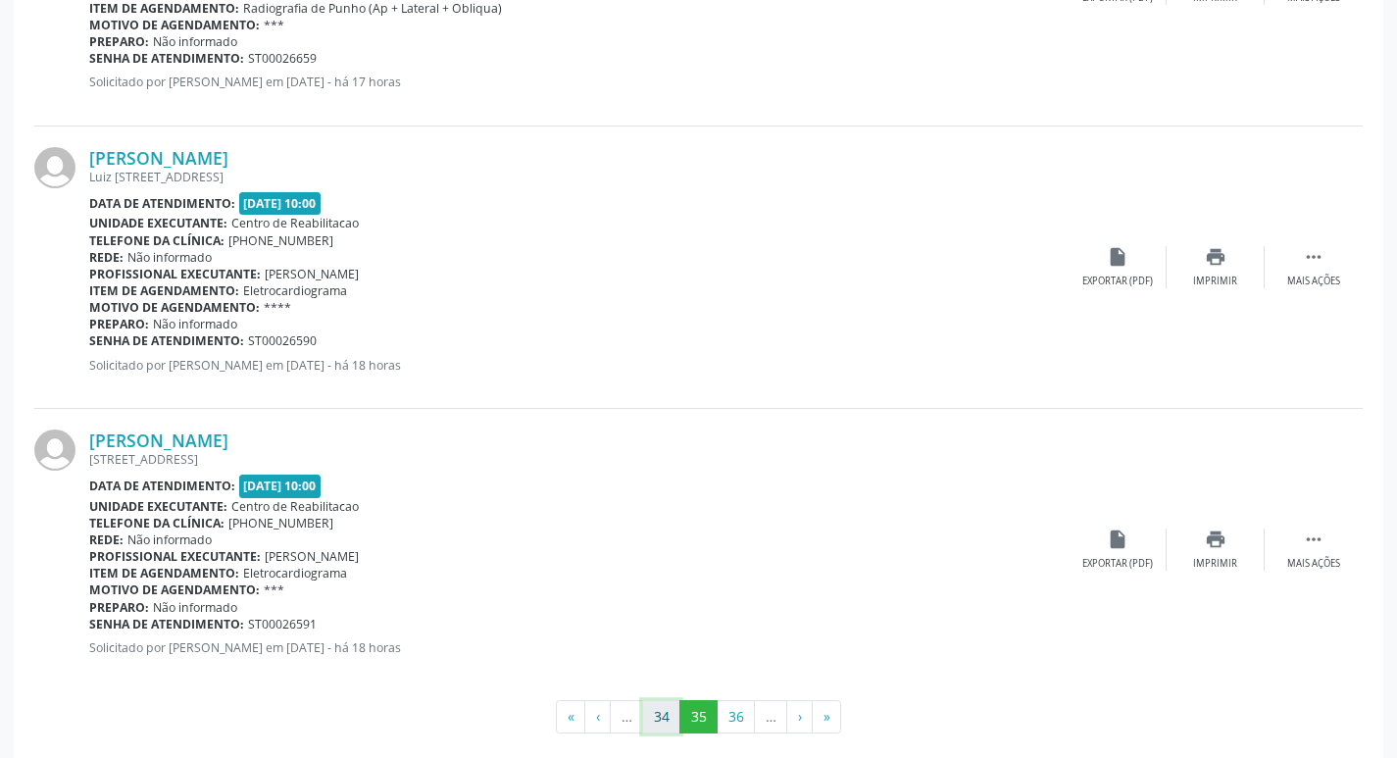
click at [670, 726] on button "34" at bounding box center [661, 716] width 38 height 33
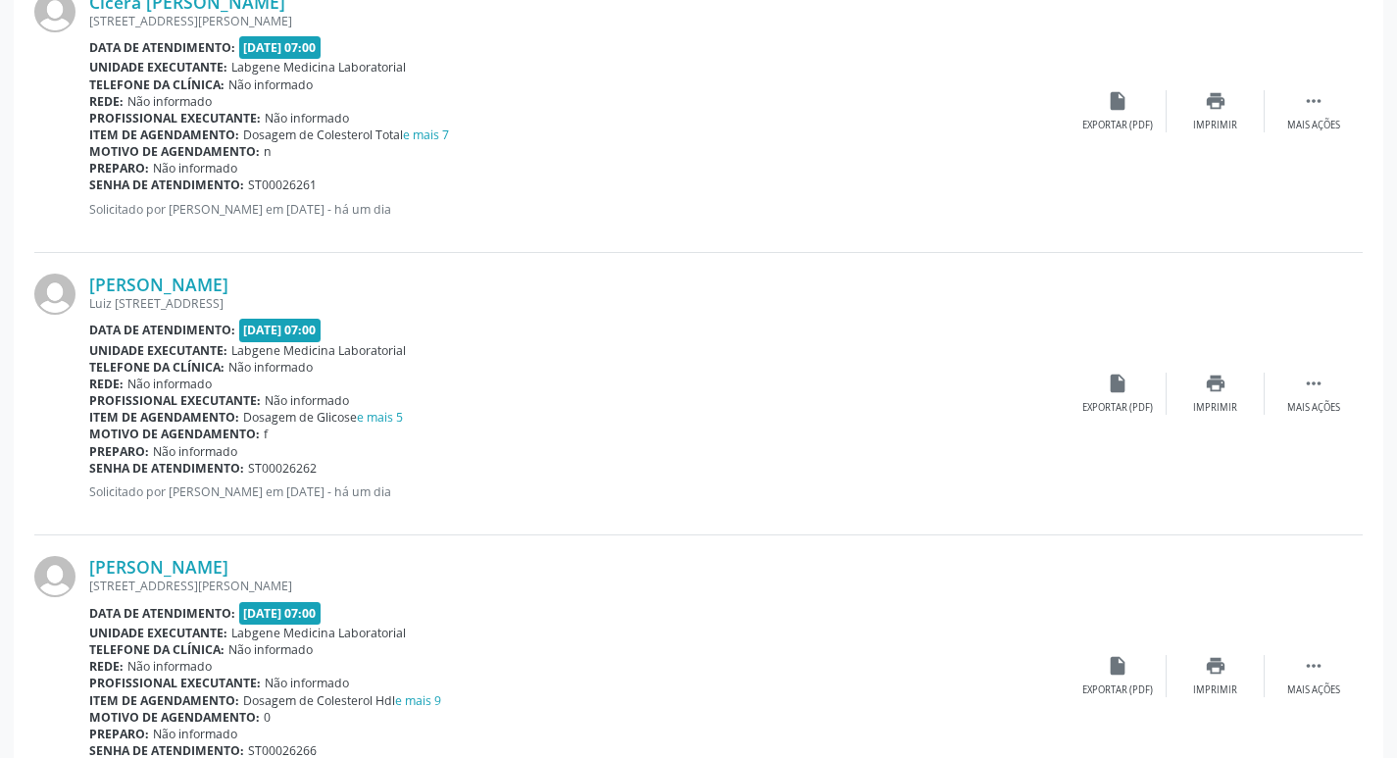
scroll to position [785, 0]
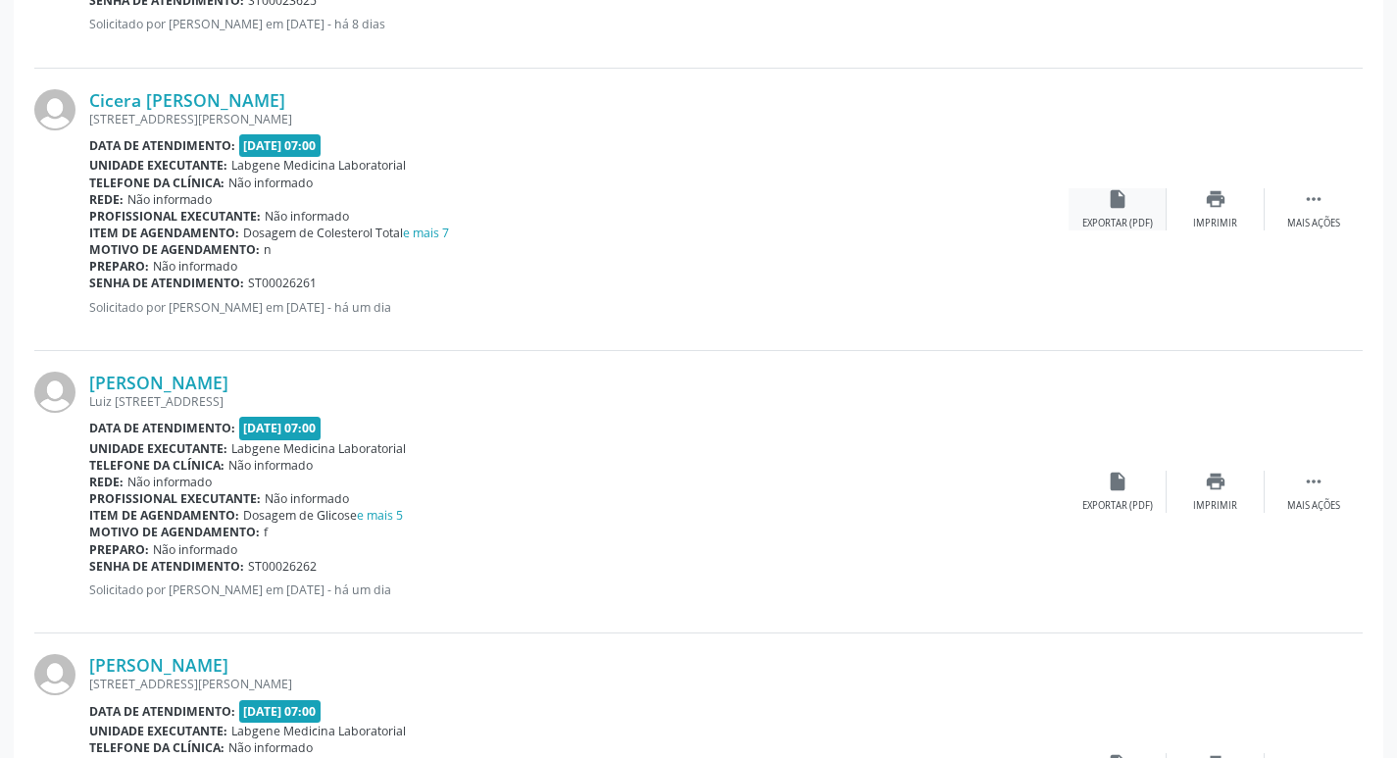
click at [1091, 214] on div "insert_drive_file Exportar (PDF)" at bounding box center [1118, 209] width 98 height 42
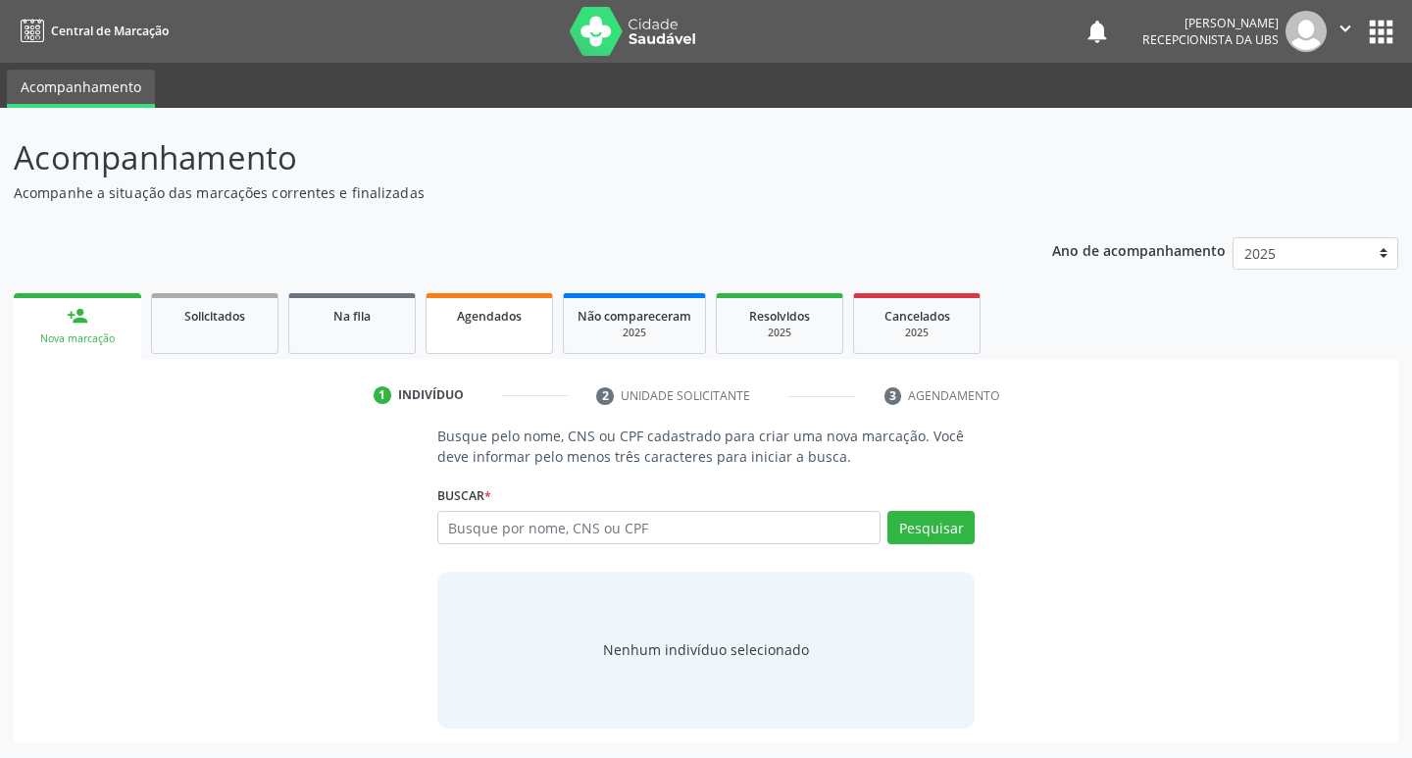
click at [533, 320] on div "Agendados" at bounding box center [489, 315] width 98 height 21
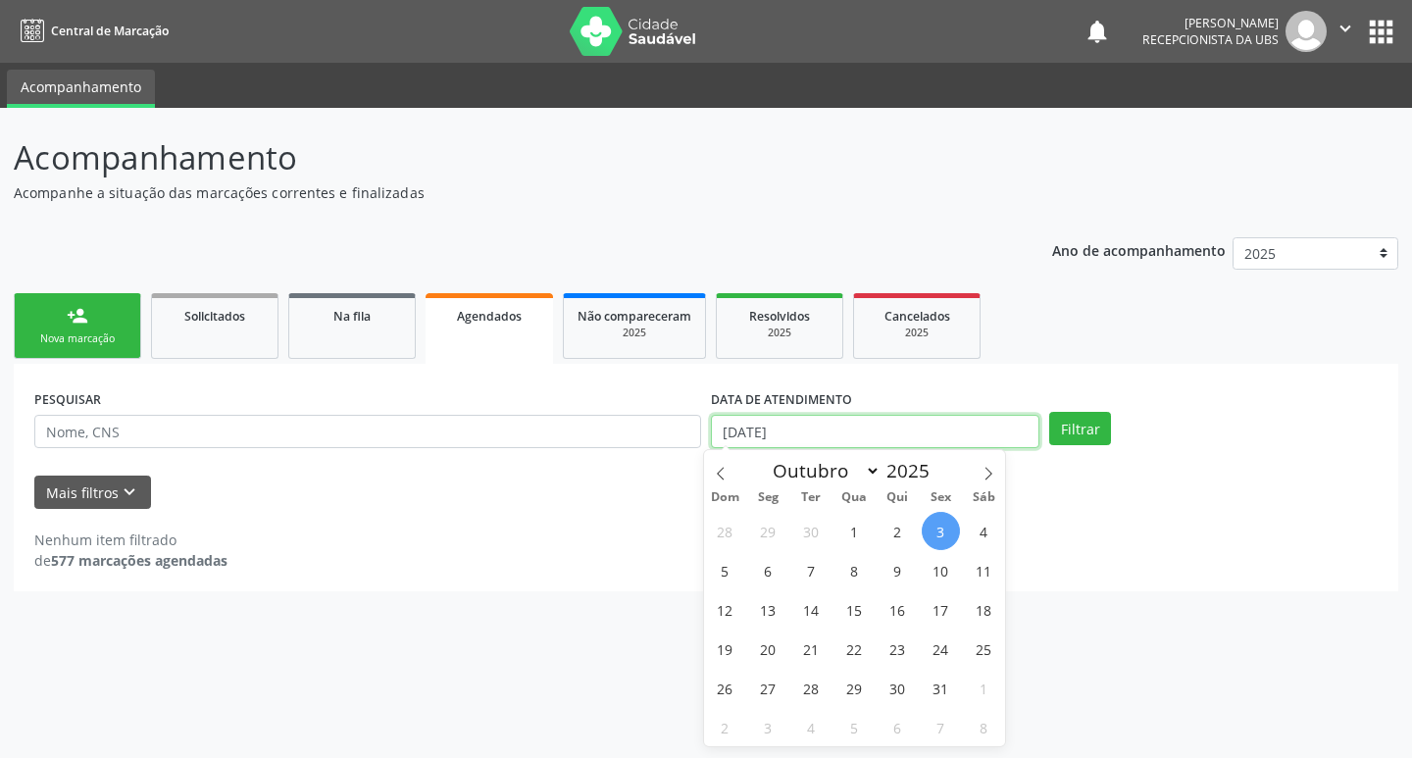
click at [835, 423] on input "03/10/2025" at bounding box center [875, 431] width 329 height 33
click at [861, 567] on span "8" at bounding box center [855, 570] width 38 height 38
type input "08/10/2025"
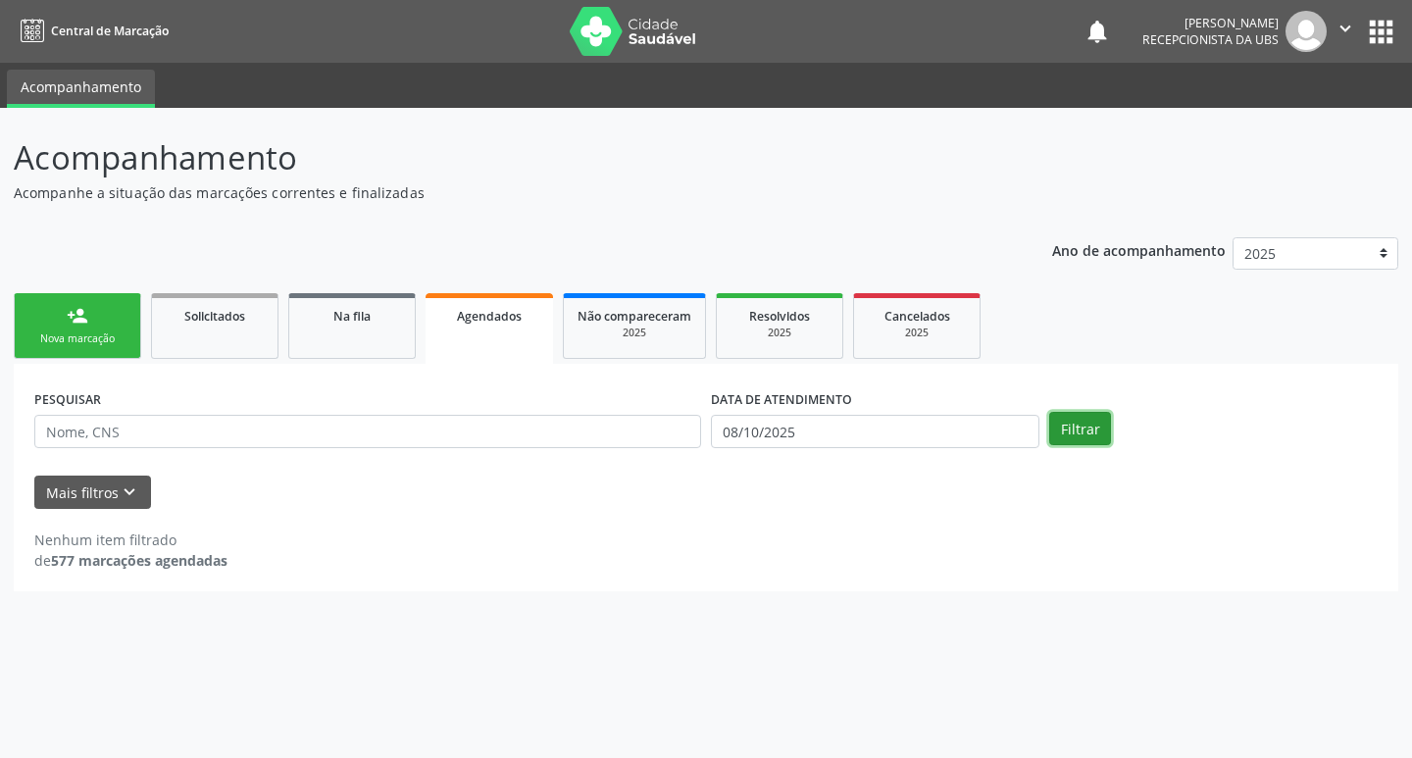
click at [1094, 440] on button "Filtrar" at bounding box center [1080, 428] width 62 height 33
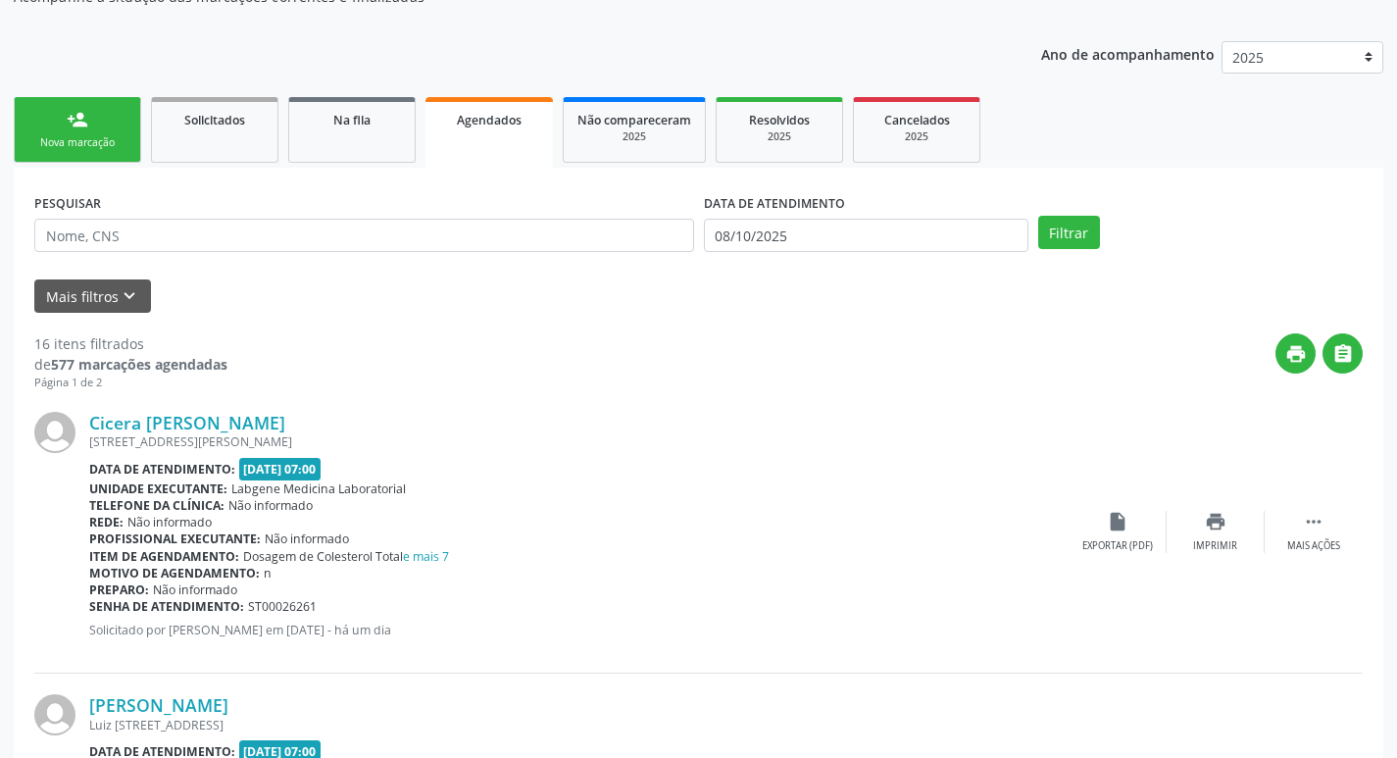
scroll to position [294, 0]
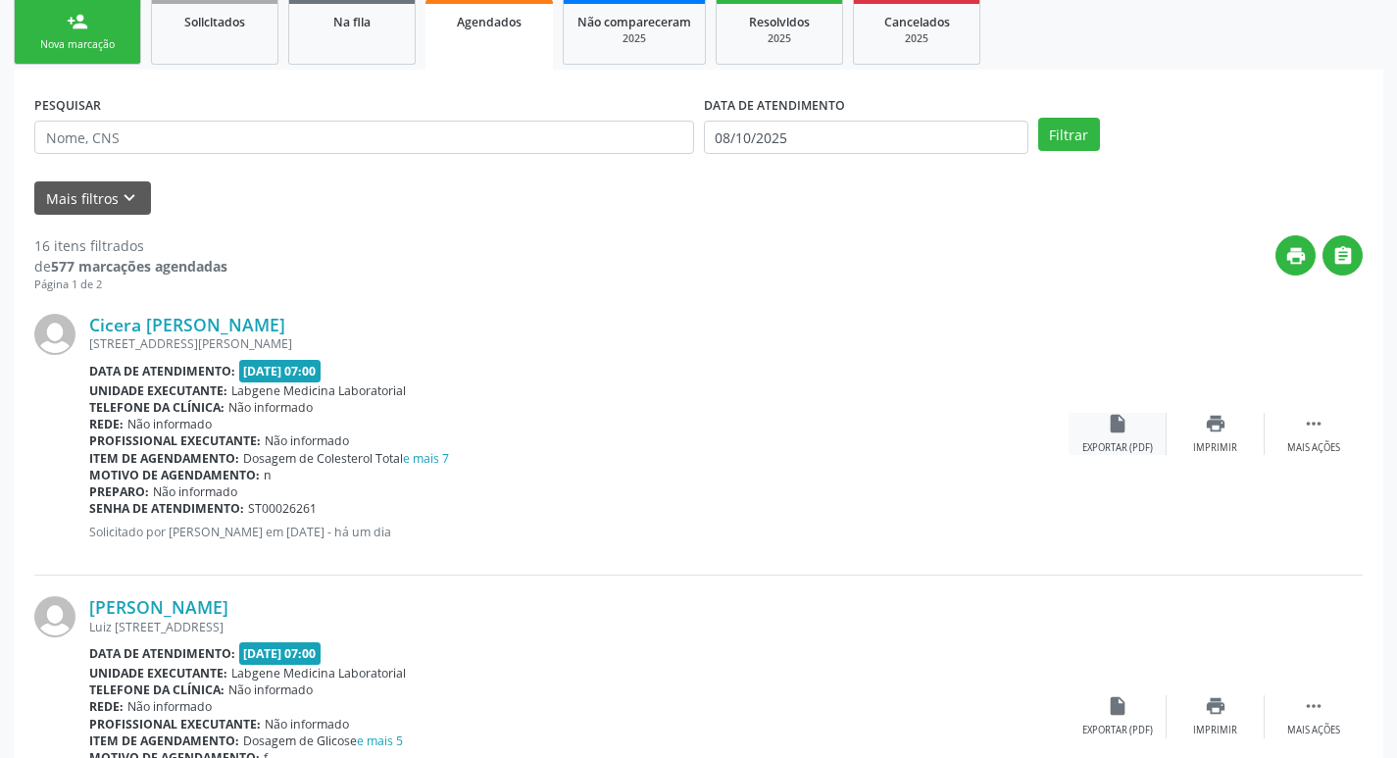
click at [1086, 445] on div "Exportar (PDF)" at bounding box center [1118, 448] width 71 height 14
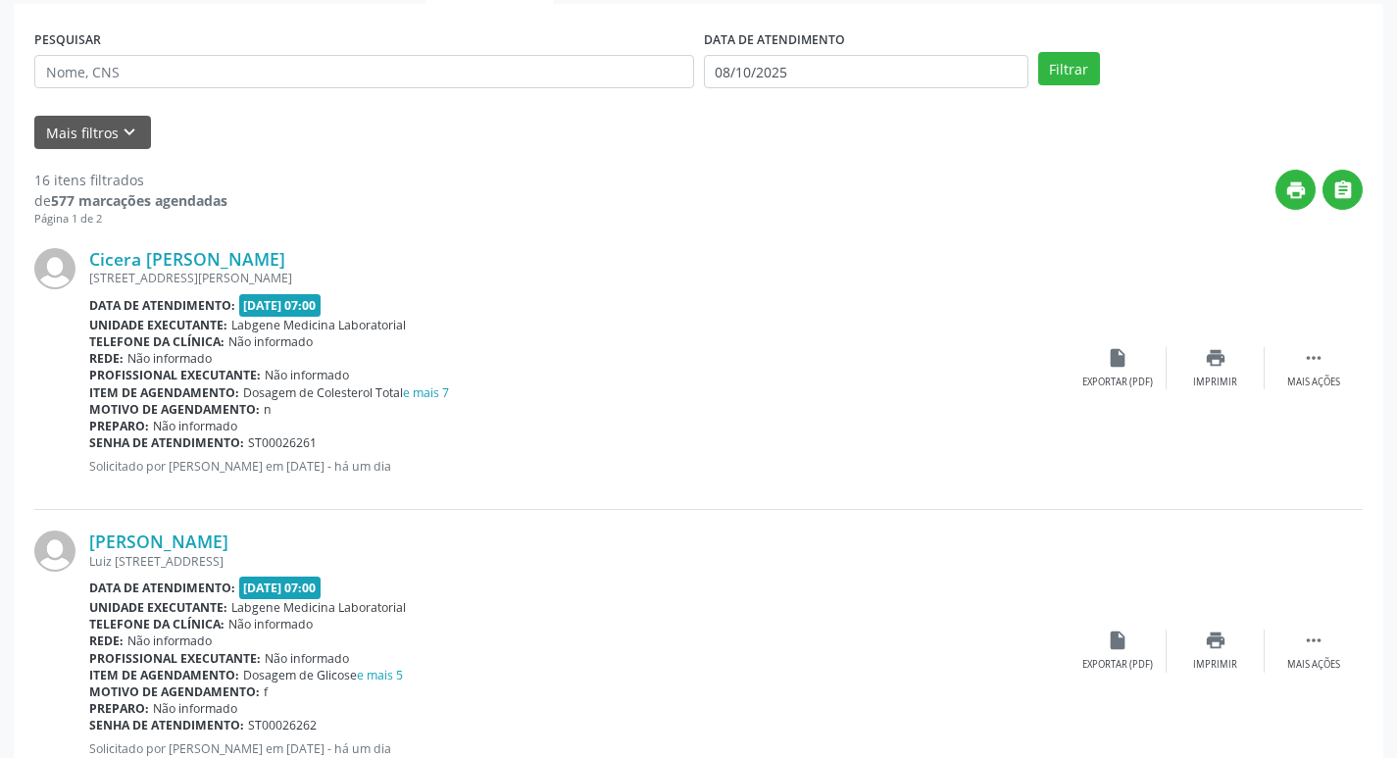
scroll to position [392, 0]
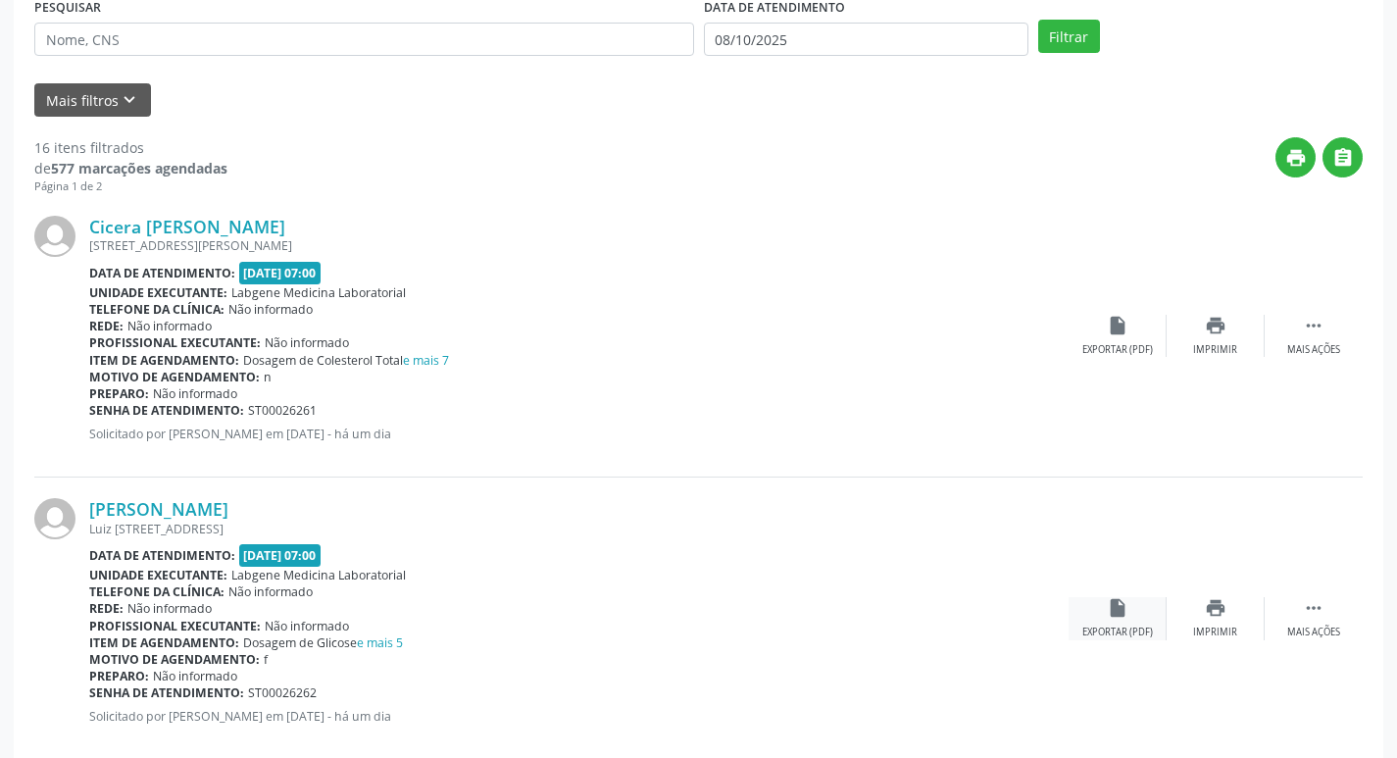
click at [1113, 600] on icon "insert_drive_file" at bounding box center [1118, 608] width 22 height 22
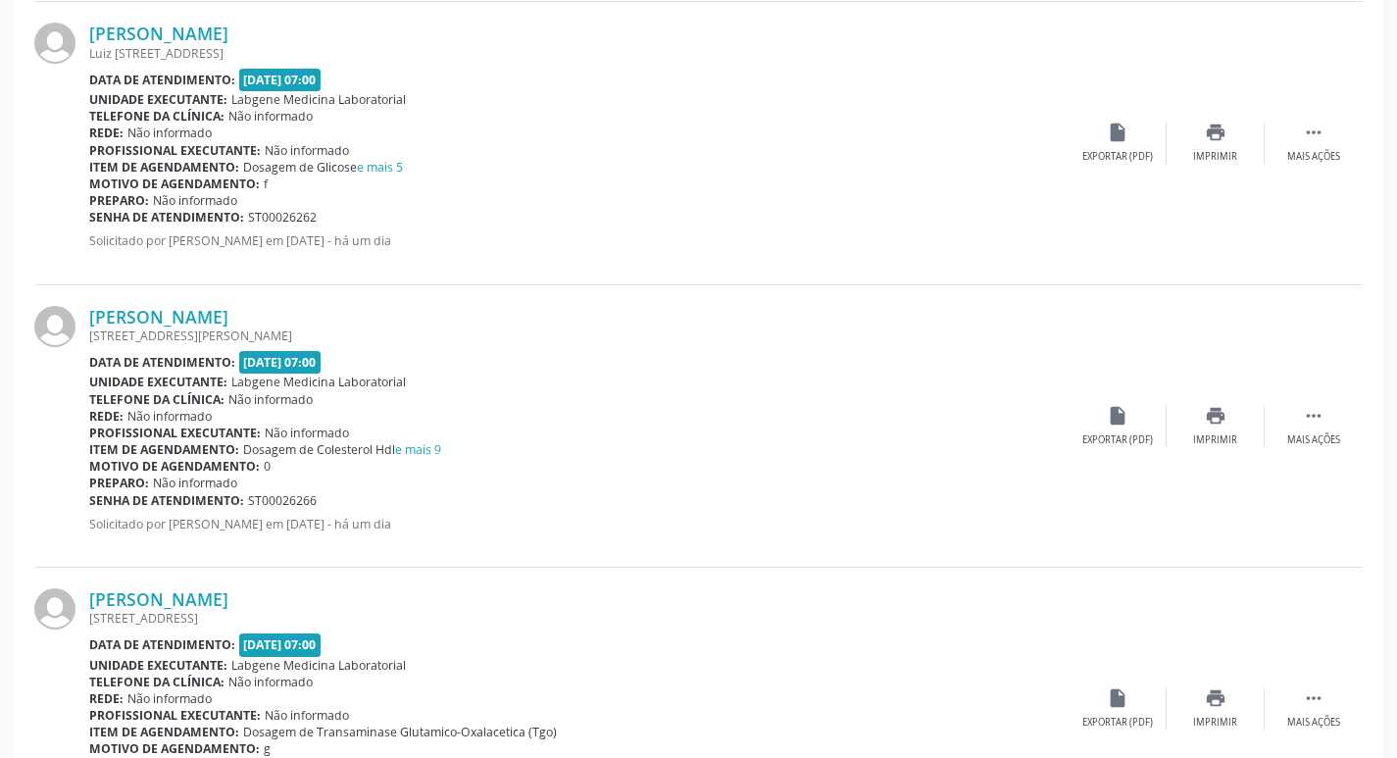
scroll to position [981, 0]
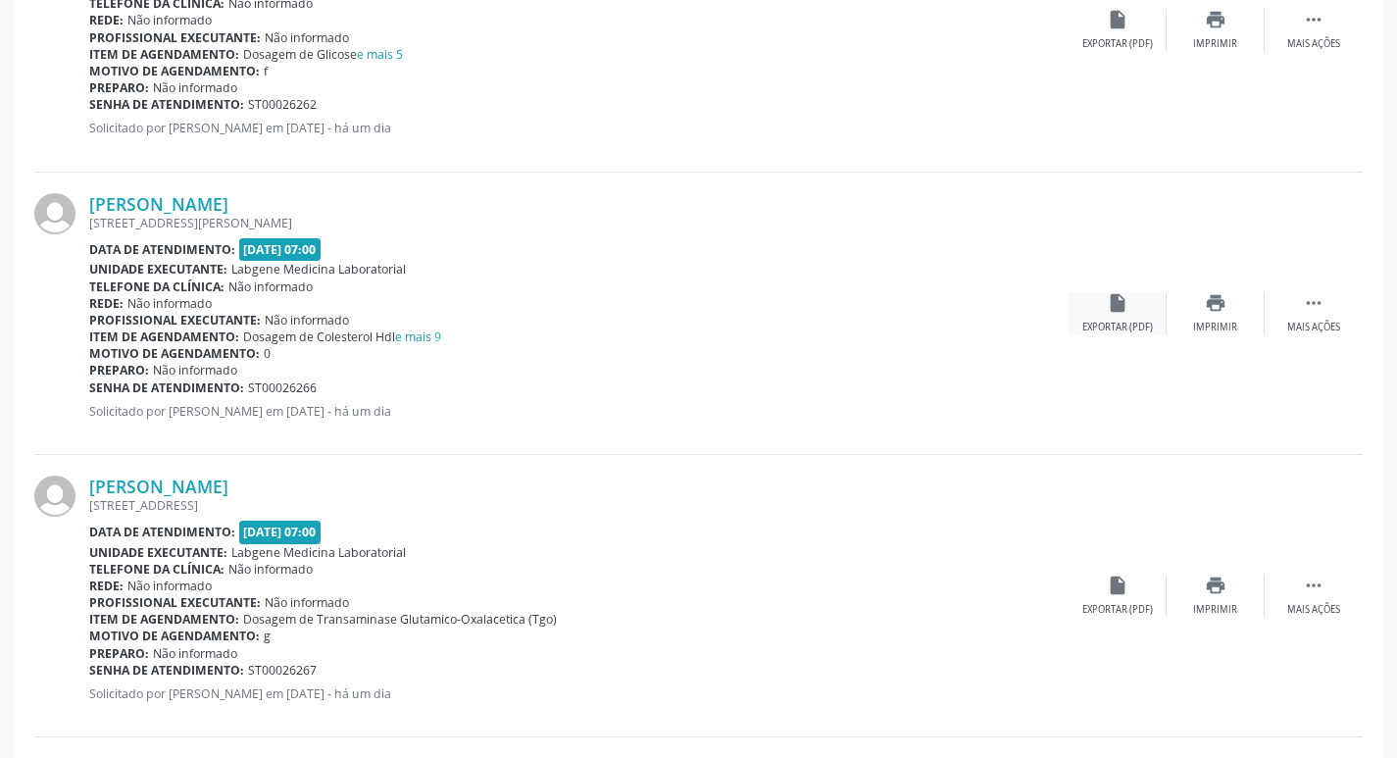
click at [1123, 315] on div "insert_drive_file Exportar (PDF)" at bounding box center [1118, 313] width 98 height 42
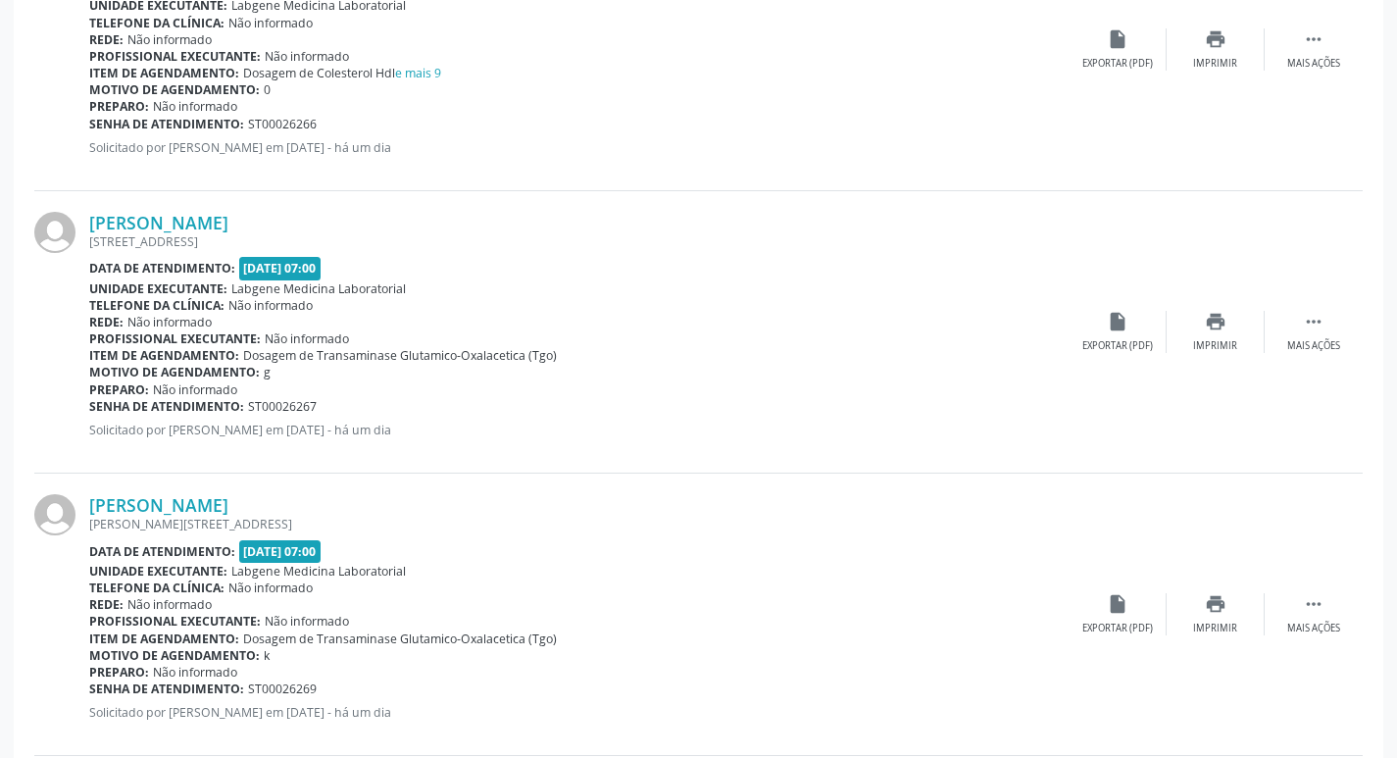
scroll to position [1275, 0]
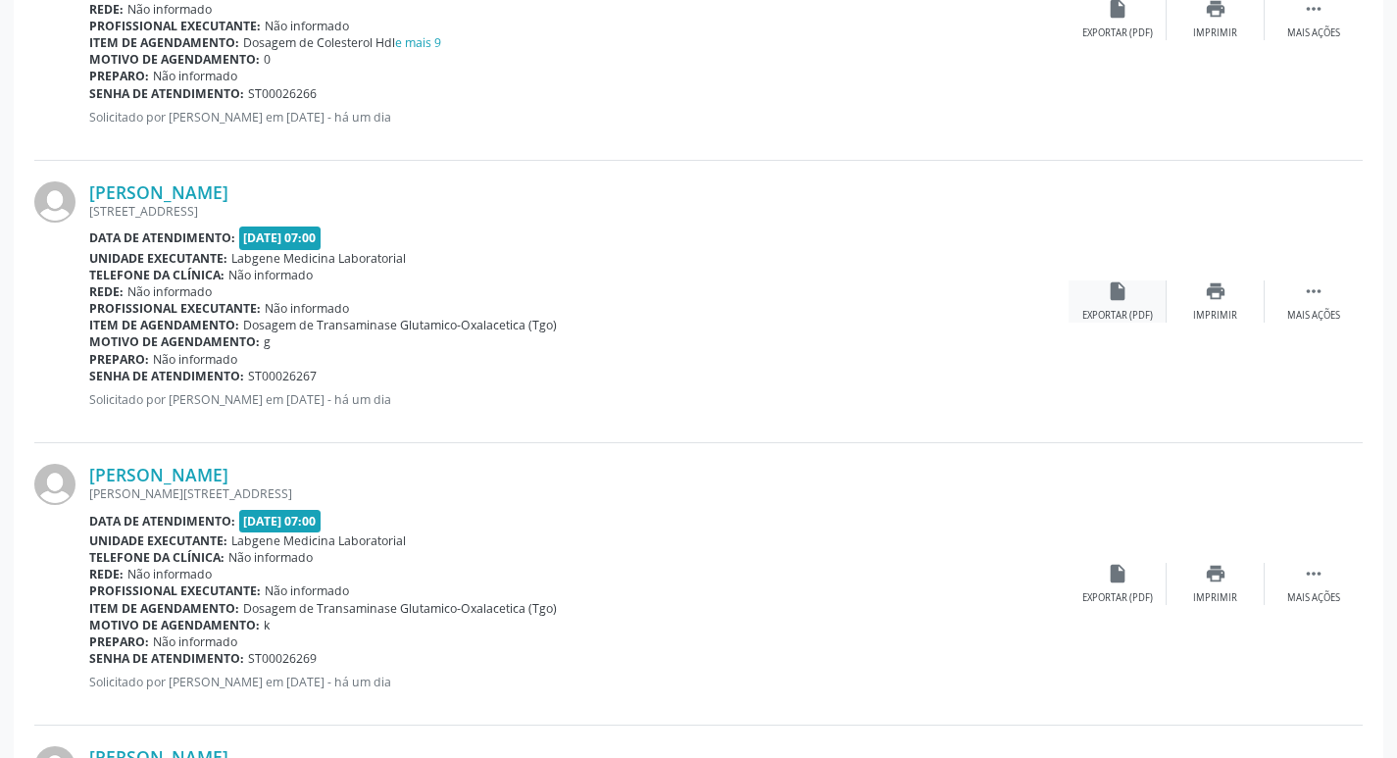
click at [1131, 290] on div "insert_drive_file Exportar (PDF)" at bounding box center [1118, 301] width 98 height 42
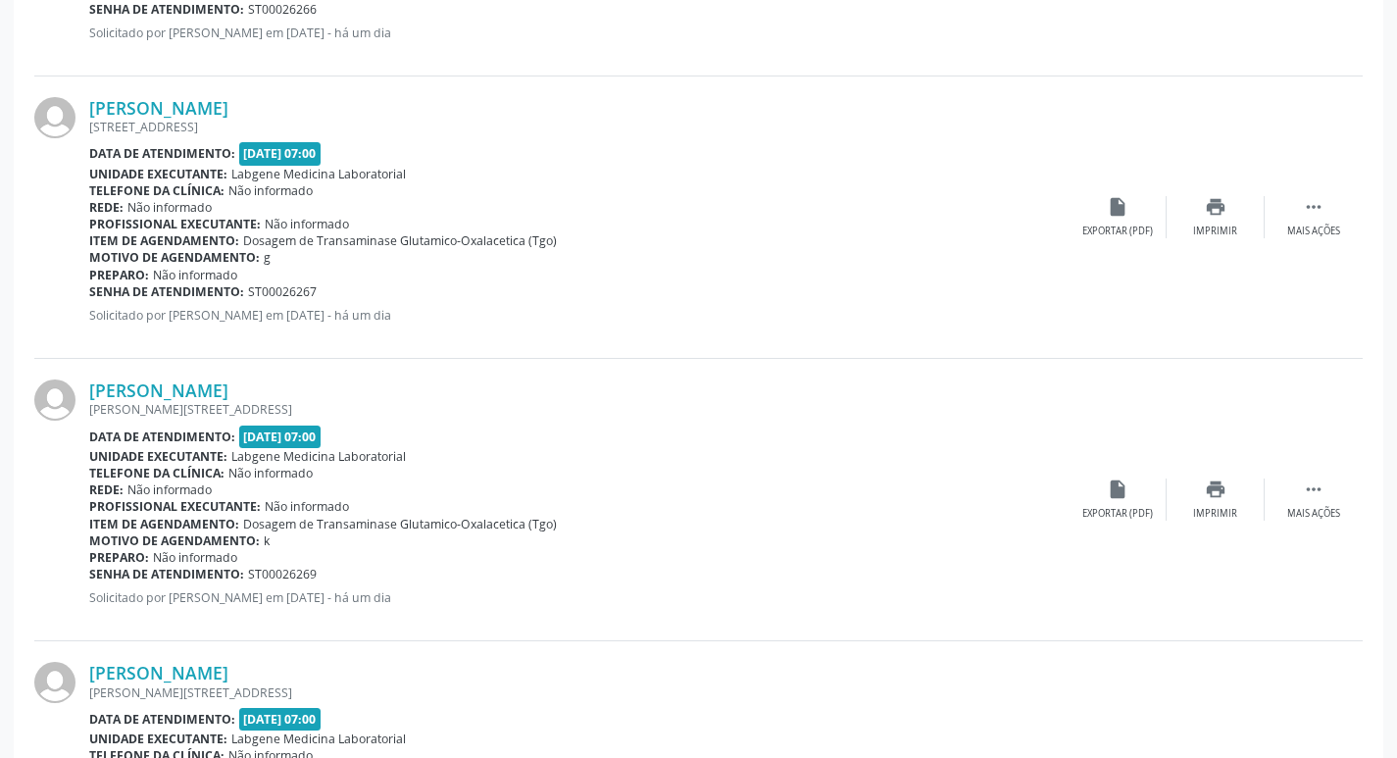
scroll to position [1471, 0]
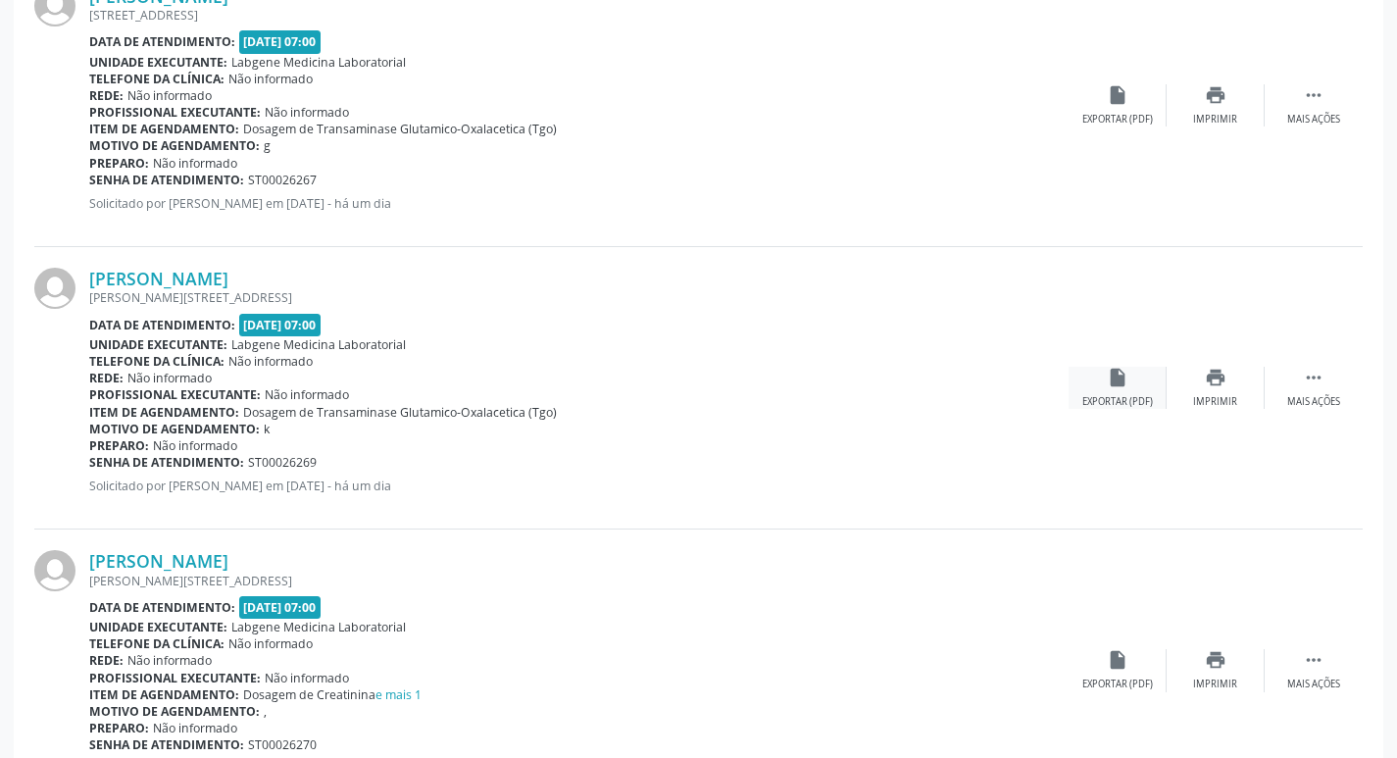
click at [1136, 373] on div "insert_drive_file Exportar (PDF)" at bounding box center [1118, 388] width 98 height 42
click at [1139, 669] on div "insert_drive_file Exportar (PDF)" at bounding box center [1118, 670] width 98 height 42
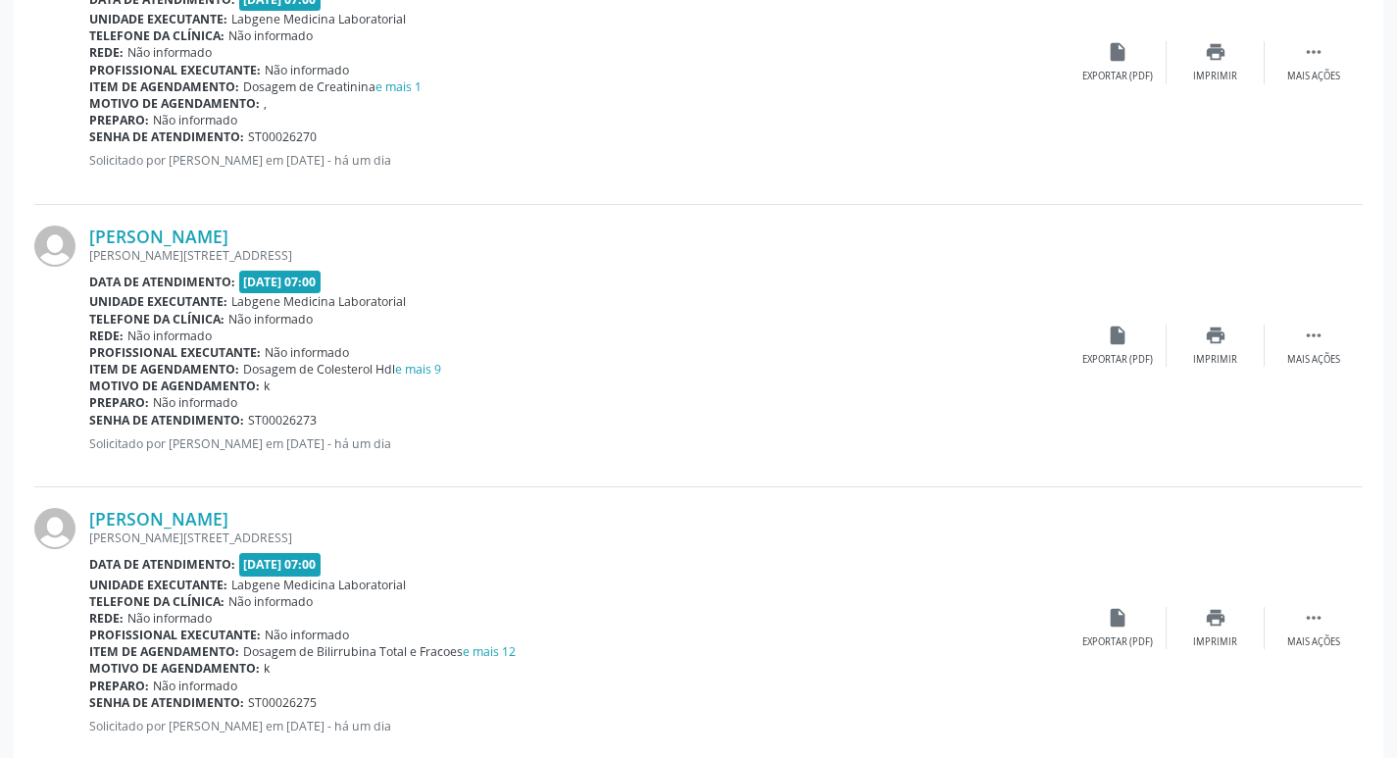
scroll to position [2157, 0]
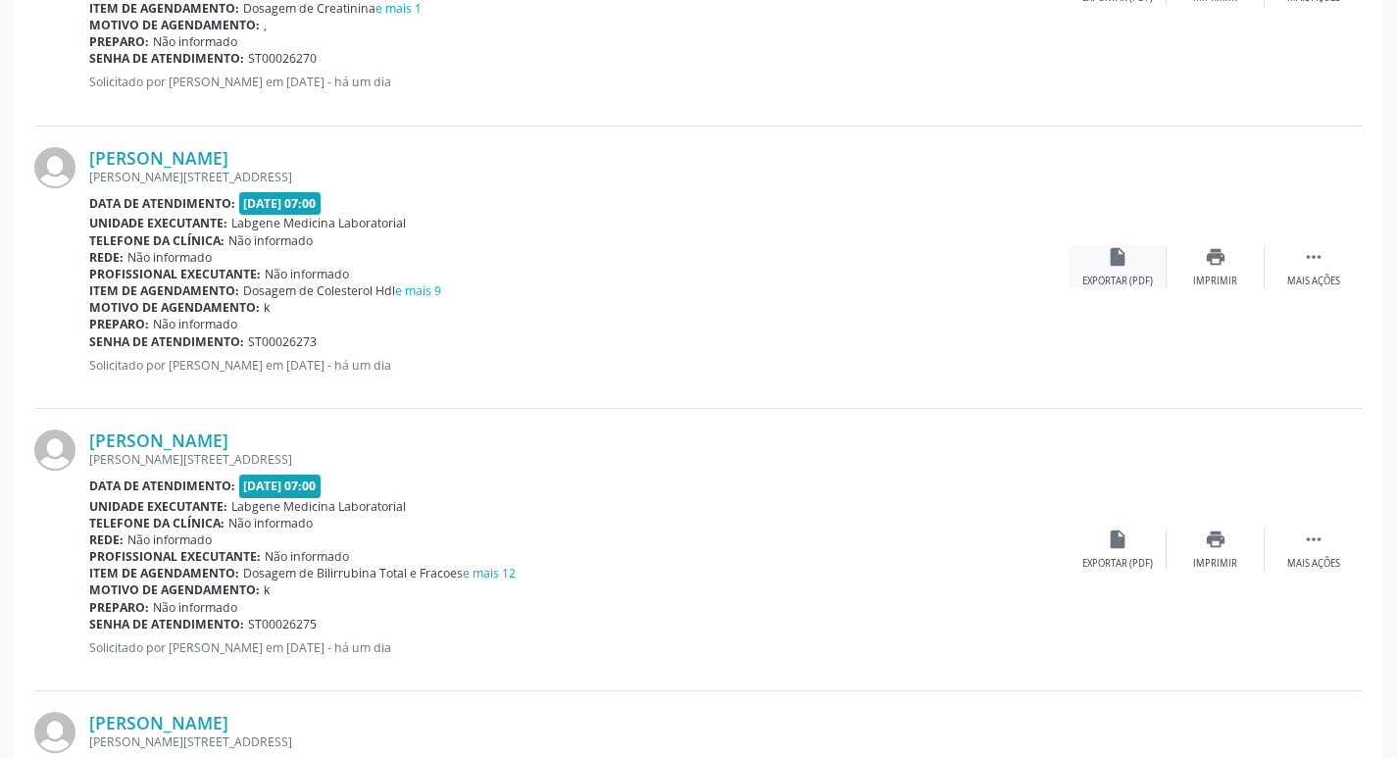
click at [1099, 255] on div "insert_drive_file Exportar (PDF)" at bounding box center [1118, 267] width 98 height 42
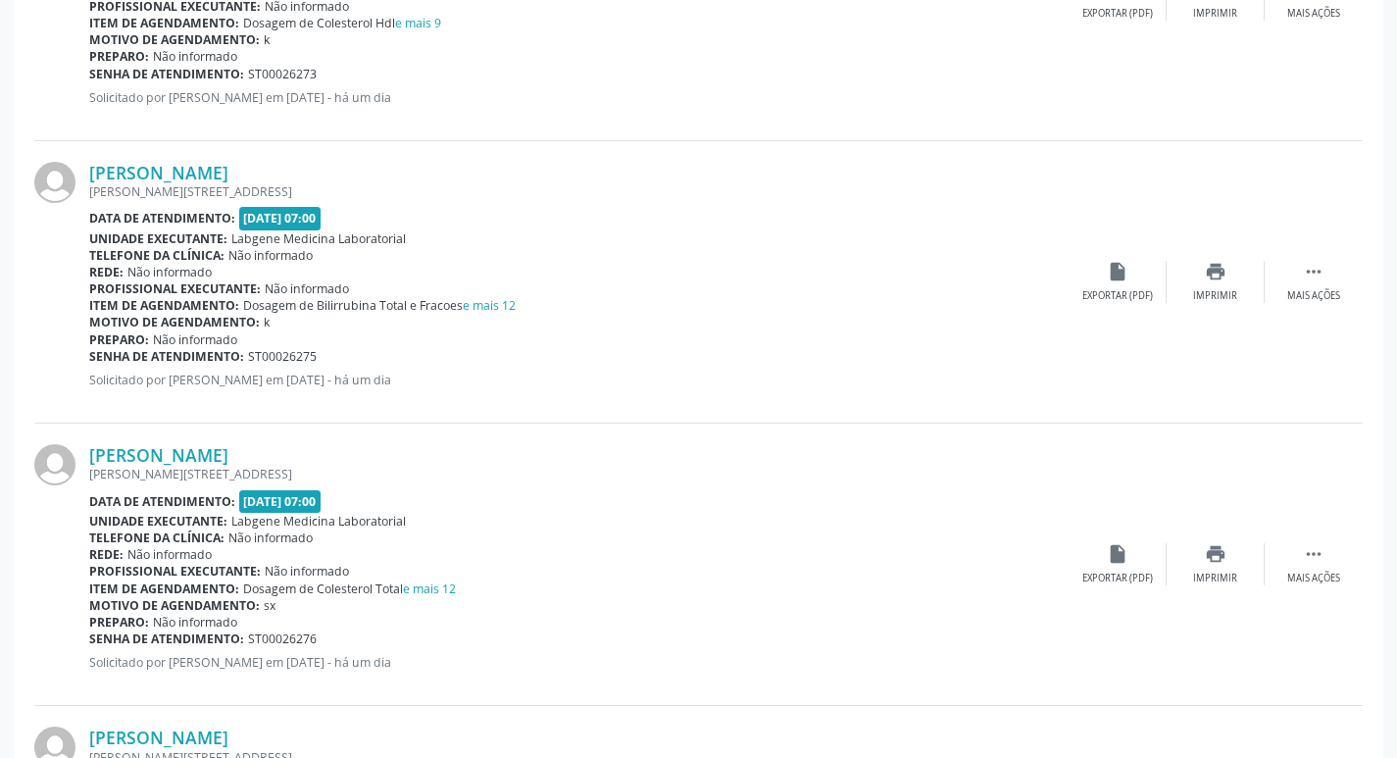
scroll to position [2452, 0]
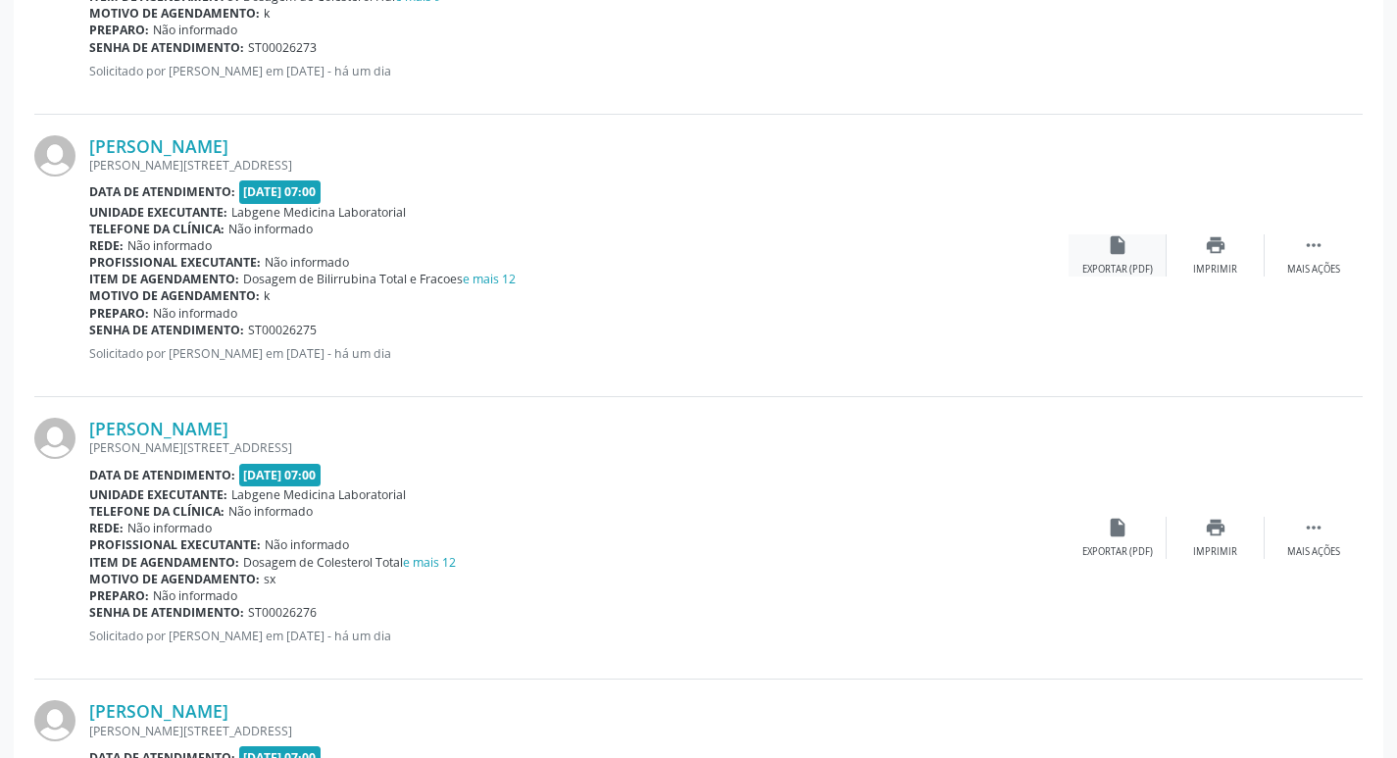
click at [1105, 274] on div "Exportar (PDF)" at bounding box center [1118, 270] width 71 height 14
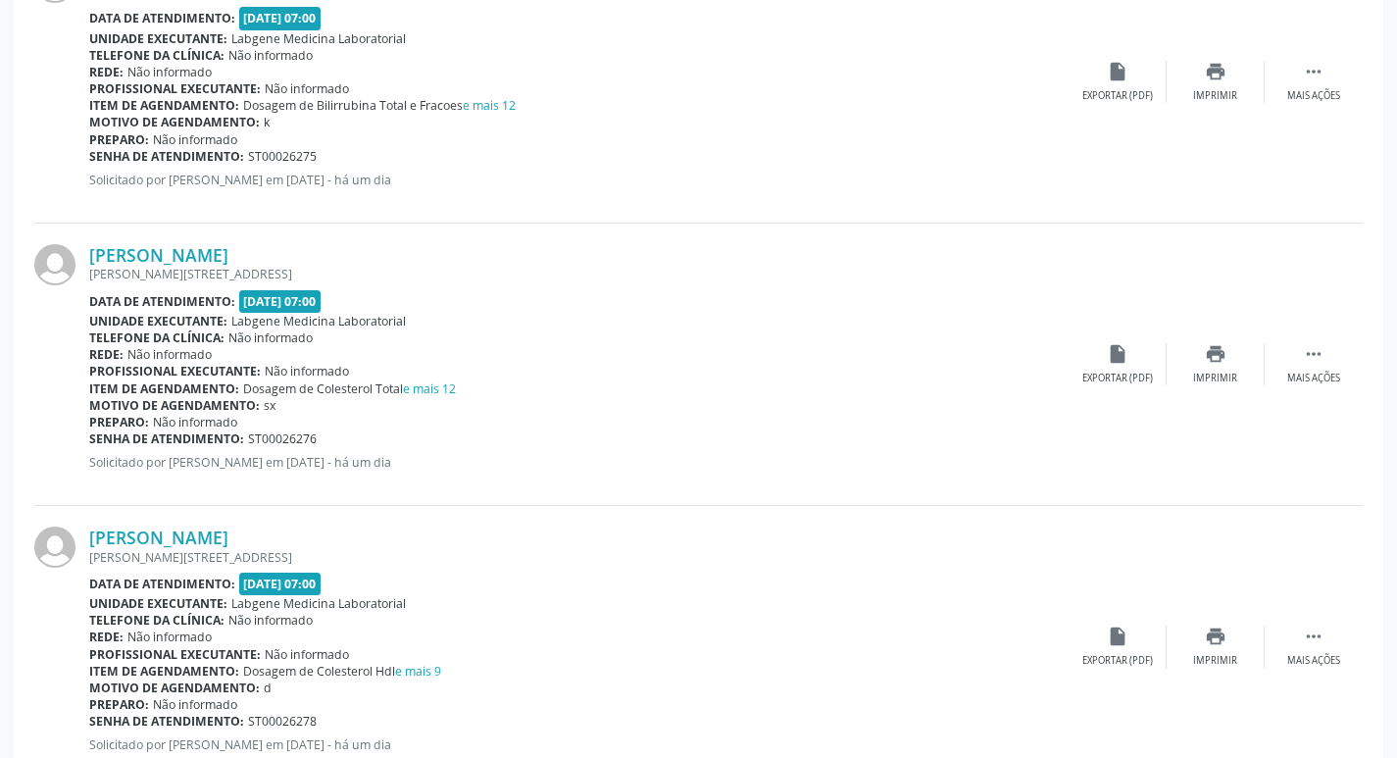
scroll to position [2746, 0]
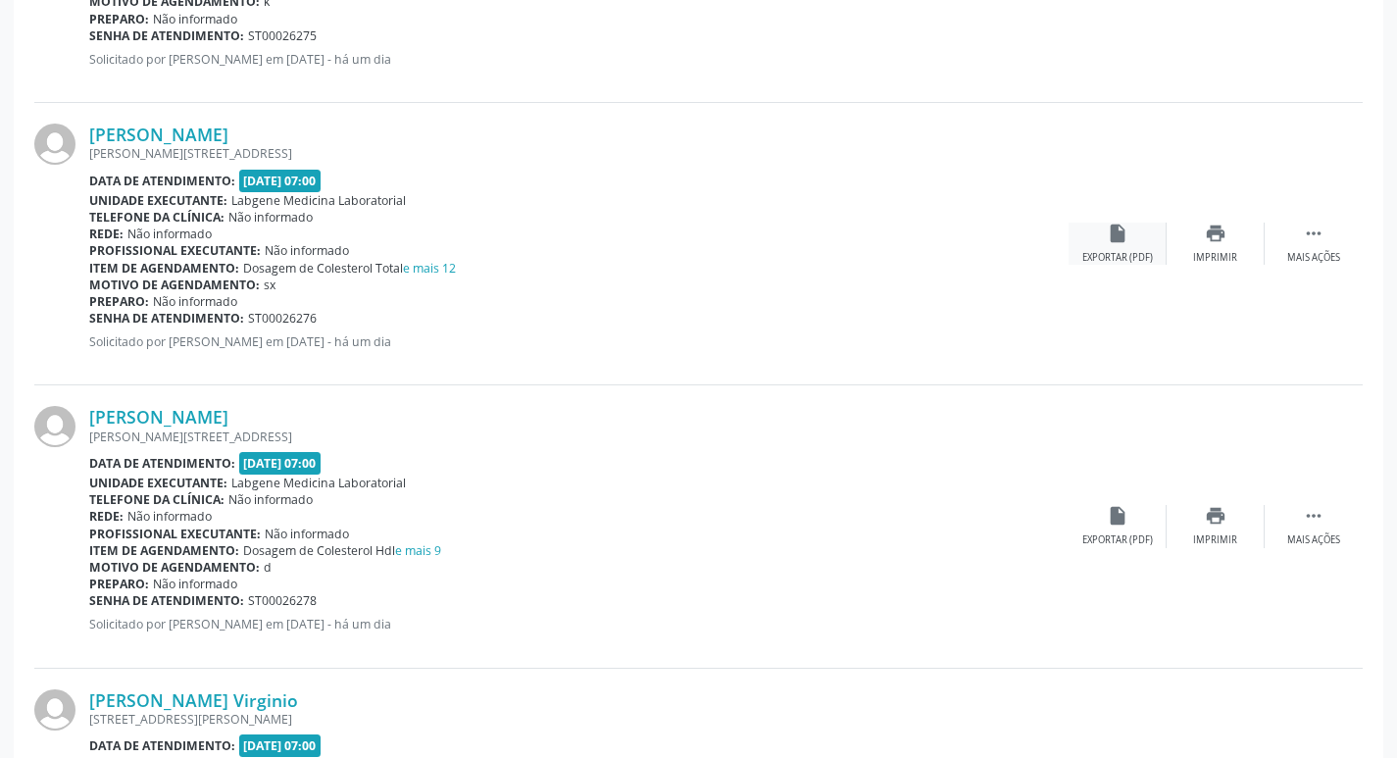
click at [1124, 223] on icon "insert_drive_file" at bounding box center [1118, 234] width 22 height 22
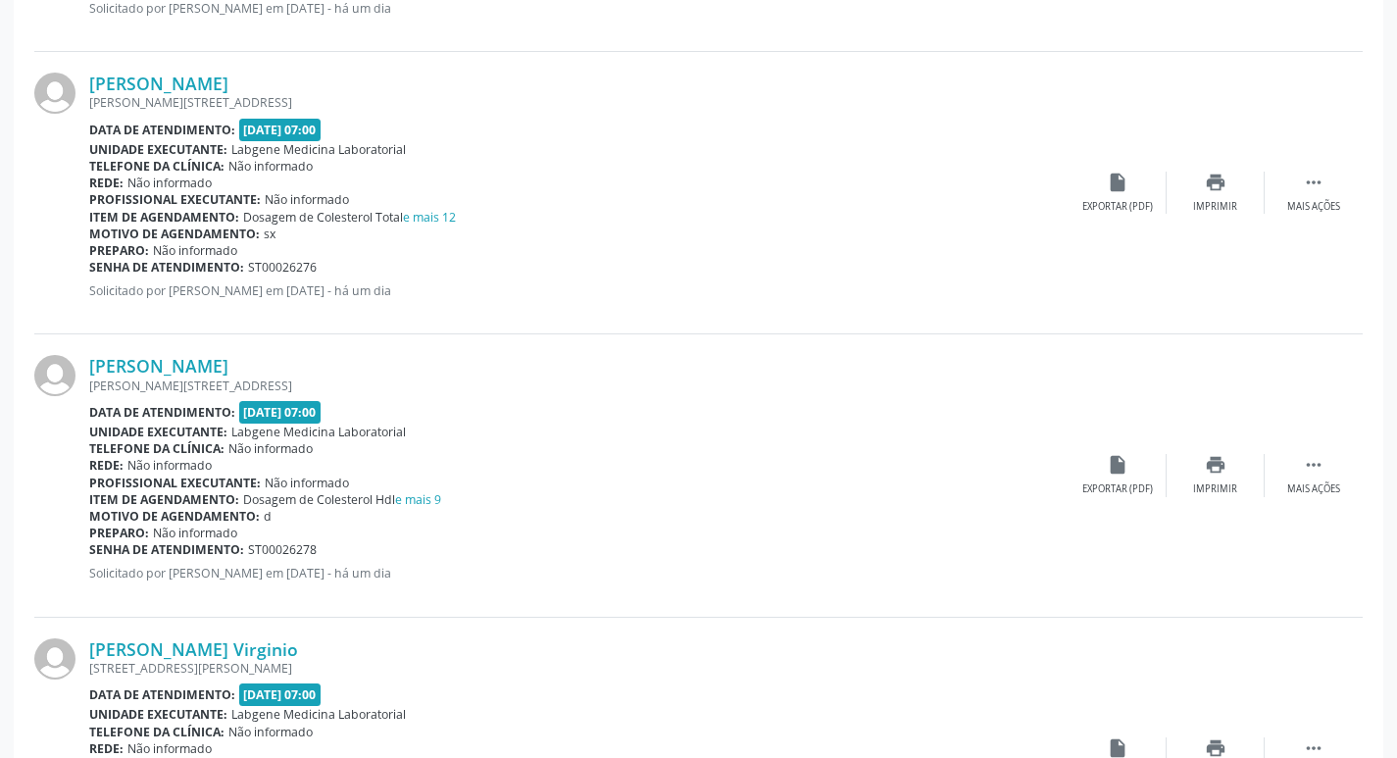
scroll to position [2844, 0]
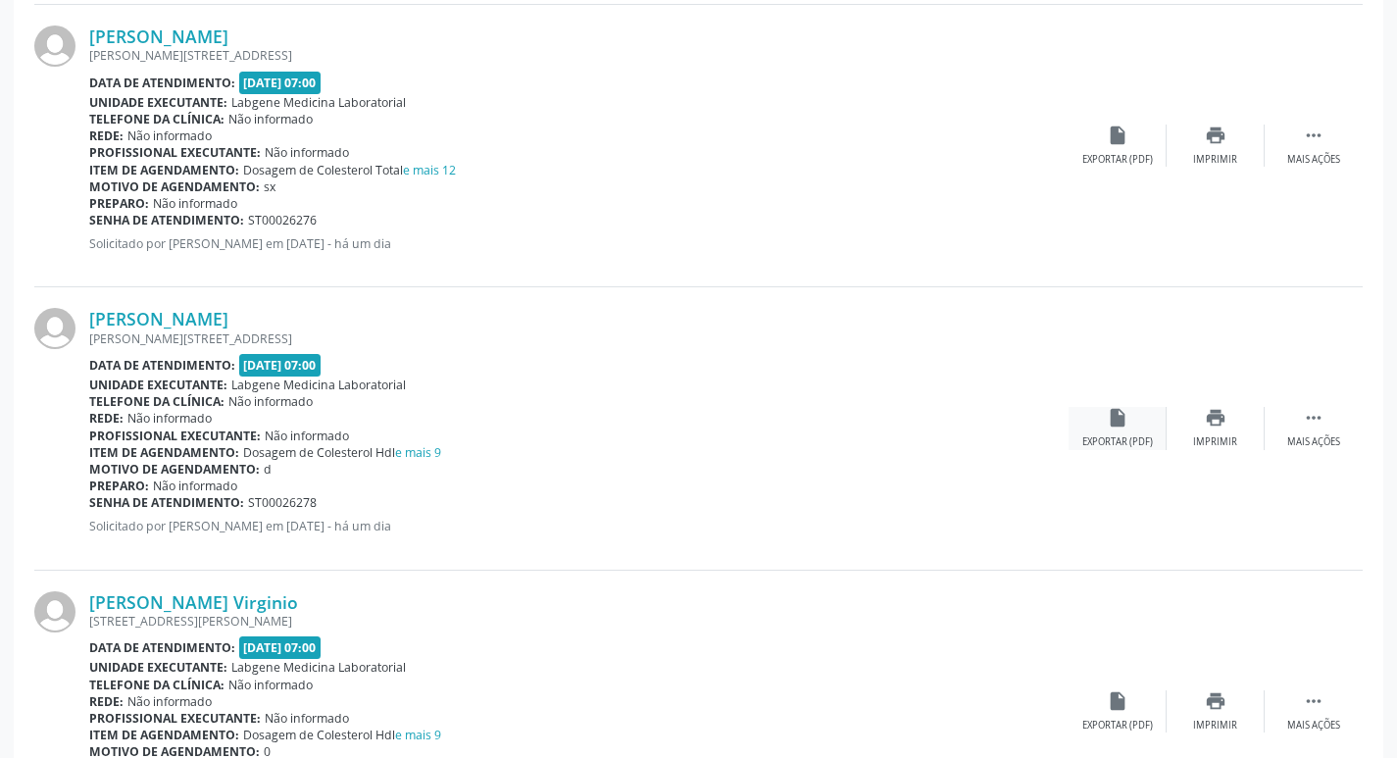
click at [1118, 409] on icon "insert_drive_file" at bounding box center [1118, 418] width 22 height 22
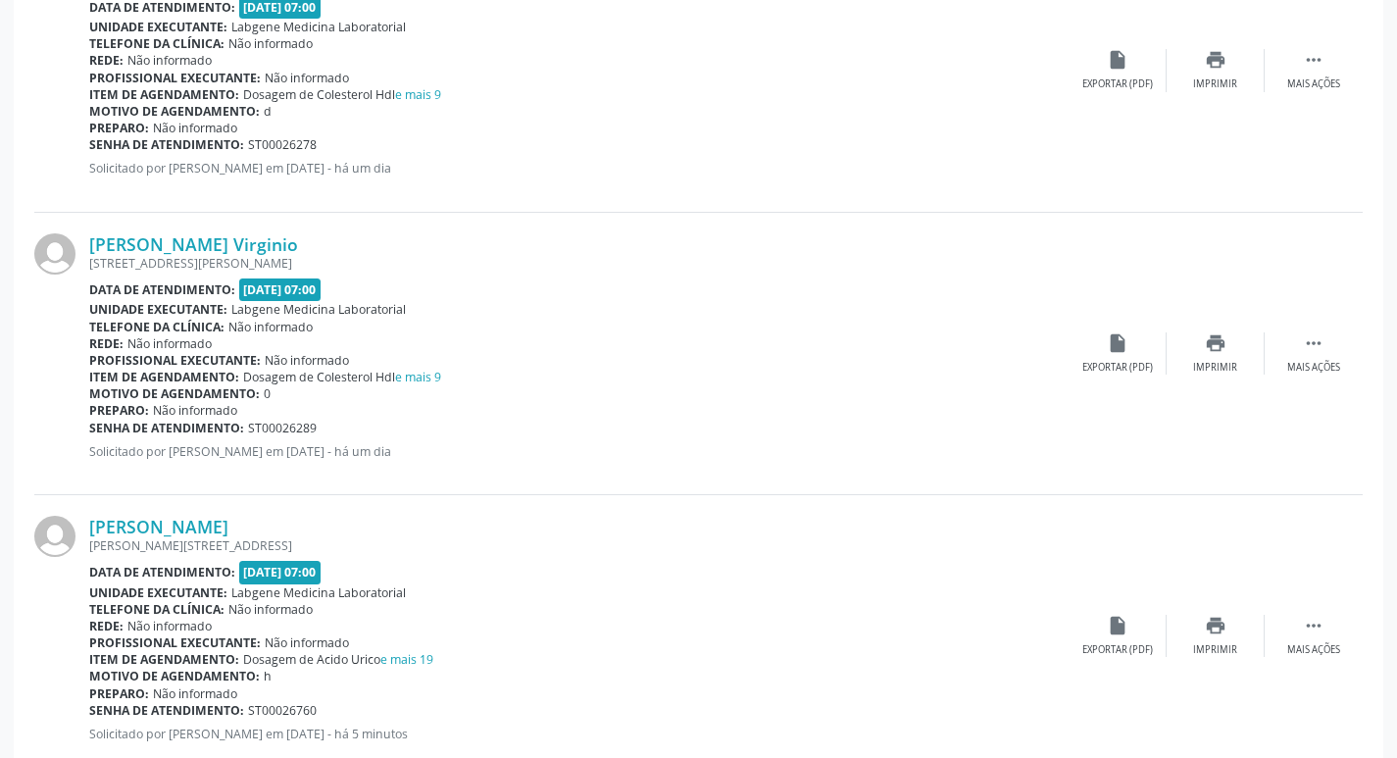
scroll to position [3236, 0]
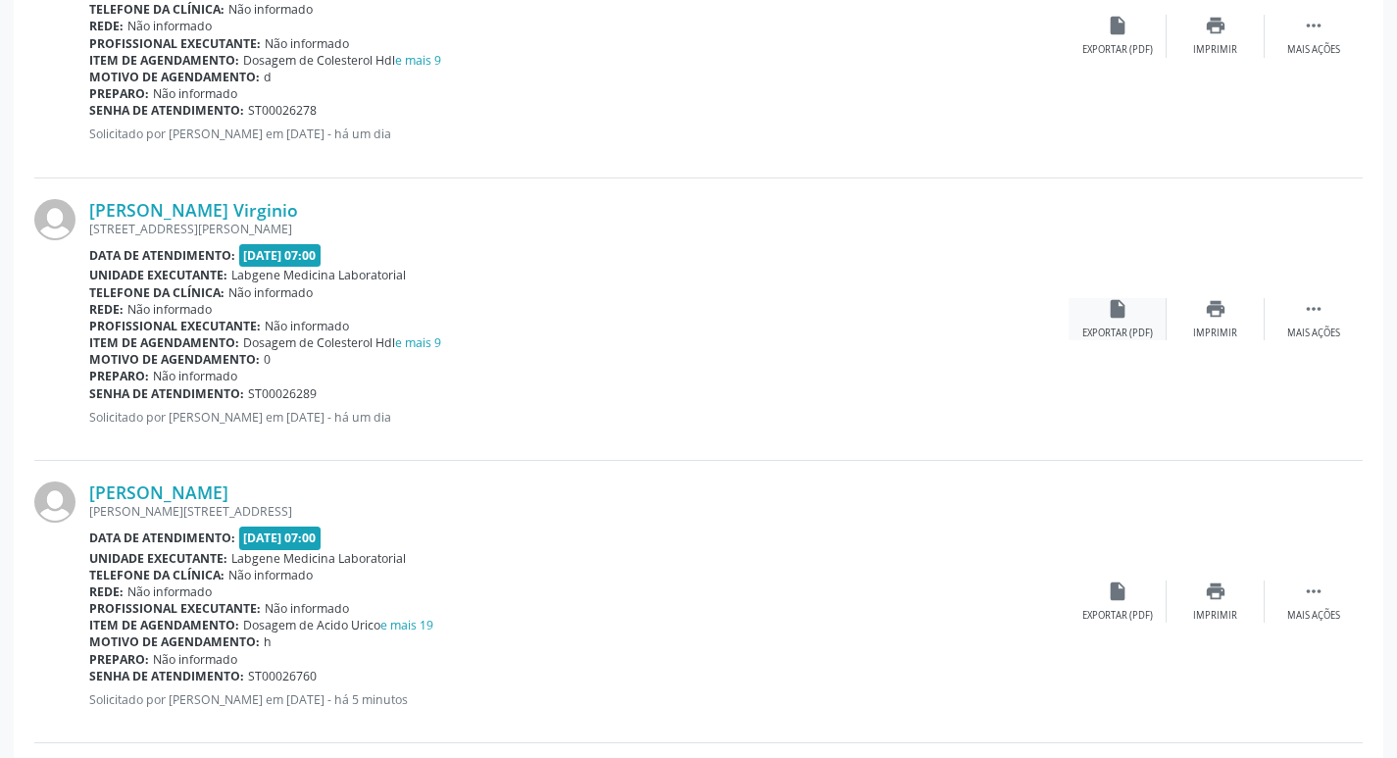
click at [1138, 327] on div "Exportar (PDF)" at bounding box center [1118, 334] width 71 height 14
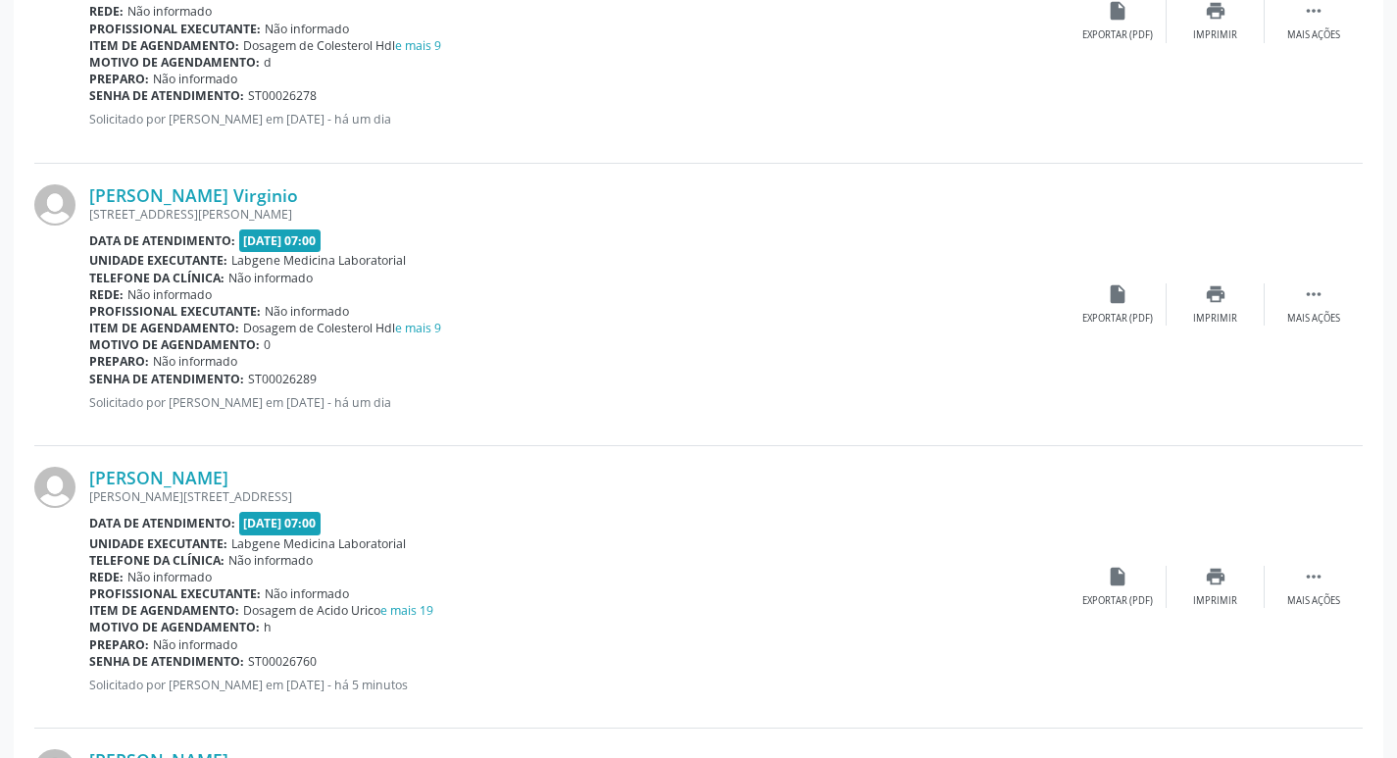
scroll to position [3530, 0]
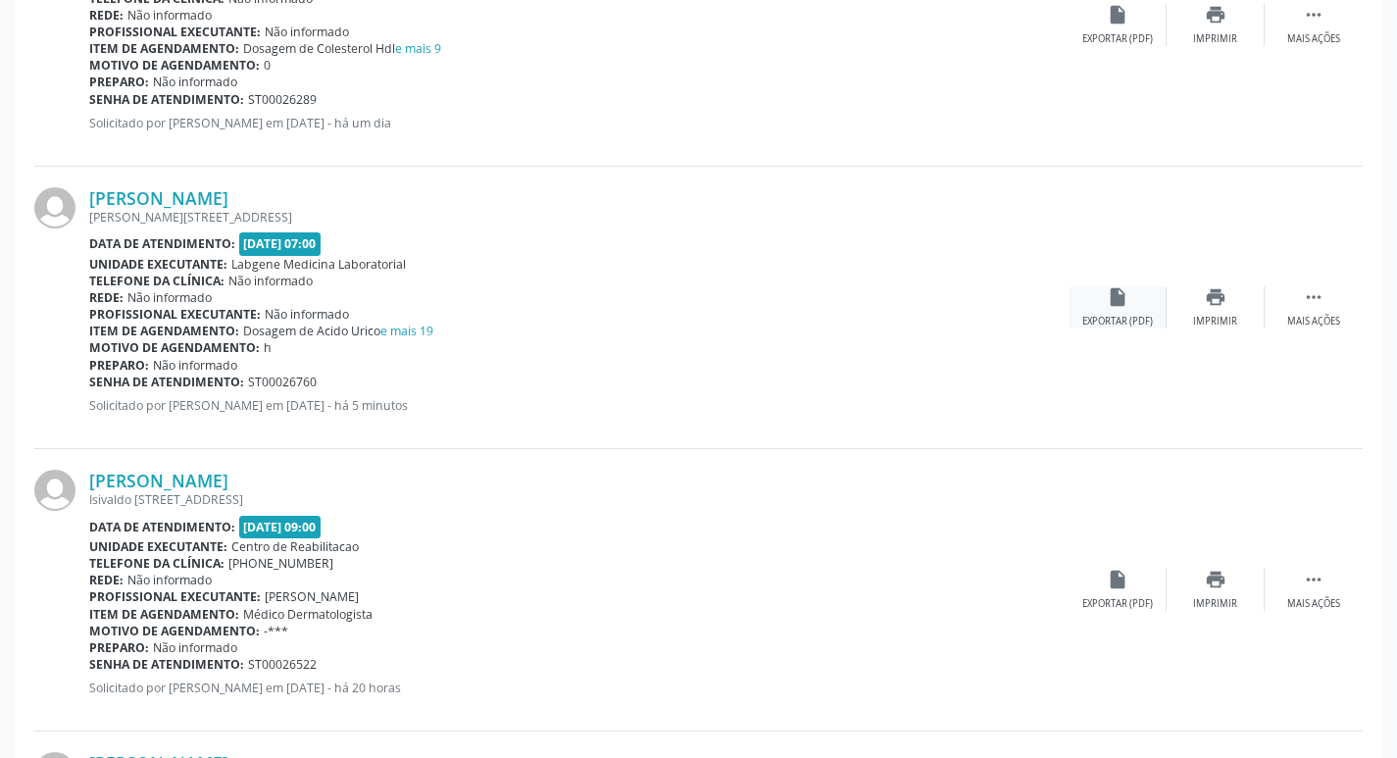
click at [1100, 295] on div "insert_drive_file Exportar (PDF)" at bounding box center [1118, 307] width 98 height 42
